Goal: Task Accomplishment & Management: Manage account settings

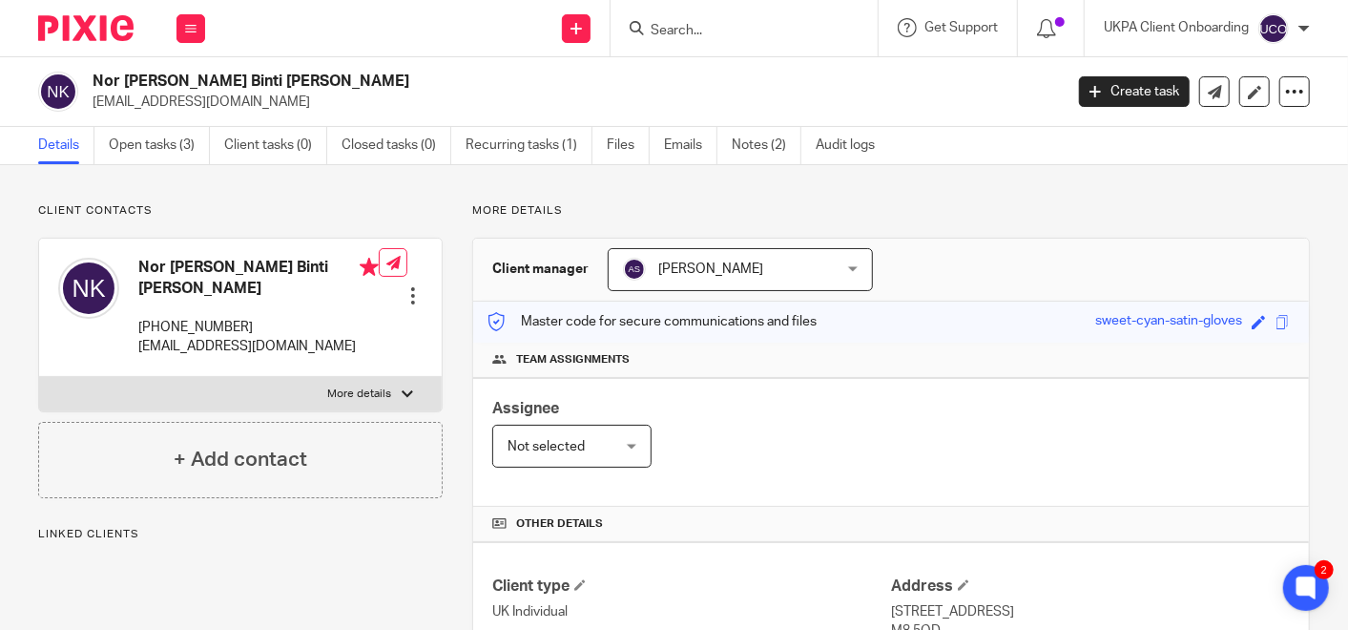
click at [770, 26] on input "Search" at bounding box center [735, 31] width 172 height 17
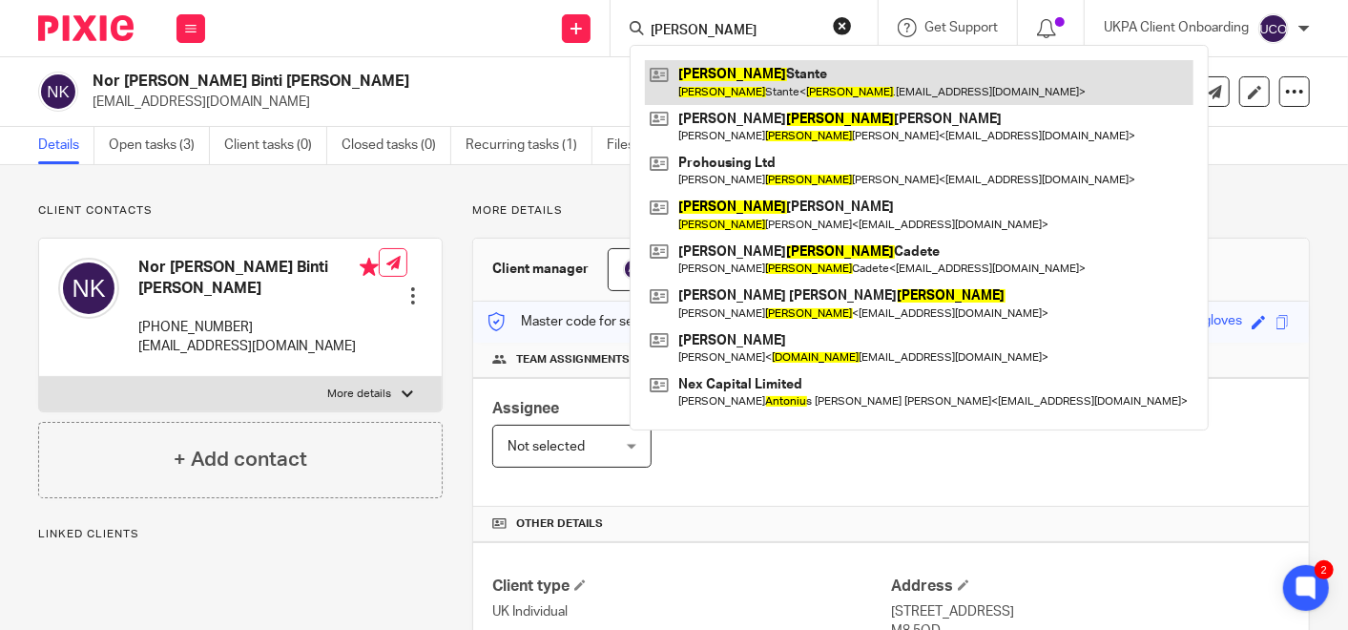
type input "[PERSON_NAME]"
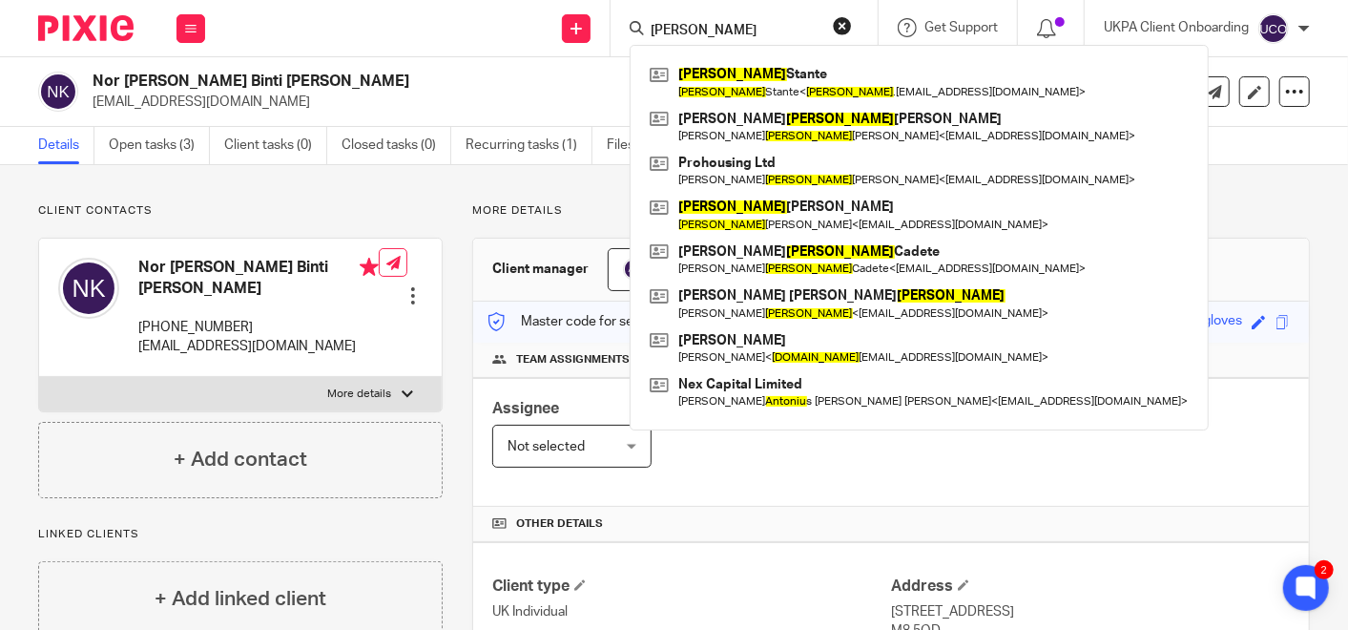
click at [557, 72] on h2 "Nor [PERSON_NAME] Binti [PERSON_NAME]" at bounding box center [476, 82] width 766 height 20
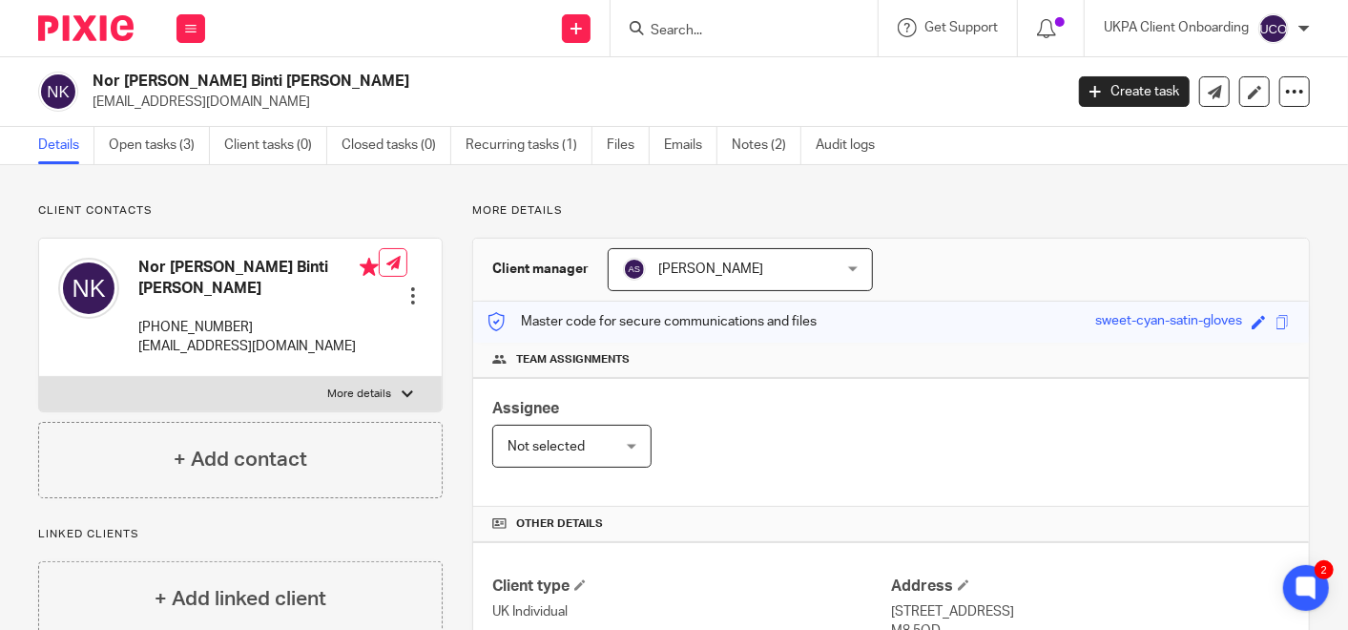
click at [545, 96] on p "[EMAIL_ADDRESS][DOMAIN_NAME]" at bounding box center [572, 102] width 958 height 19
click at [755, 150] on link "Notes (2)" at bounding box center [767, 145] width 70 height 37
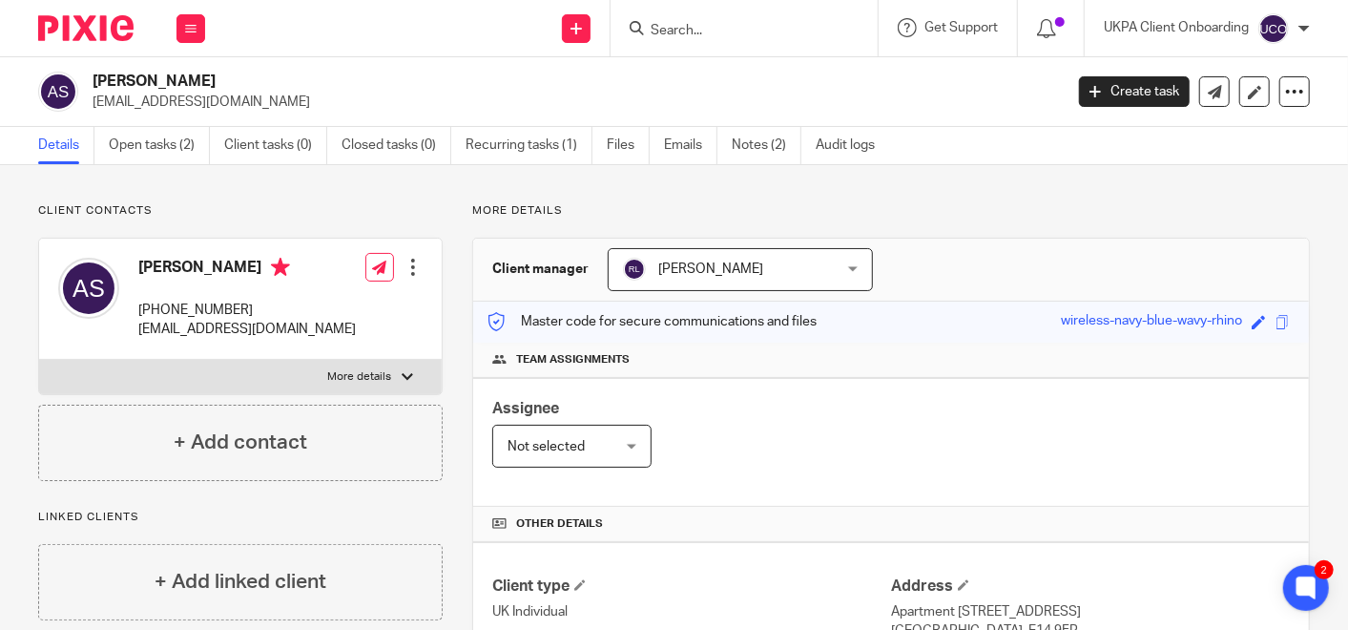
click at [714, 24] on input "Search" at bounding box center [735, 31] width 172 height 17
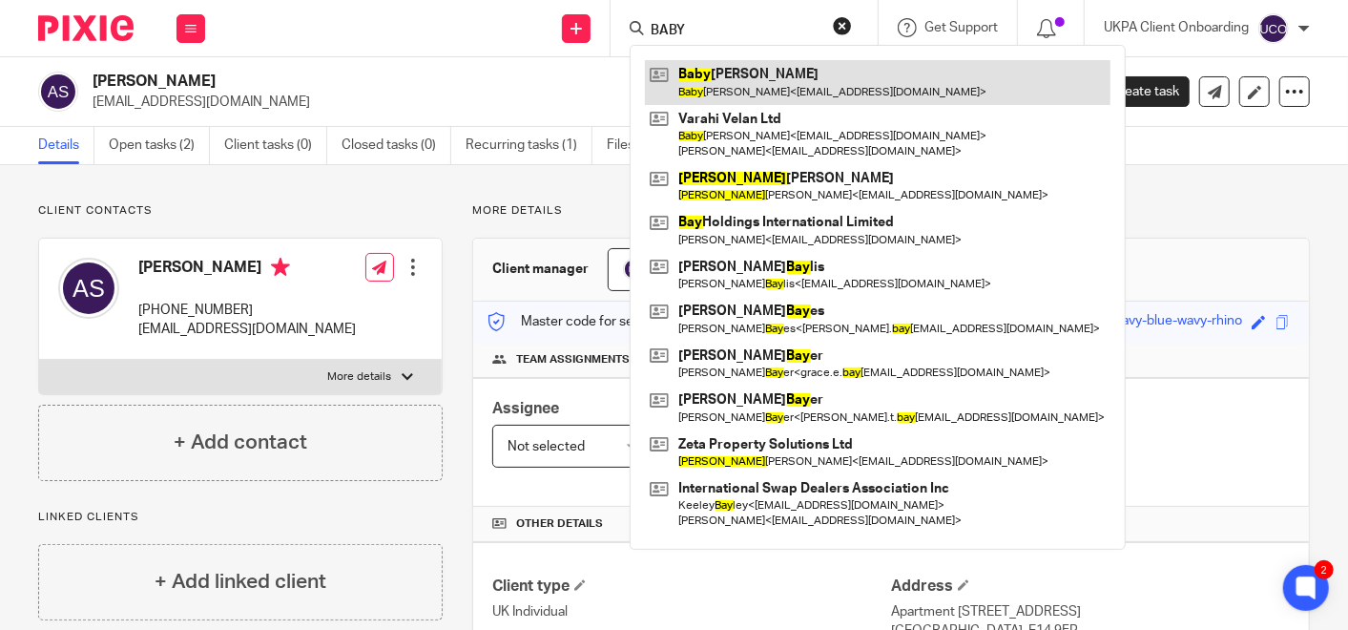
type input "BABY"
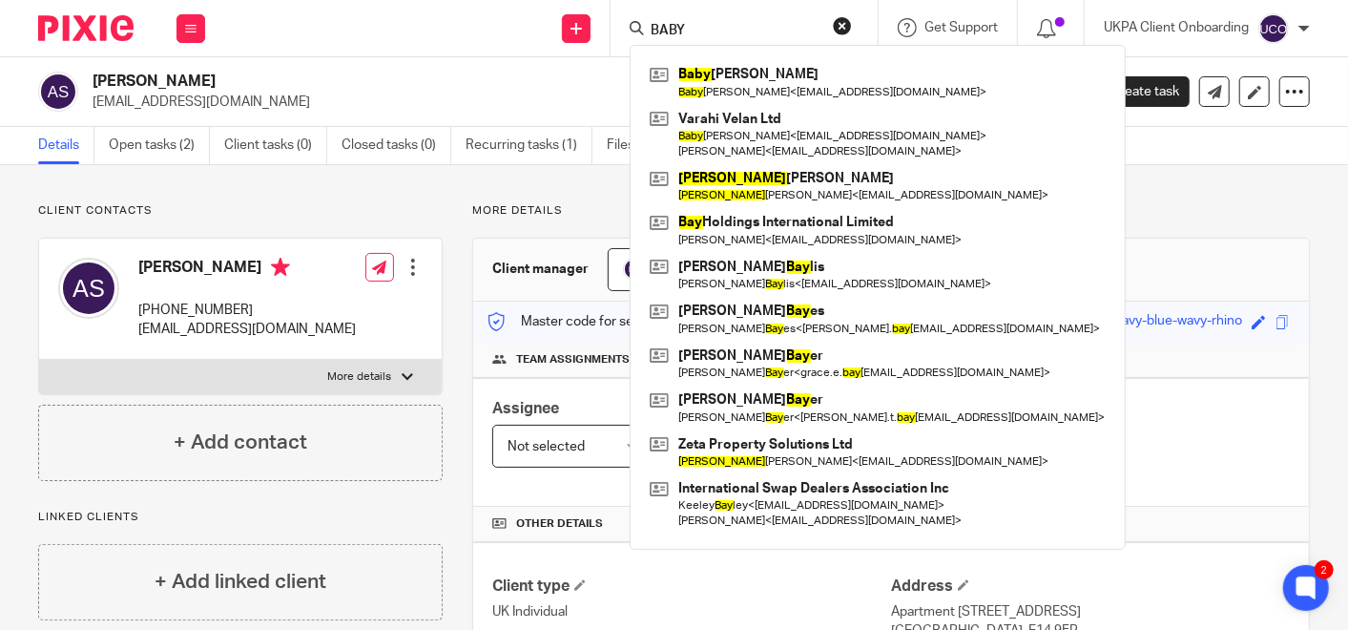
click at [532, 207] on p "More details" at bounding box center [891, 210] width 838 height 15
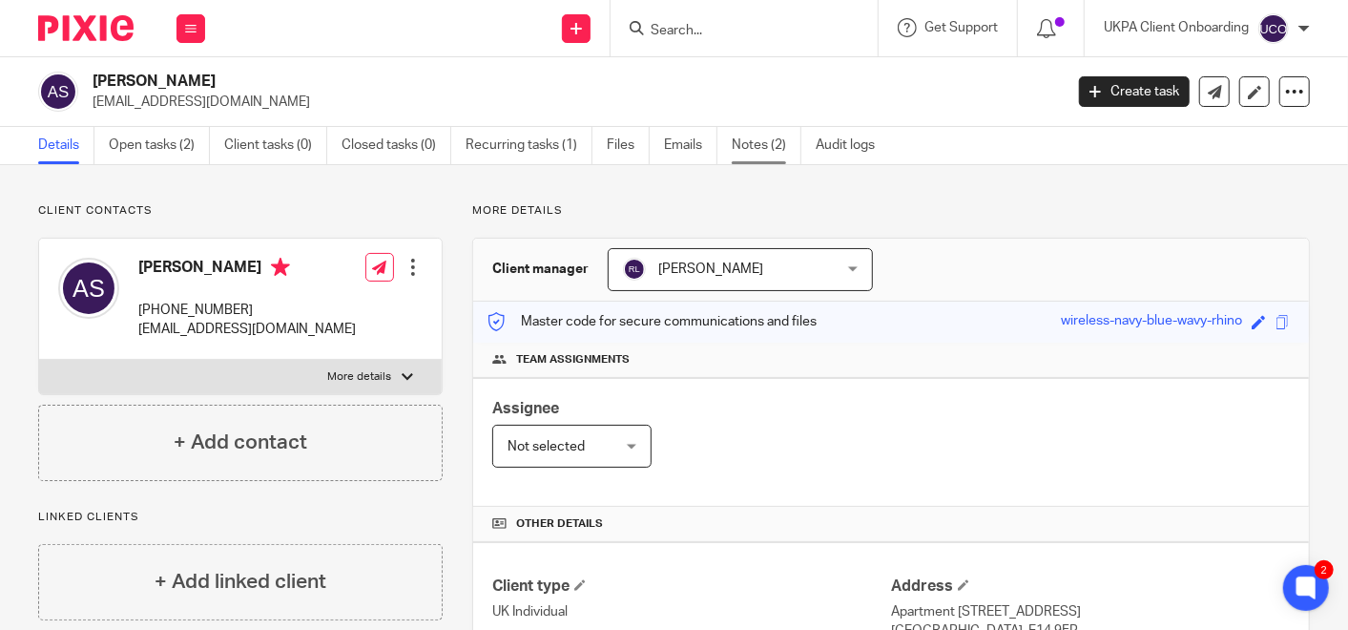
click at [740, 145] on link "Notes (2)" at bounding box center [767, 145] width 70 height 37
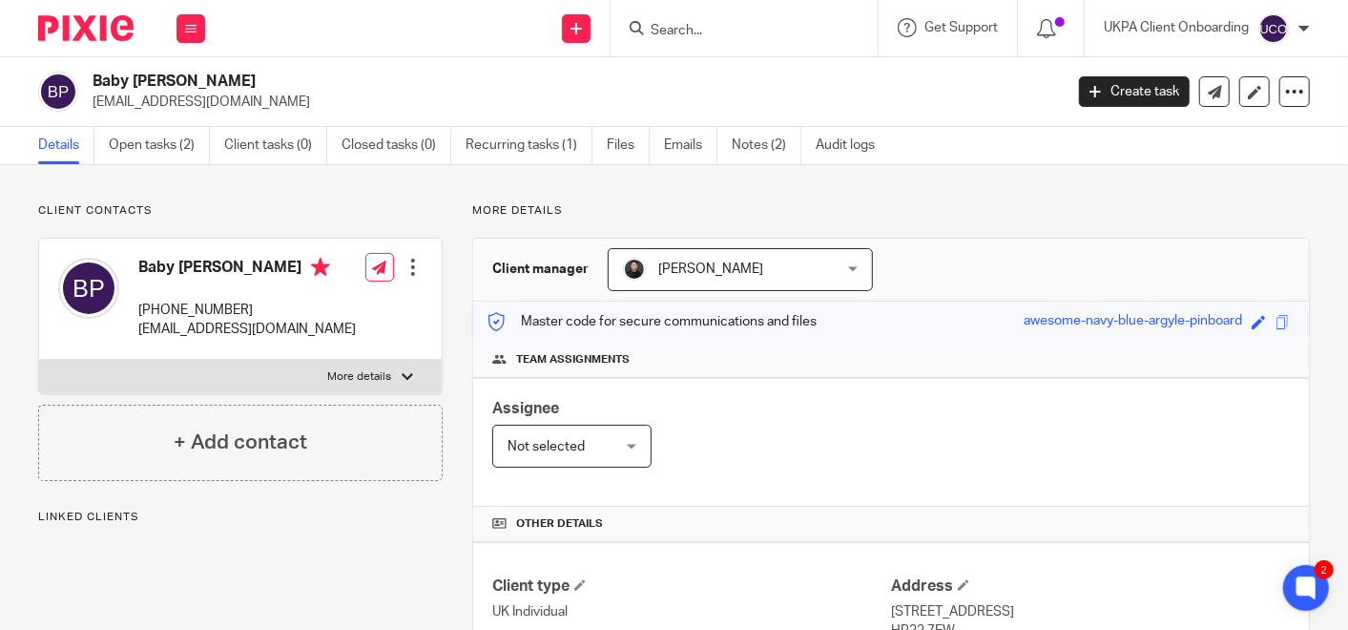
click at [715, 32] on input "Search" at bounding box center [735, 31] width 172 height 17
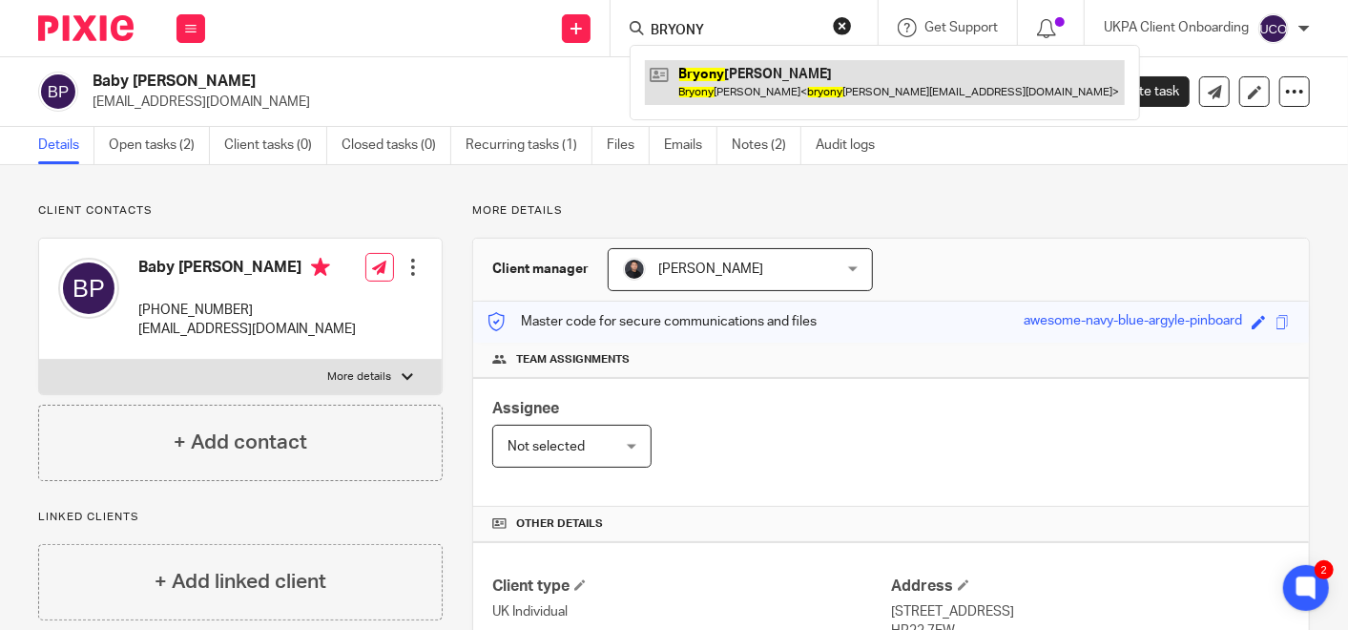
type input "BRYONY"
click at [713, 65] on link at bounding box center [885, 82] width 480 height 44
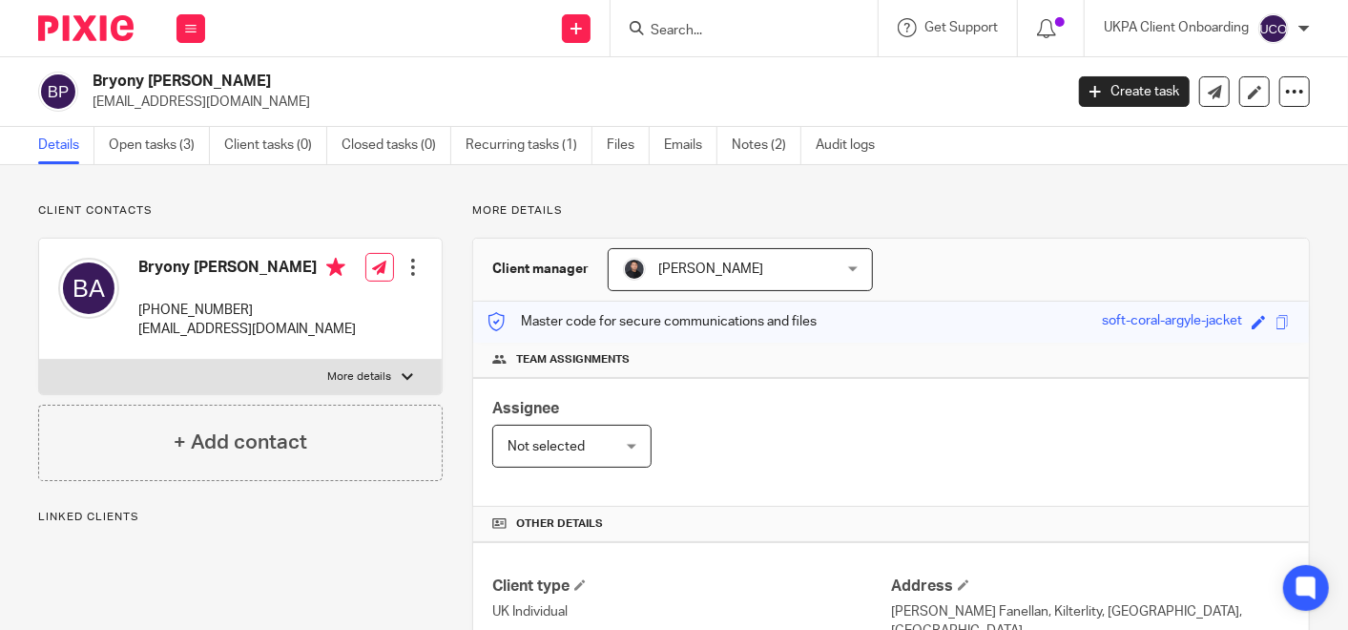
click at [695, 29] on input "Search" at bounding box center [735, 31] width 172 height 17
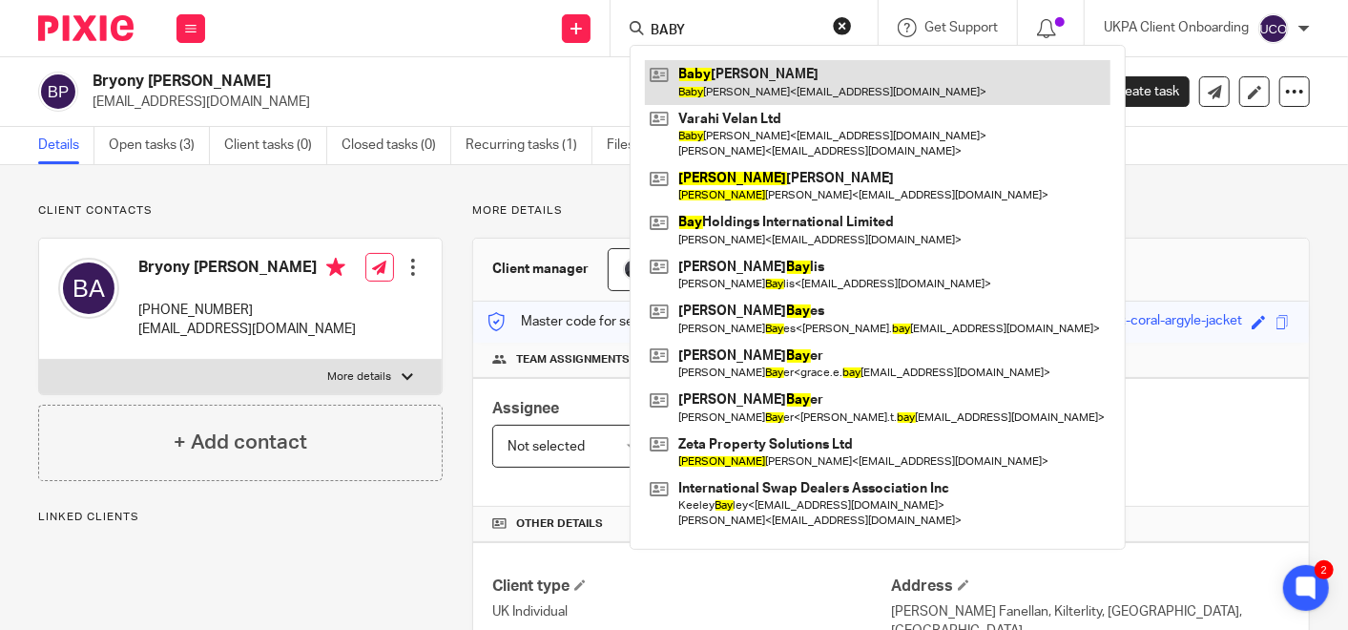
type input "BABY"
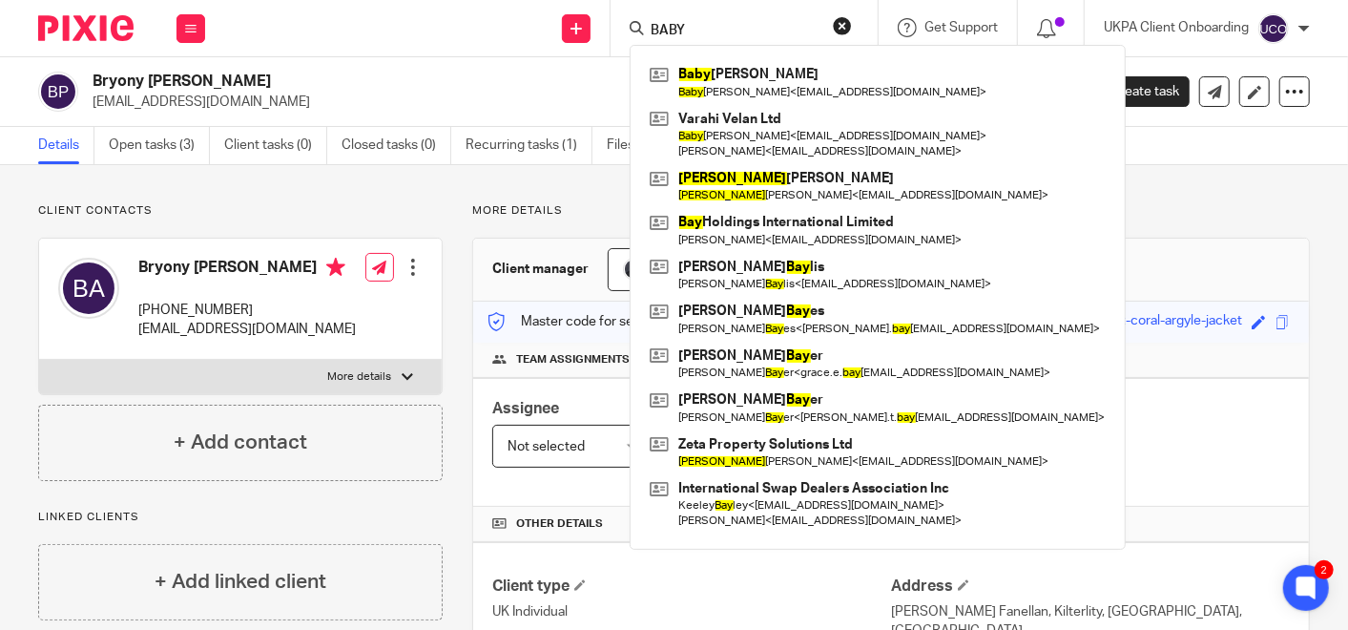
click at [353, 91] on h2 "Bryony Jane Proctor-Ayers" at bounding box center [476, 82] width 766 height 20
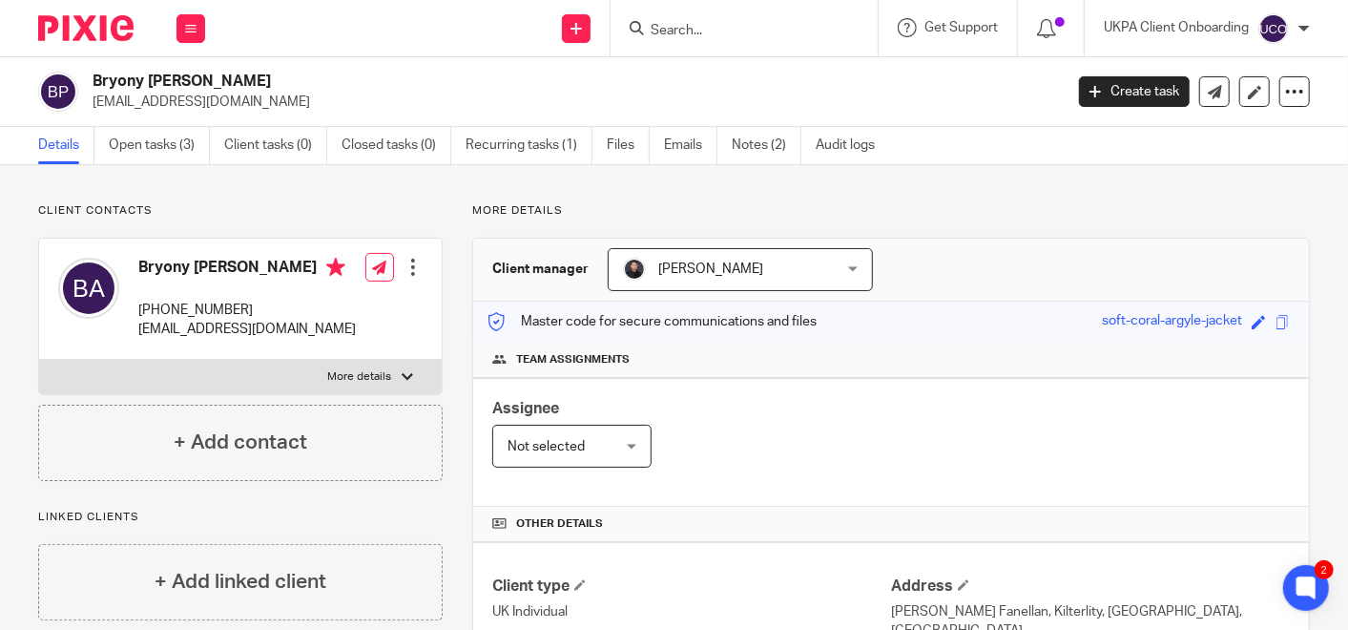
click at [748, 72] on h2 "Bryony Jane Proctor-Ayers" at bounding box center [476, 82] width 766 height 20
click at [743, 156] on link "Notes (2)" at bounding box center [767, 145] width 70 height 37
click at [779, 133] on link "Notes (2)" at bounding box center [767, 145] width 70 height 37
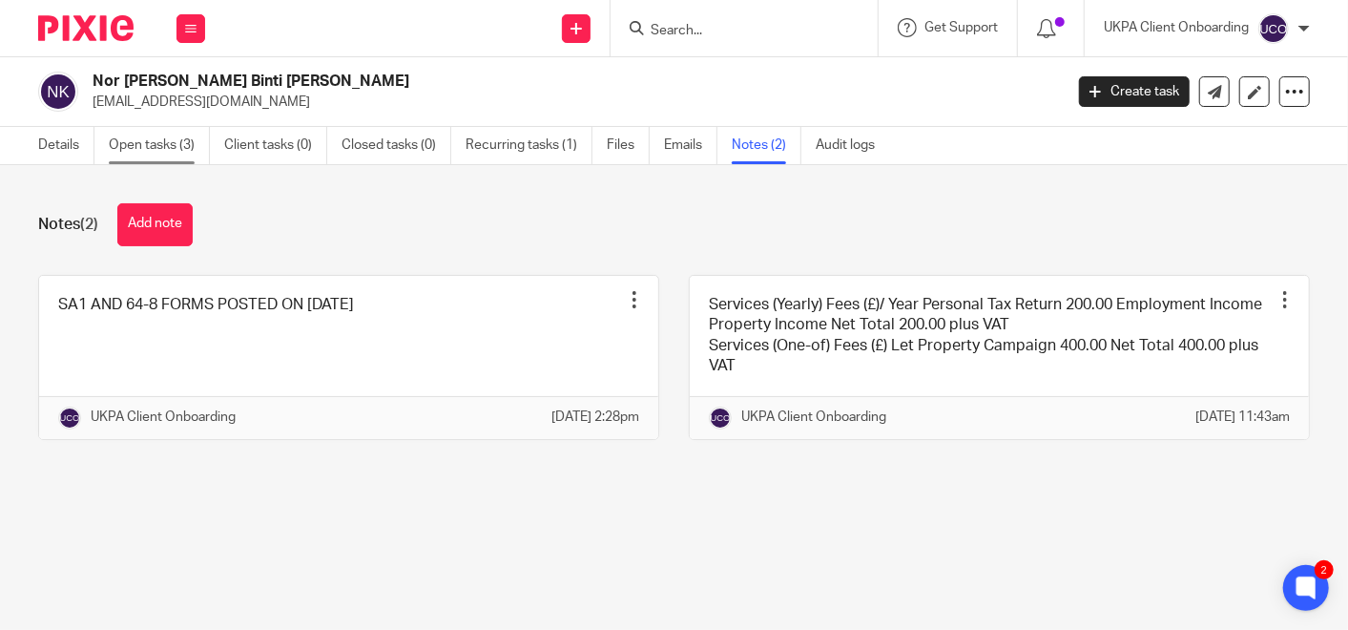
click at [141, 150] on link "Open tasks (3)" at bounding box center [159, 145] width 101 height 37
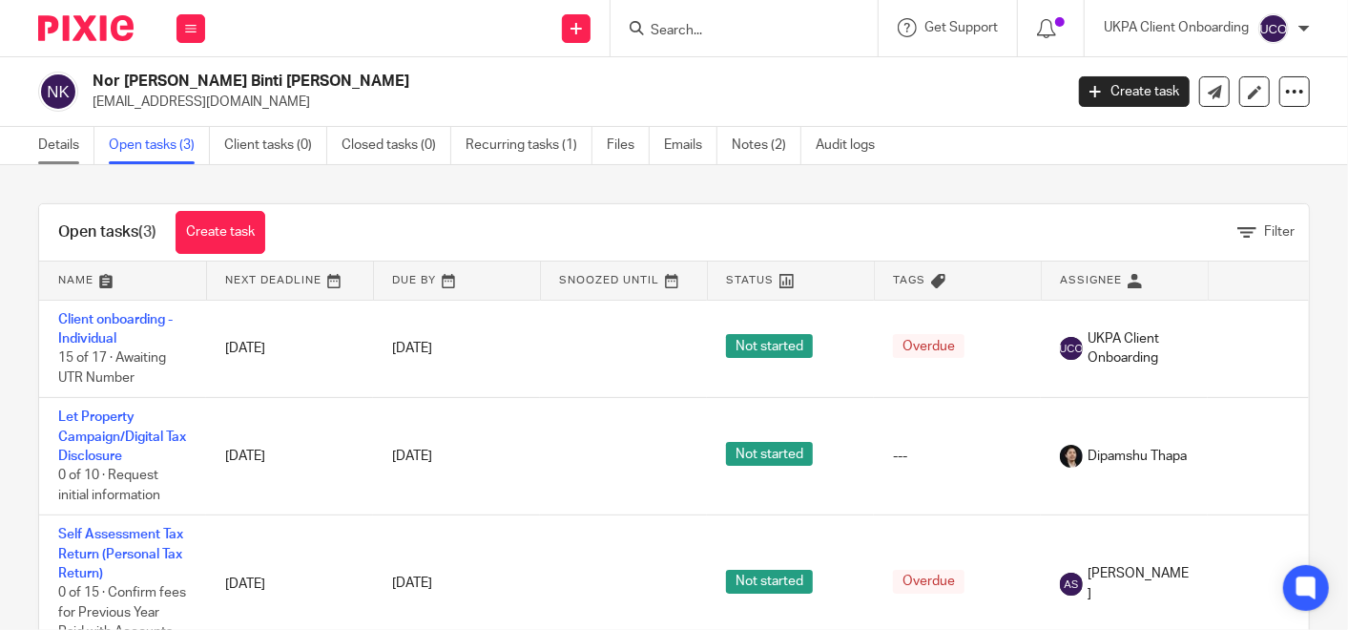
click at [74, 142] on link "Details" at bounding box center [66, 145] width 56 height 37
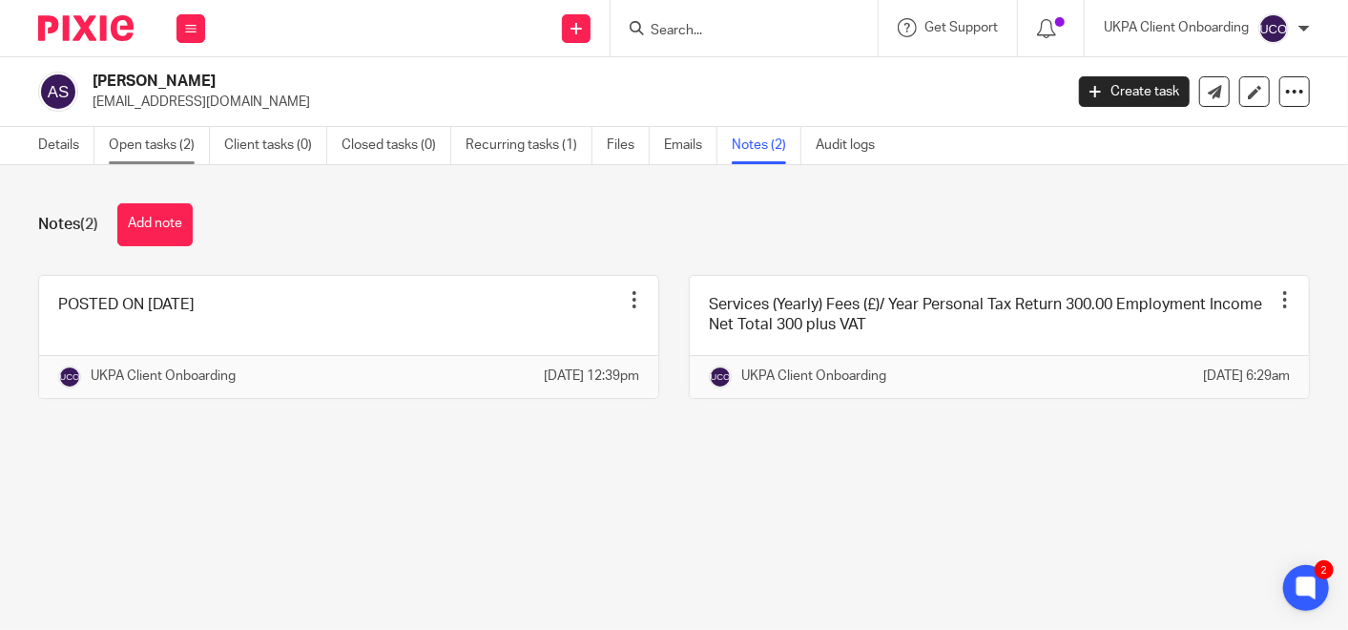
click at [160, 153] on link "Open tasks (2)" at bounding box center [159, 145] width 101 height 37
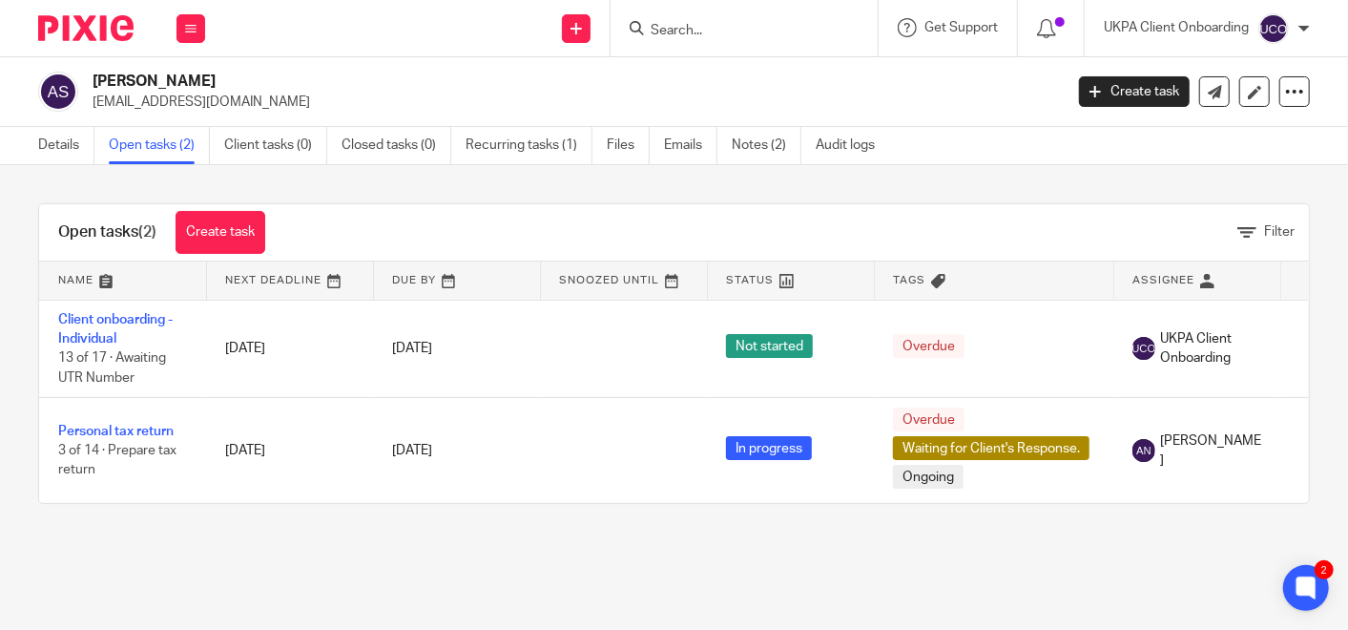
click at [735, 191] on div "Open tasks (2) Create task Filter Name Next Deadline Due By Snoozed Until Statu…" at bounding box center [674, 353] width 1348 height 377
click at [58, 153] on link "Details" at bounding box center [66, 145] width 56 height 37
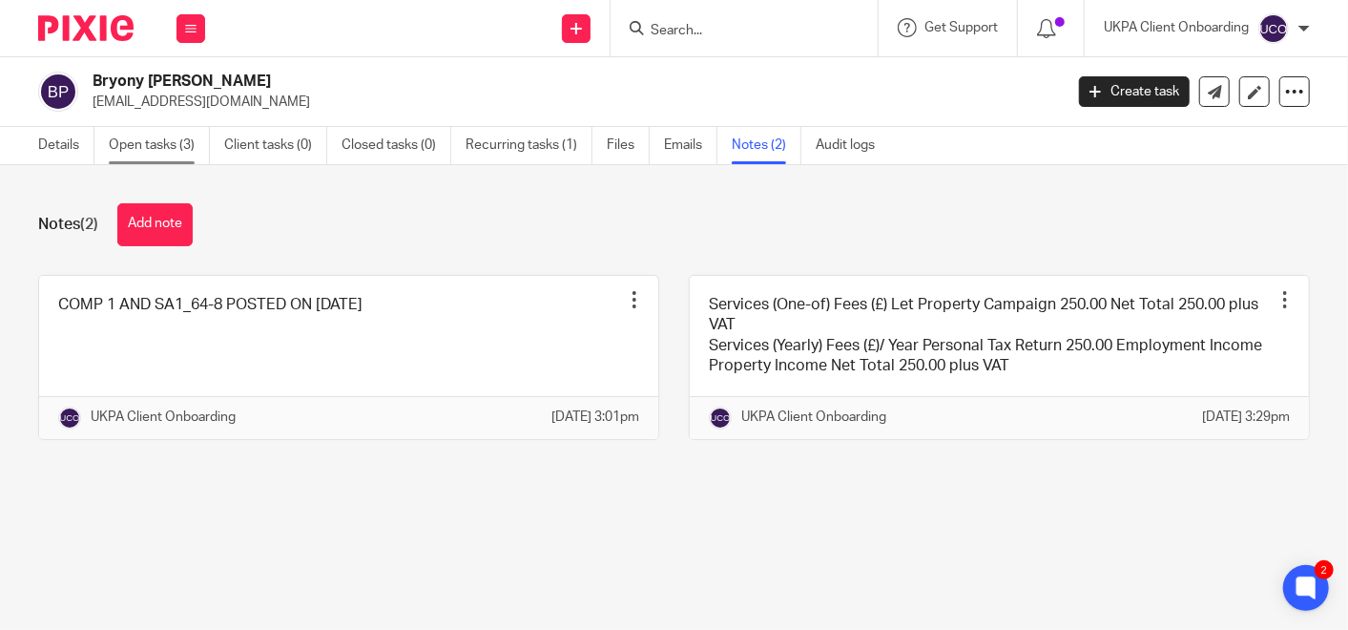
click at [145, 144] on link "Open tasks (3)" at bounding box center [159, 145] width 101 height 37
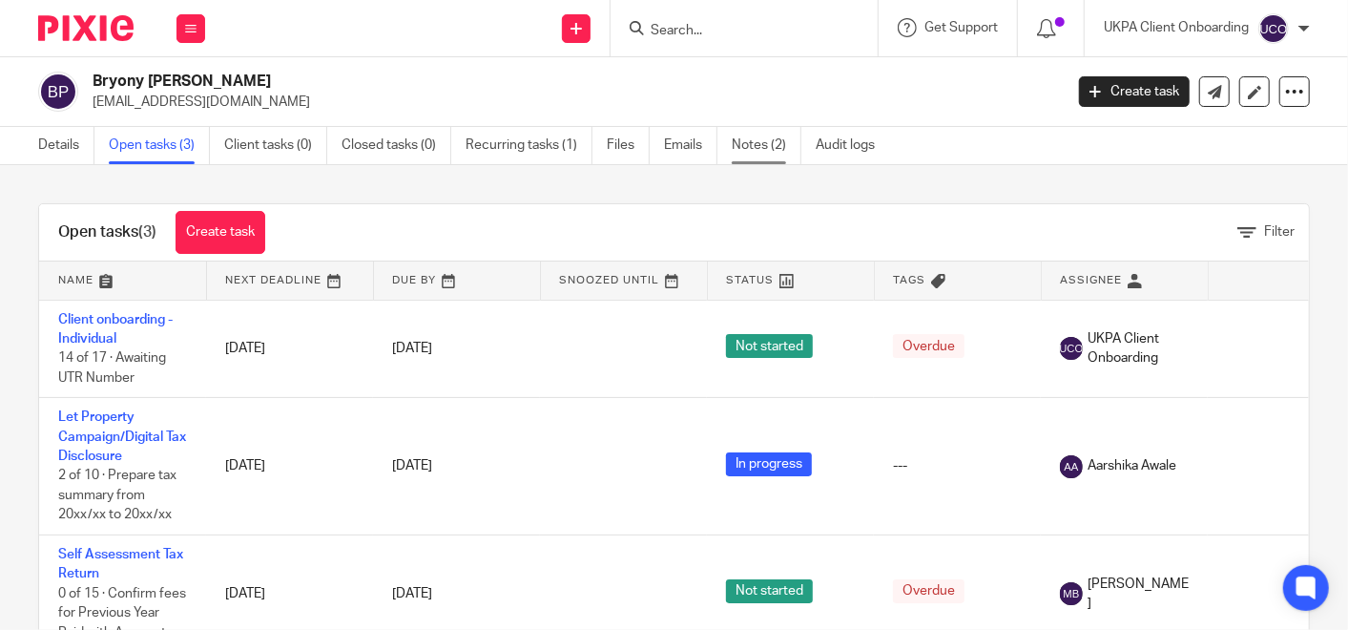
click at [769, 154] on link "Notes (2)" at bounding box center [767, 145] width 70 height 37
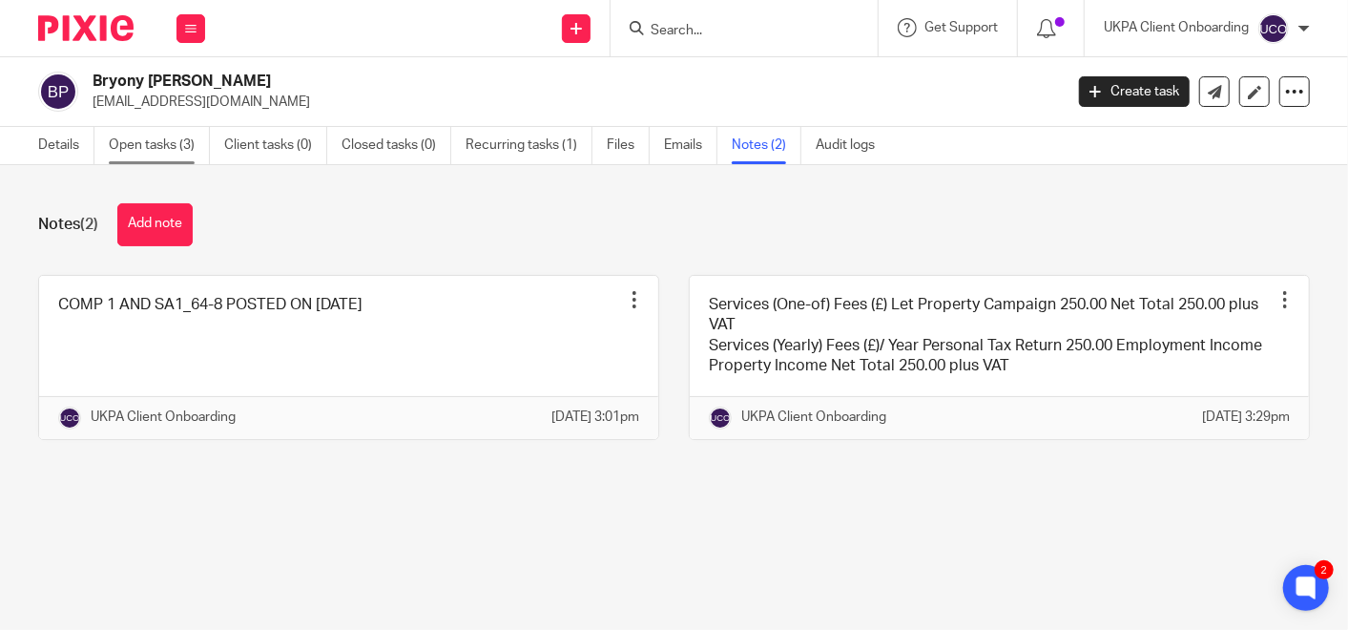
click at [191, 146] on link "Open tasks (3)" at bounding box center [159, 145] width 101 height 37
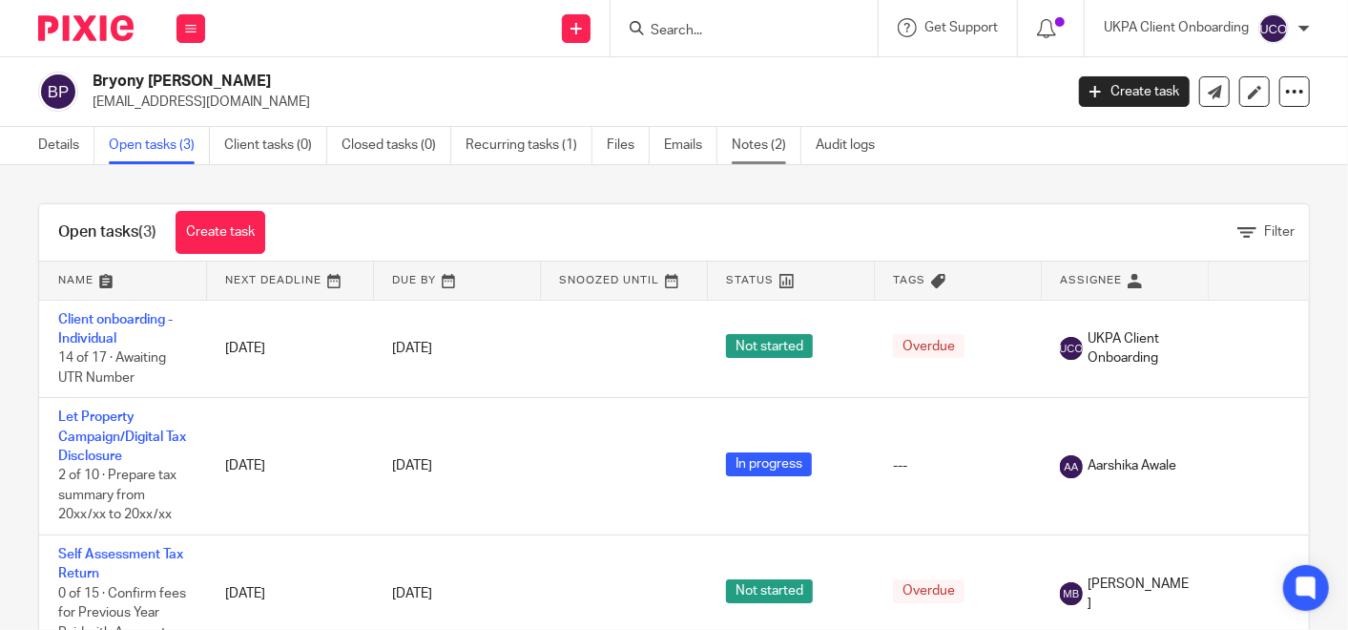
click at [789, 141] on link "Notes (2)" at bounding box center [767, 145] width 70 height 37
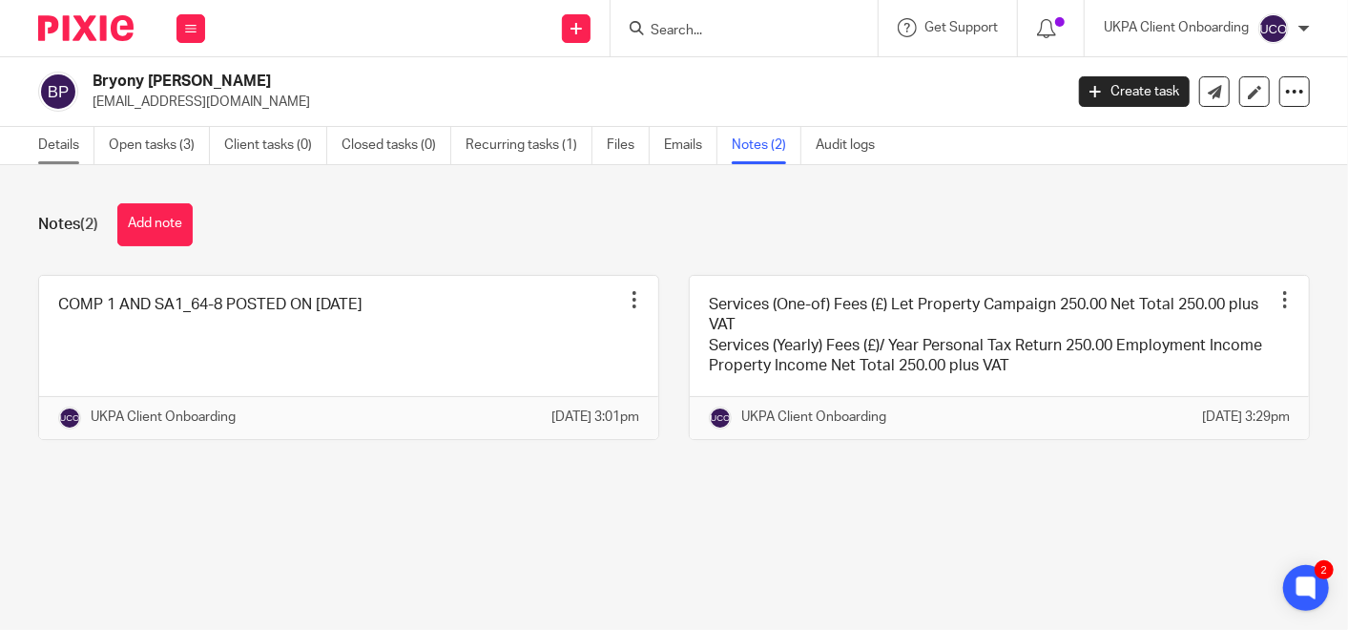
click at [71, 135] on link "Details" at bounding box center [66, 145] width 56 height 37
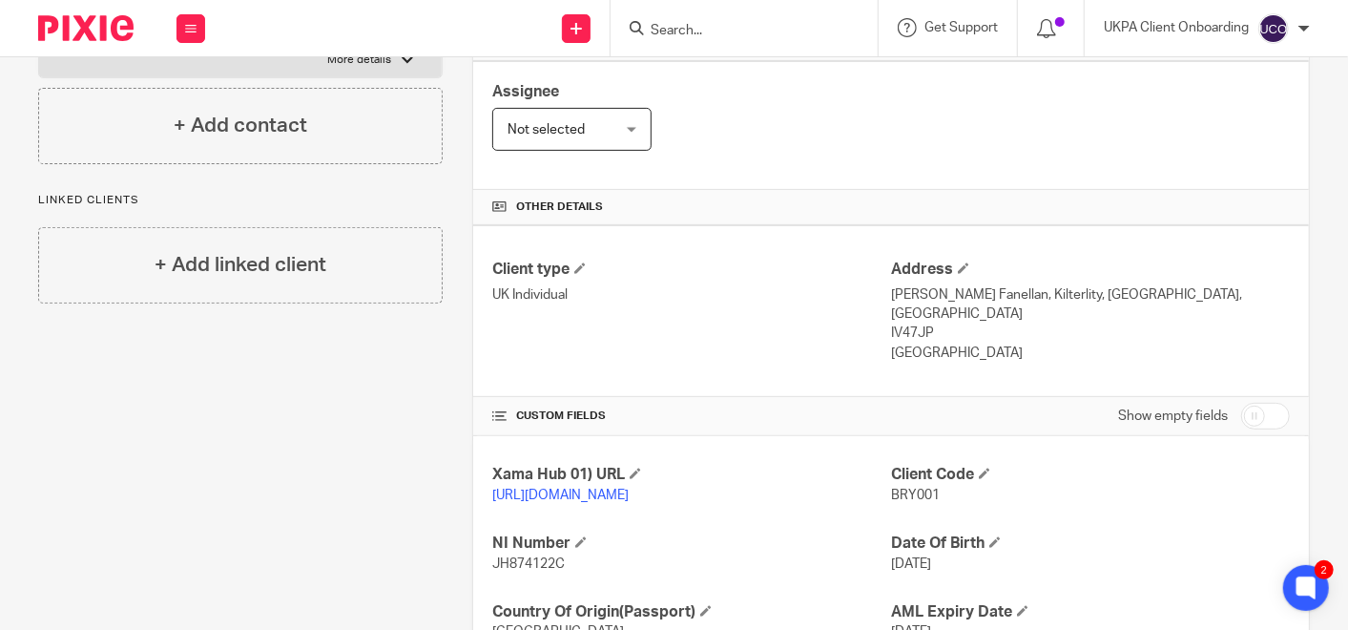
scroll to position [318, 0]
click at [837, 315] on div "Client type UK Individual" at bounding box center [691, 310] width 399 height 103
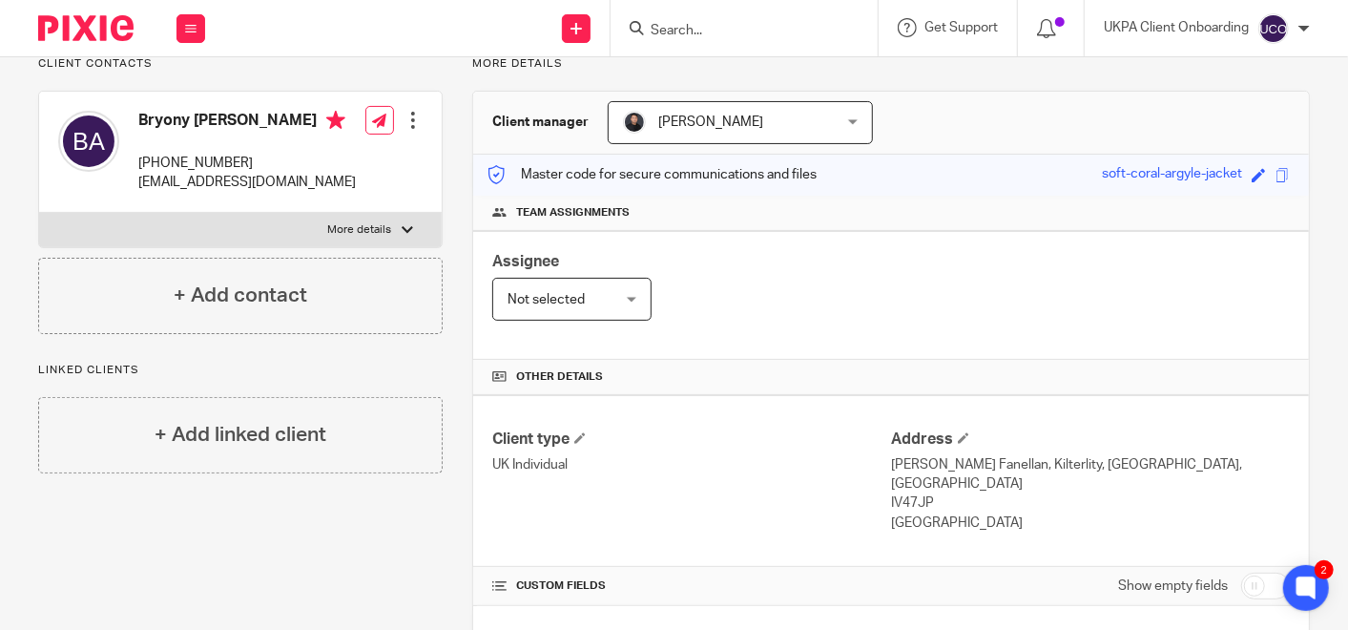
scroll to position [0, 0]
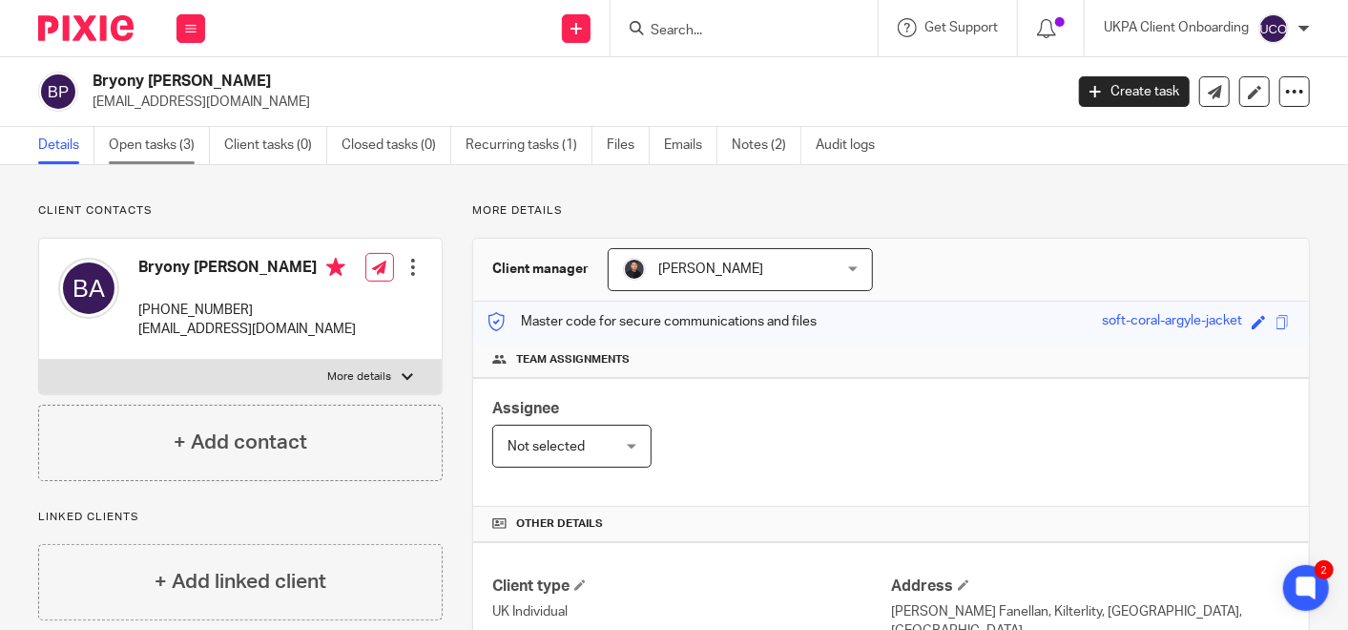
click at [169, 146] on link "Open tasks (3)" at bounding box center [159, 145] width 101 height 37
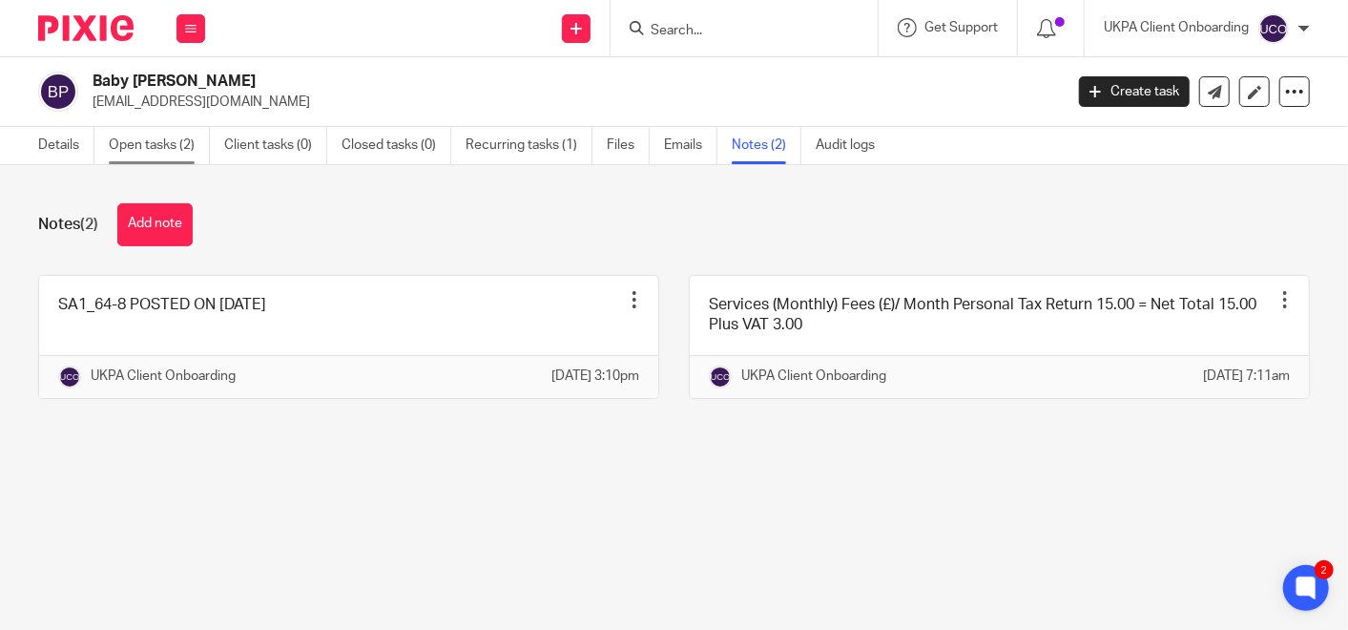
click at [154, 144] on link "Open tasks (2)" at bounding box center [159, 145] width 101 height 37
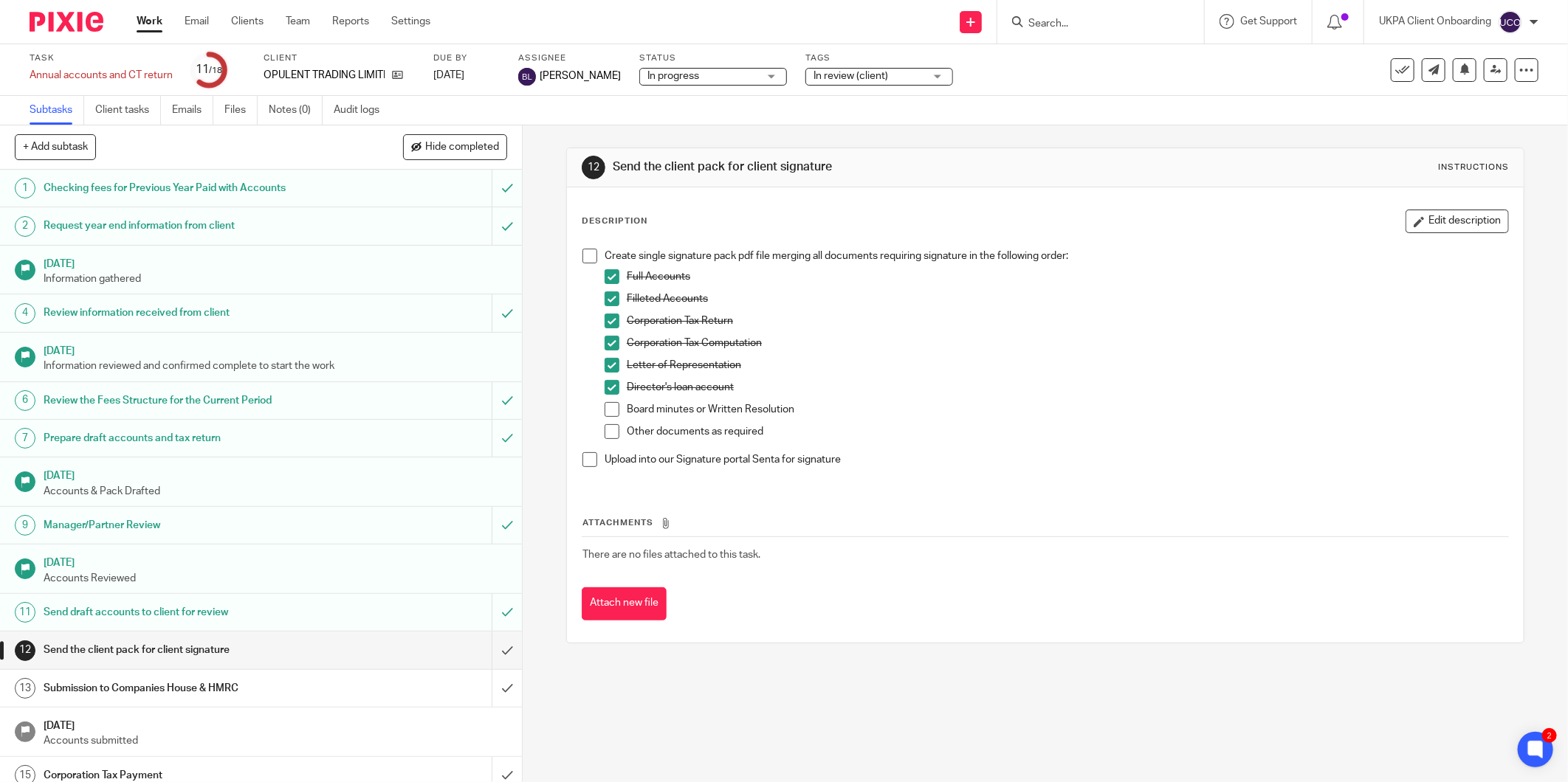
click at [607, 411] on span at bounding box center [611, 409] width 15 height 15
click at [605, 434] on span at bounding box center [611, 432] width 15 height 15
click at [587, 261] on span at bounding box center [589, 256] width 15 height 15
click at [394, 73] on icon at bounding box center [398, 75] width 11 height 11
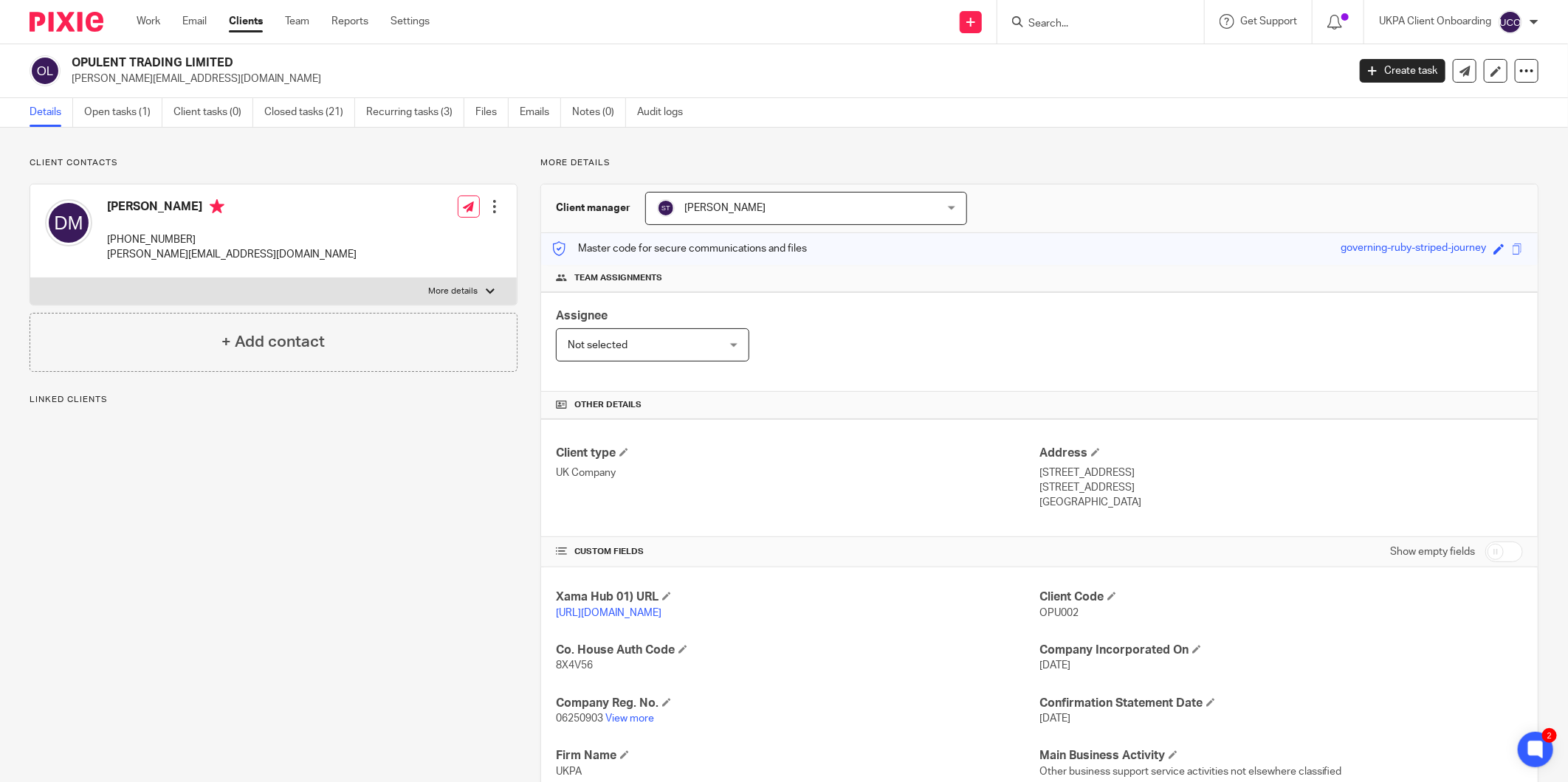
click at [145, 54] on div "OPULENT TRADING LIMITED [PERSON_NAME][EMAIL_ADDRESS][DOMAIN_NAME] Create task U…" at bounding box center [784, 71] width 1568 height 54
click at [145, 54] on div "OPULENT TRADING LIMITED david@mcmullangroup.co.uk Create task Update from Compa…" at bounding box center [784, 71] width 1568 height 54
click at [1040, 601] on h4 "Client Code" at bounding box center [1280, 597] width 483 height 15
click at [1042, 610] on span "OPU002" at bounding box center [1058, 613] width 39 height 10
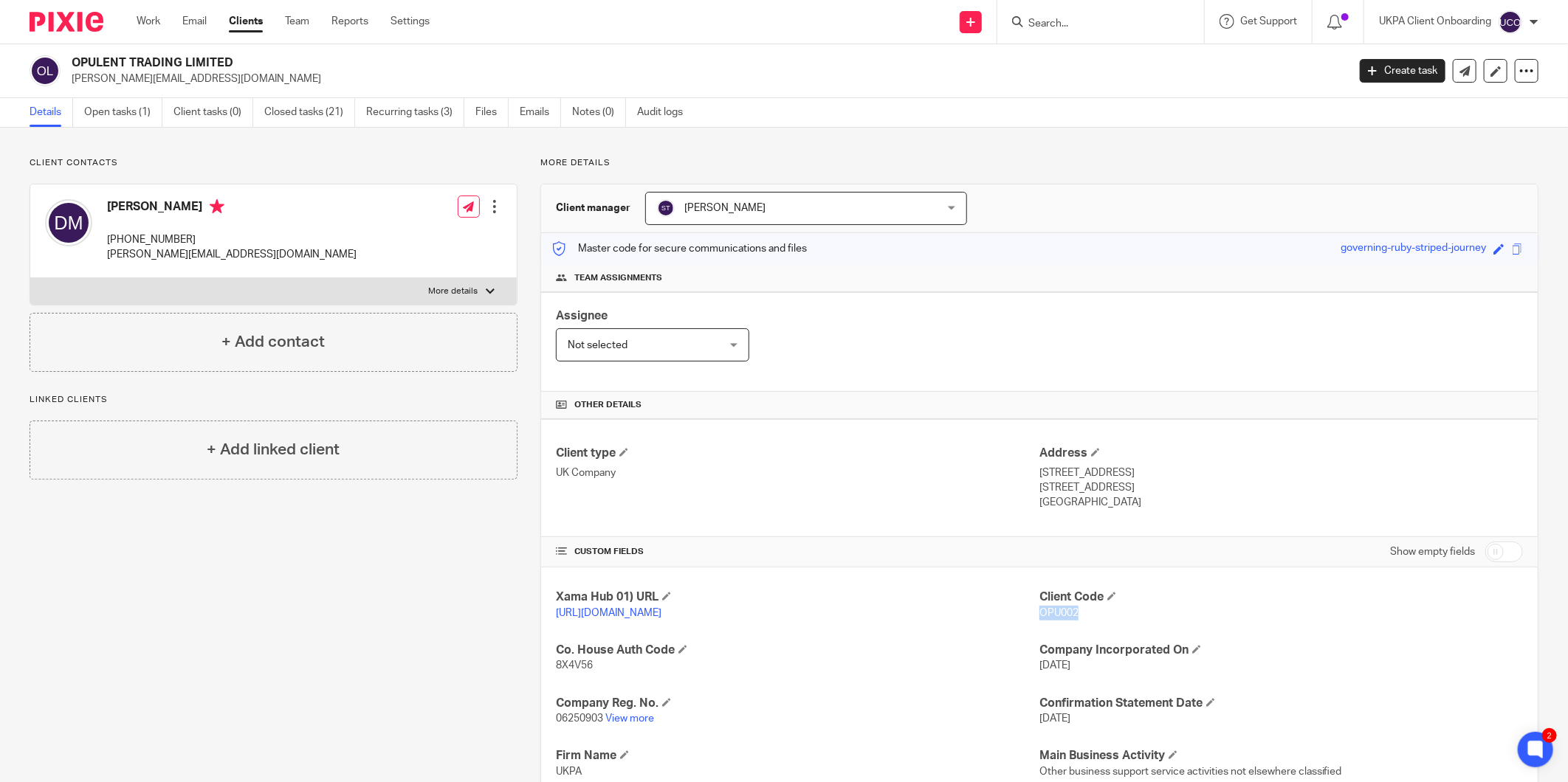
click at [1042, 610] on span "OPU002" at bounding box center [1058, 613] width 39 height 10
copy span "OPU002"
click at [236, 62] on h2 "OPULENT TRADING LIMITED" at bounding box center [578, 63] width 1013 height 15
click at [233, 62] on h2 "OPULENT TRADING LIMITED" at bounding box center [578, 63] width 1013 height 15
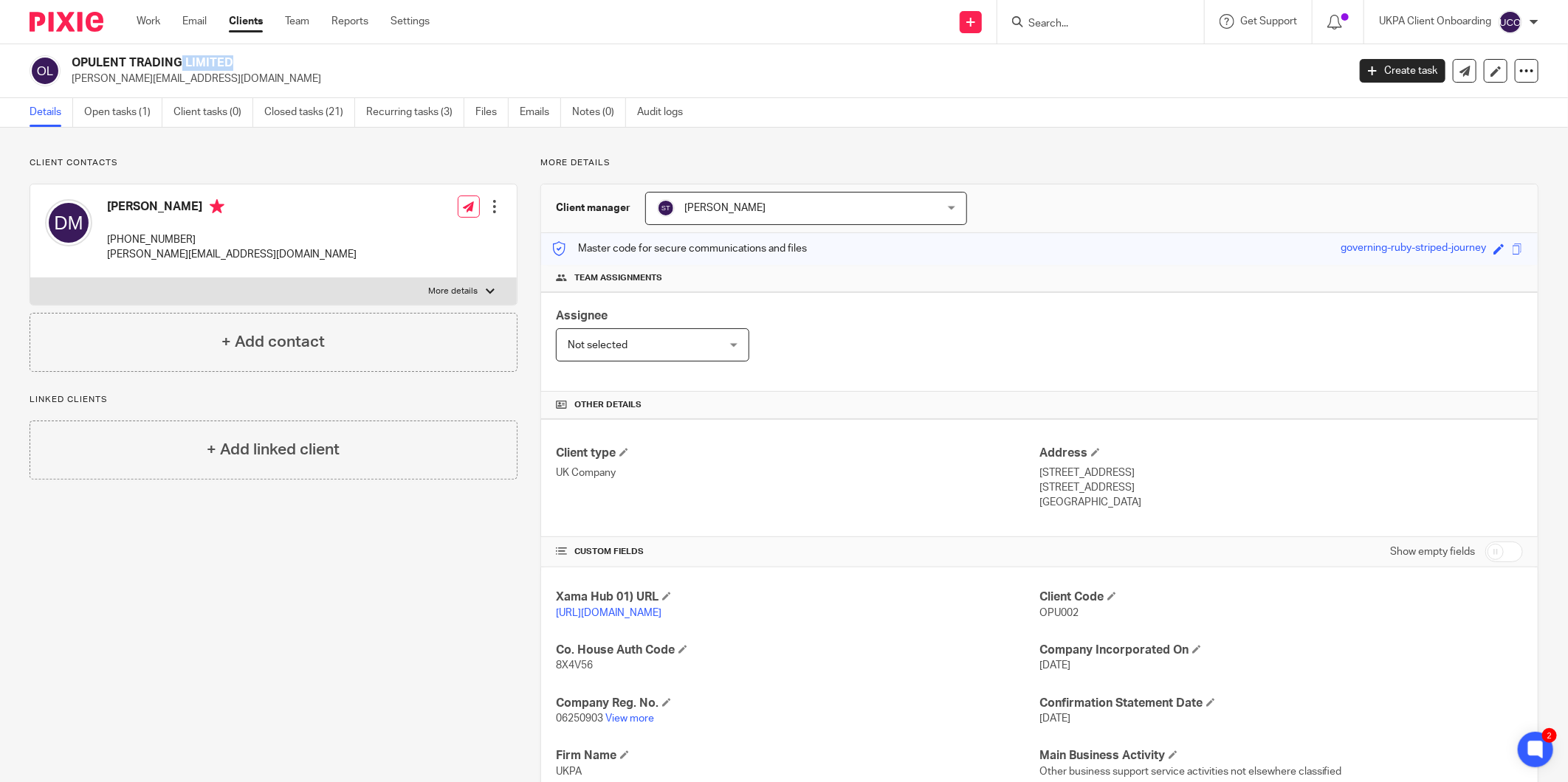
click at [233, 62] on h2 "OPULENT TRADING LIMITED" at bounding box center [578, 63] width 1013 height 15
copy div "OPULENT TRADING LIMITED"
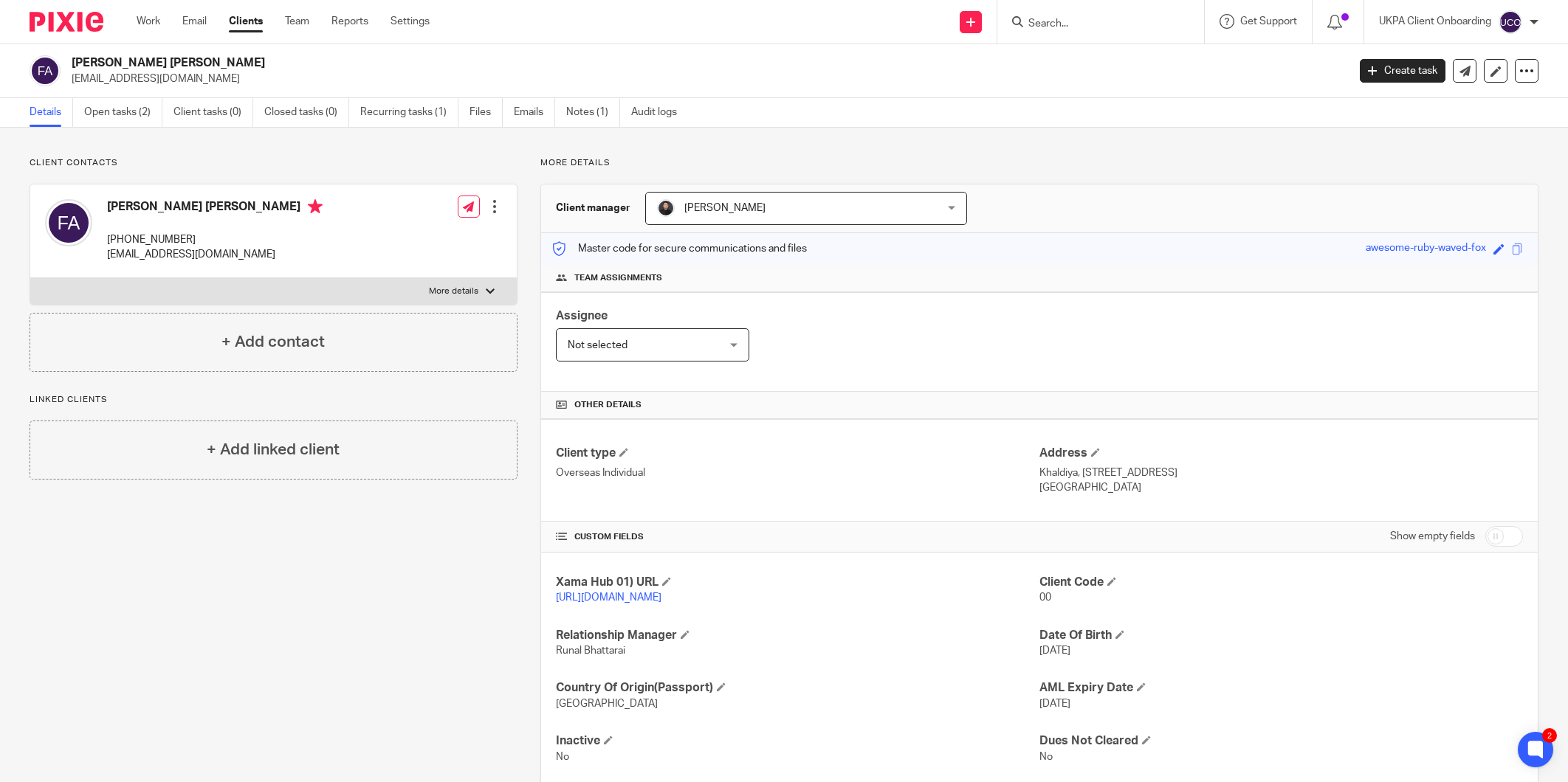
click at [1059, 34] on div at bounding box center [1100, 22] width 207 height 43
click at [1059, 26] on input "Search" at bounding box center [1093, 24] width 133 height 13
type input "opu"
click at [121, 100] on link "Open tasks (2)" at bounding box center [123, 112] width 78 height 29
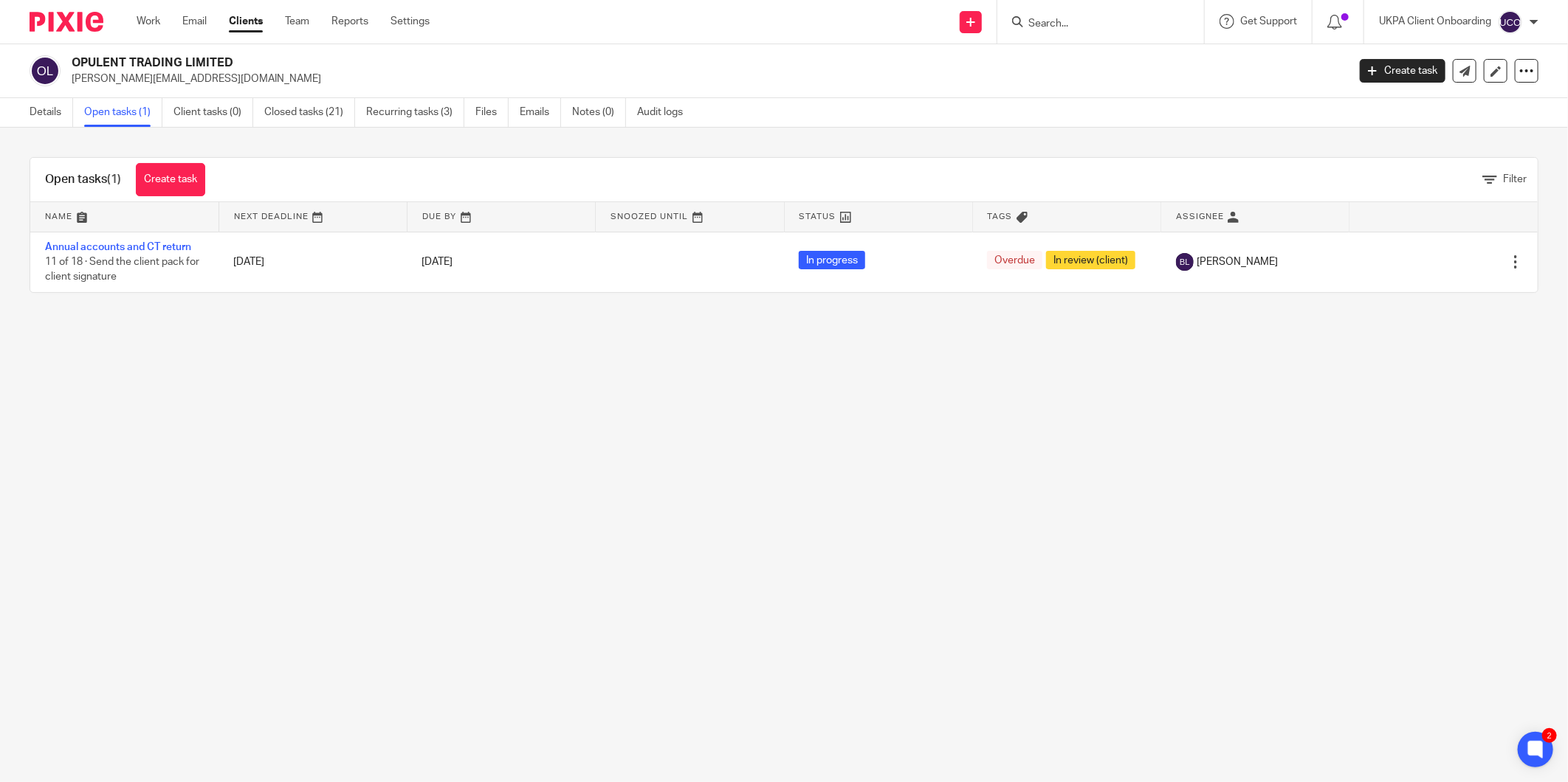
click at [1061, 23] on input "Search" at bounding box center [1093, 24] width 133 height 13
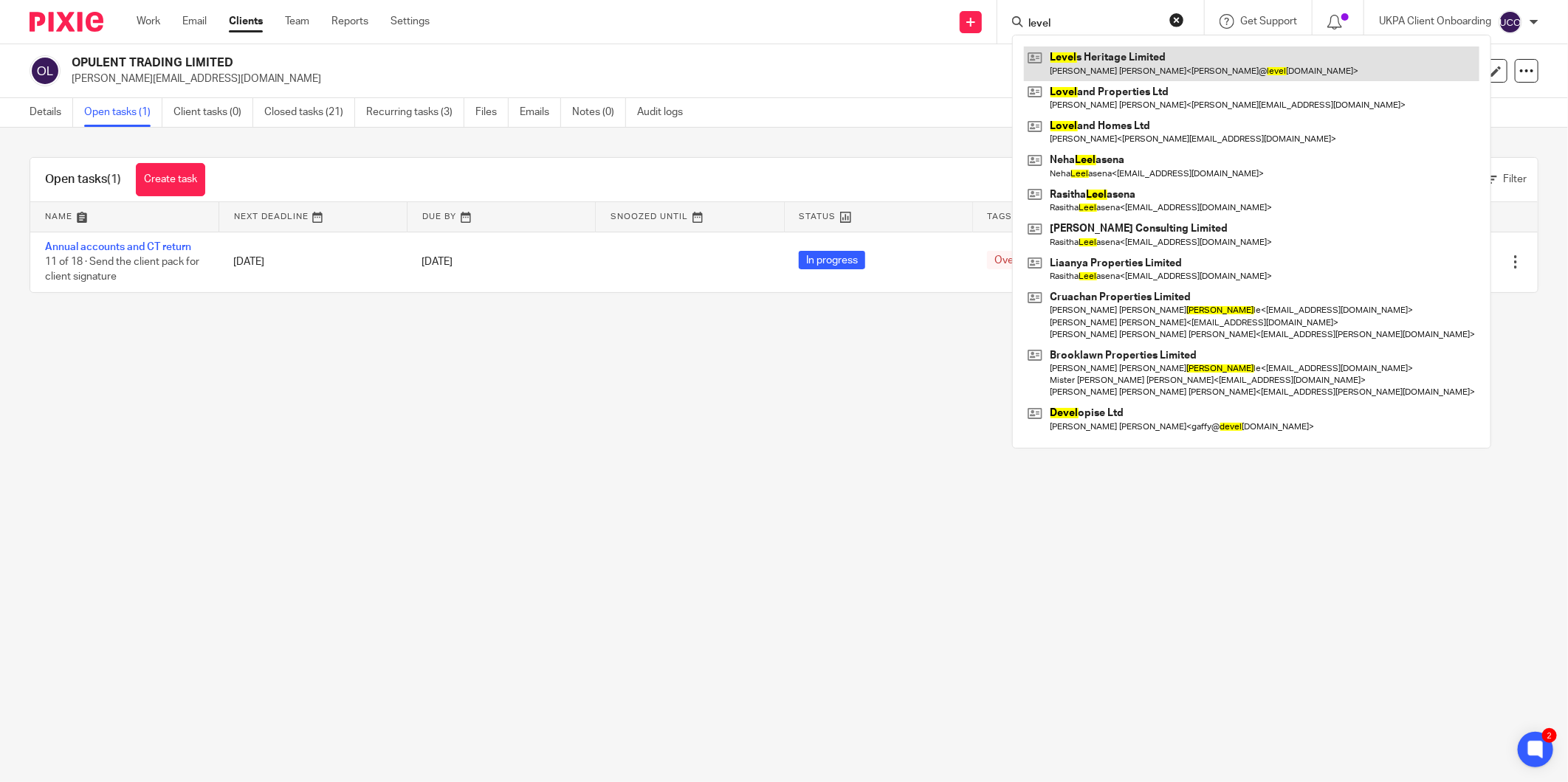
type input "level"
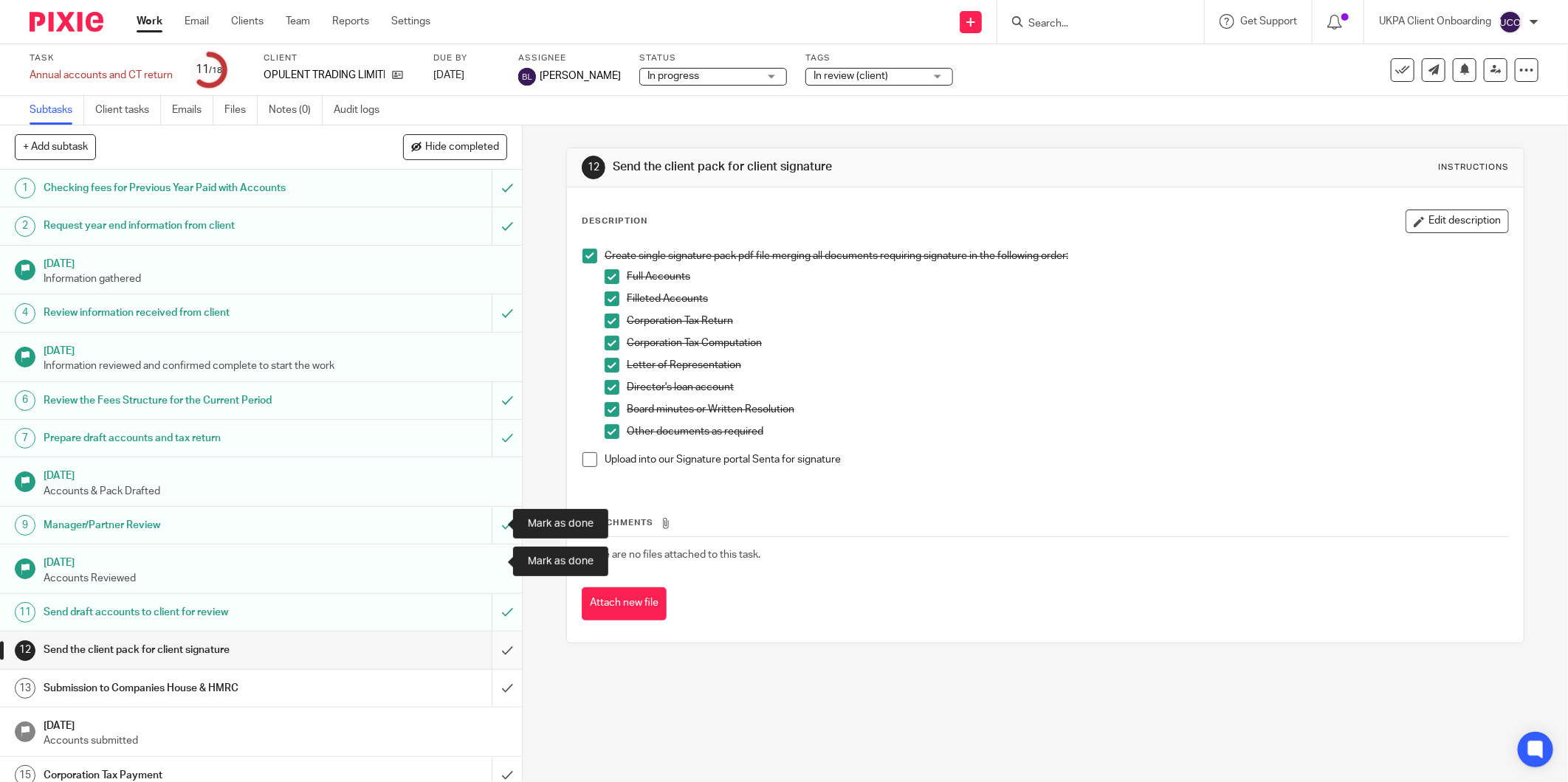
scroll to position [128, 0]
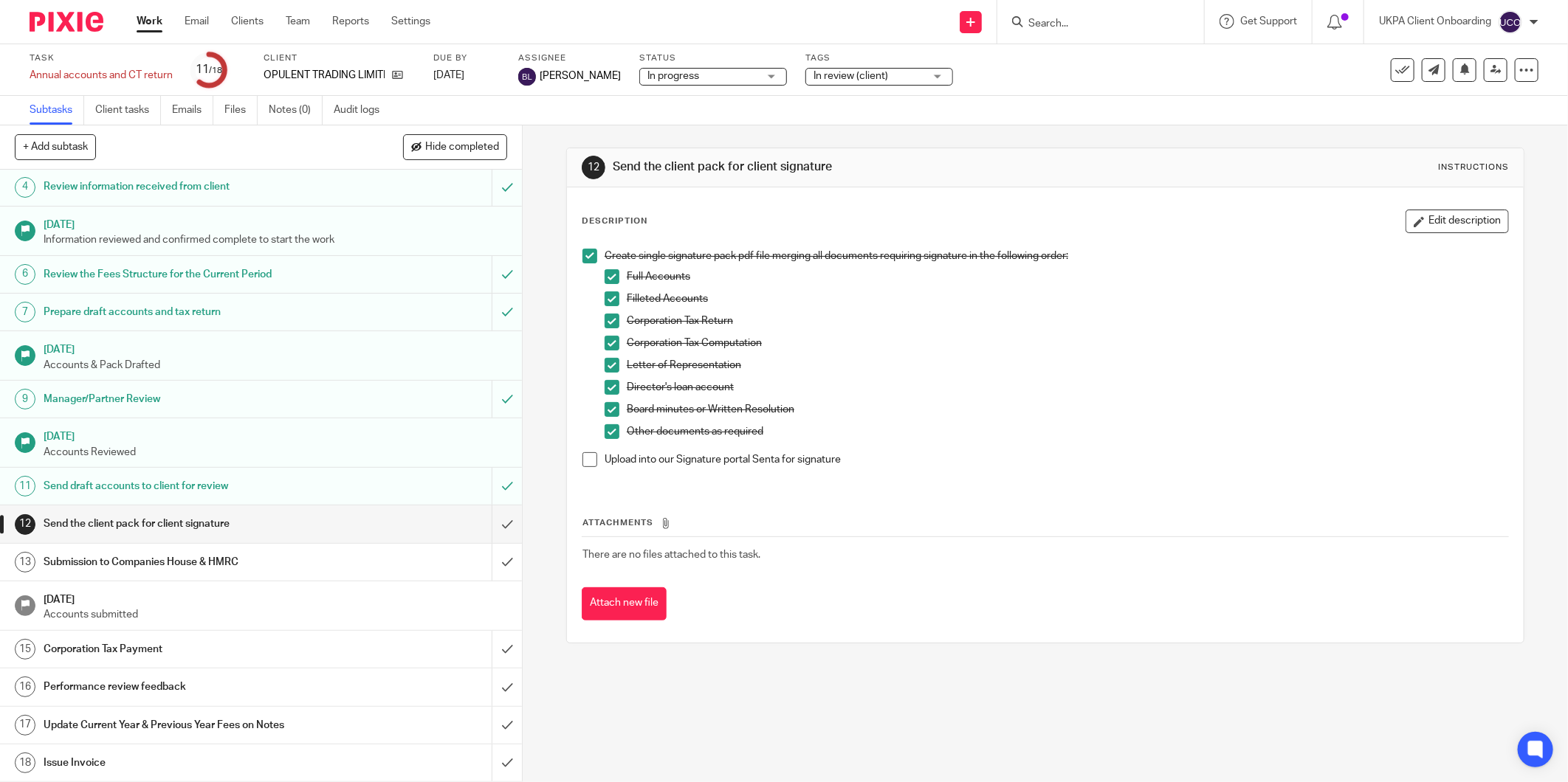
drag, startPoint x: 583, startPoint y: 461, endPoint x: 552, endPoint y: 502, distance: 51.4
click at [583, 461] on span at bounding box center [589, 459] width 15 height 15
click at [490, 520] on input "submit" at bounding box center [261, 524] width 522 height 37
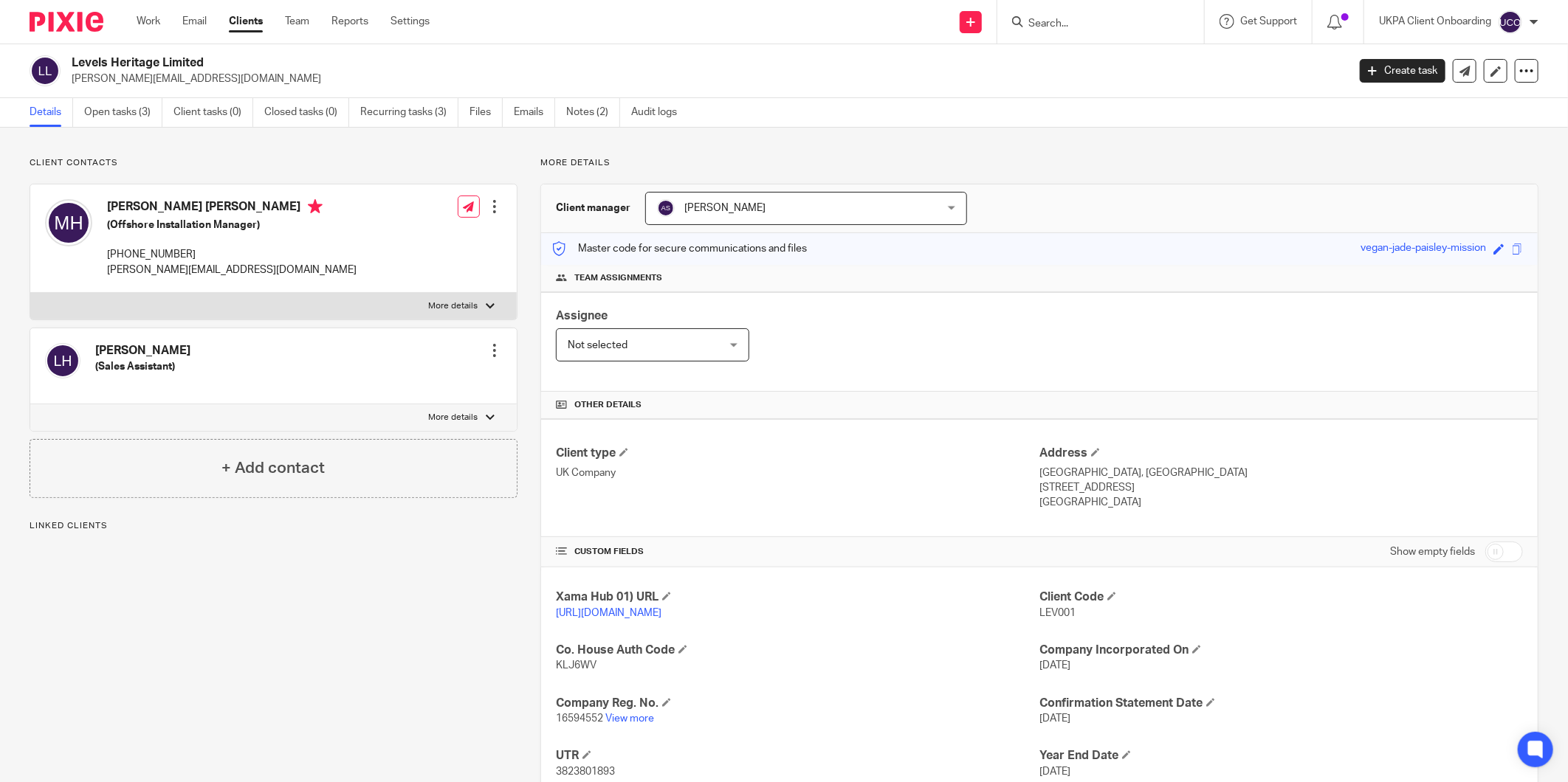
click at [156, 81] on p "michael@levelsheritage.com" at bounding box center [705, 79] width 1266 height 15
copy main "michael@levelsheritage.com Create task Update from Companies House Export data …"
click at [1105, 23] on input "Search" at bounding box center [1093, 24] width 133 height 13
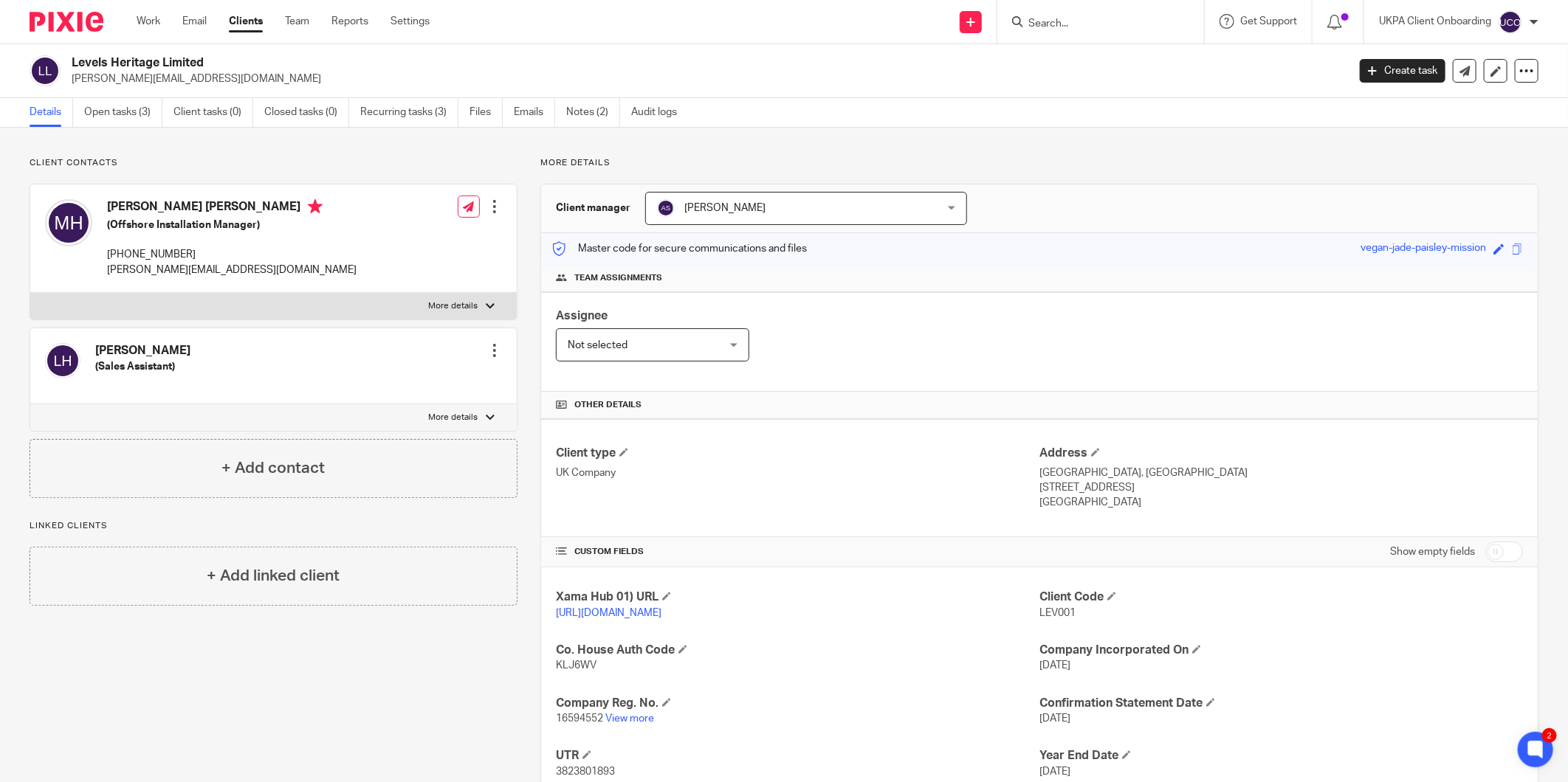
paste input "1. Brix Coldharbour ltd"
click at [1039, 21] on input "1. Brix Coldharbour ltd" at bounding box center [1093, 24] width 133 height 13
type input "Brix Coldharbour ltd"
click at [1078, 56] on link at bounding box center [1181, 63] width 316 height 34
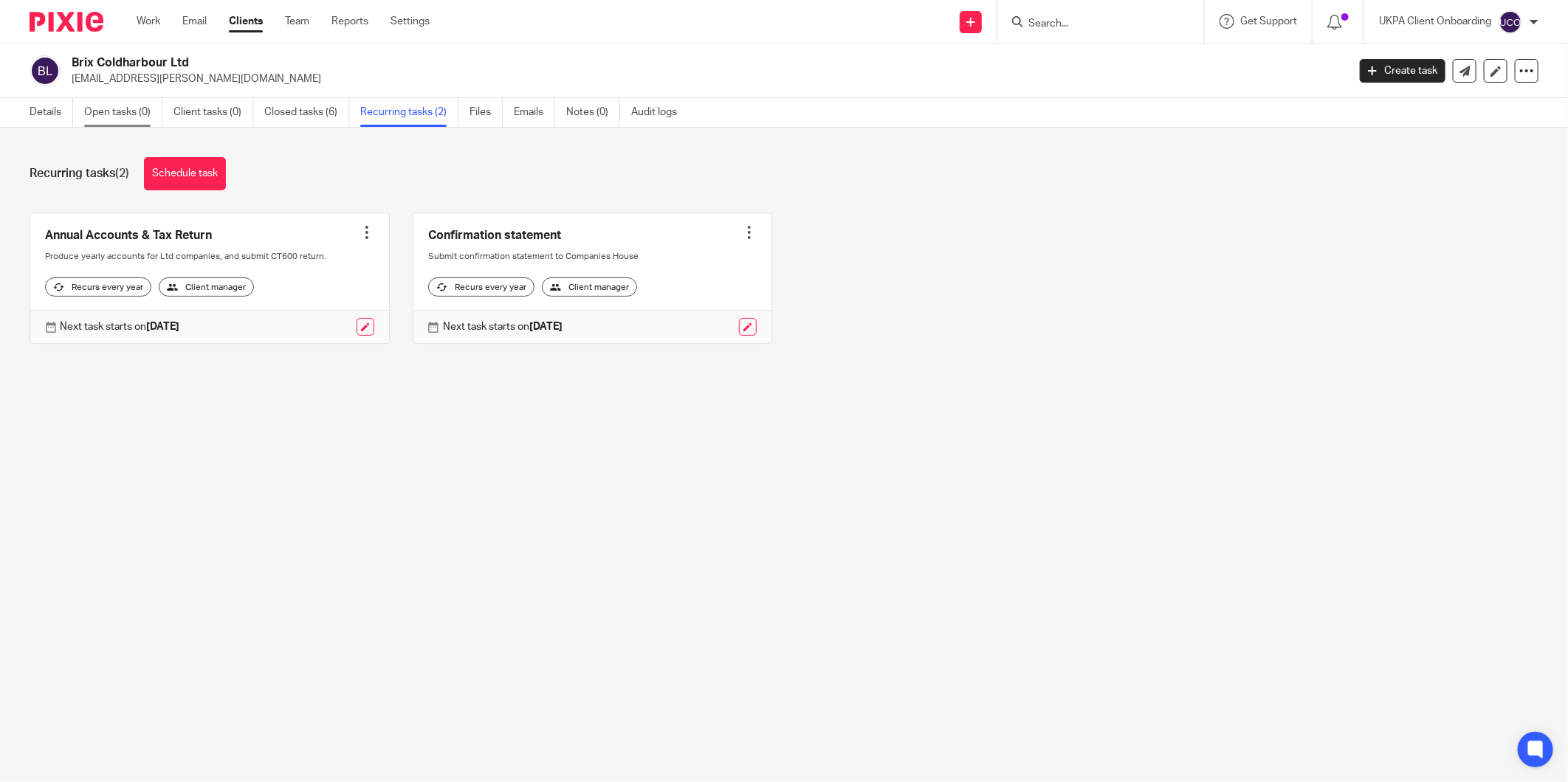
click at [104, 111] on link "Open tasks (0)" at bounding box center [123, 112] width 78 height 29
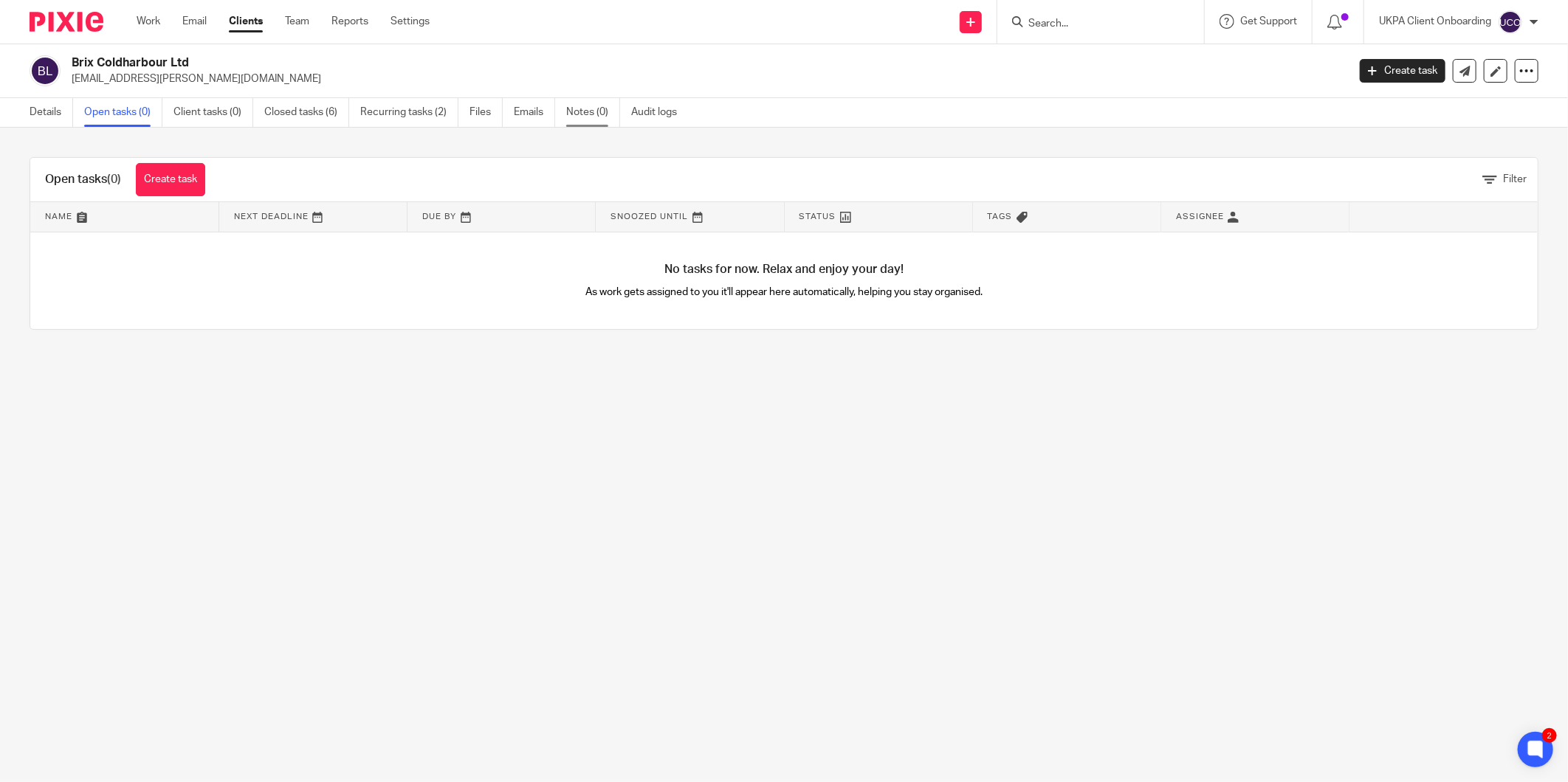
click at [585, 106] on link "Notes (0)" at bounding box center [593, 112] width 54 height 29
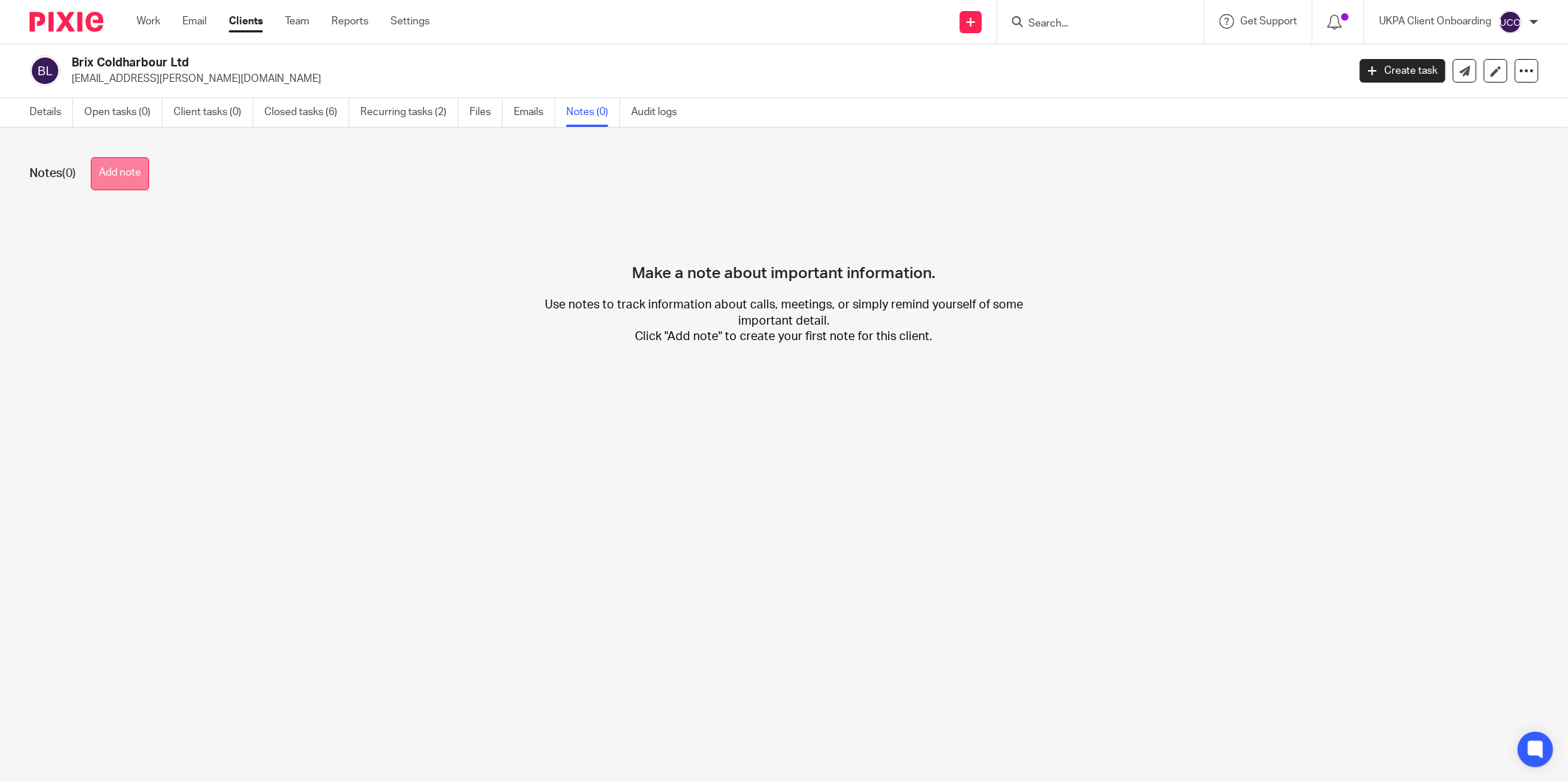
click at [130, 185] on button "Add note" at bounding box center [119, 173] width 58 height 33
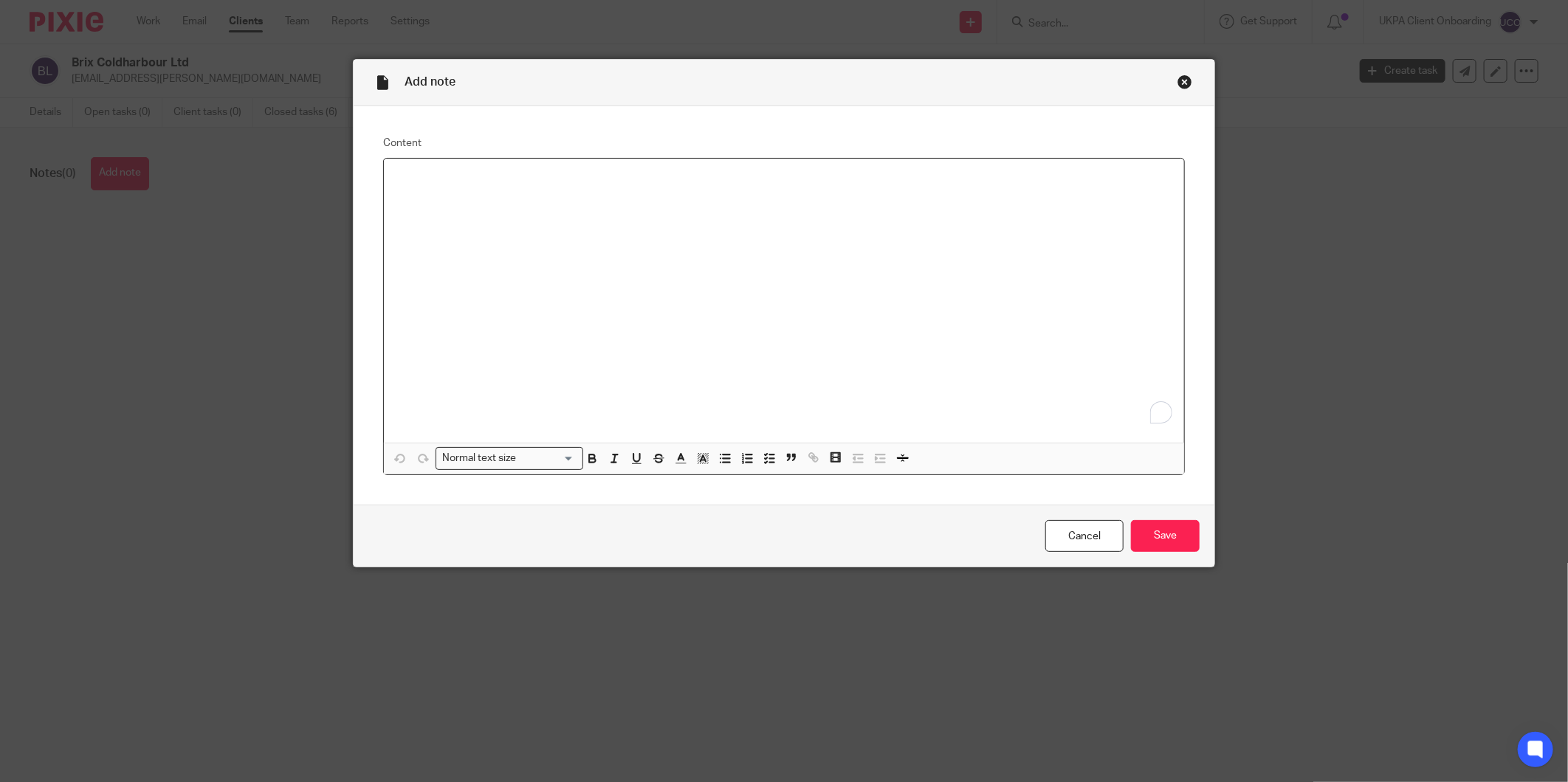
paste div "To enrich screen reader interactions, please activate Accessibility in Grammarl…"
click at [1148, 539] on input "Save" at bounding box center [1165, 536] width 69 height 32
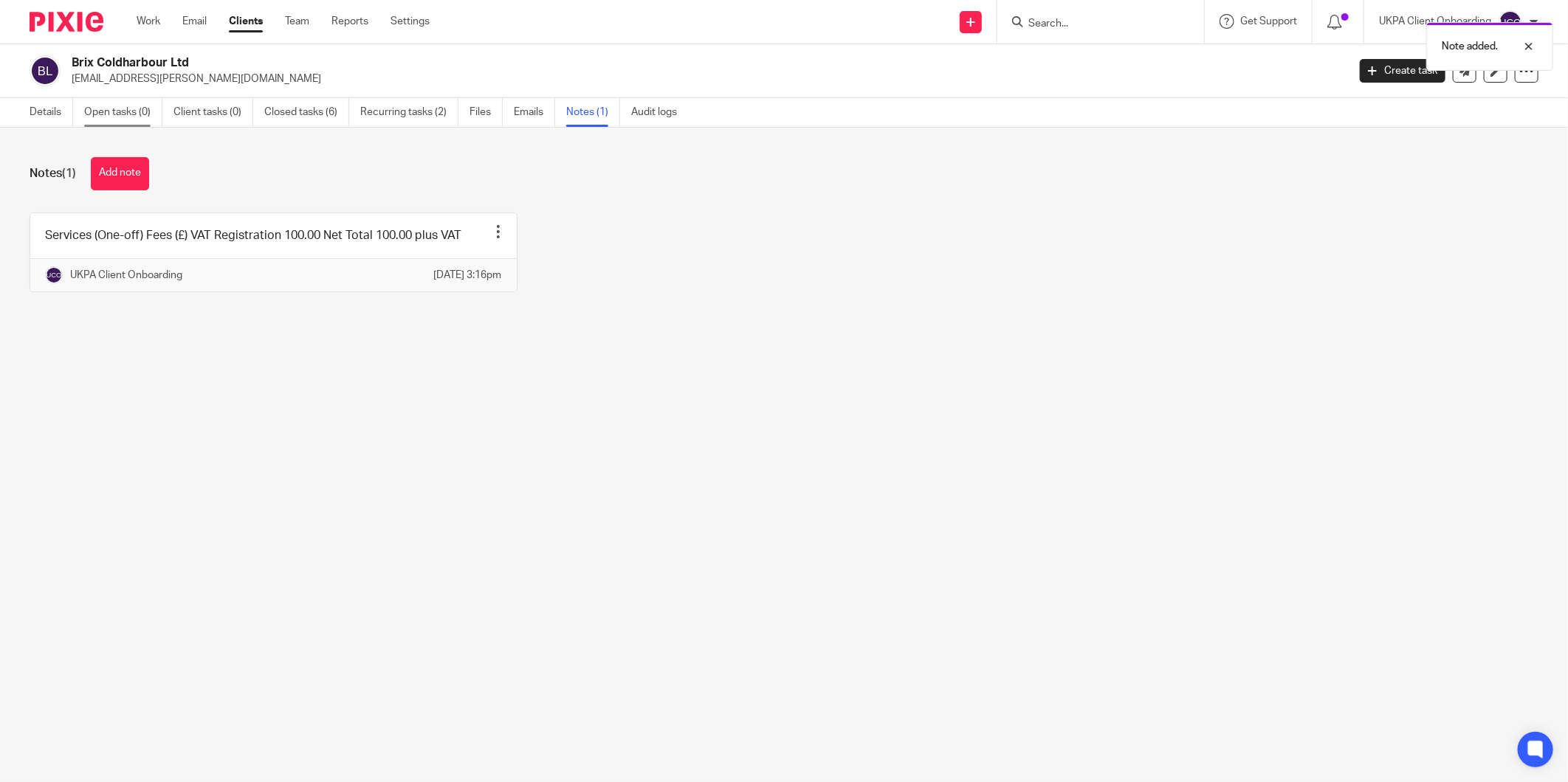
click at [134, 117] on link "Open tasks (0)" at bounding box center [123, 112] width 78 height 29
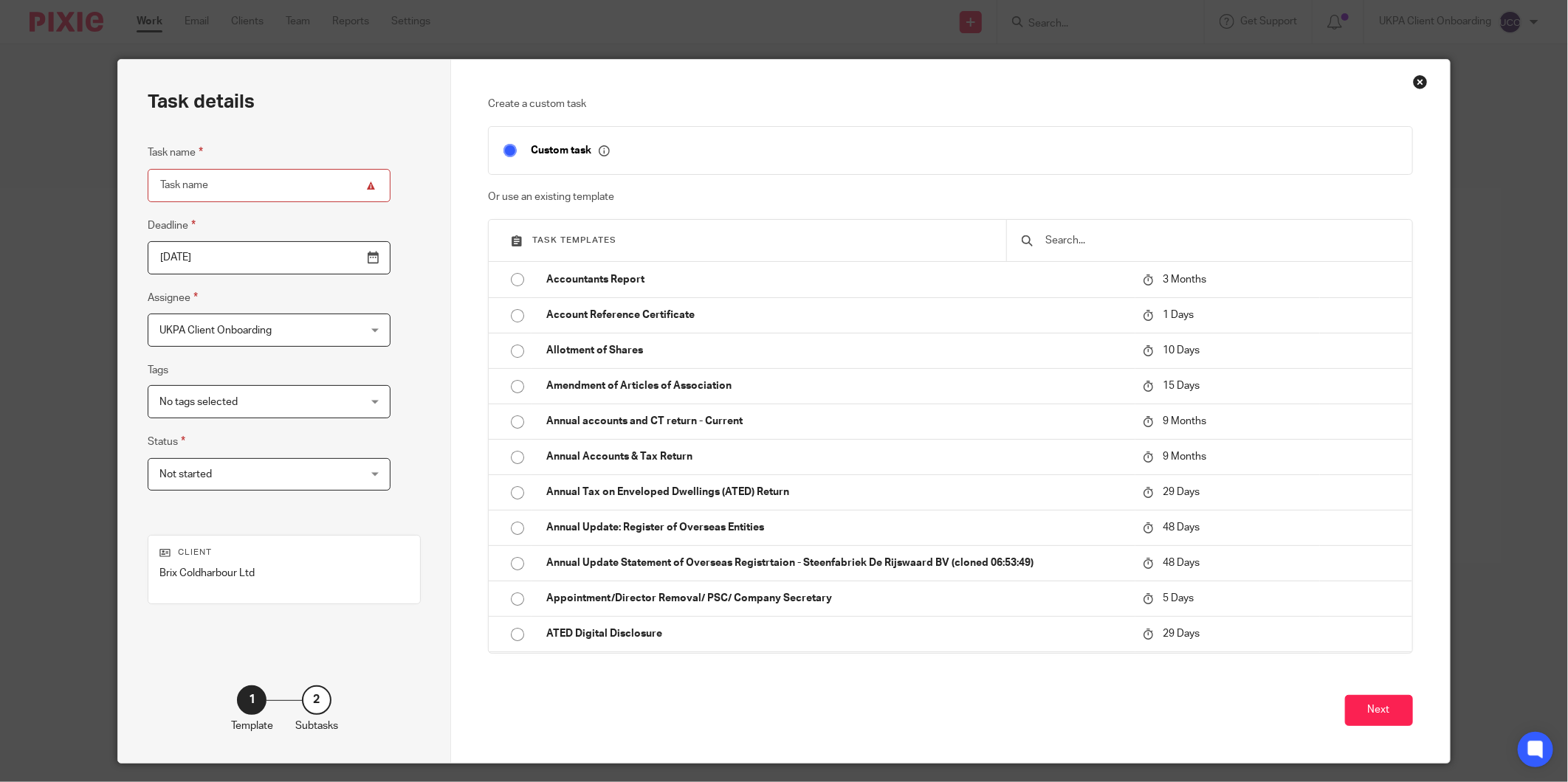
click at [1116, 240] on input "text" at bounding box center [1220, 241] width 353 height 16
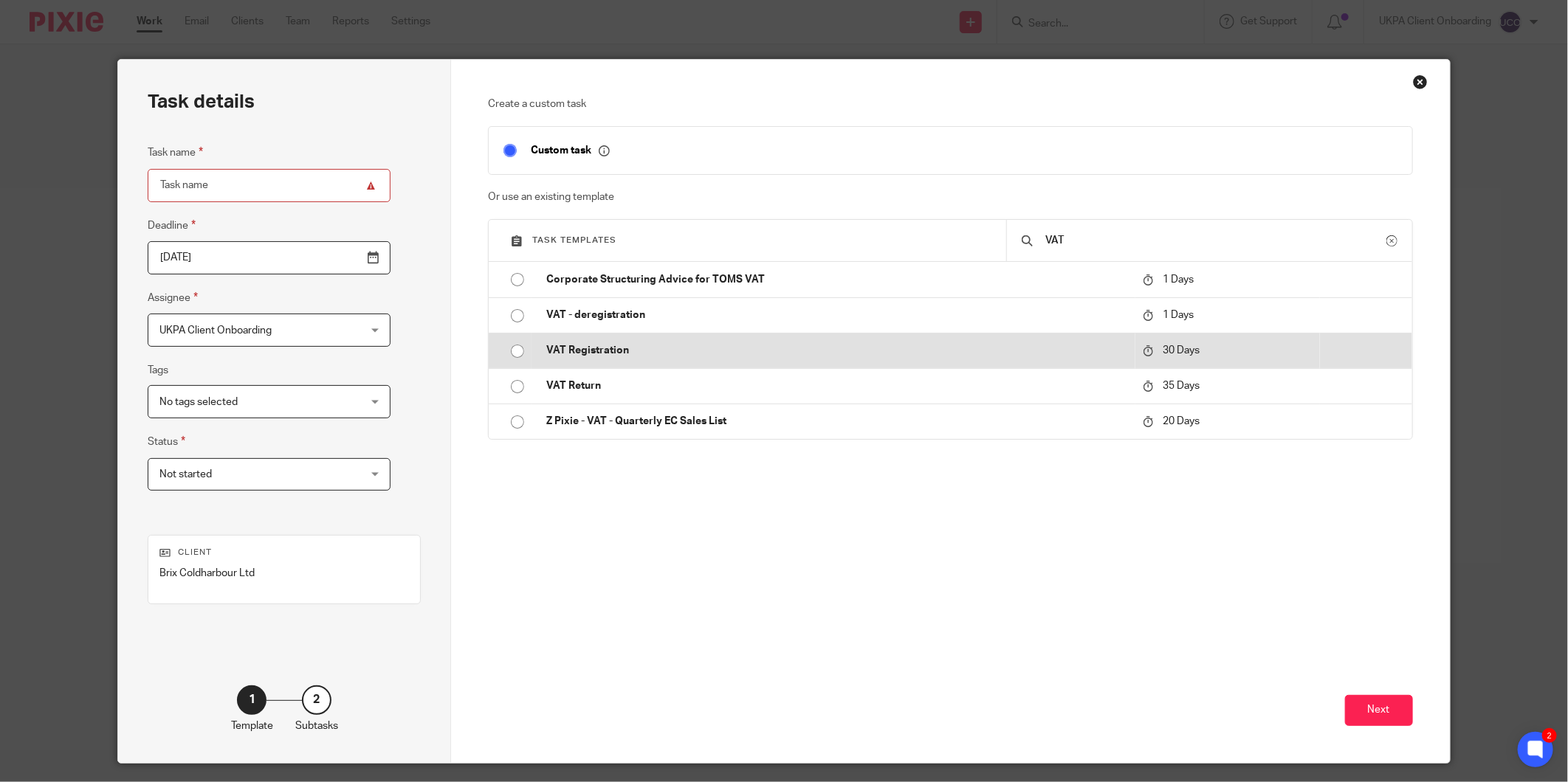
type input "VAT"
click at [670, 354] on p "VAT Registration" at bounding box center [836, 350] width 581 height 15
type input "2025-10-19"
type input "VAT Registration"
checkbox input "false"
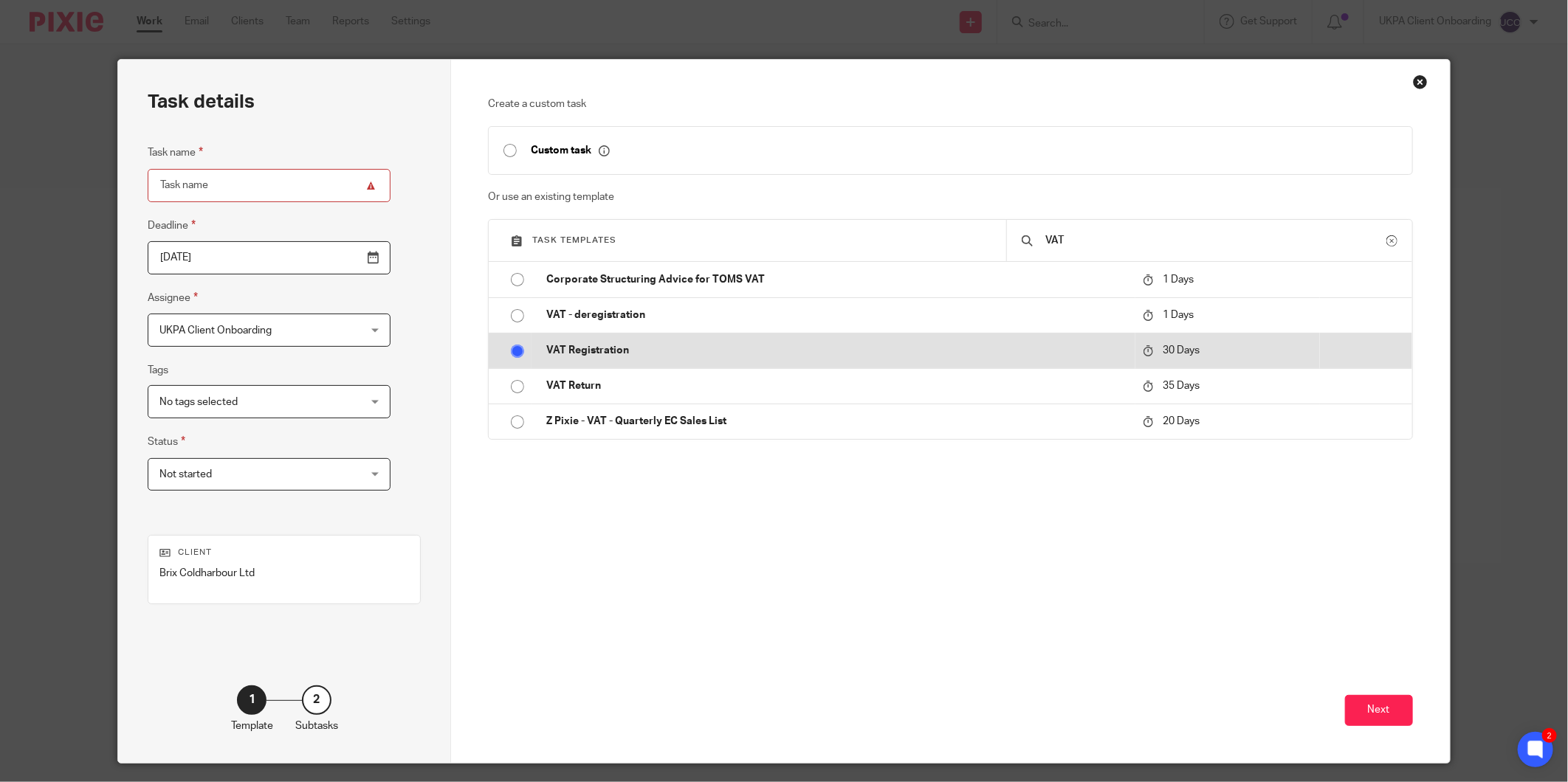
radio input "true"
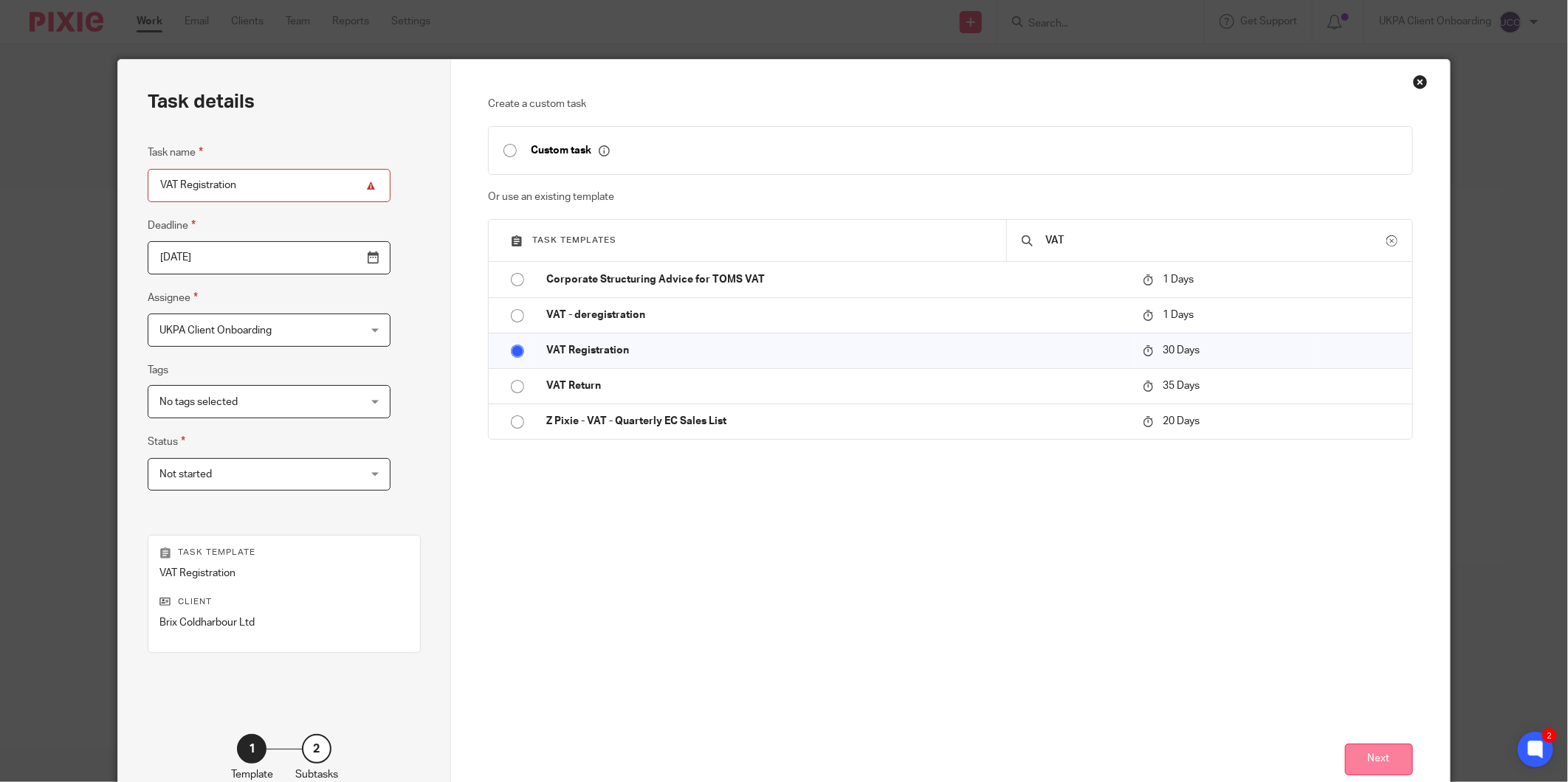
click at [1356, 744] on div "Next" at bounding box center [951, 705] width 925 height 213
click at [1356, 749] on button "Next" at bounding box center [1378, 760] width 68 height 32
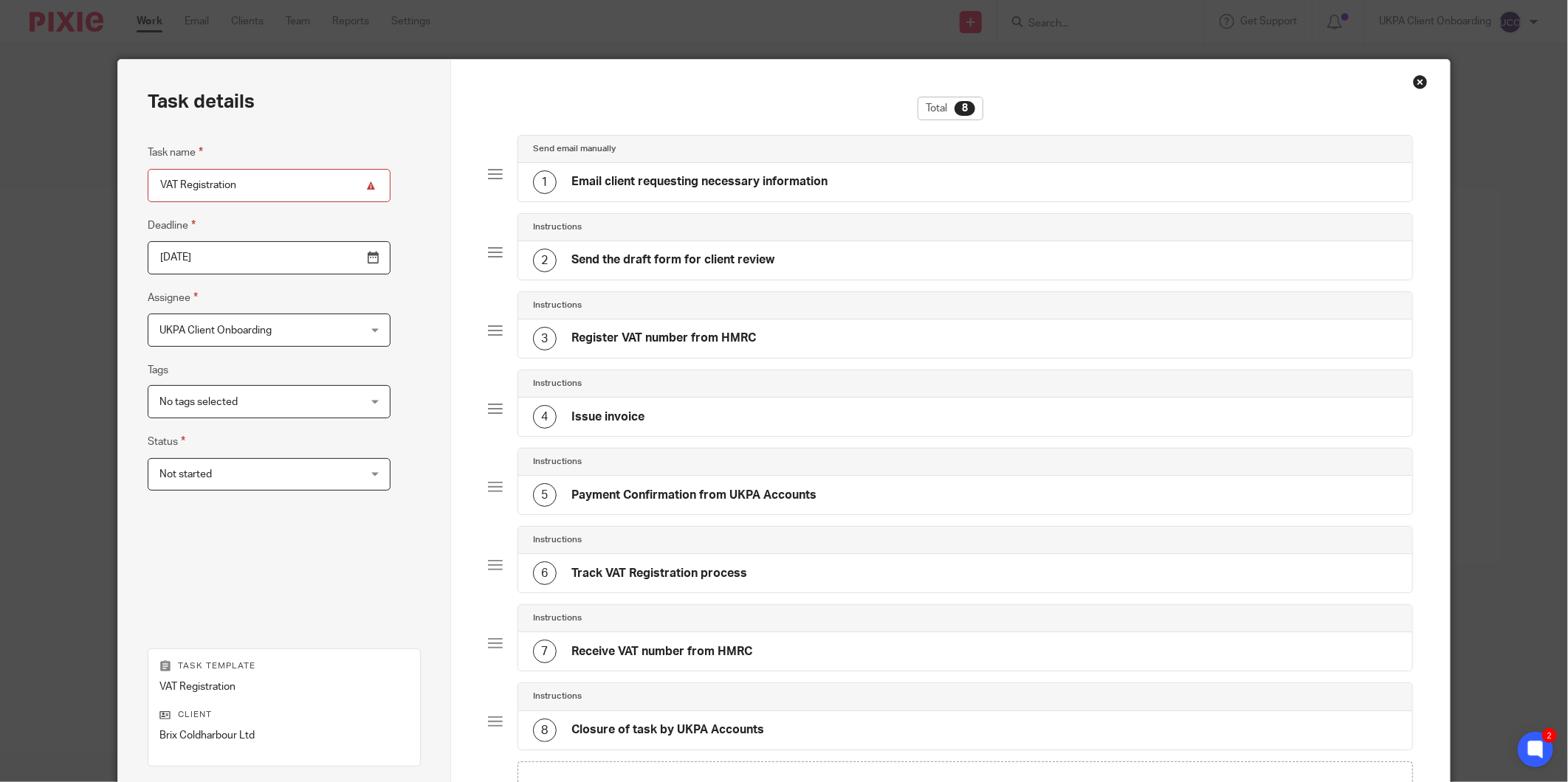
scroll to position [204, 0]
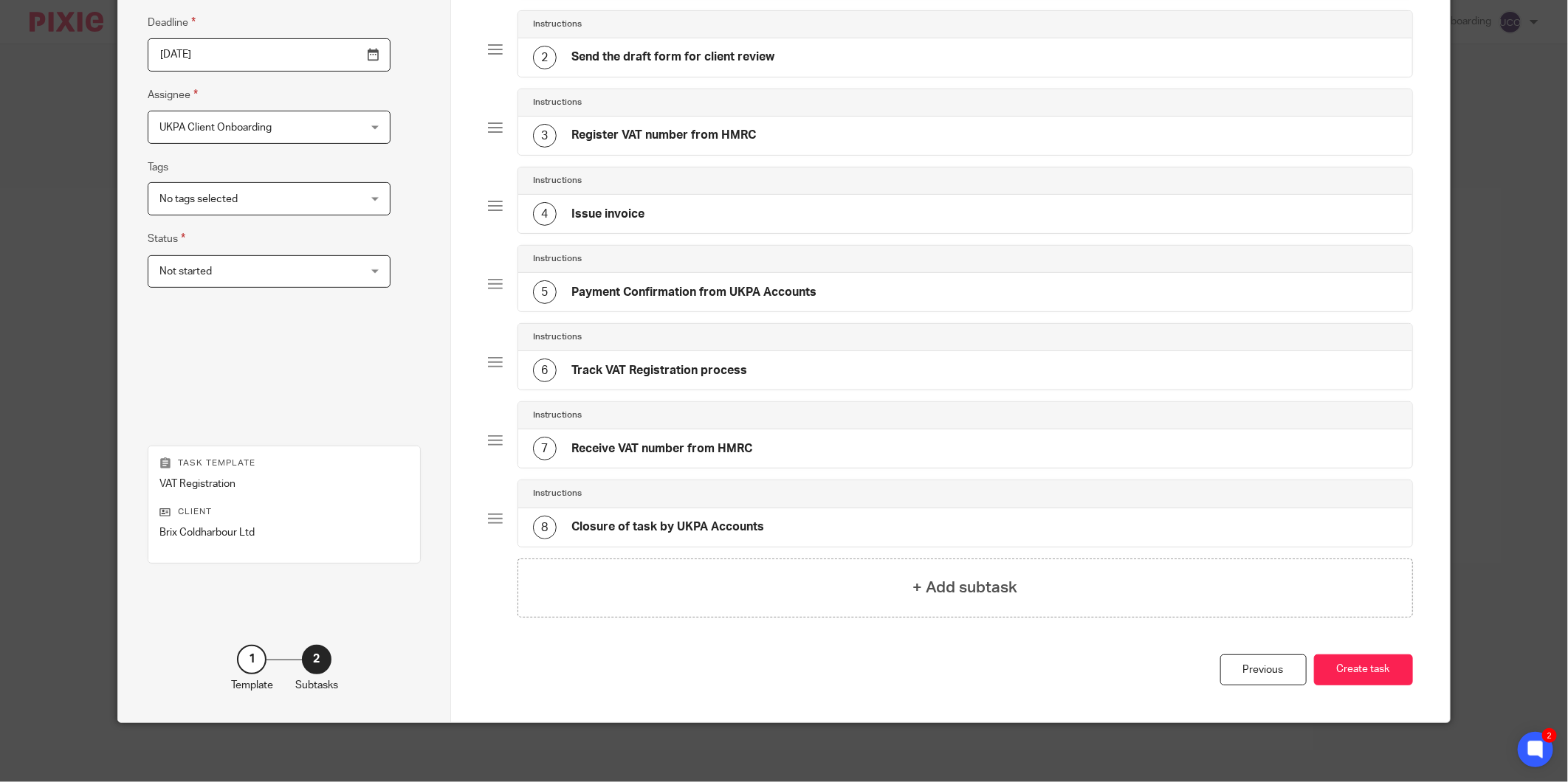
click at [1336, 667] on button "Create task" at bounding box center [1363, 670] width 99 height 32
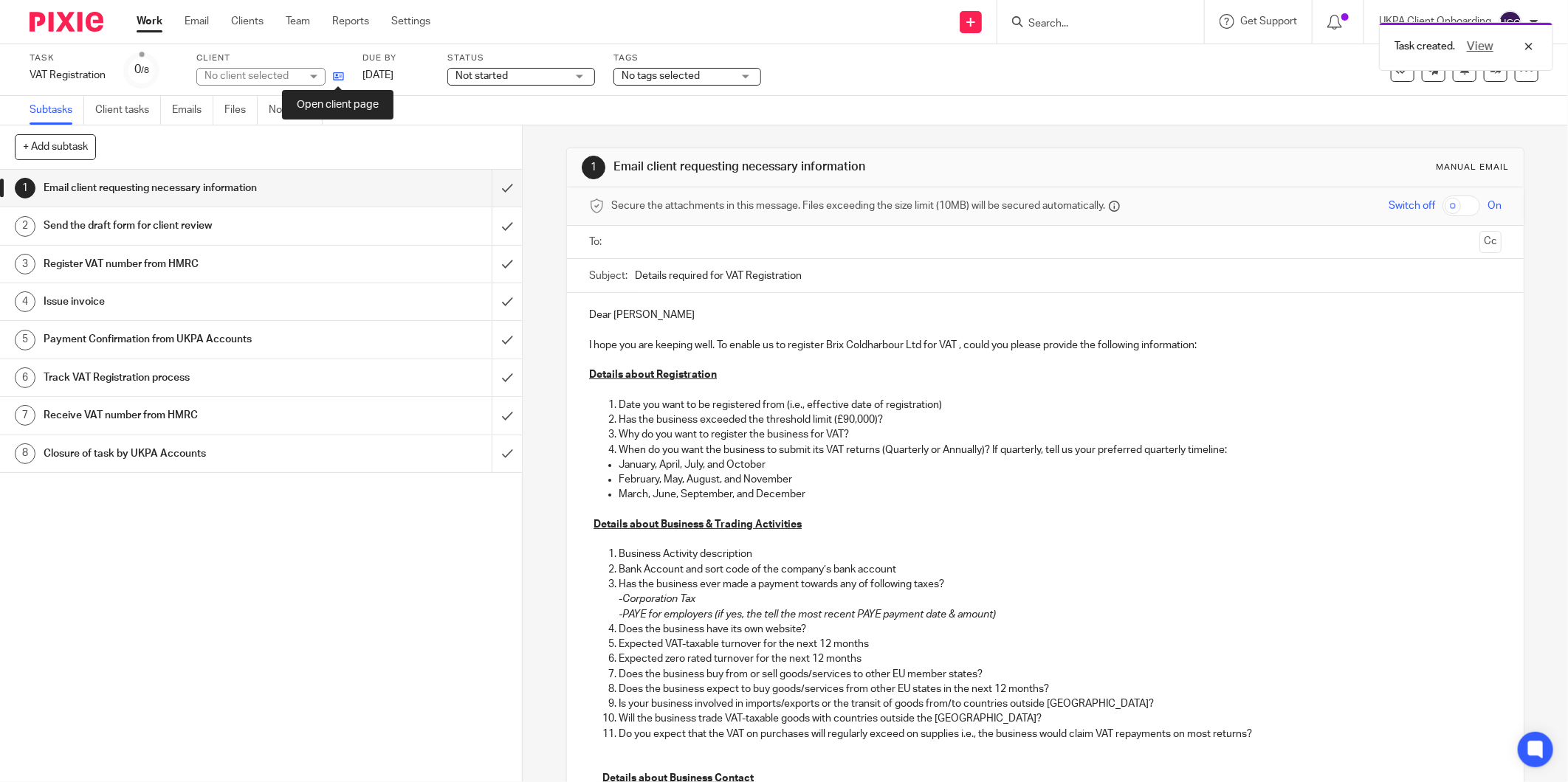
click at [335, 81] on icon at bounding box center [338, 77] width 11 height 11
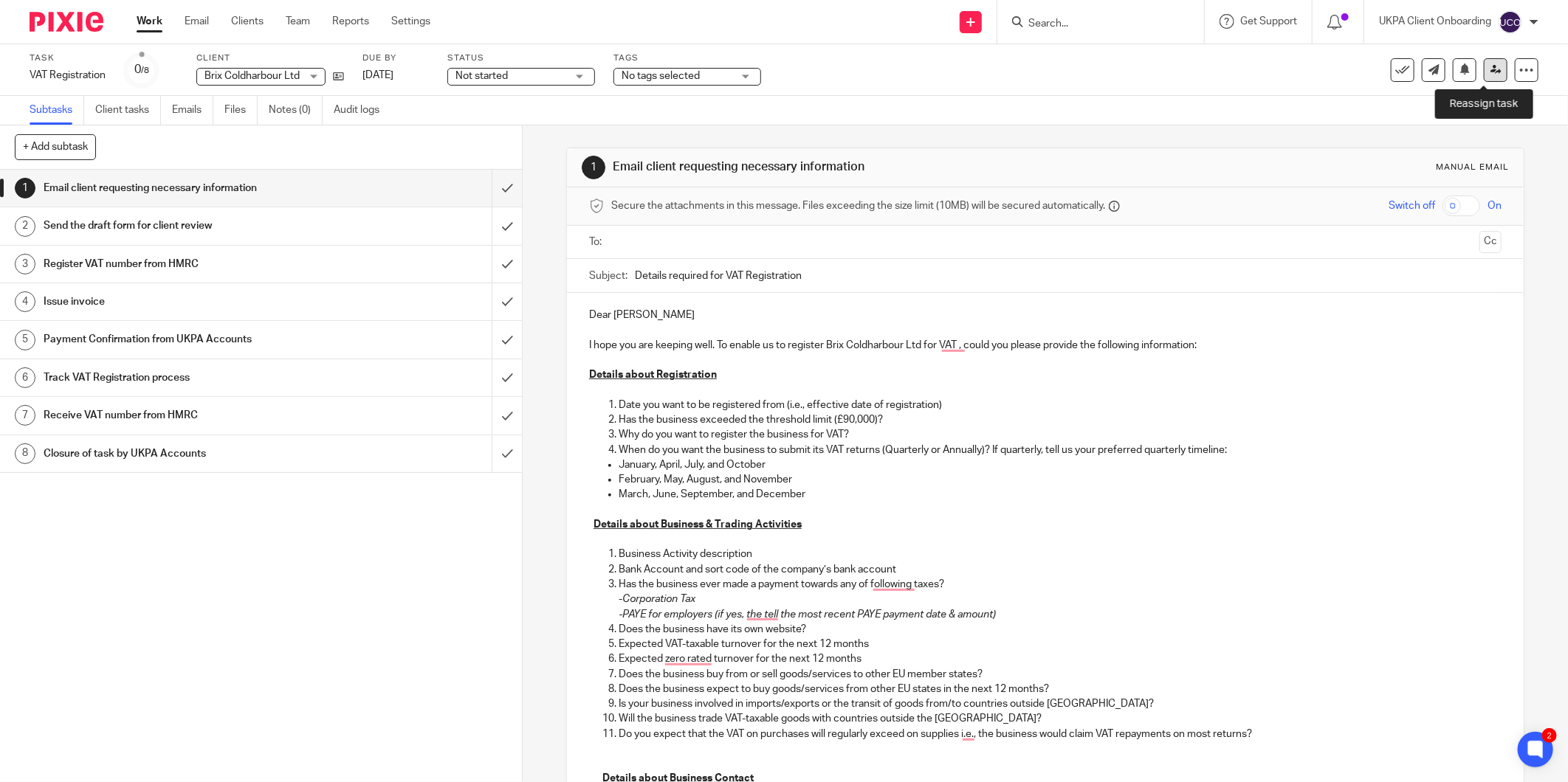
click at [1490, 64] on icon at bounding box center [1495, 70] width 11 height 11
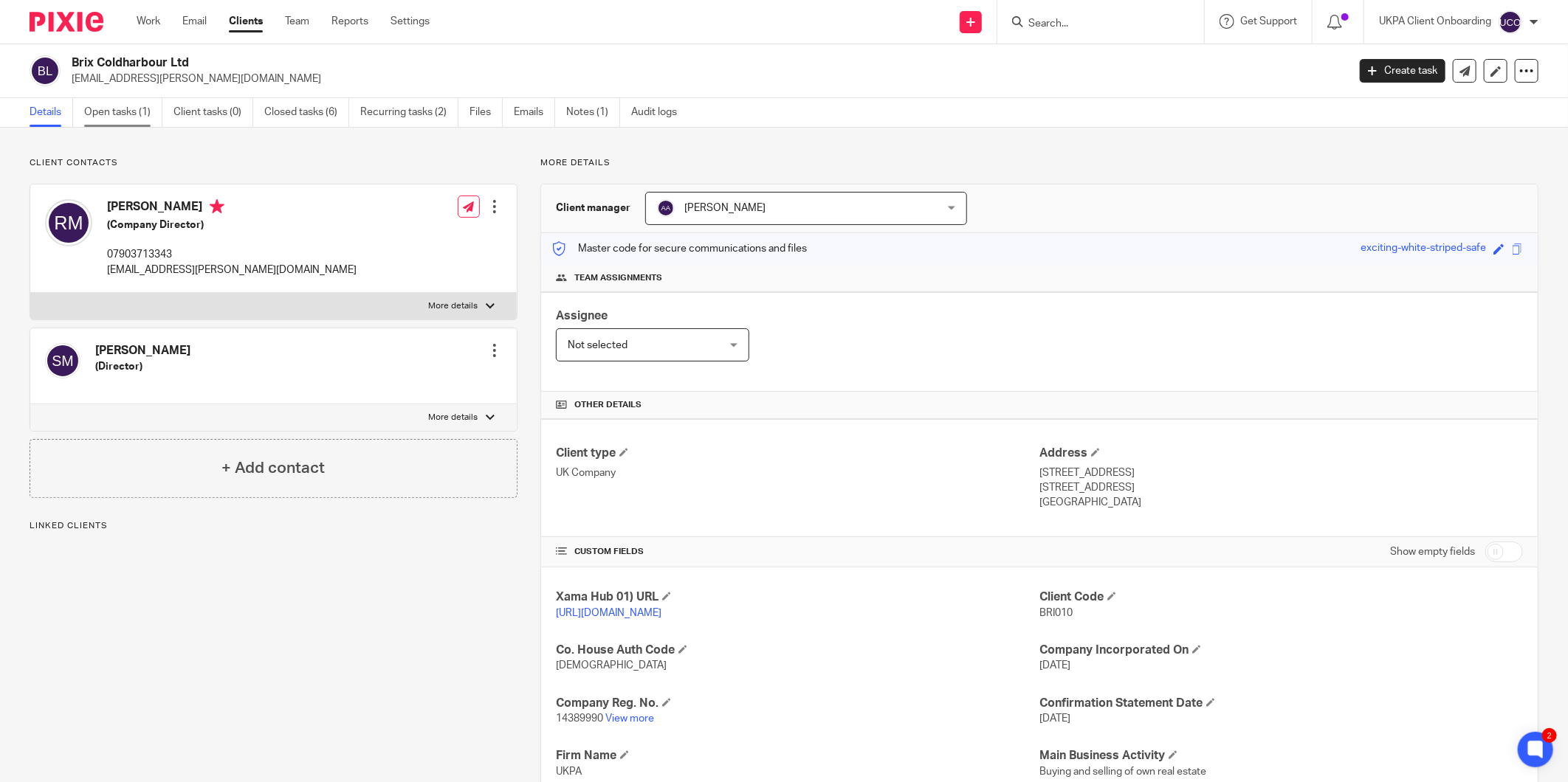
click at [121, 118] on link "Open tasks (1)" at bounding box center [123, 112] width 78 height 29
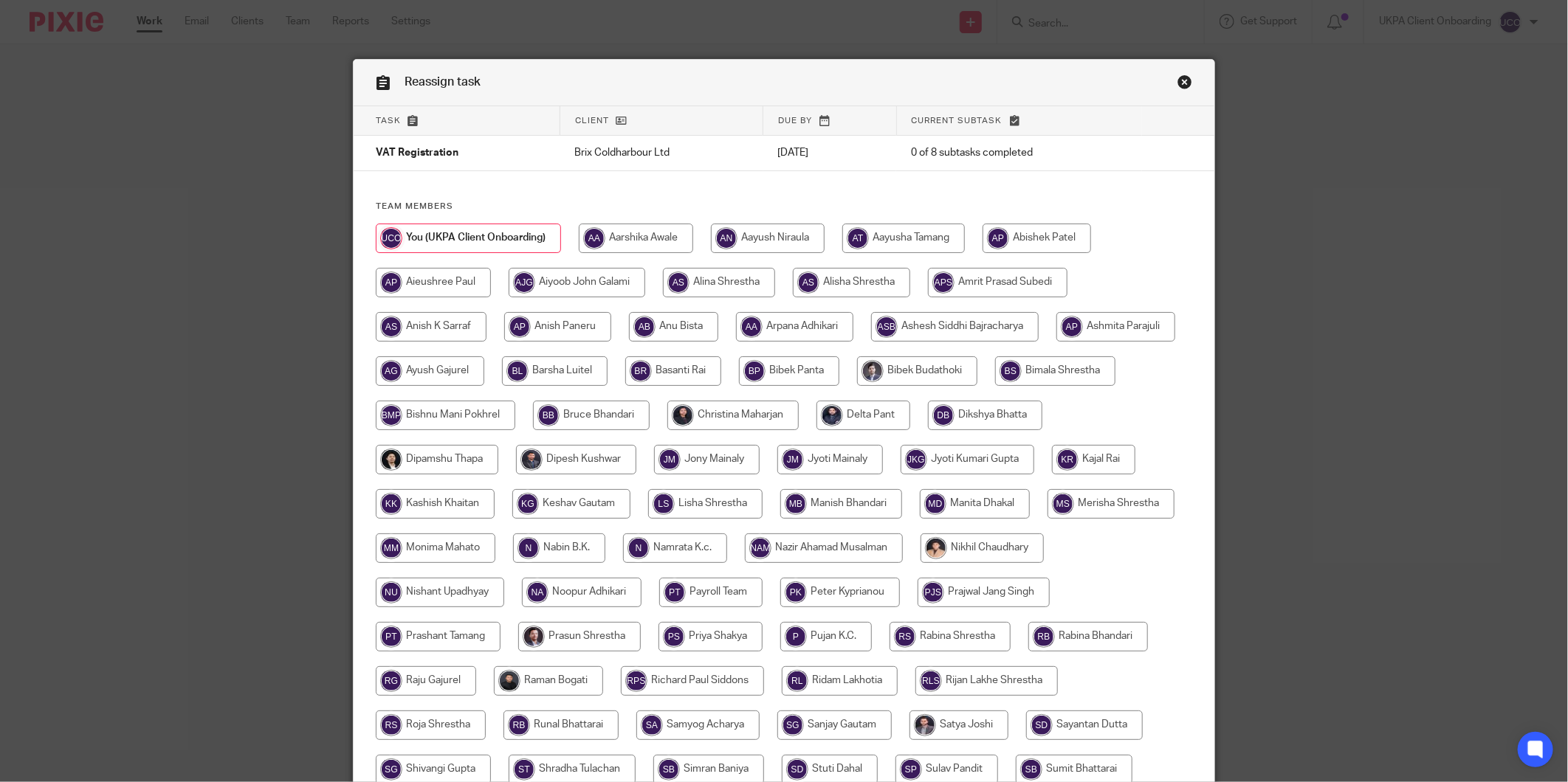
click at [801, 326] on input "radio" at bounding box center [794, 327] width 118 height 29
radio input "true"
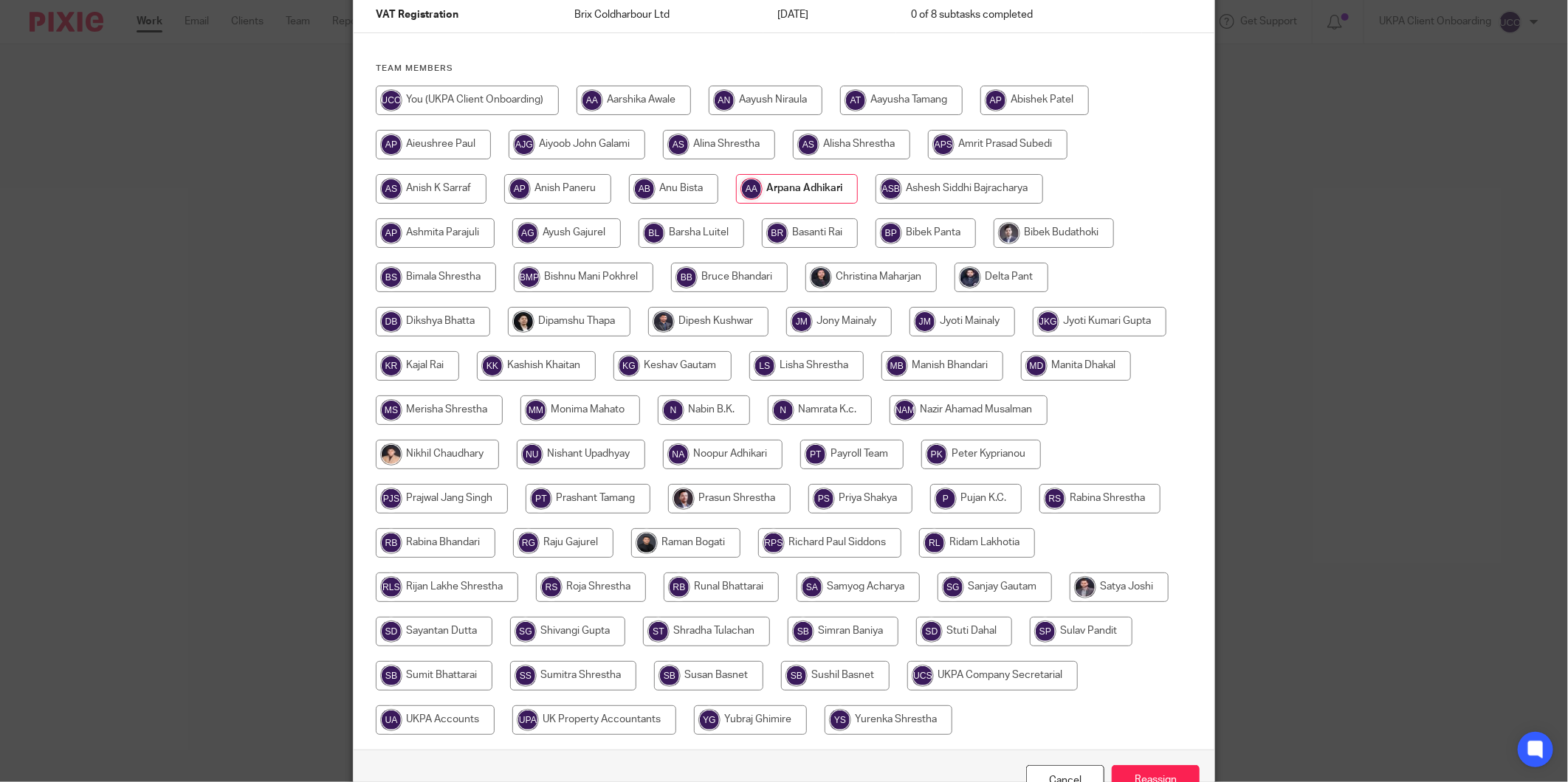
scroll to position [227, 0]
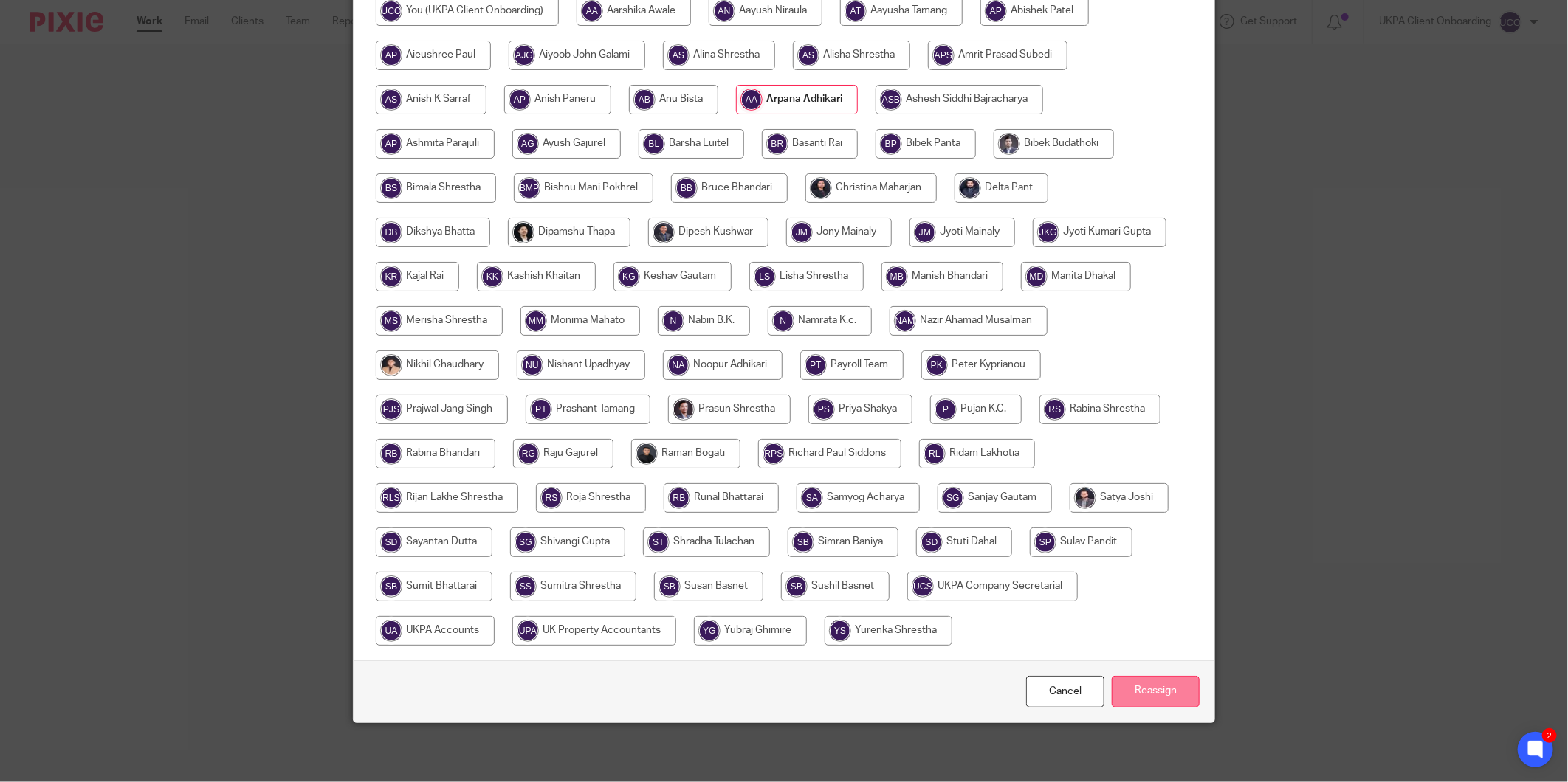
click at [1135, 698] on input "Reassign" at bounding box center [1156, 692] width 88 height 32
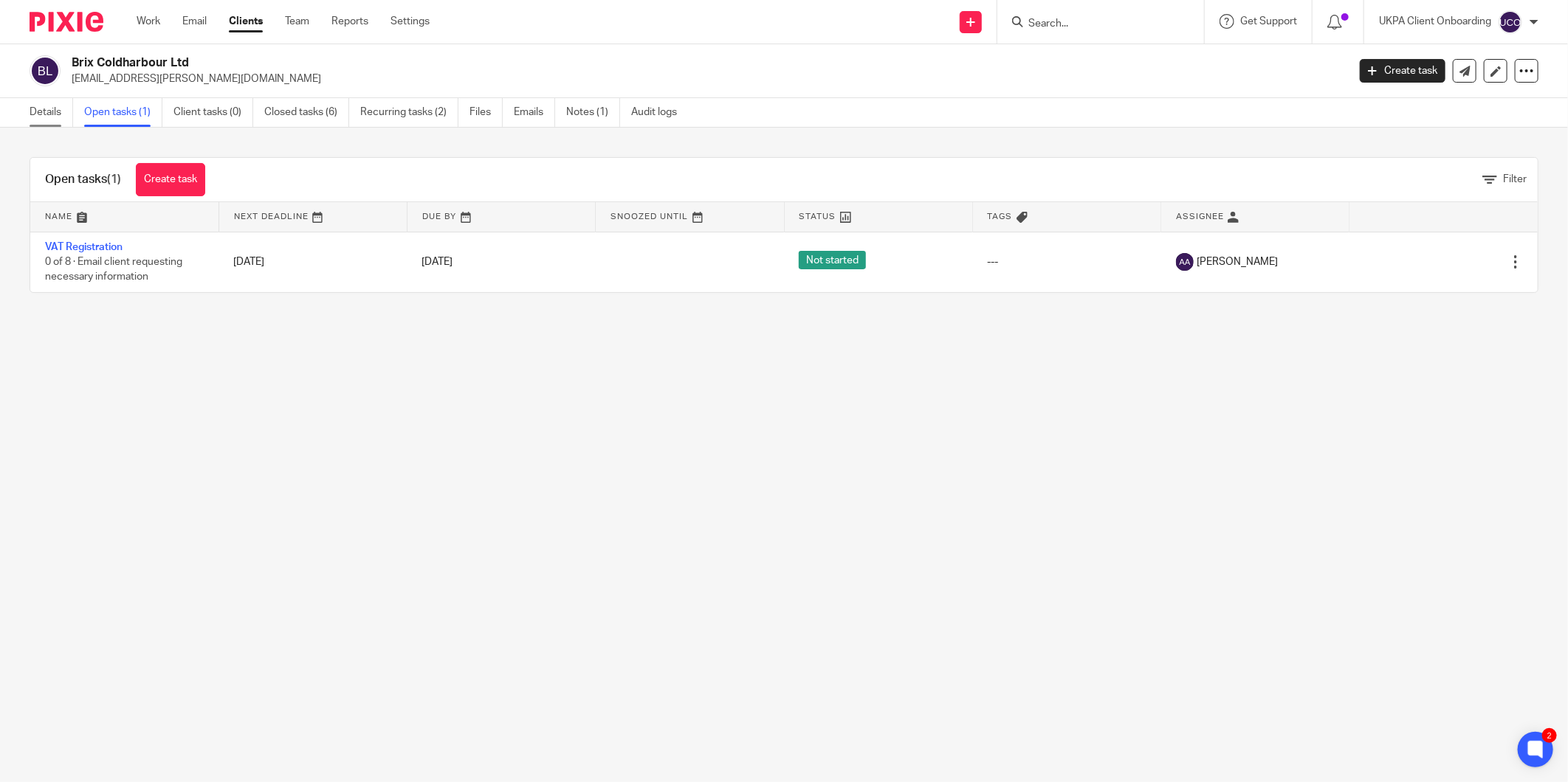
click at [60, 106] on link "Details" at bounding box center [51, 112] width 43 height 29
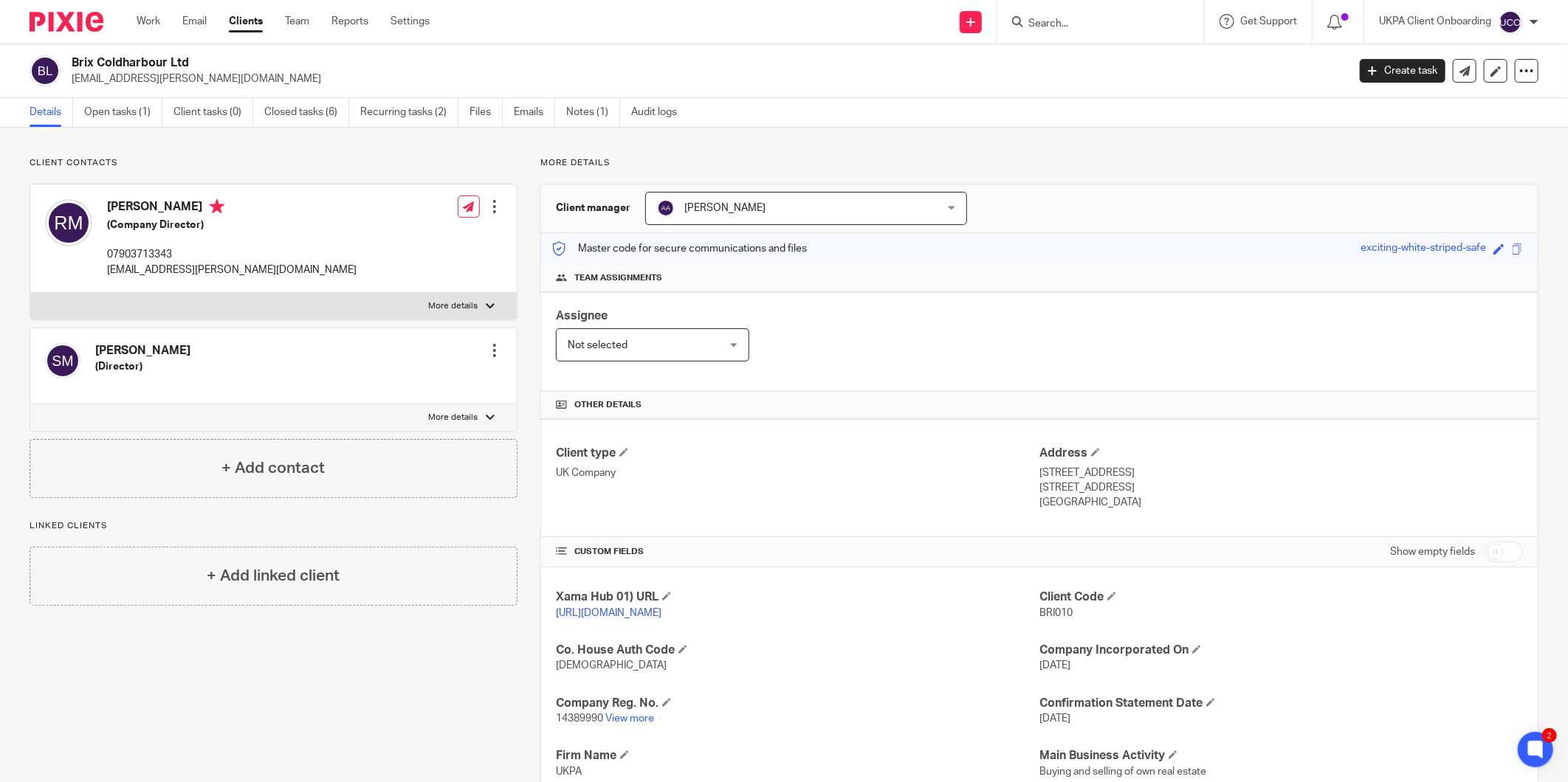
click at [1055, 23] on input "Search" at bounding box center [1093, 24] width 133 height 13
paste input "[EMAIL_ADDRESS][DOMAIN_NAME]"
click at [1054, 18] on input "[EMAIL_ADDRESS][DOMAIN_NAME]" at bounding box center [1093, 24] width 133 height 13
click at [1068, 20] on input "[EMAIL_ADDRESS][DOMAIN_NAME]" at bounding box center [1093, 24] width 133 height 13
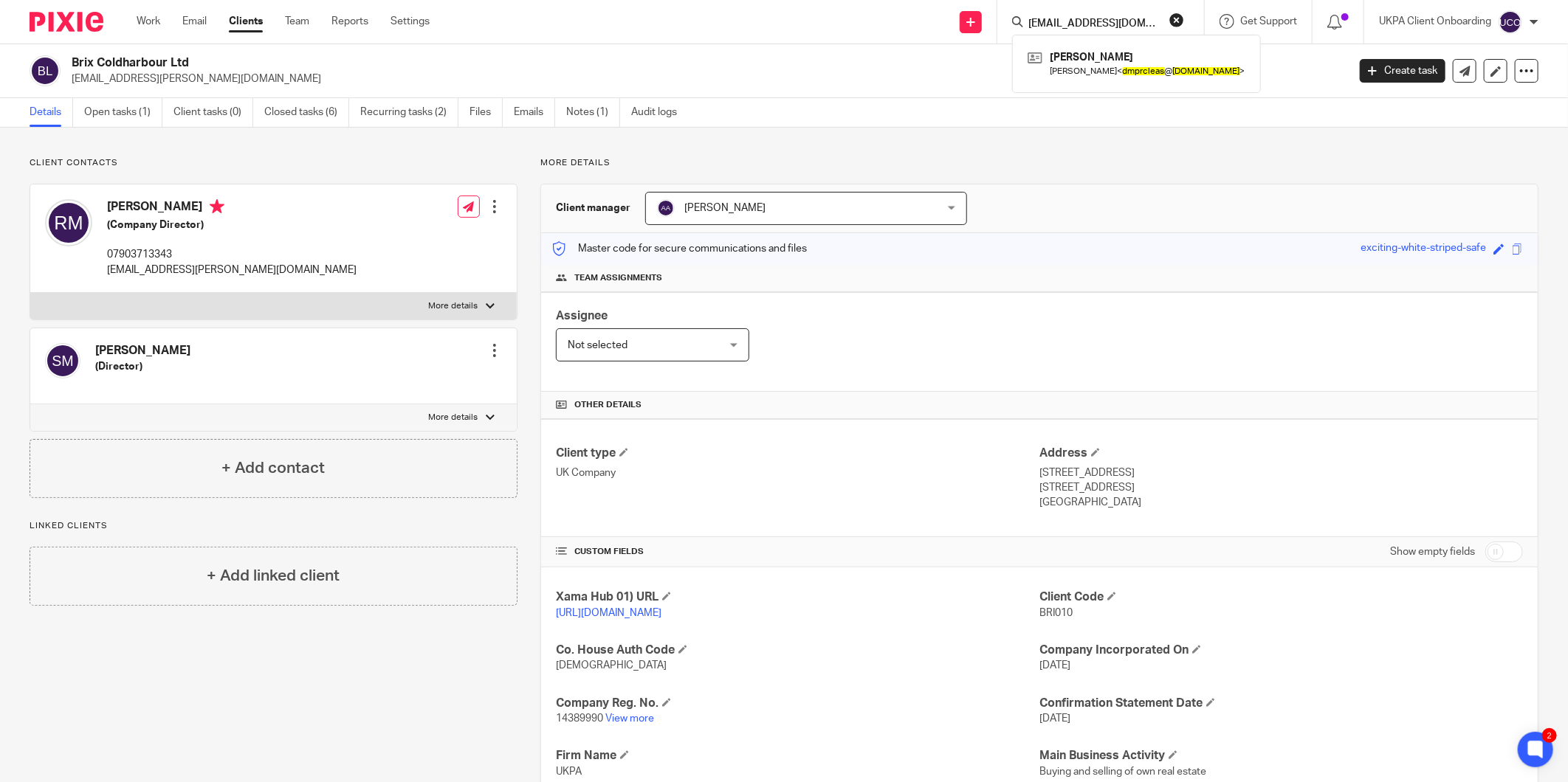
click at [1068, 20] on input "[EMAIL_ADDRESS][DOMAIN_NAME]" at bounding box center [1093, 24] width 133 height 13
paste input "[EMAIL_ADDRESS][DOMAIN_NAME]"
type input "[EMAIL_ADDRESS][DOMAIN_NAME]"
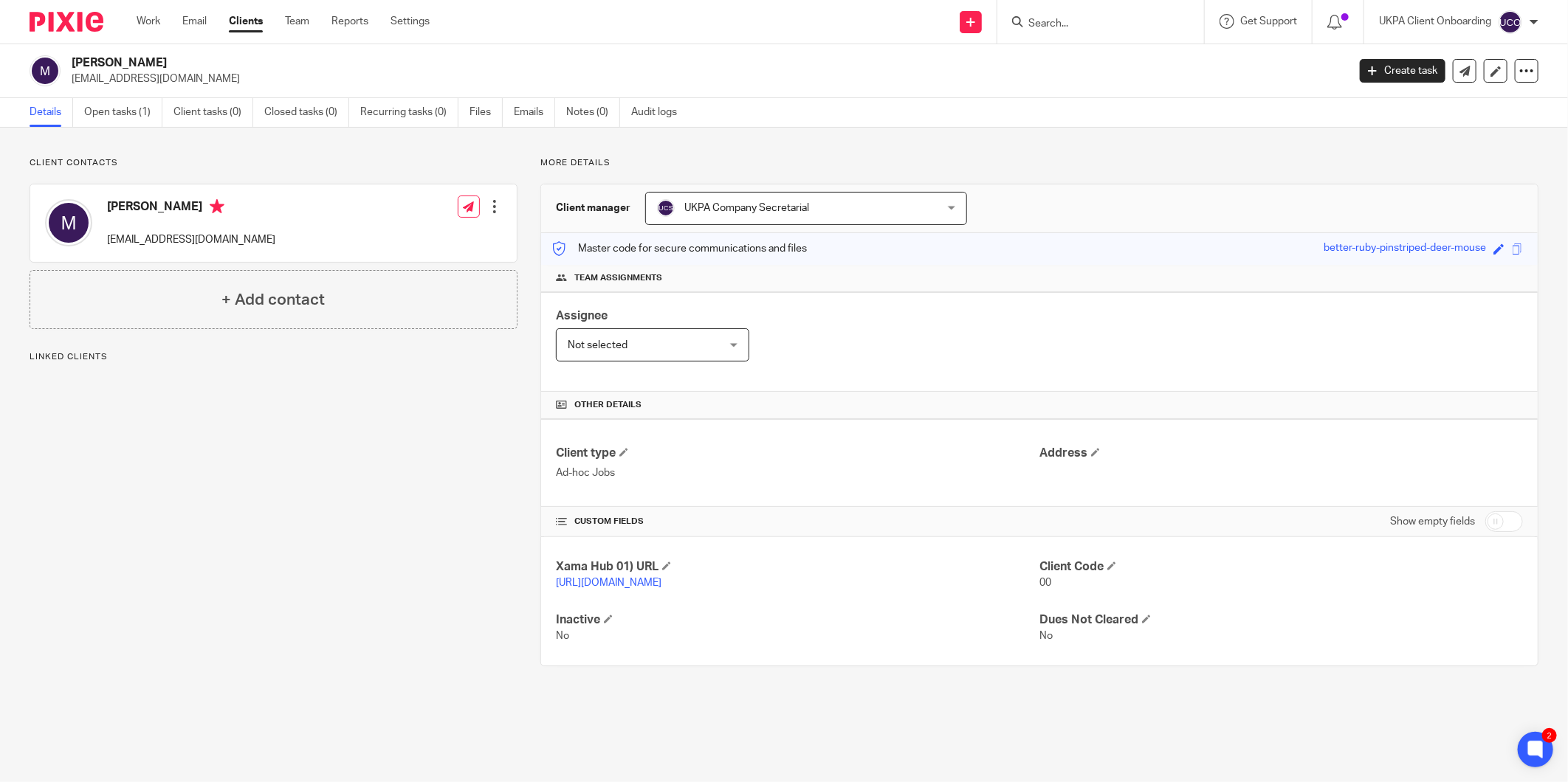
drag, startPoint x: 171, startPoint y: 106, endPoint x: 67, endPoint y: 106, distance: 104.0
click at [163, 106] on ul "Details Open tasks (1) Client tasks (0) Closed tasks (0) Recurring tasks (0) Fi…" at bounding box center [364, 112] width 669 height 29
click at [67, 106] on link "Details" at bounding box center [51, 112] width 43 height 29
click at [111, 104] on link "Open tasks (1)" at bounding box center [123, 112] width 78 height 29
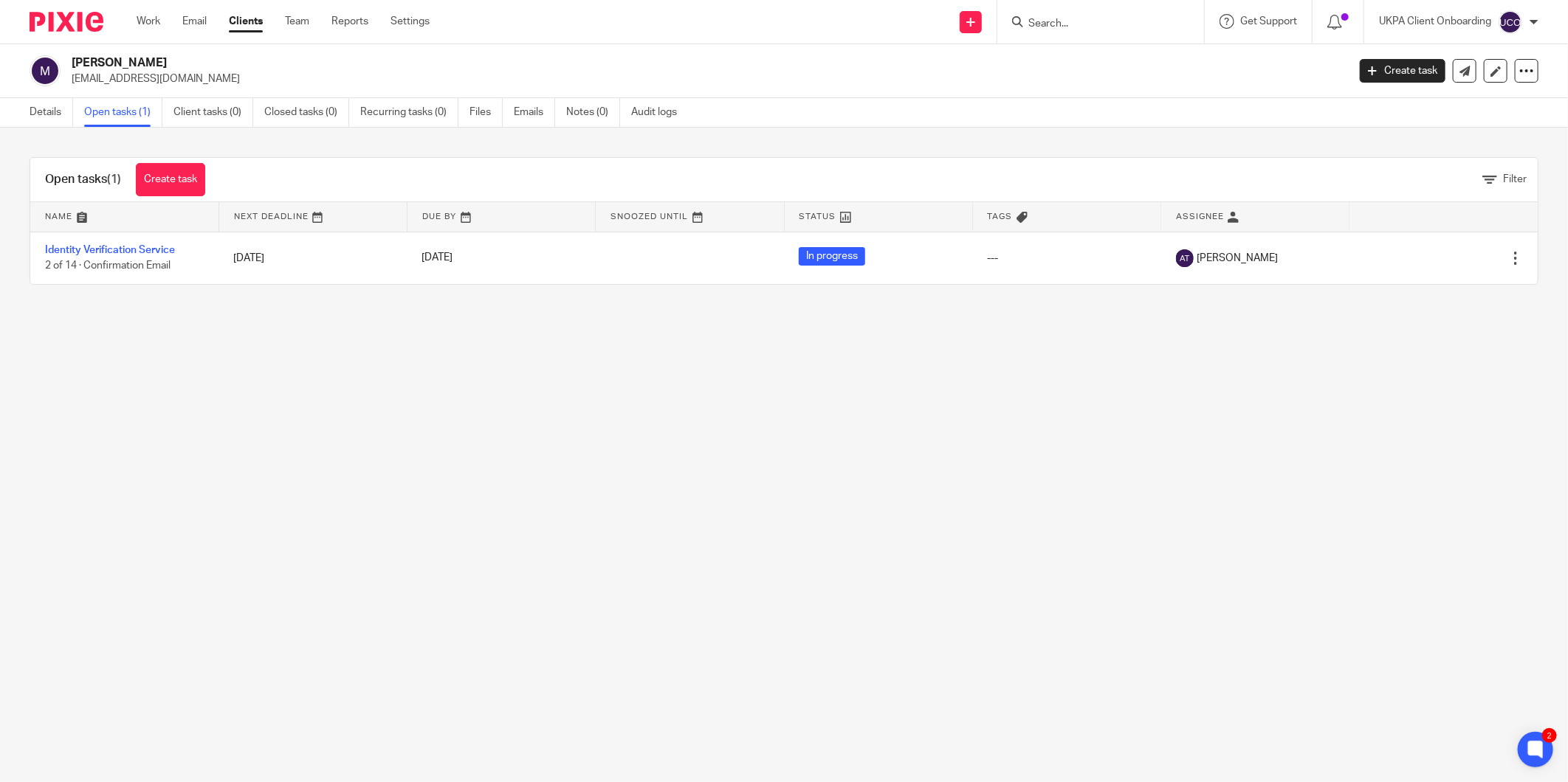
click at [1055, 21] on input "Search" at bounding box center [1093, 24] width 133 height 13
paste input "[EMAIL_ADDRESS][DOMAIN_NAME]"
click at [1111, 12] on form "[EMAIL_ADDRESS][DOMAIN_NAME]" at bounding box center [1105, 22] width 157 height 19
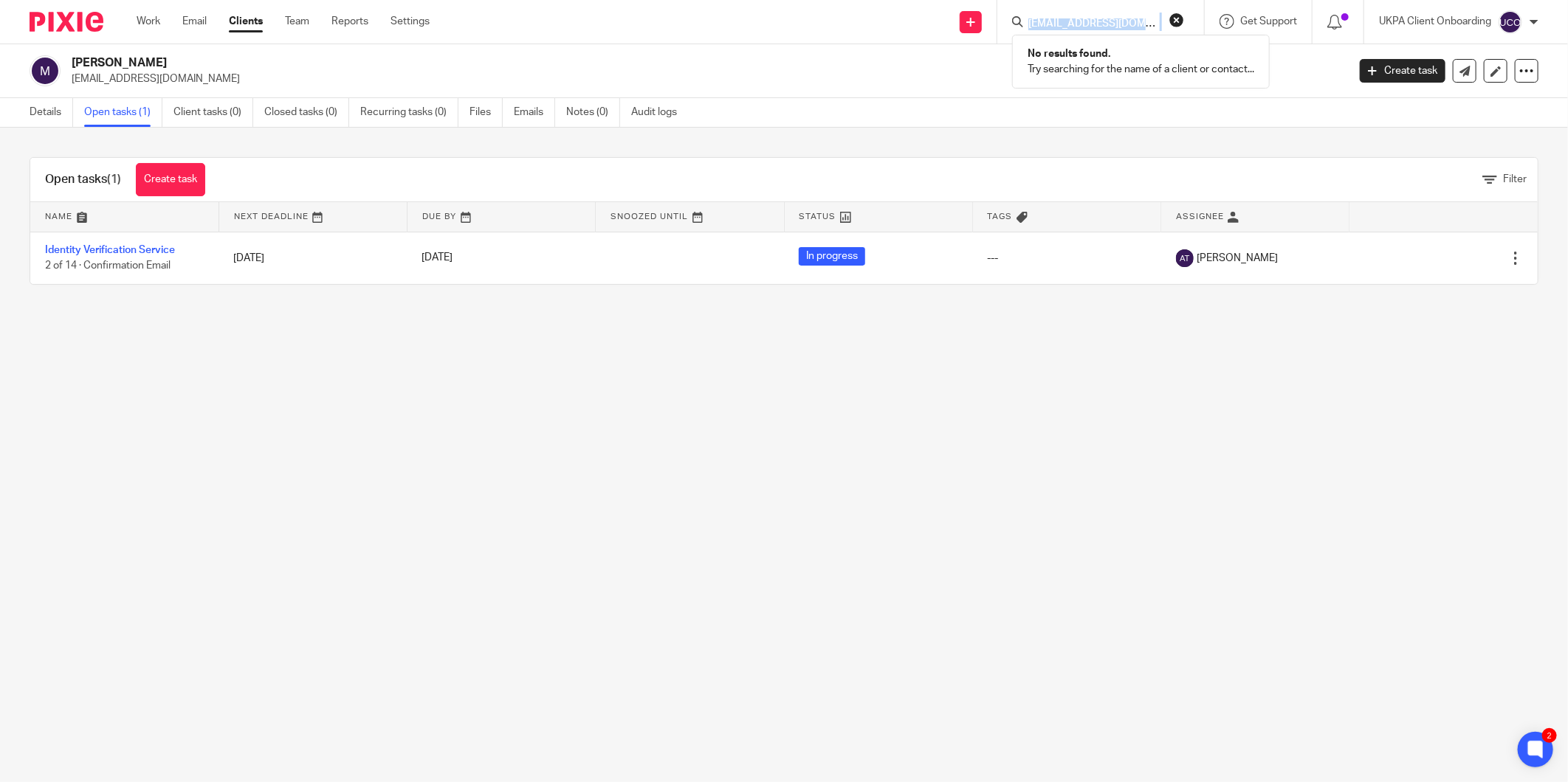
click at [1111, 12] on form "[EMAIL_ADDRESS][DOMAIN_NAME]" at bounding box center [1105, 22] width 157 height 19
drag, startPoint x: 1111, startPoint y: 12, endPoint x: 1107, endPoint y: 24, distance: 12.6
click at [1107, 24] on input "[EMAIL_ADDRESS][DOMAIN_NAME]" at bounding box center [1093, 24] width 133 height 13
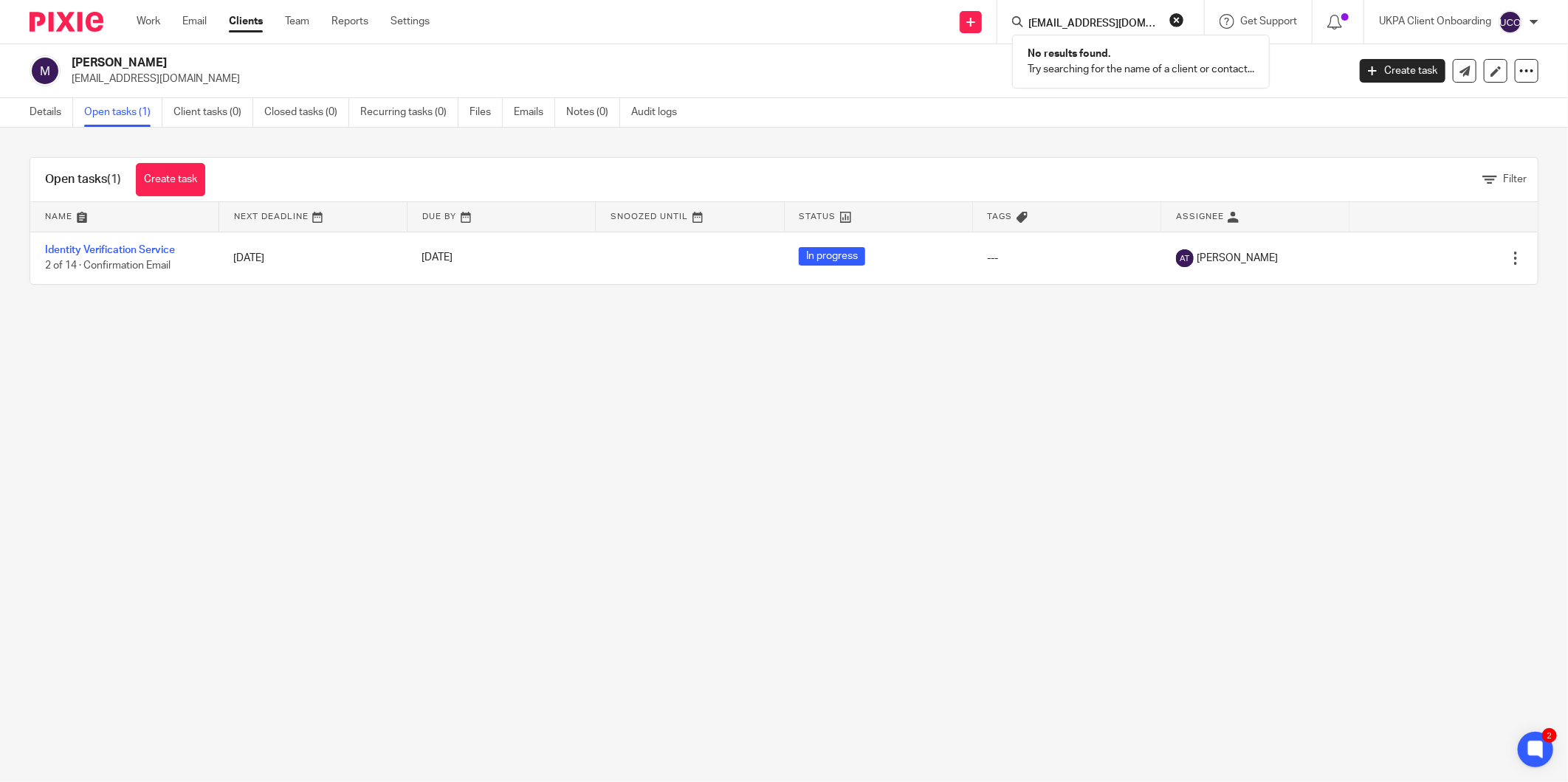
paste input "[PERSON_NAME]"
type input "[PERSON_NAME]"
click at [1078, 123] on div "Details Open tasks (1) Client tasks (0) Closed tasks (0) Recurring tasks (0) Fi…" at bounding box center [784, 113] width 1568 height 29
click at [967, 18] on icon at bounding box center [970, 22] width 9 height 9
click at [961, 111] on link "Add client" at bounding box center [968, 113] width 91 height 22
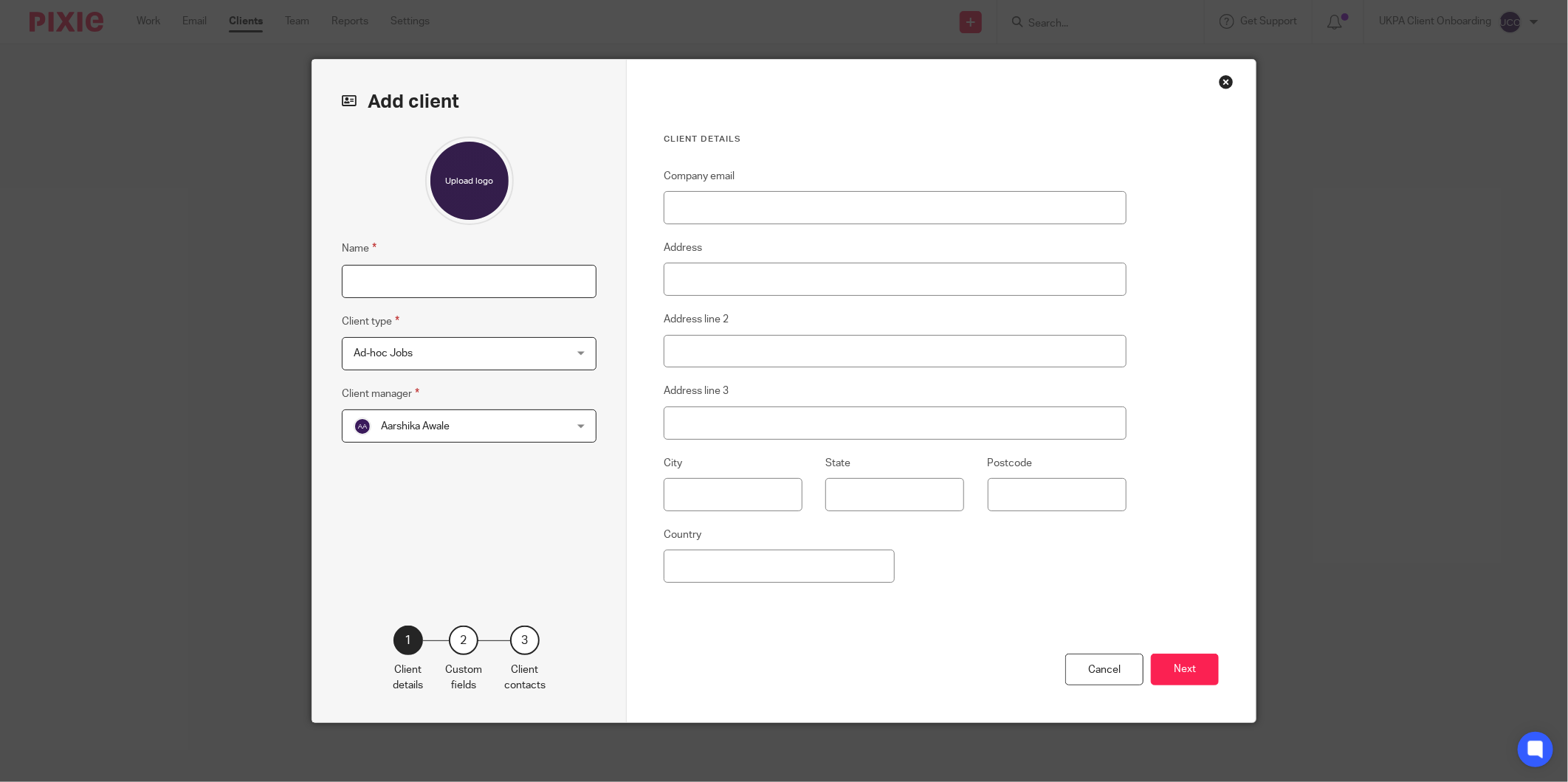
click at [459, 282] on input "Name" at bounding box center [469, 282] width 255 height 33
paste input "[PERSON_NAME]"
type input "[PERSON_NAME]"
click at [384, 355] on span "Ad-hoc Jobs" at bounding box center [383, 353] width 59 height 10
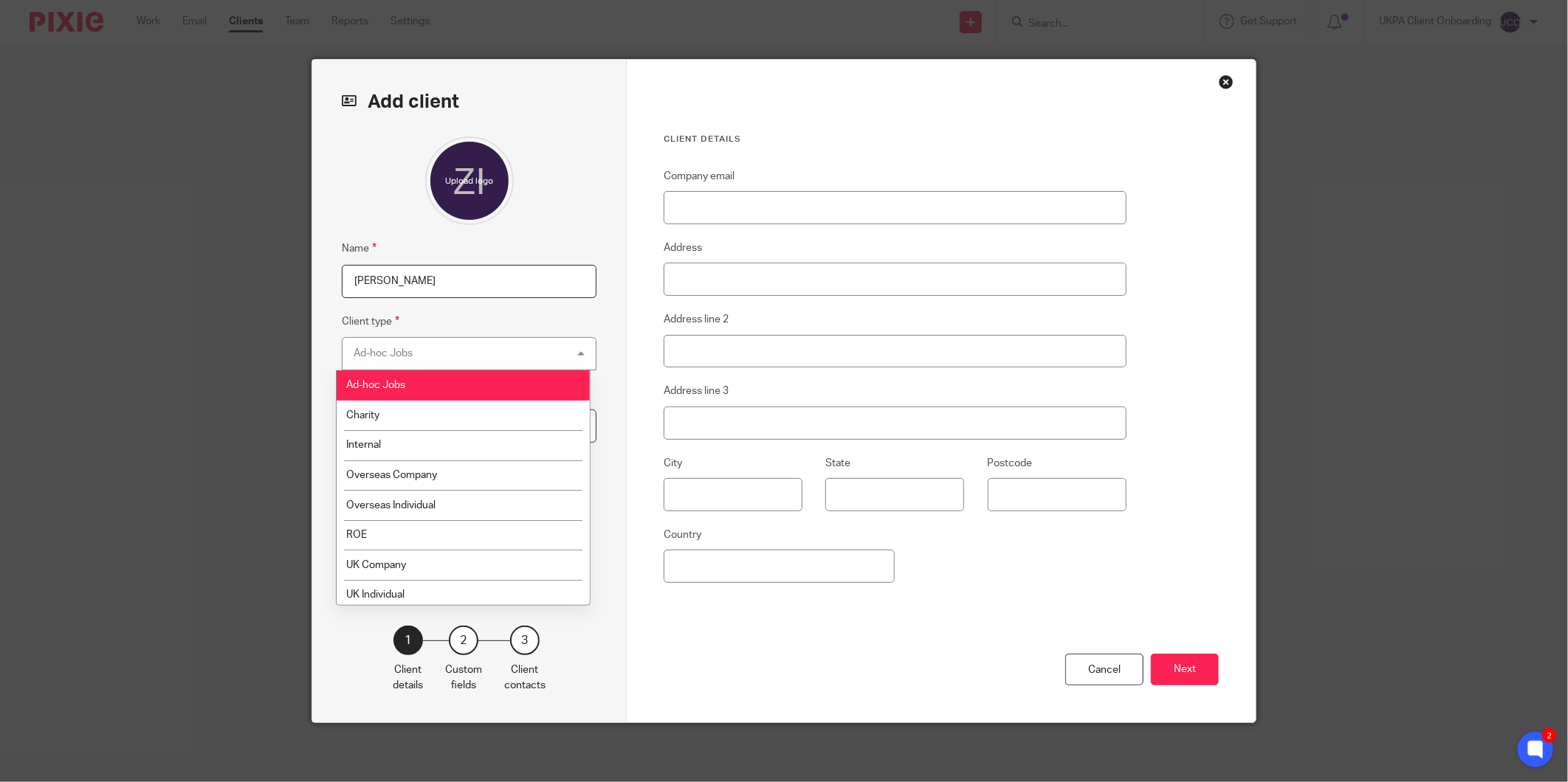
click at [451, 314] on fieldset "Client type Ad-hoc Jobs Ad-hoc Jobs Ad-hoc Jobs Charity Internal Overseas Compa…" at bounding box center [469, 342] width 255 height 57
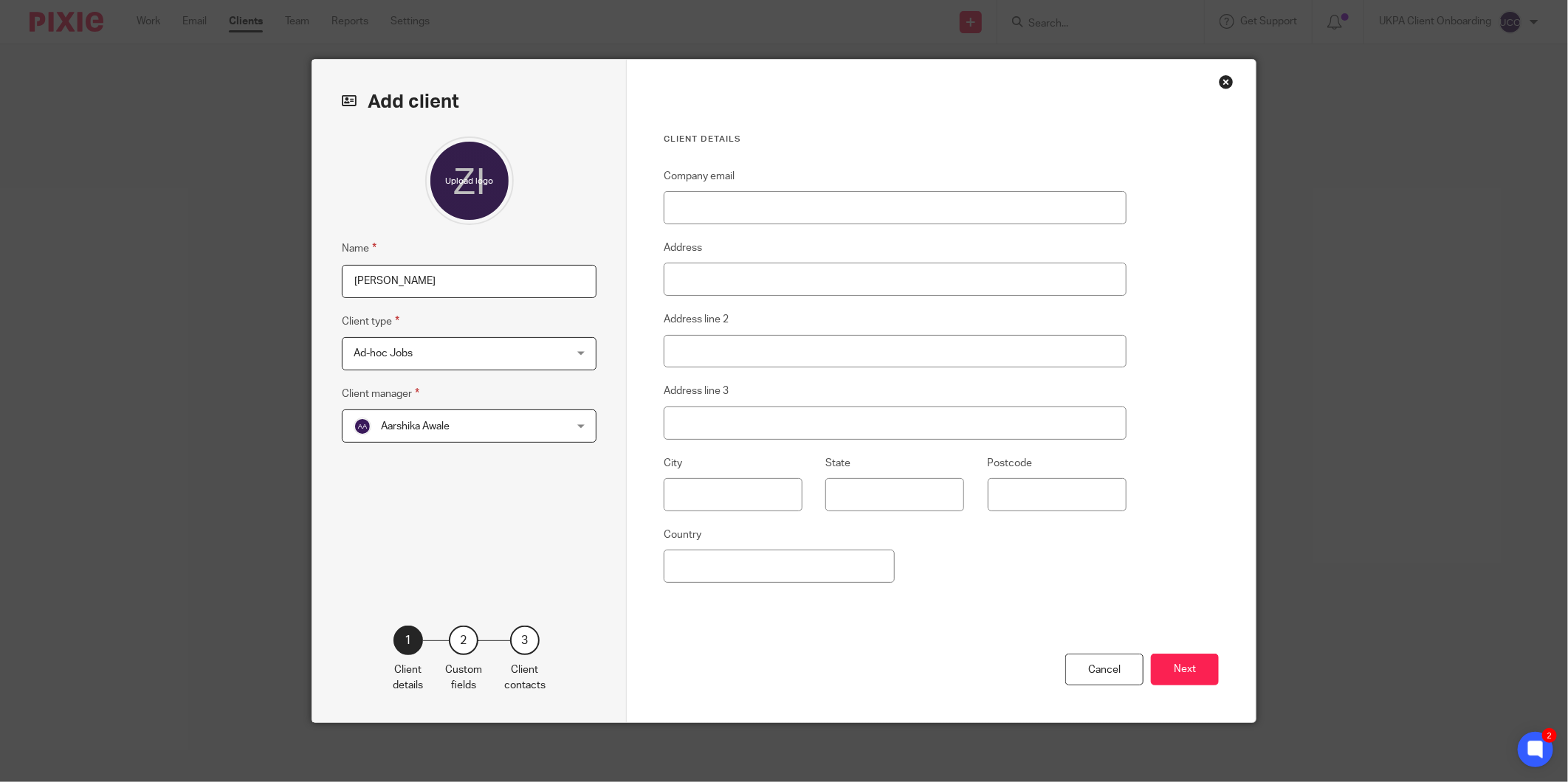
click at [422, 430] on span "Aarshika Awale" at bounding box center [450, 426] width 193 height 31
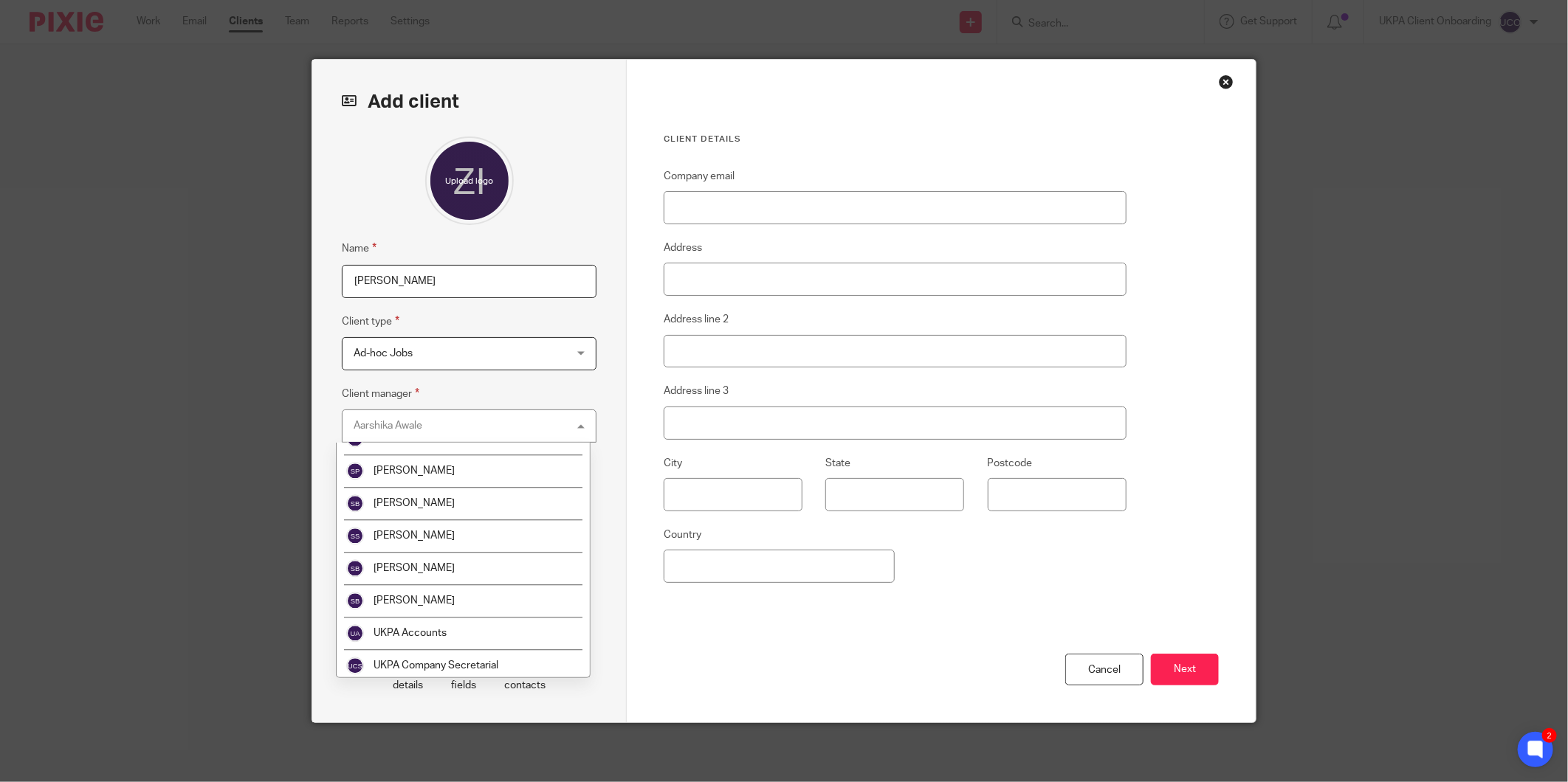
scroll to position [2363, 0]
click at [459, 537] on li "UKPA Company Secretarial" at bounding box center [463, 531] width 253 height 32
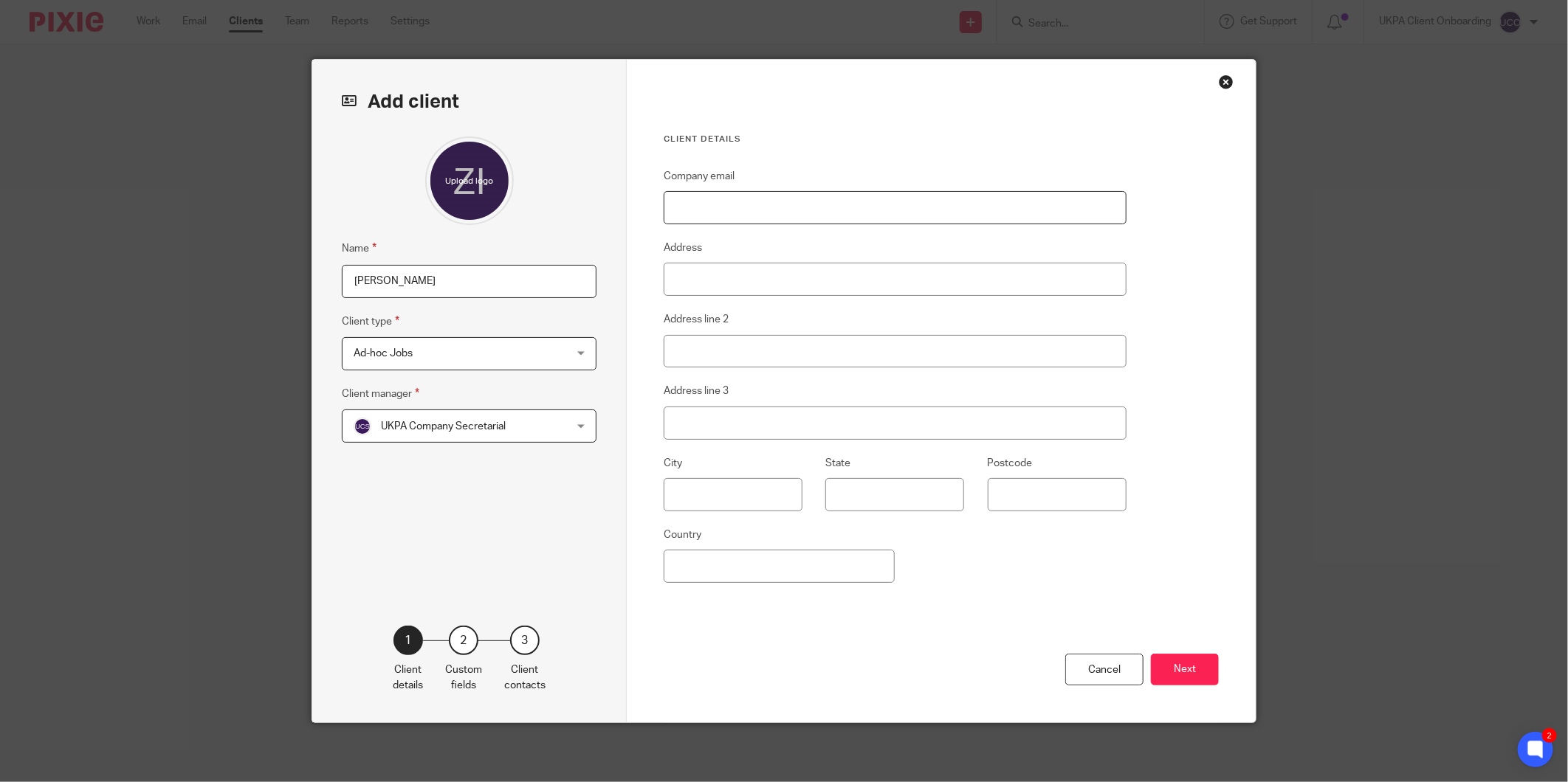
click at [727, 202] on input "Company email" at bounding box center [895, 207] width 463 height 33
paste input "info@ziaccountant.co.uk"
type input "info@ziaccountant.co.uk"
click at [1179, 669] on button "Next" at bounding box center [1185, 669] width 68 height 32
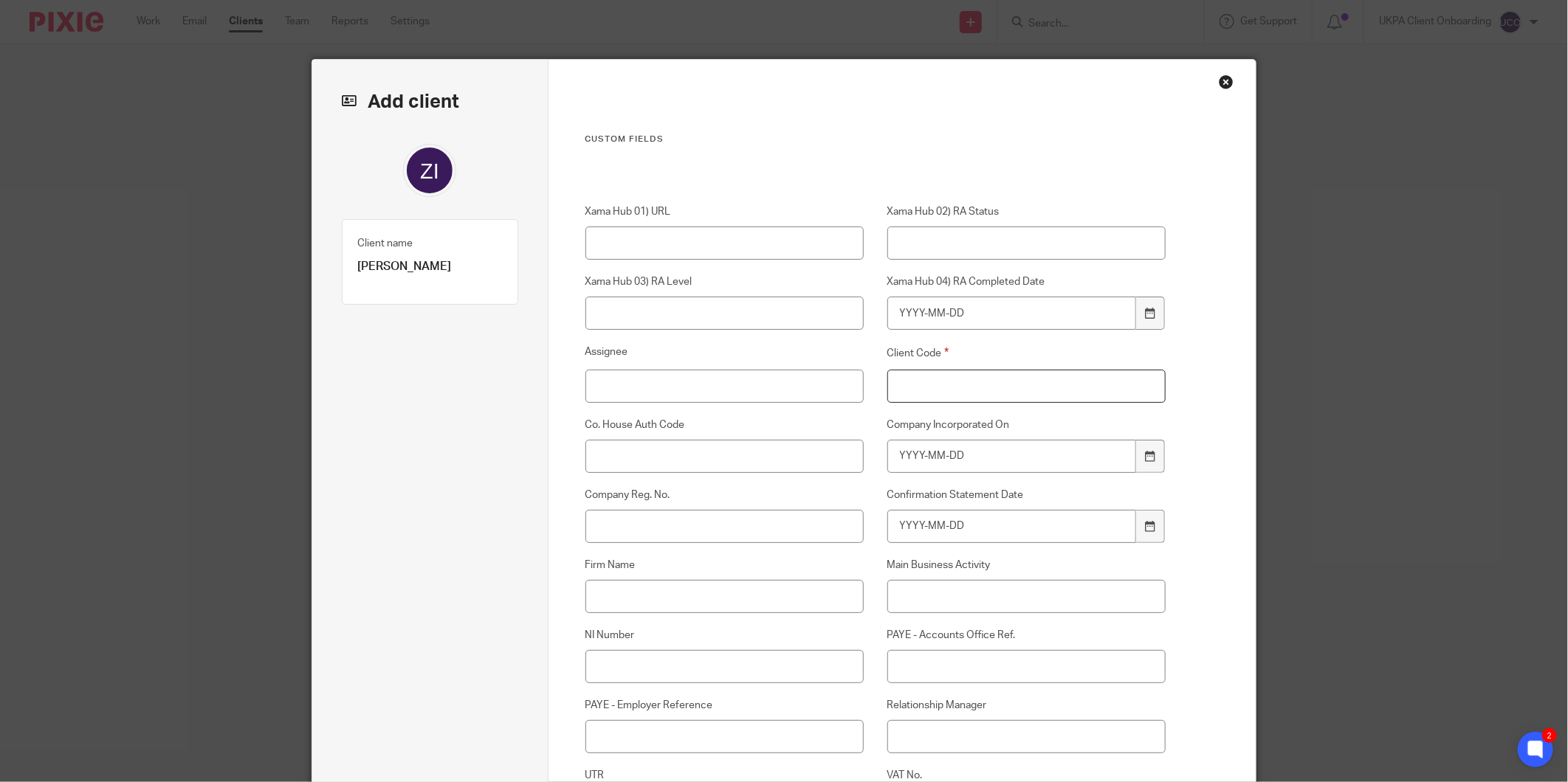
click at [934, 384] on input "Client Code" at bounding box center [1027, 386] width 279 height 33
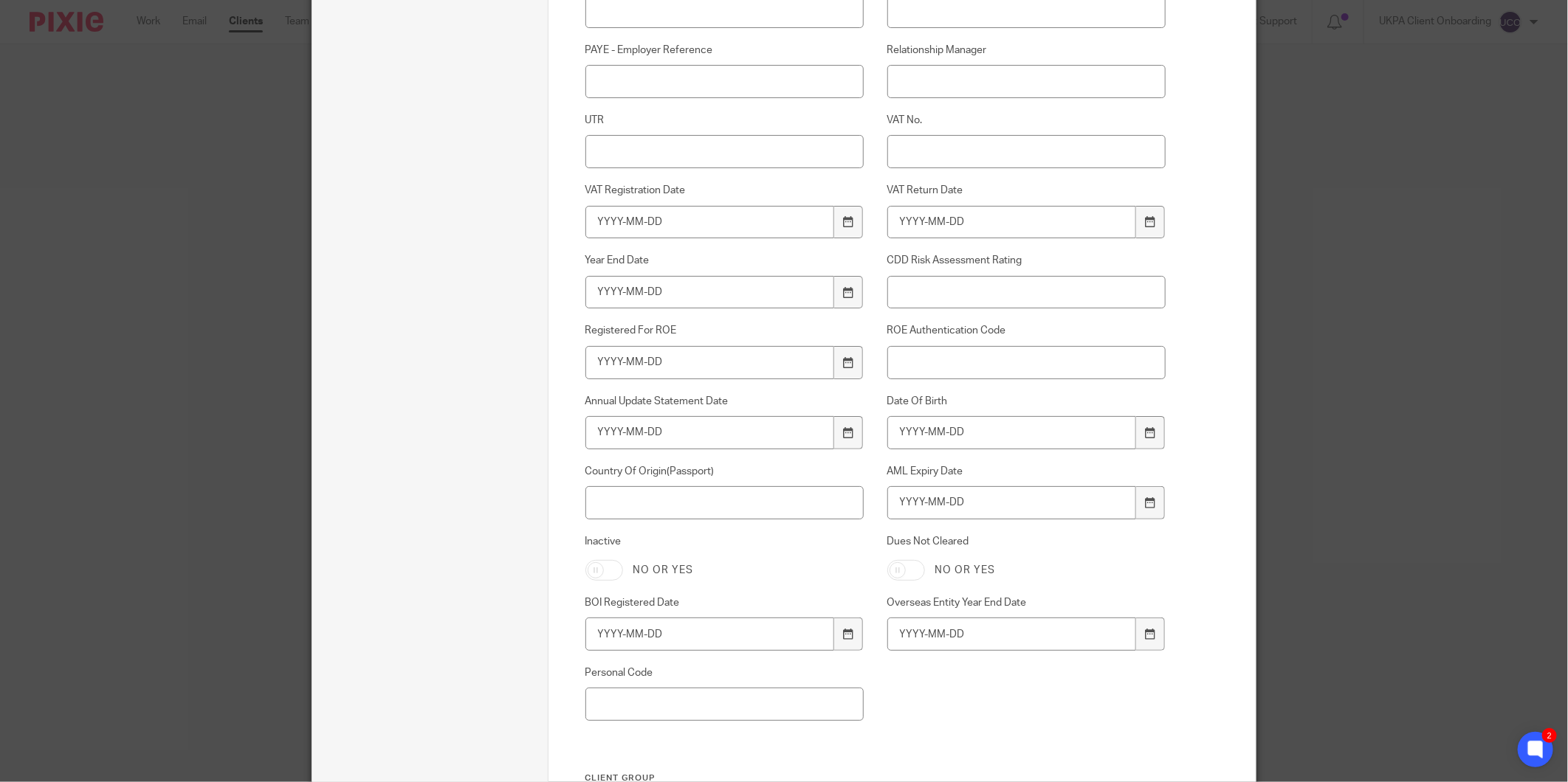
scroll to position [924, 0]
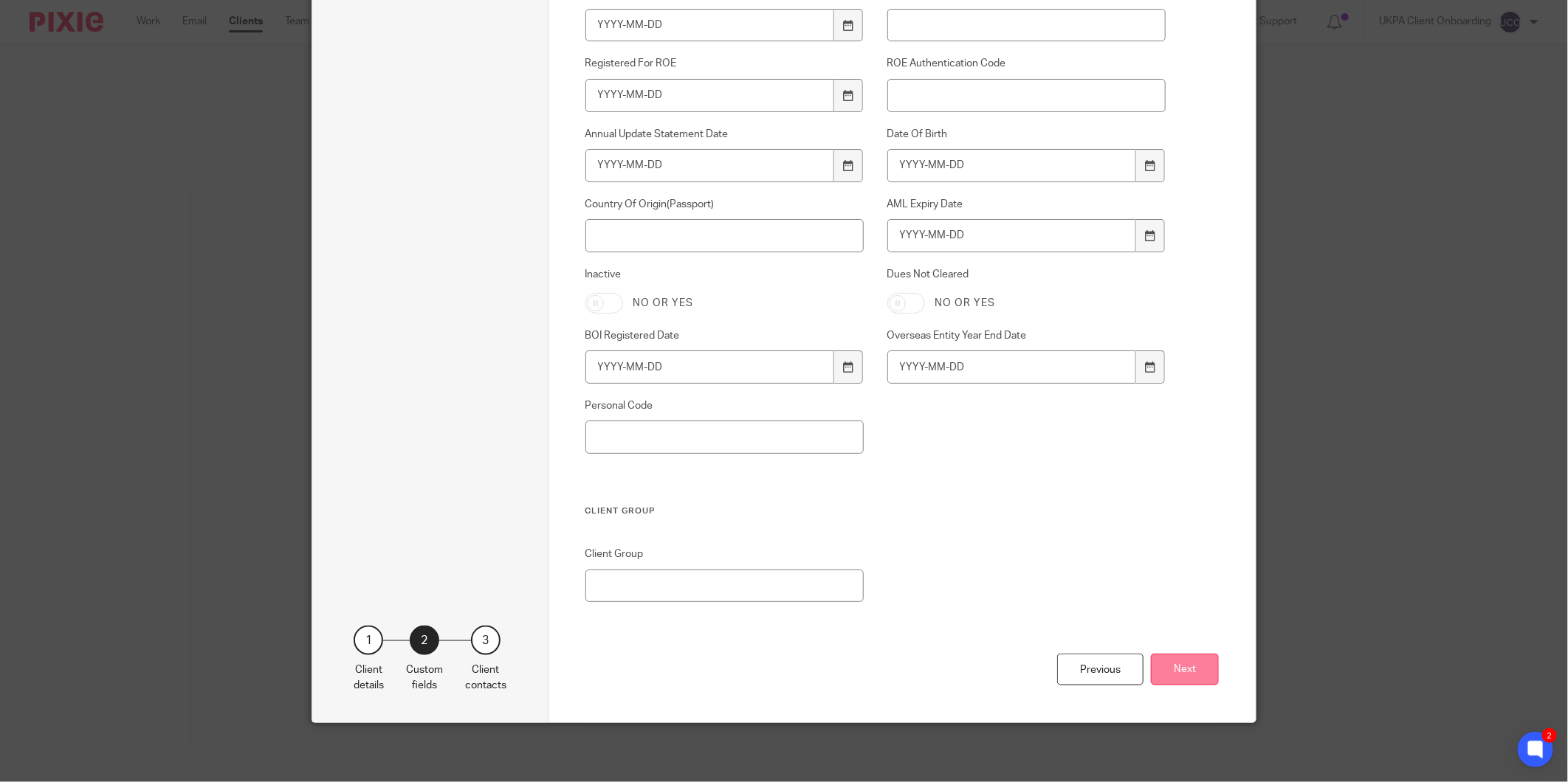
type input "00"
click at [1185, 657] on button "Next" at bounding box center [1185, 669] width 68 height 32
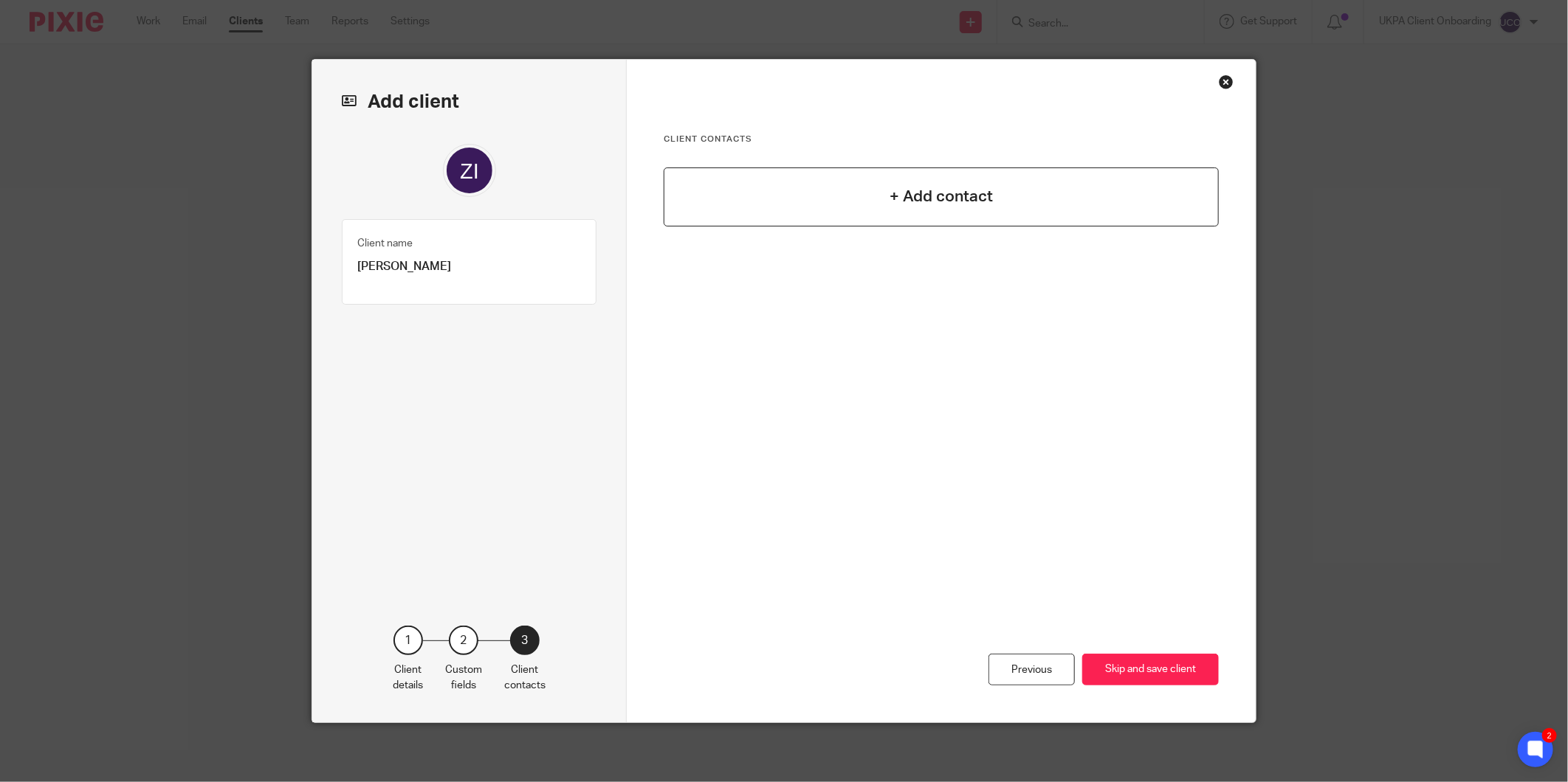
click at [900, 196] on h4 "+ Add contact" at bounding box center [941, 196] width 104 height 23
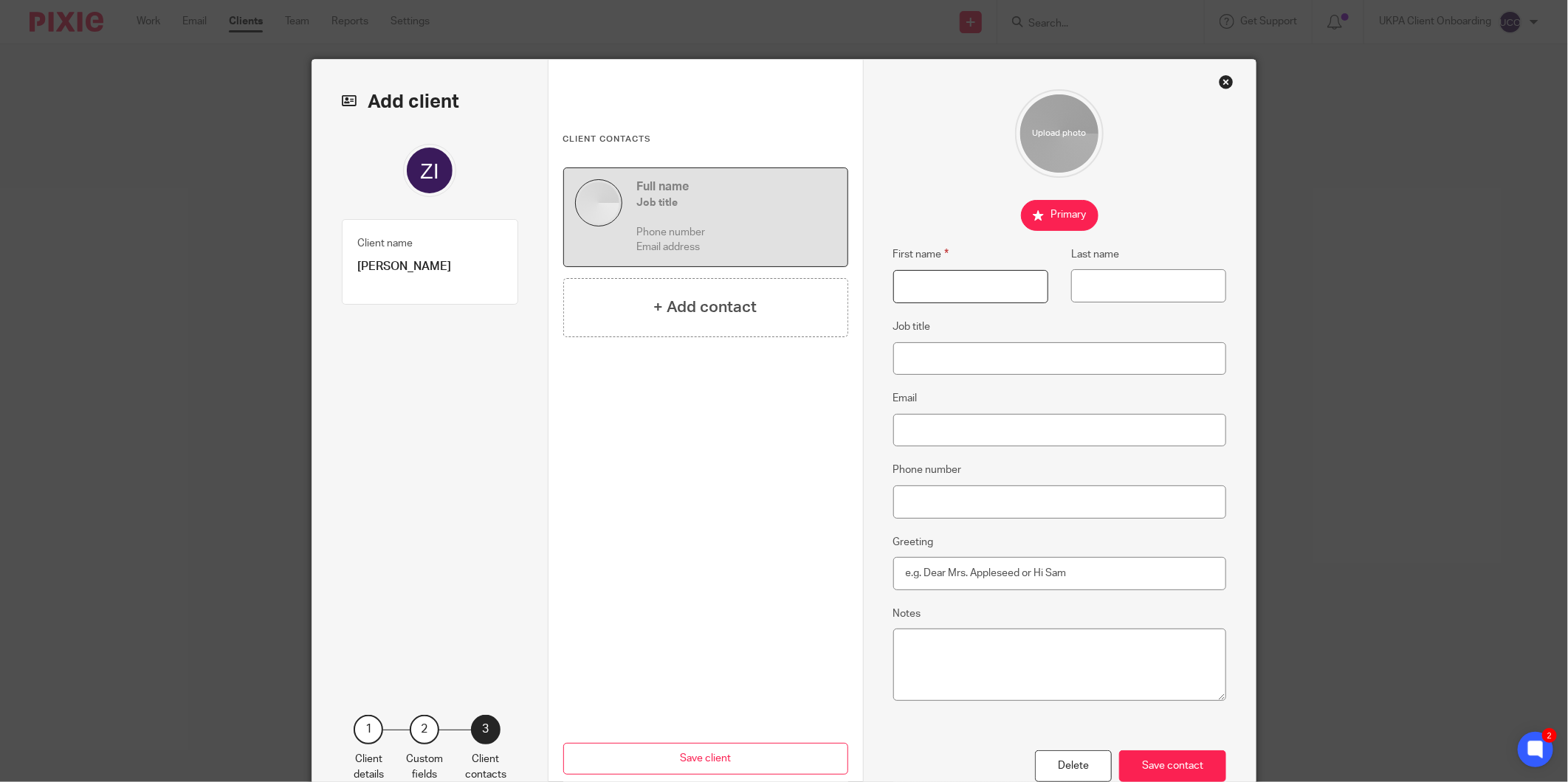
click at [927, 271] on input "First name" at bounding box center [971, 286] width 155 height 33
type input "Zahid"
click at [1149, 290] on input "Last name" at bounding box center [1149, 285] width 155 height 33
type input "Ibrahim"
click at [1194, 763] on div "Save contact" at bounding box center [1173, 766] width 107 height 32
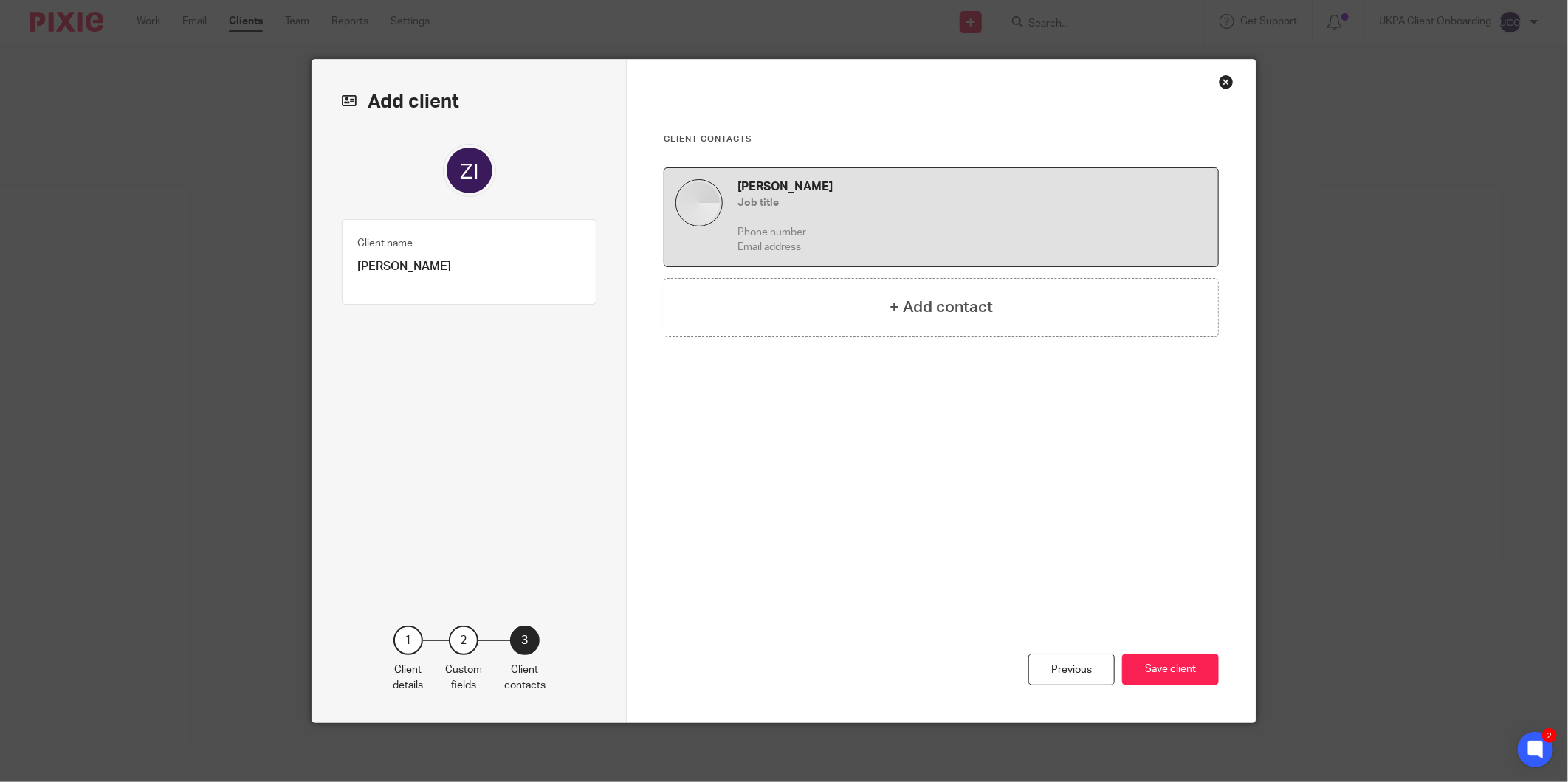
click at [1183, 651] on div "Previous Save client" at bounding box center [941, 613] width 555 height 220
click at [1164, 686] on div "Previous Save client" at bounding box center [941, 613] width 555 height 220
click at [1174, 675] on button "Save client" at bounding box center [1170, 669] width 97 height 32
click at [1172, 668] on button "Save client" at bounding box center [1170, 669] width 97 height 32
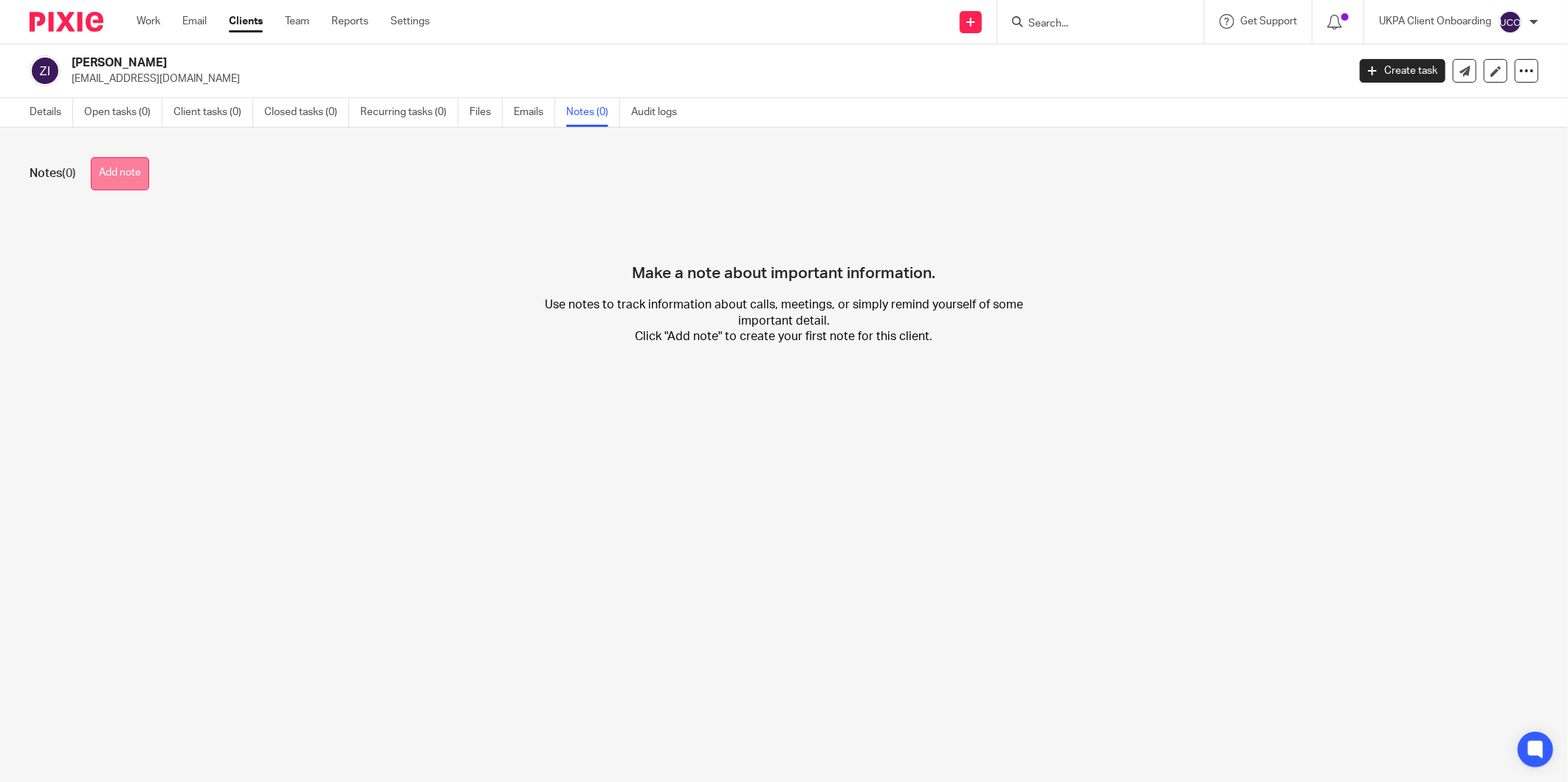
click at [140, 183] on button "Add note" at bounding box center [119, 173] width 58 height 33
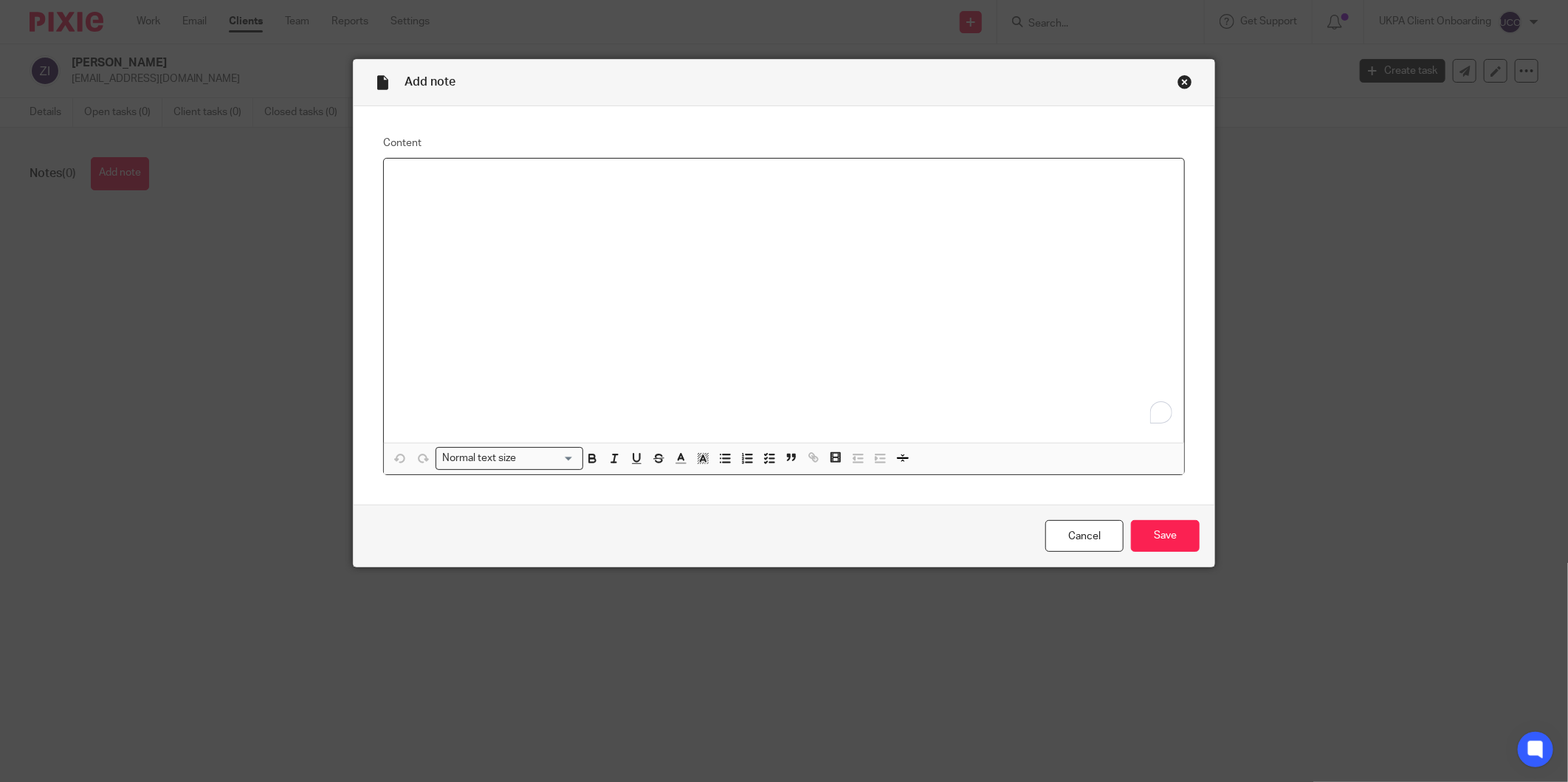
paste div "To enrich screen reader interactions, please activate Accessibility in Grammarl…"
click at [1152, 537] on input "Save" at bounding box center [1165, 536] width 69 height 32
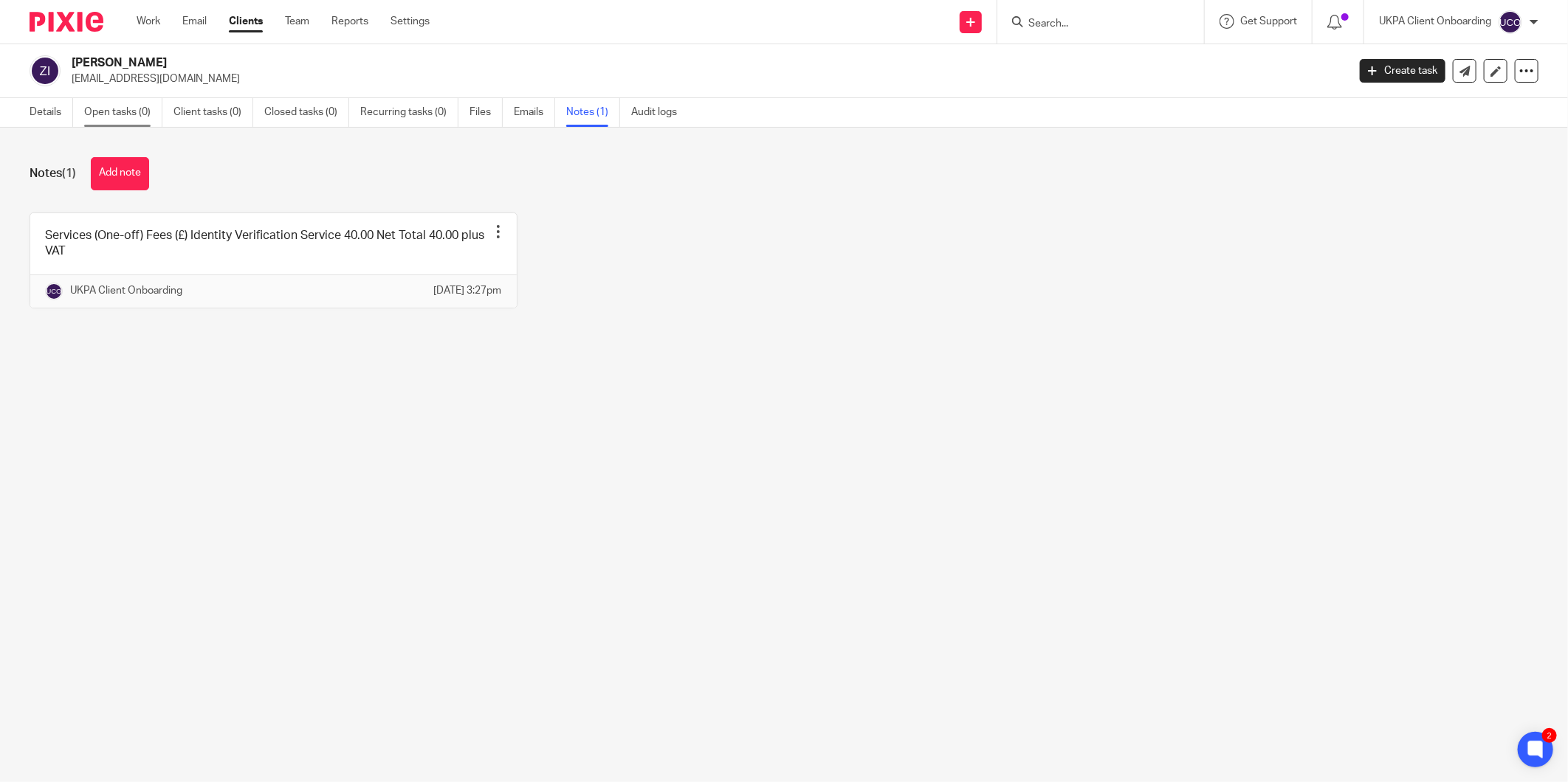
click at [141, 104] on link "Open tasks (0)" at bounding box center [123, 112] width 78 height 29
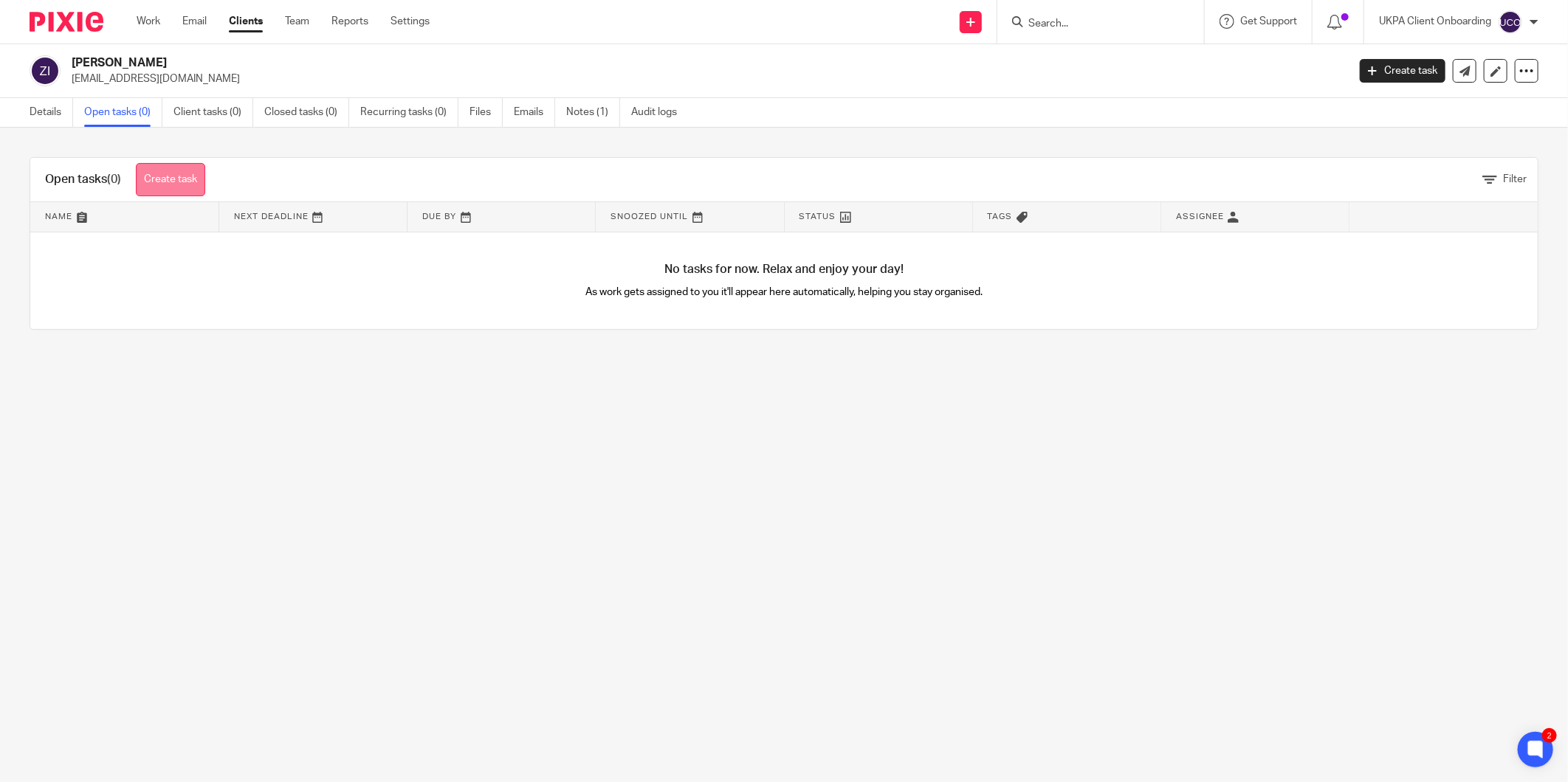
click at [188, 195] on link "Create task" at bounding box center [171, 179] width 70 height 33
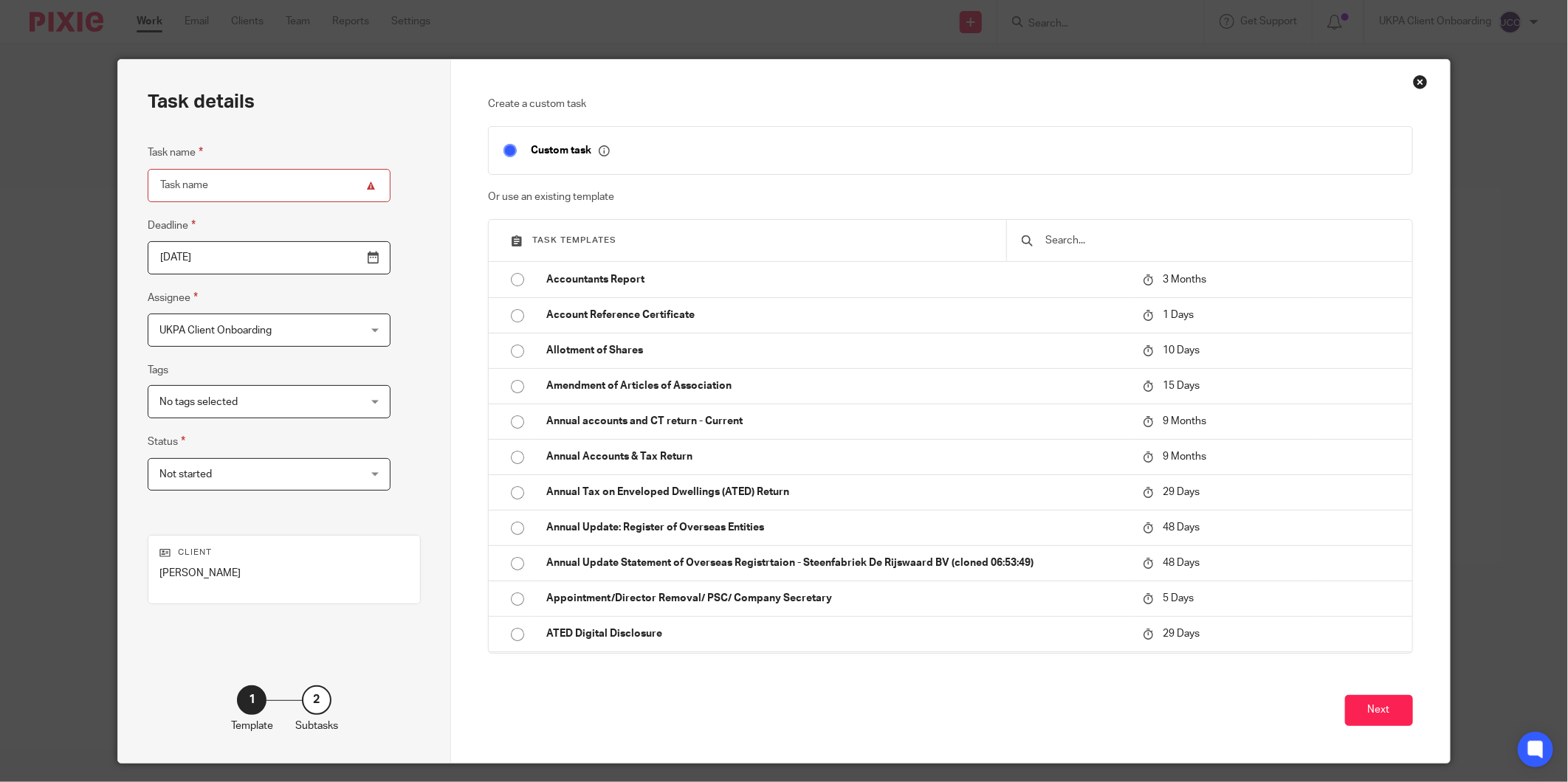
click at [1058, 231] on div at bounding box center [1209, 240] width 405 height 41
click at [1044, 241] on input "text" at bounding box center [1220, 241] width 353 height 16
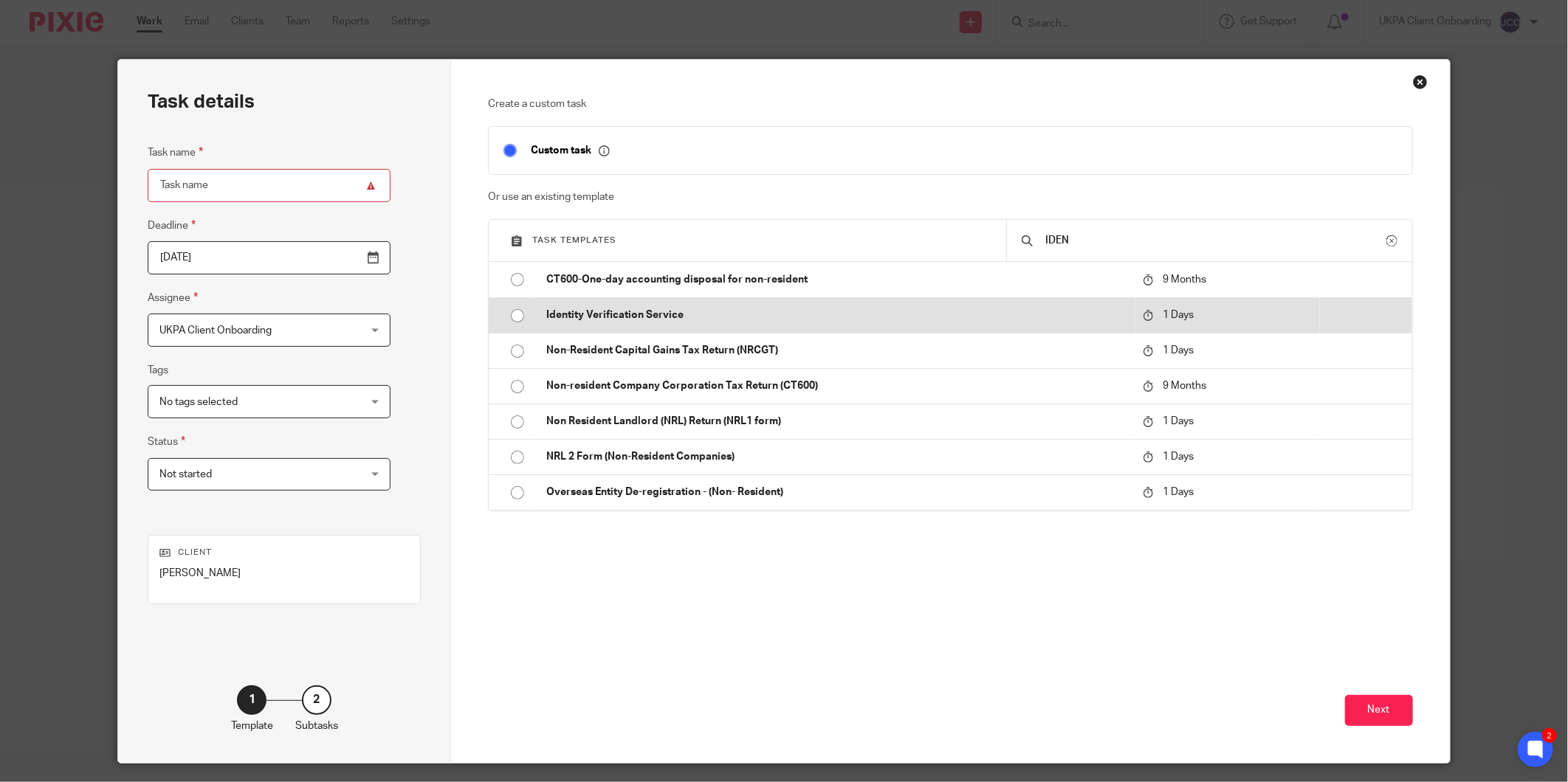
type input "IDEN"
click at [685, 325] on td "Identity Verification Service" at bounding box center [833, 316] width 603 height 36
type input "2025-09-20"
type input "Identity Verification Service"
checkbox input "false"
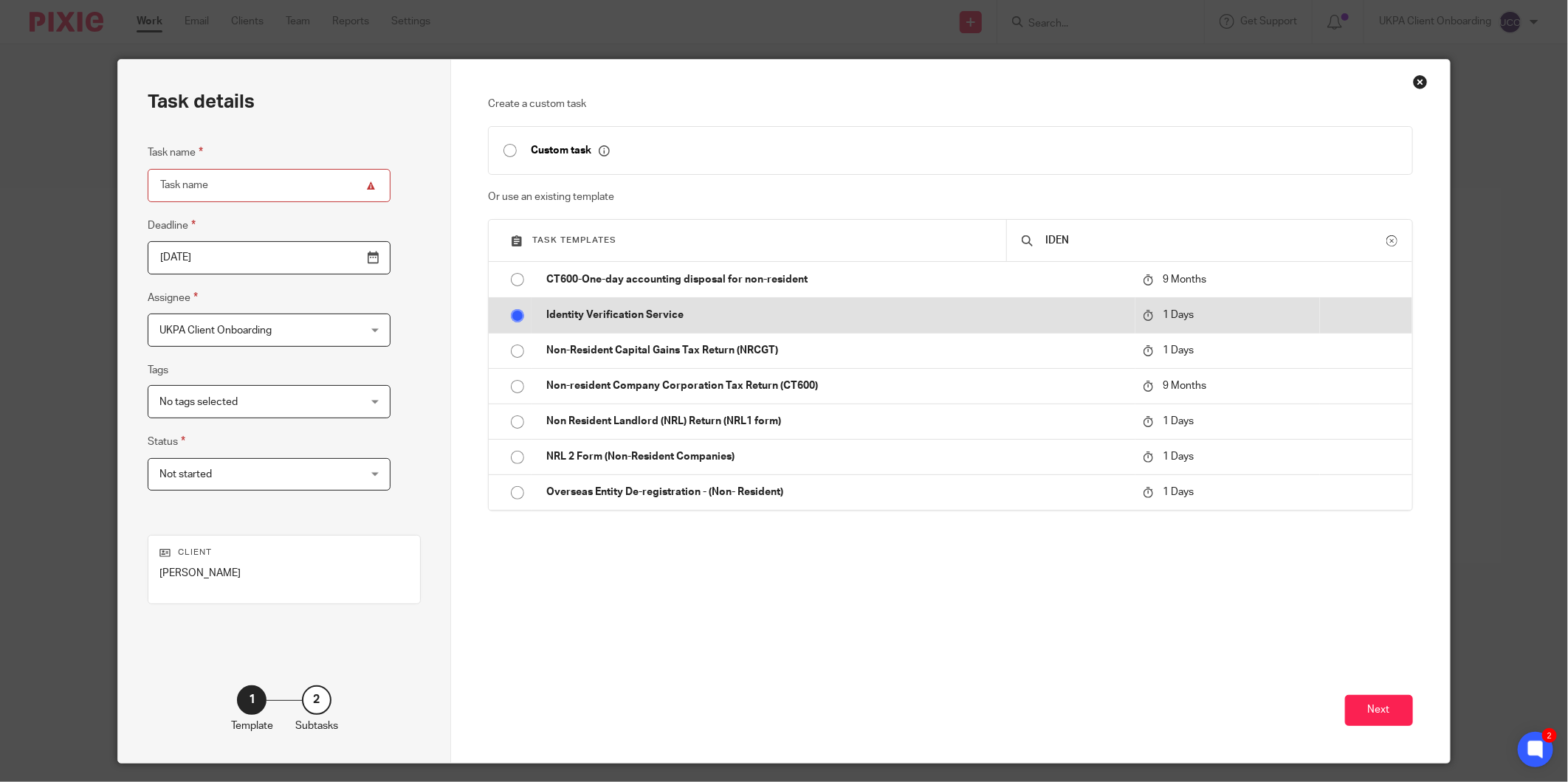
radio input "true"
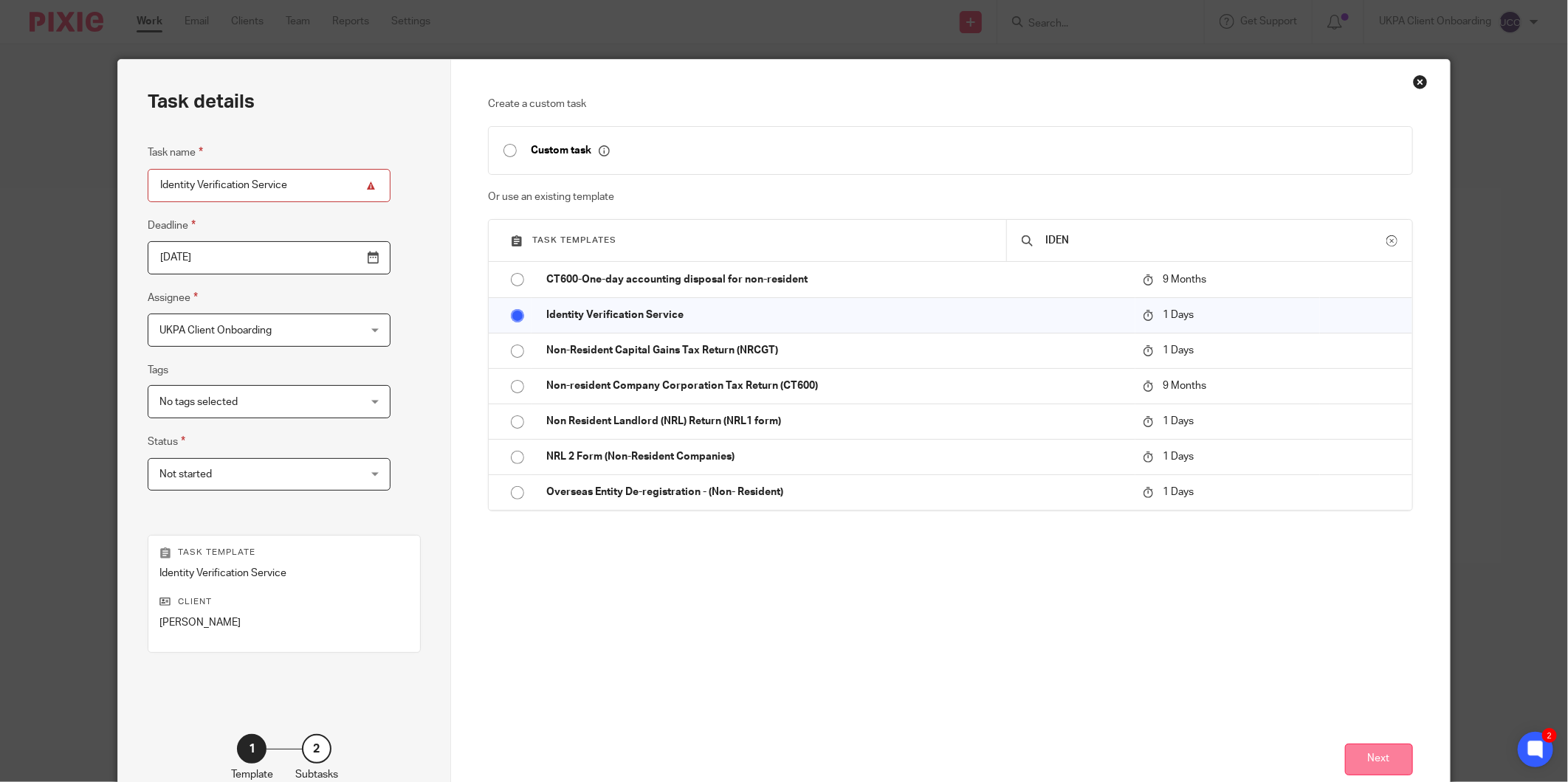
click at [1368, 769] on button "Next" at bounding box center [1378, 760] width 68 height 32
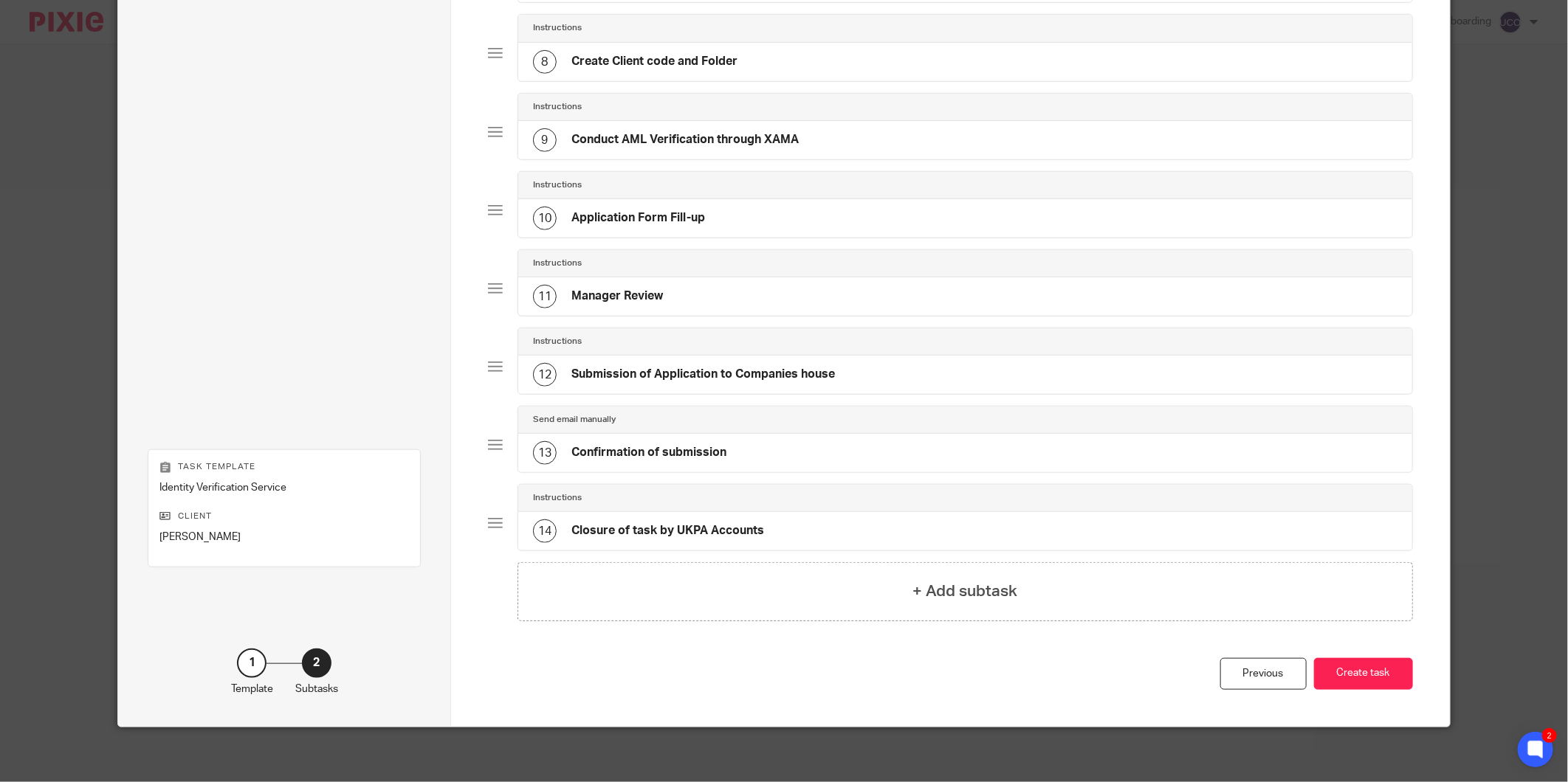
scroll to position [676, 0]
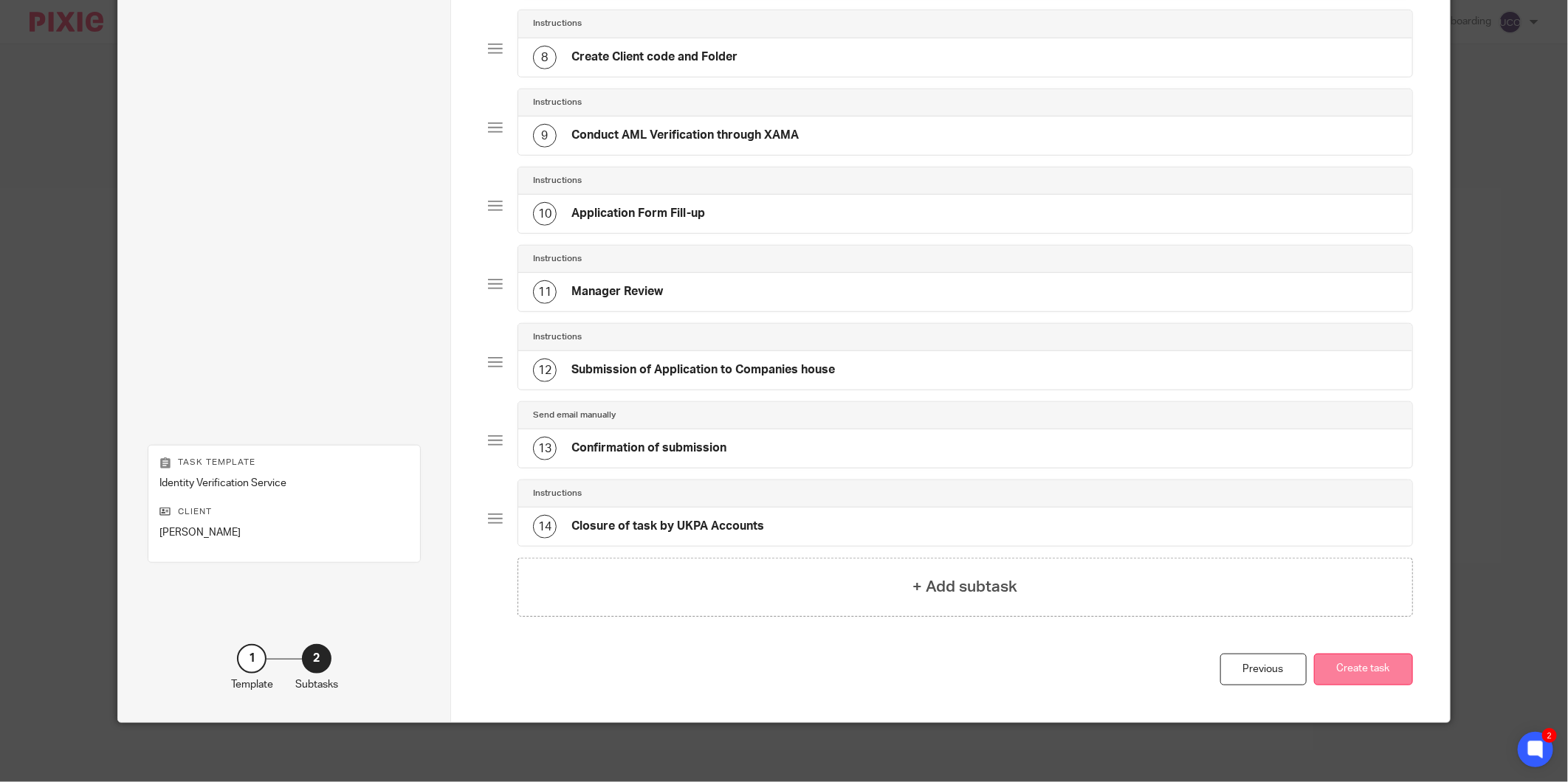
click at [1393, 672] on button "Create task" at bounding box center [1363, 669] width 99 height 32
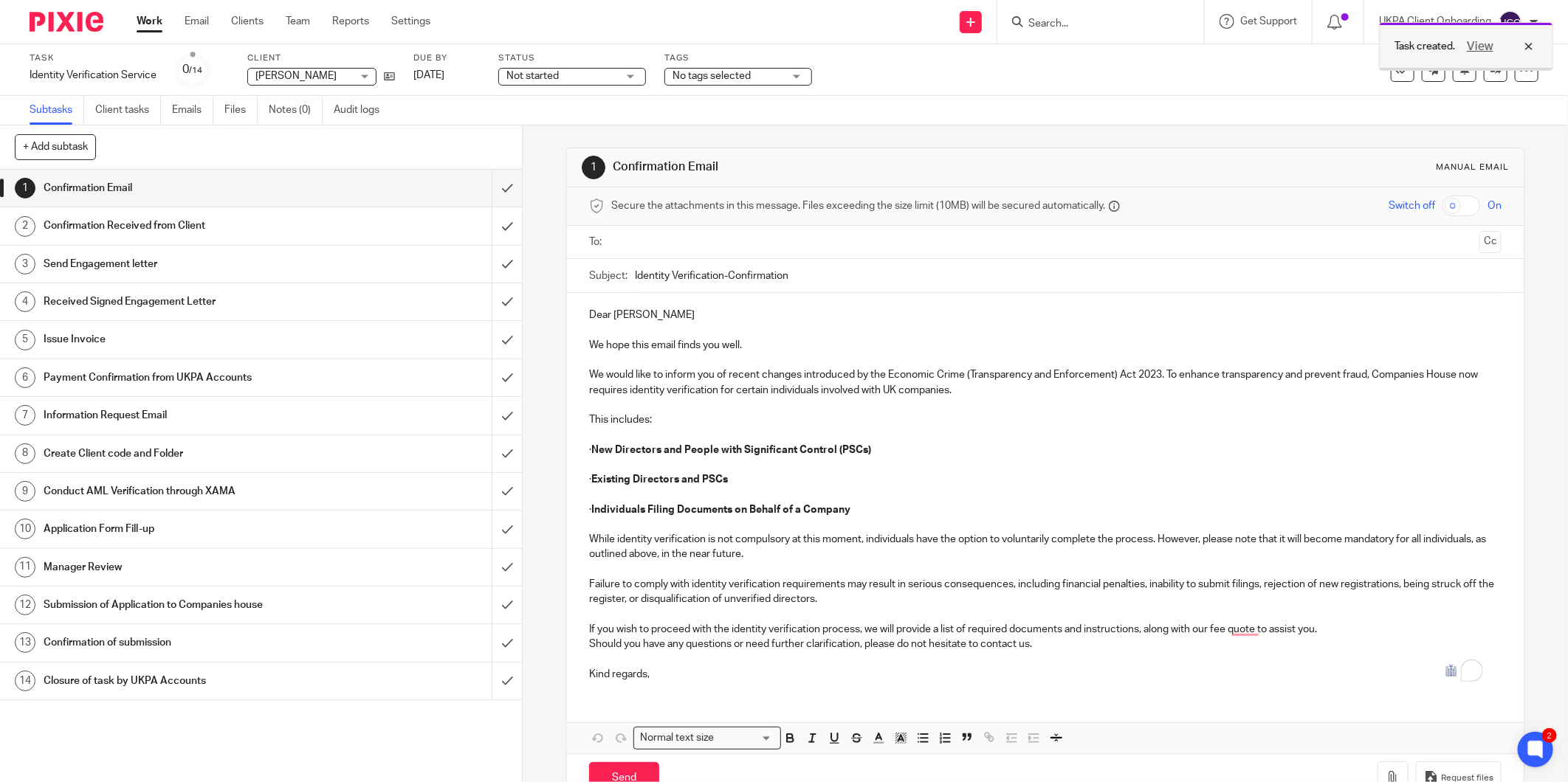
click at [1532, 40] on div "View" at bounding box center [1496, 46] width 83 height 18
click at [1484, 65] on link at bounding box center [1495, 70] width 24 height 24
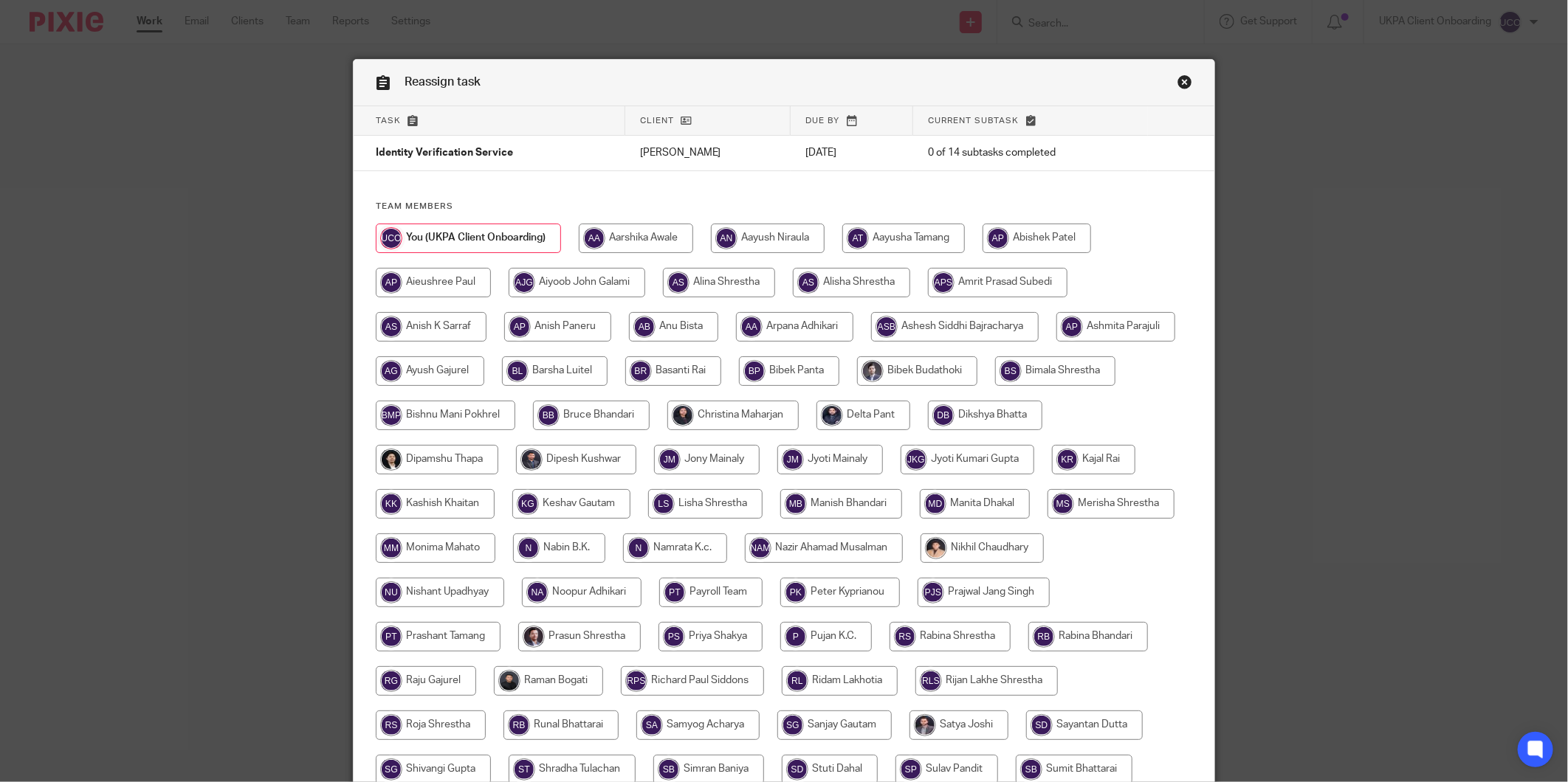
scroll to position [227, 0]
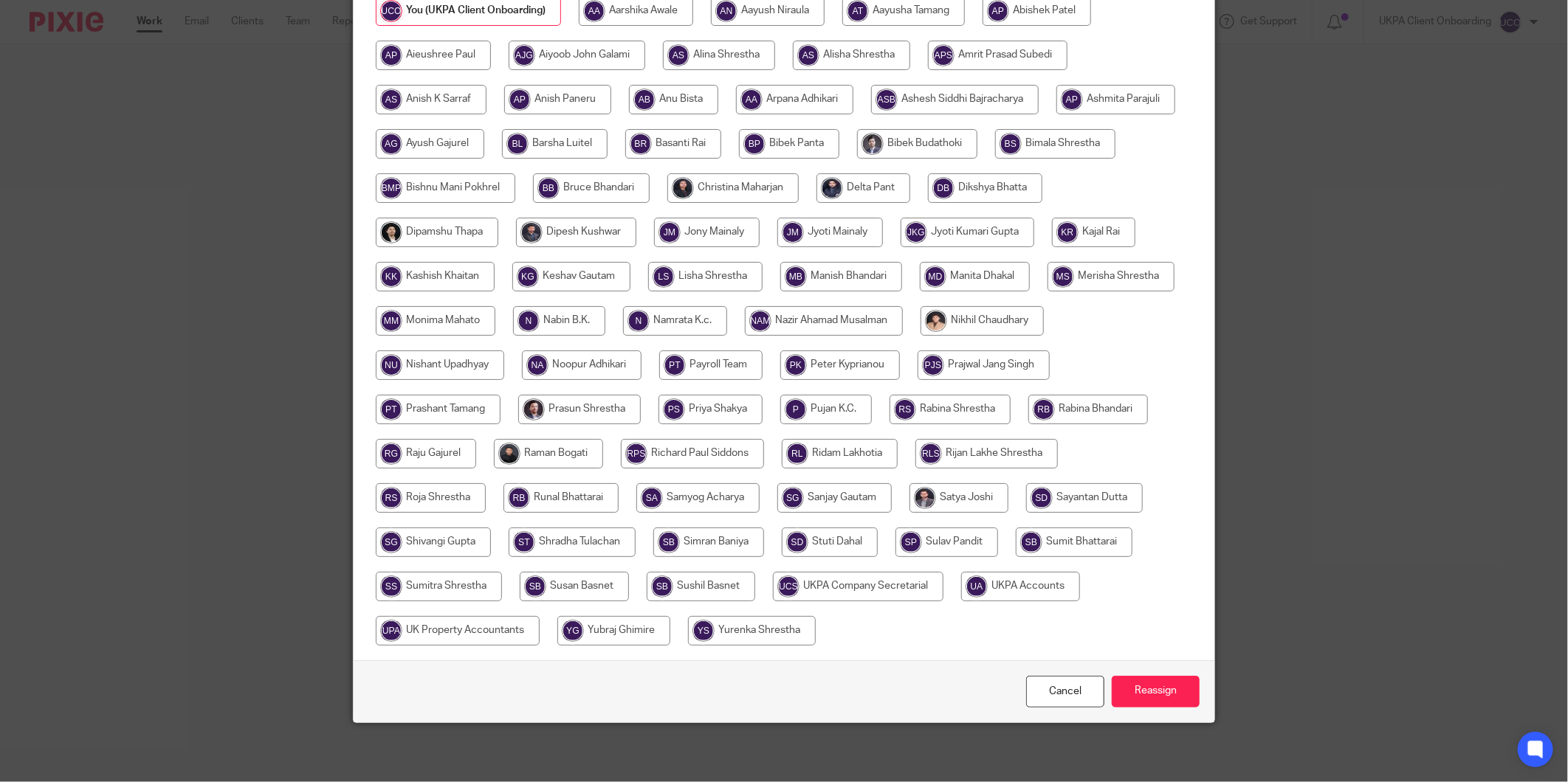
click at [961, 602] on input "radio" at bounding box center [1020, 586] width 119 height 29
radio input "true"
click at [938, 586] on input "radio" at bounding box center [858, 586] width 170 height 29
radio input "true"
click at [1163, 702] on input "Reassign" at bounding box center [1156, 692] width 88 height 32
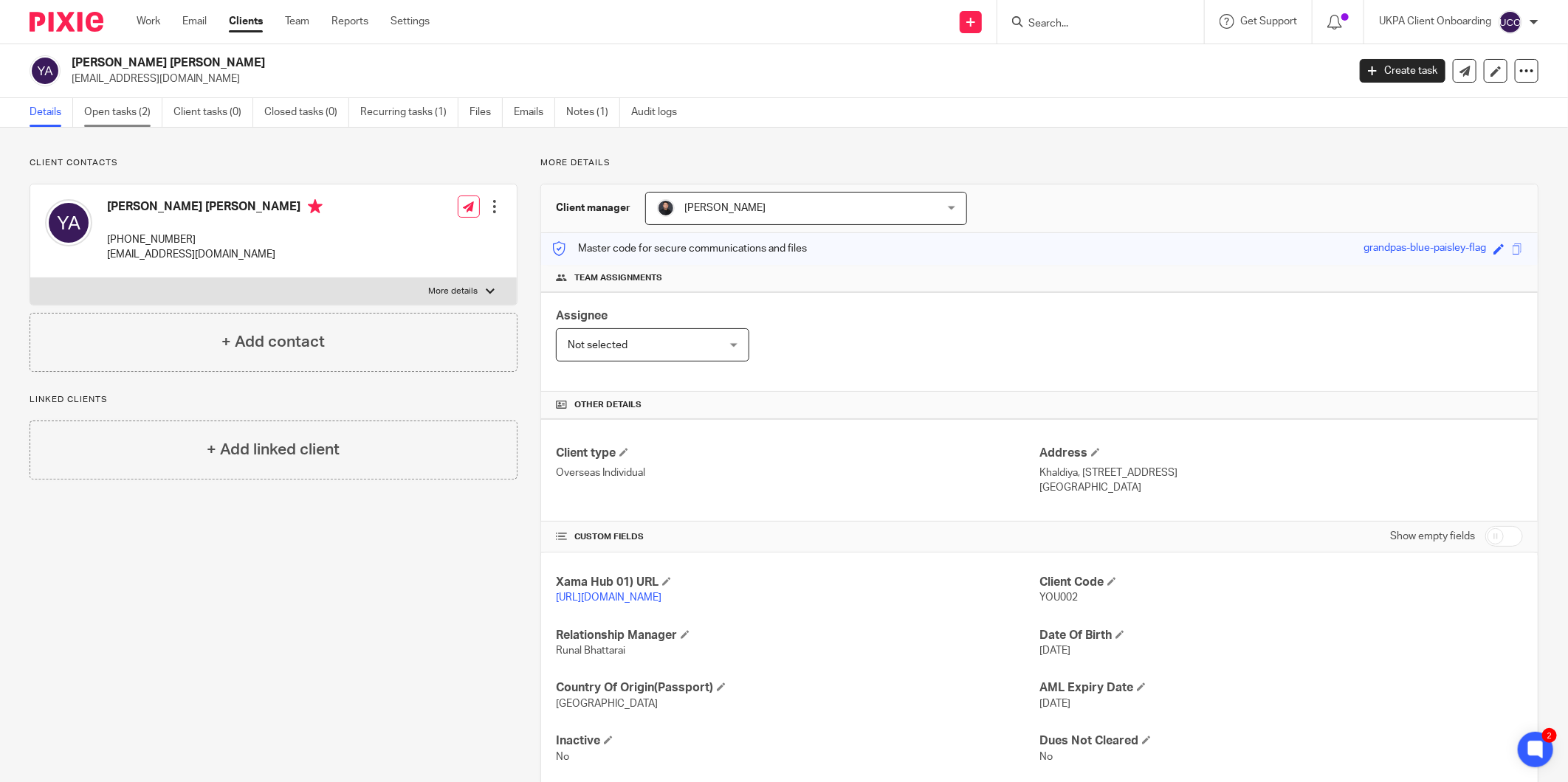
click at [133, 106] on link "Open tasks (2)" at bounding box center [123, 112] width 78 height 29
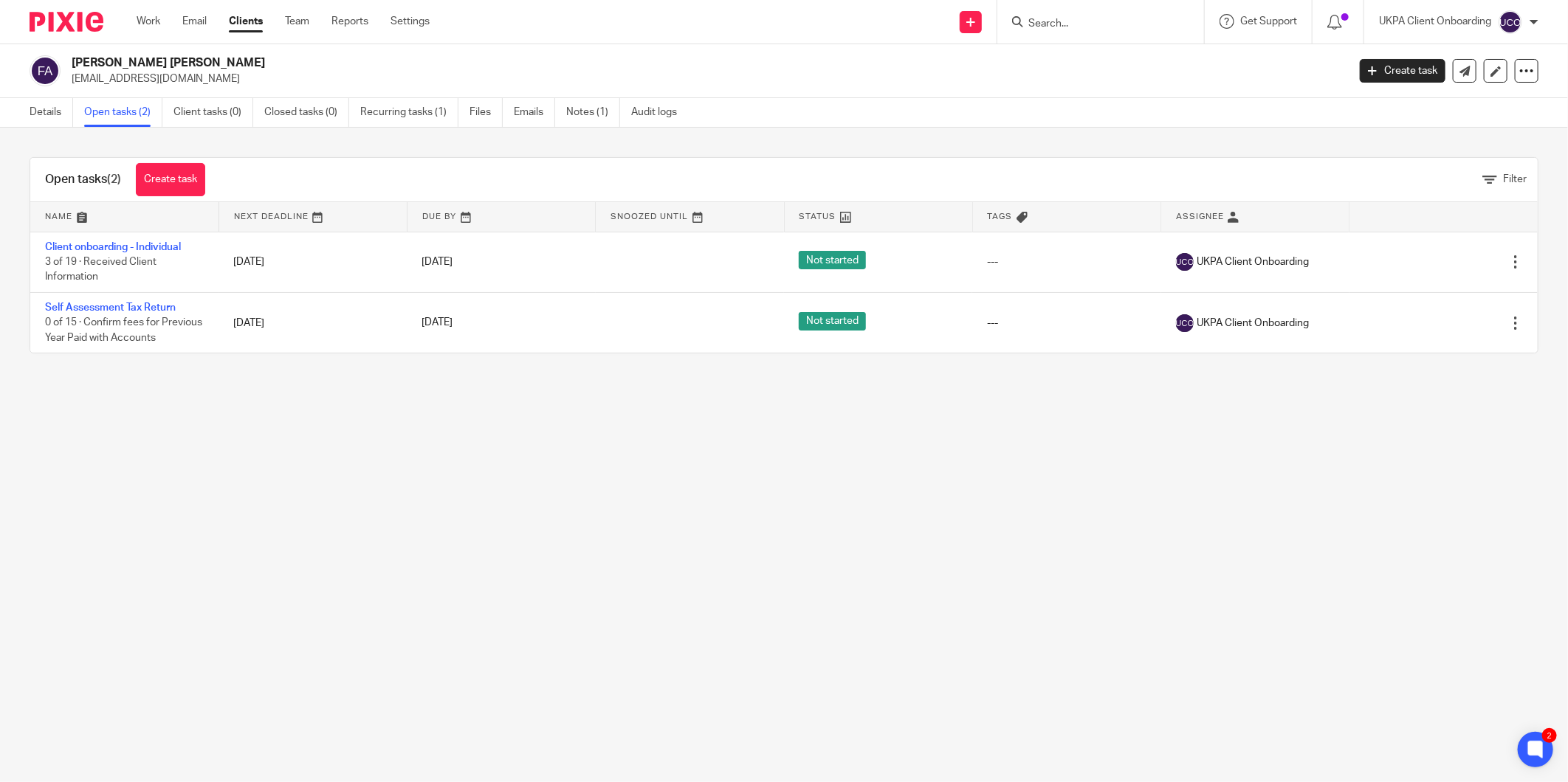
click at [138, 61] on h2 "[PERSON_NAME] [PERSON_NAME]" at bounding box center [578, 63] width 1013 height 15
click at [138, 62] on h2 "[PERSON_NAME] [PERSON_NAME]" at bounding box center [578, 63] width 1013 height 15
copy div "[PERSON_NAME] [PERSON_NAME]"
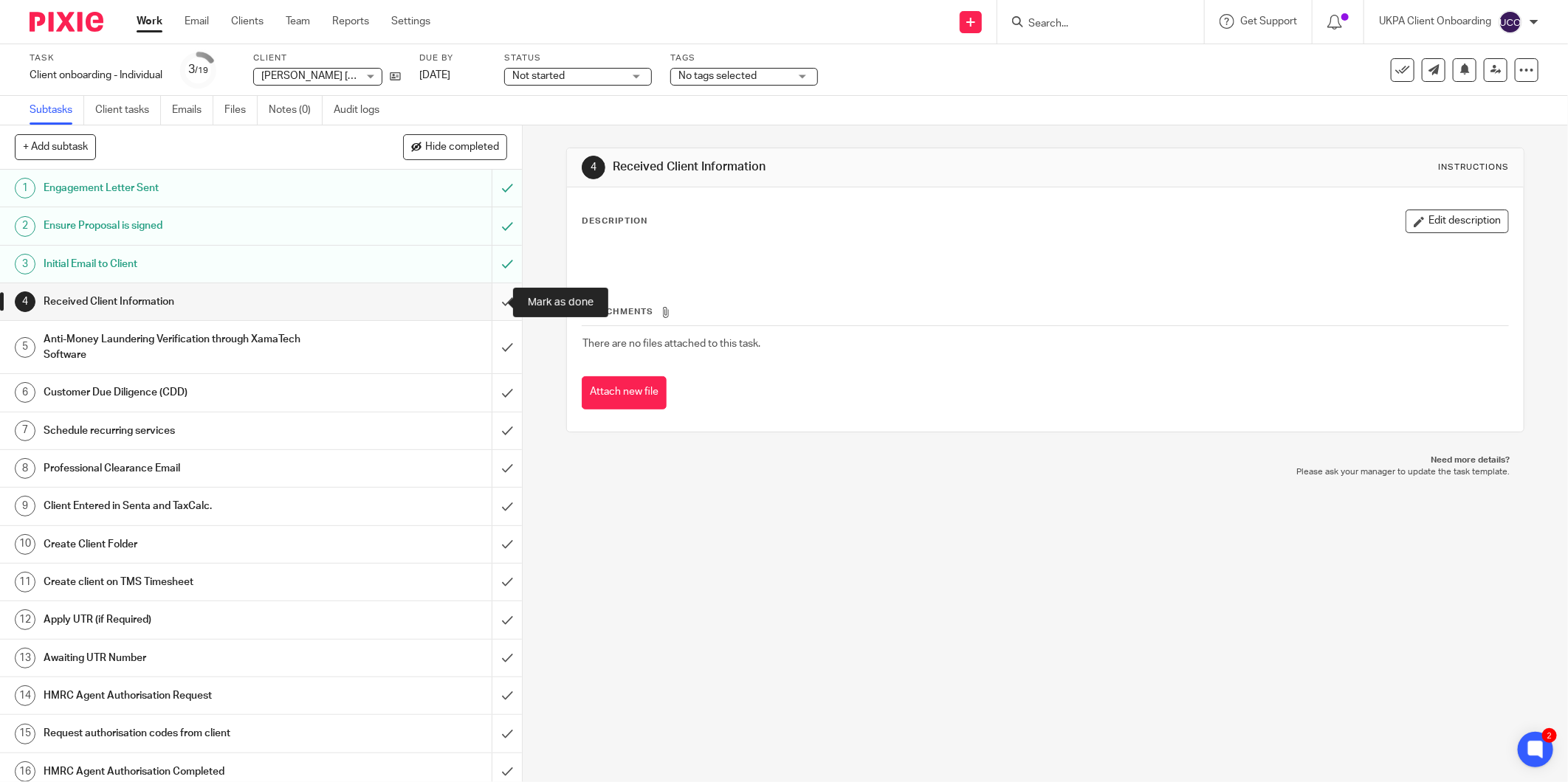
click at [487, 303] on input "submit" at bounding box center [261, 302] width 522 height 37
click at [491, 349] on input "submit" at bounding box center [261, 347] width 522 height 53
click at [490, 388] on input "submit" at bounding box center [261, 393] width 522 height 37
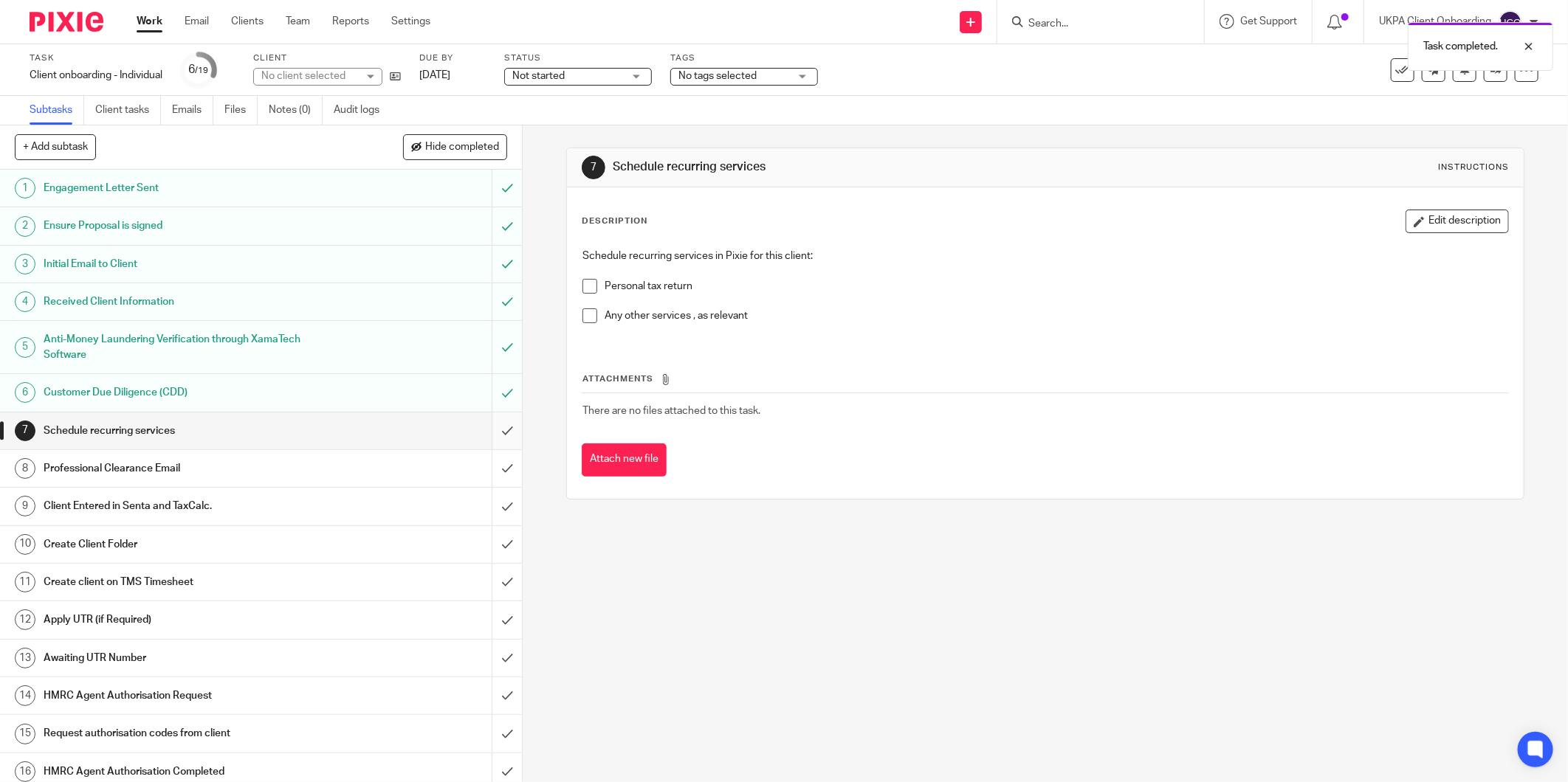
click at [491, 425] on input "submit" at bounding box center [261, 431] width 522 height 37
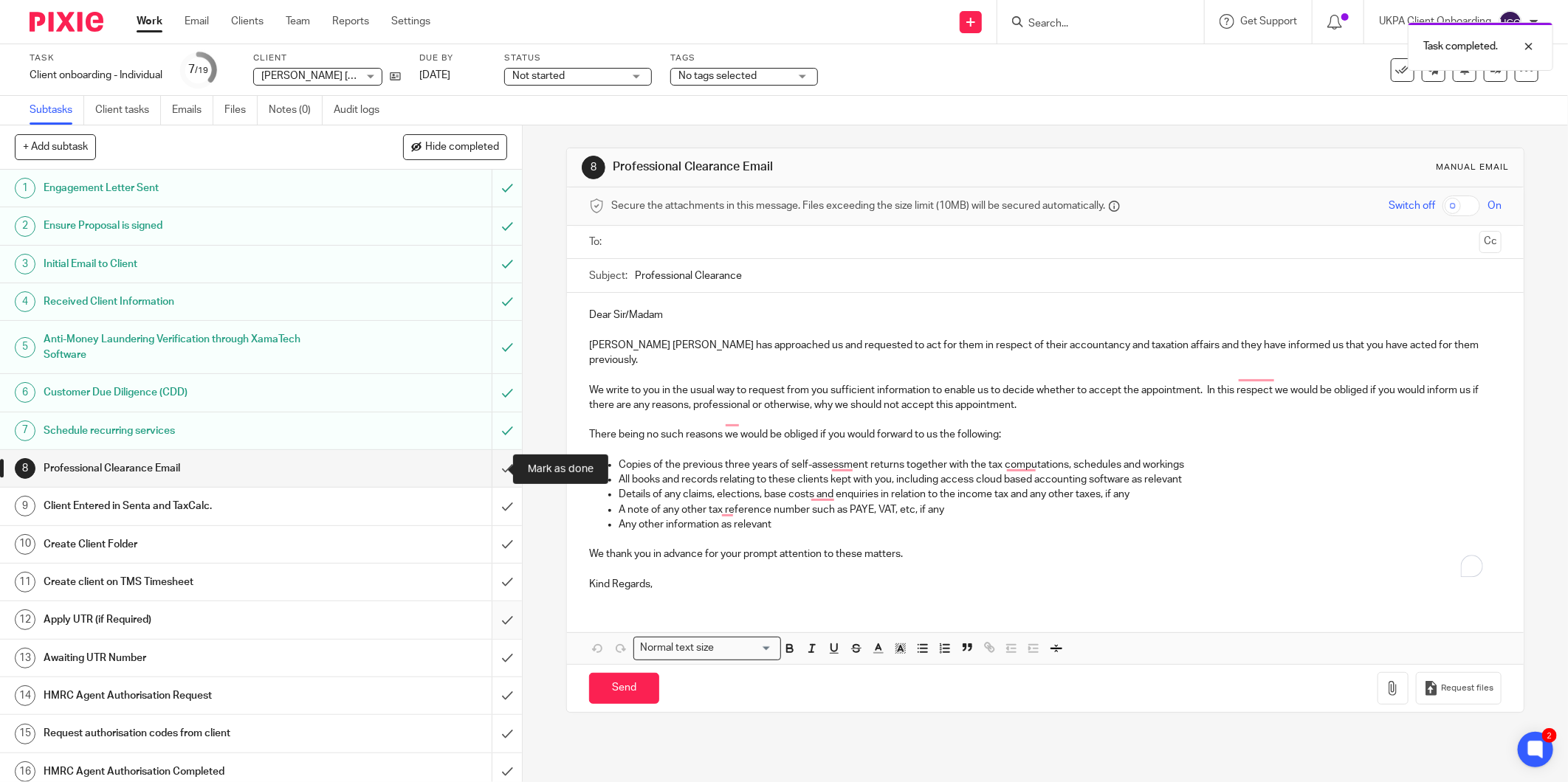
click at [493, 621] on input "submit" at bounding box center [261, 620] width 522 height 37
click at [495, 658] on input "submit" at bounding box center [261, 658] width 522 height 37
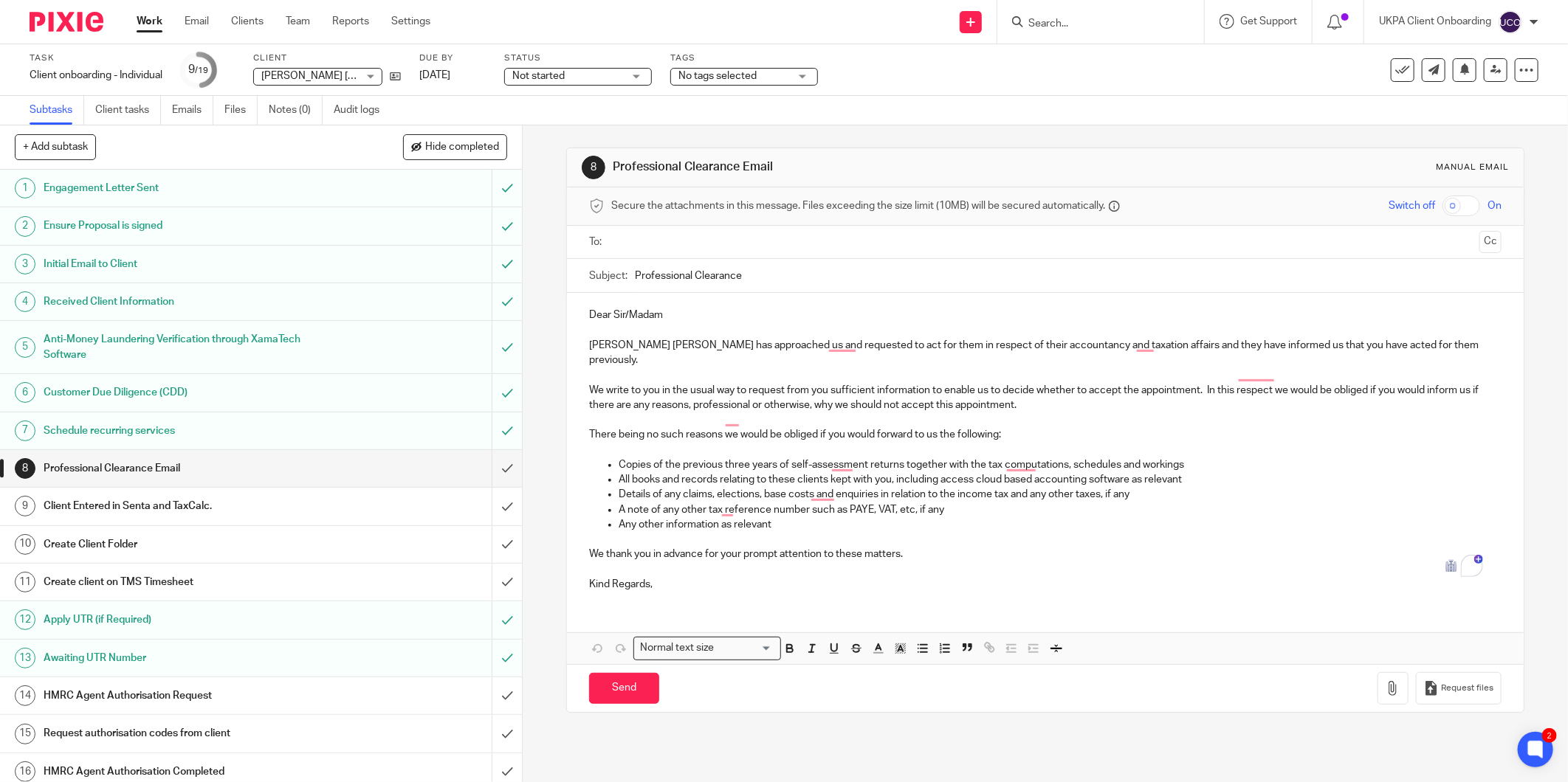
click at [1068, 18] on input "Search" at bounding box center [1093, 24] width 133 height 13
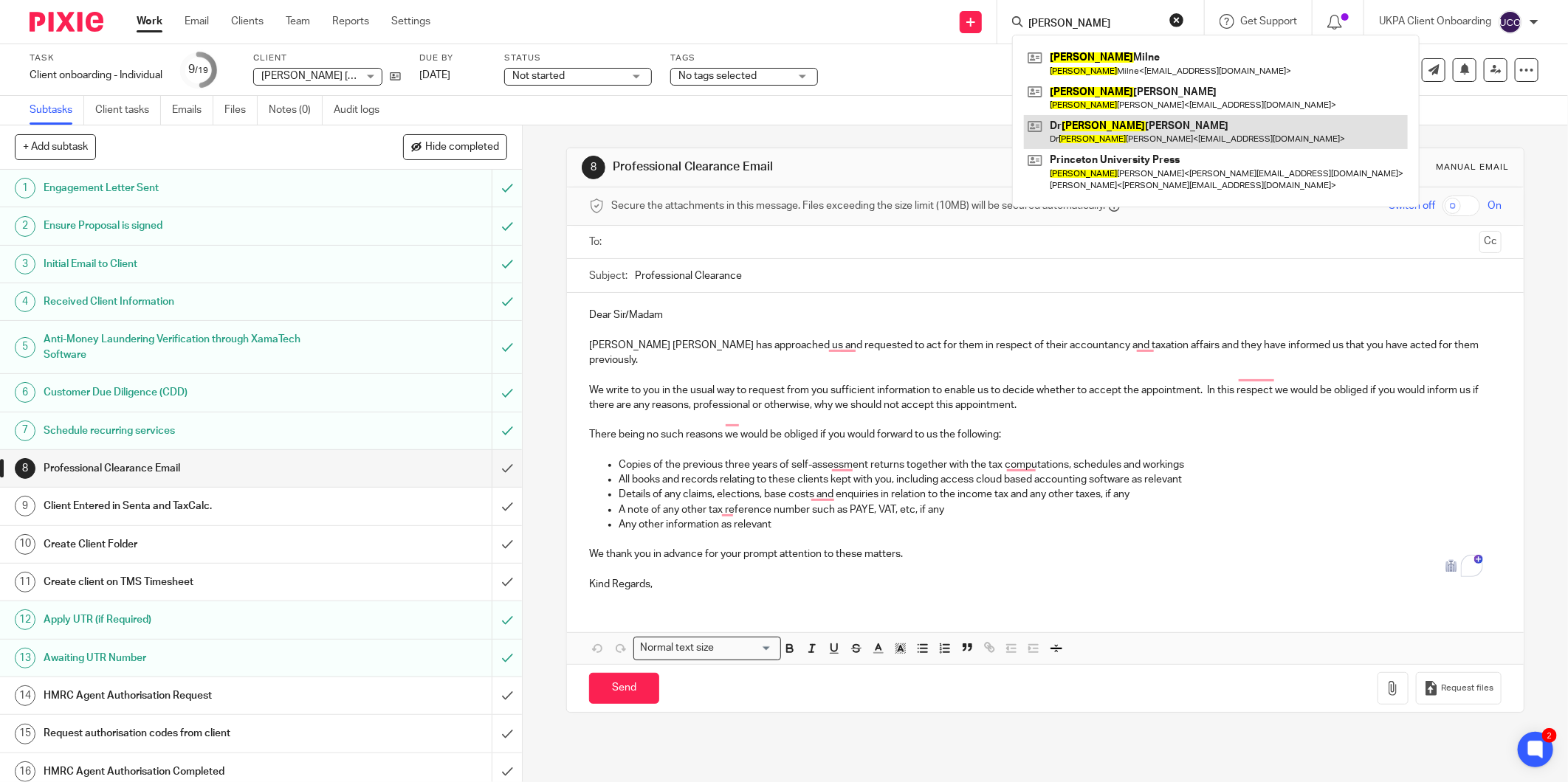
type input "DEBORAH"
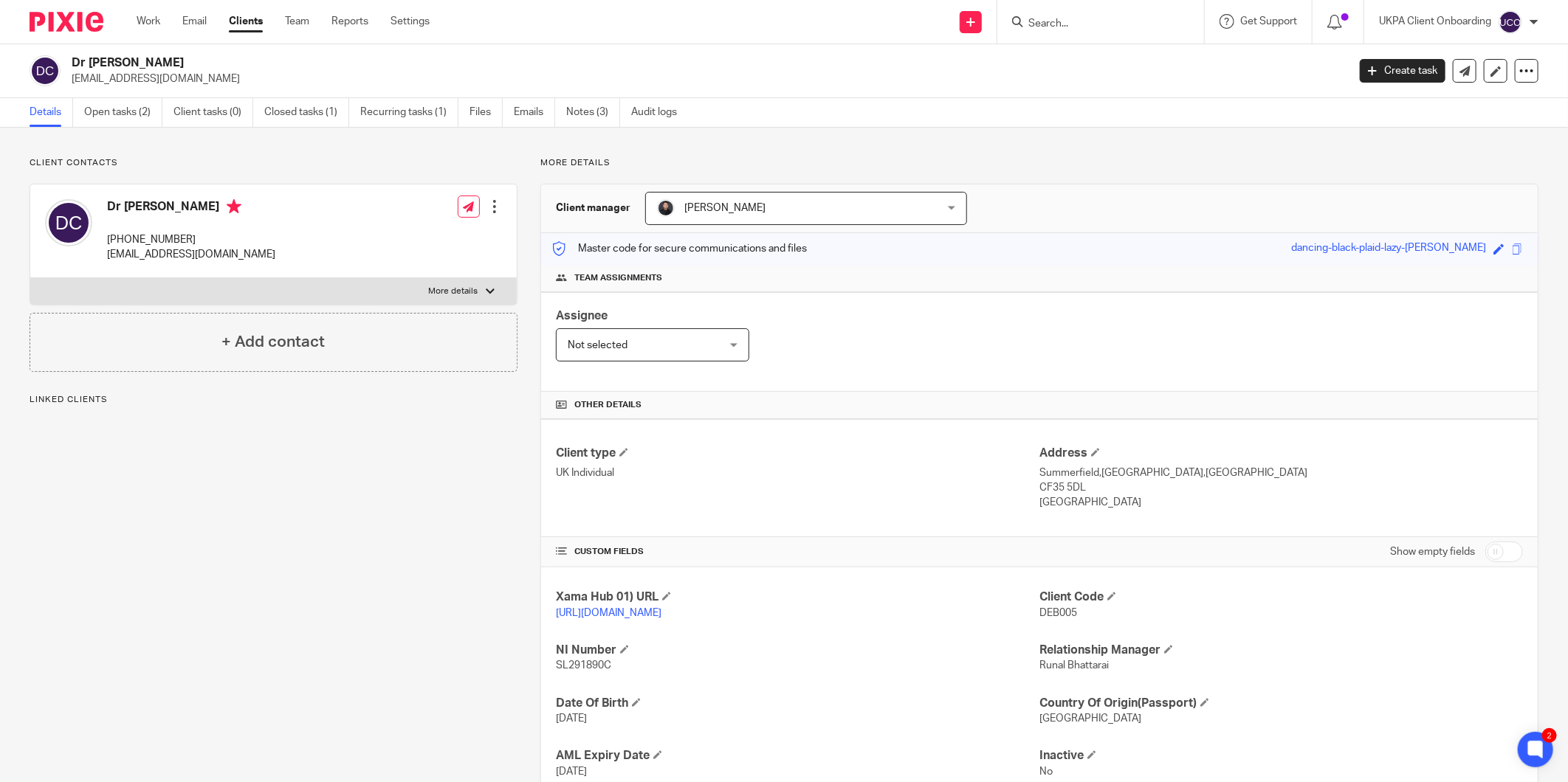
scroll to position [104, 0]
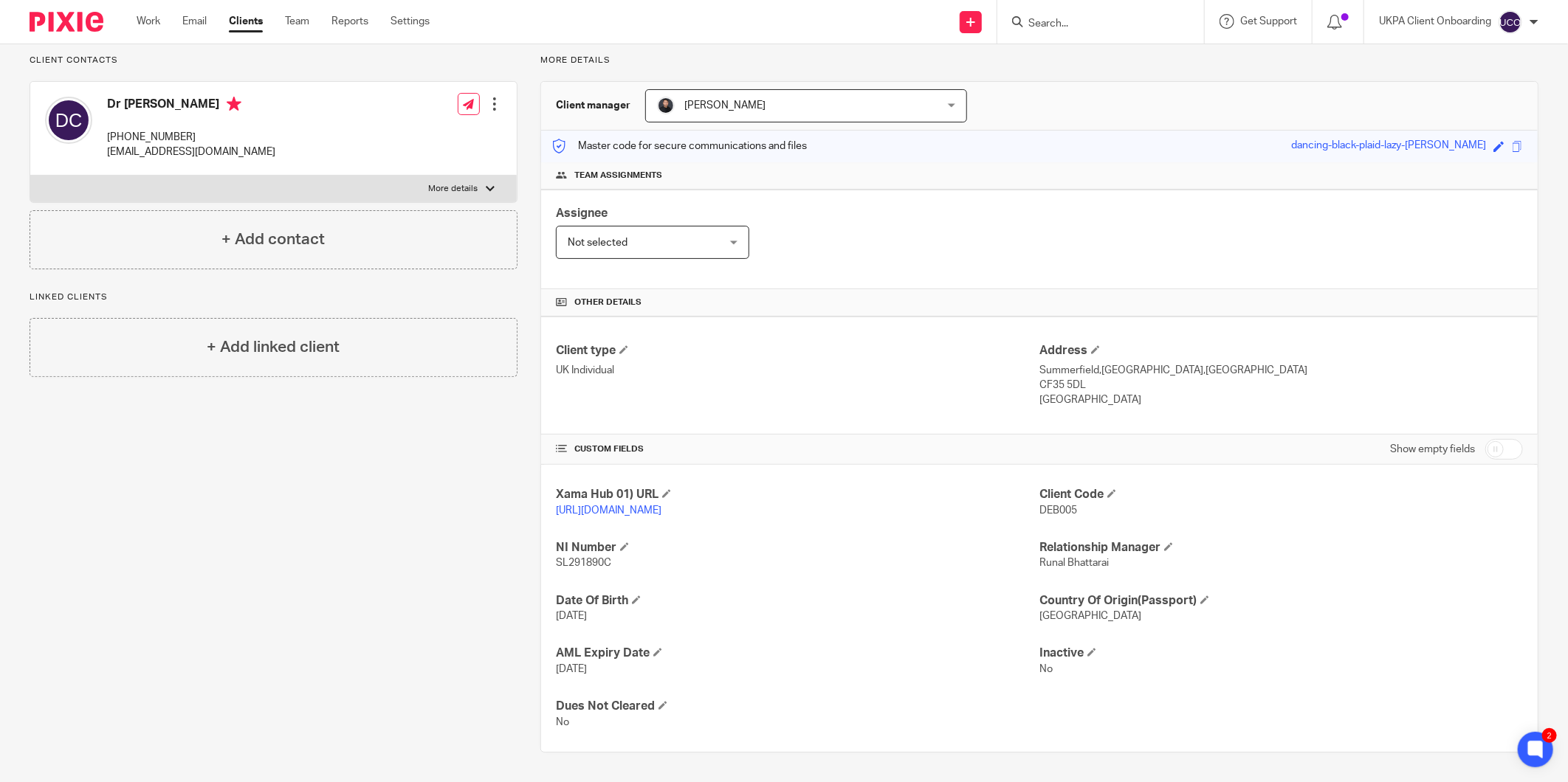
click at [1039, 19] on input "Search" at bounding box center [1093, 24] width 133 height 13
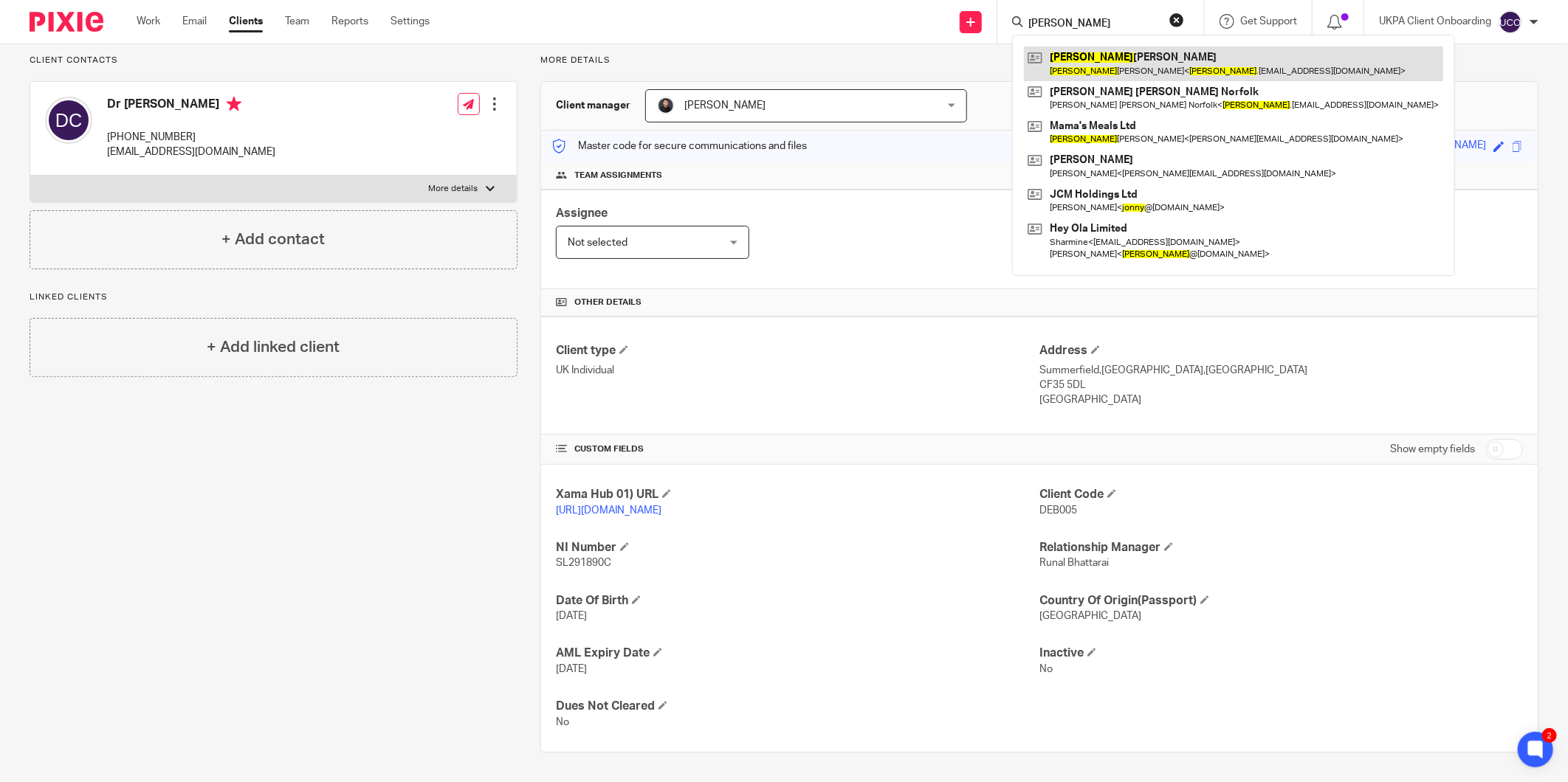
type input "JENNY"
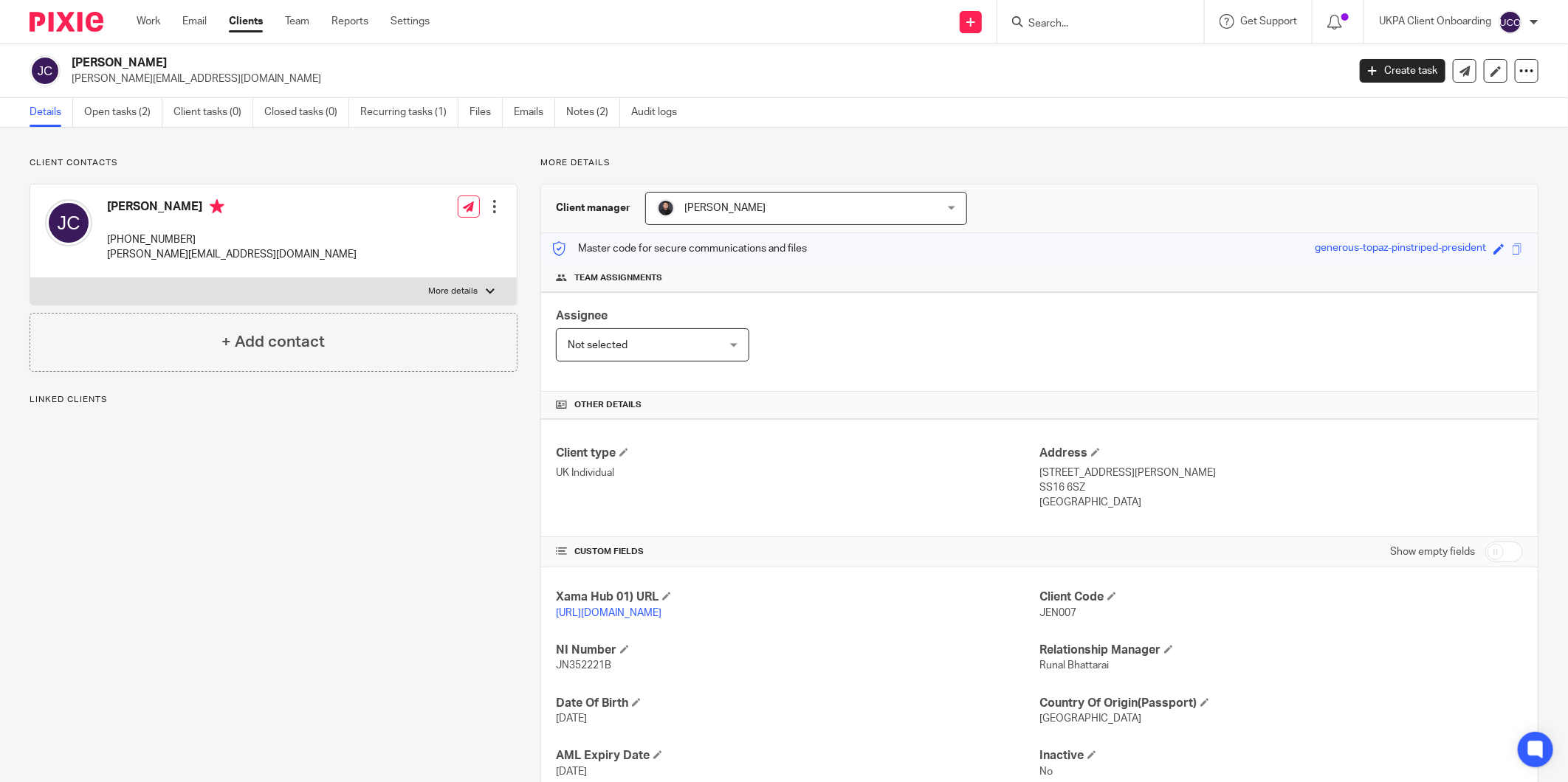
scroll to position [104, 0]
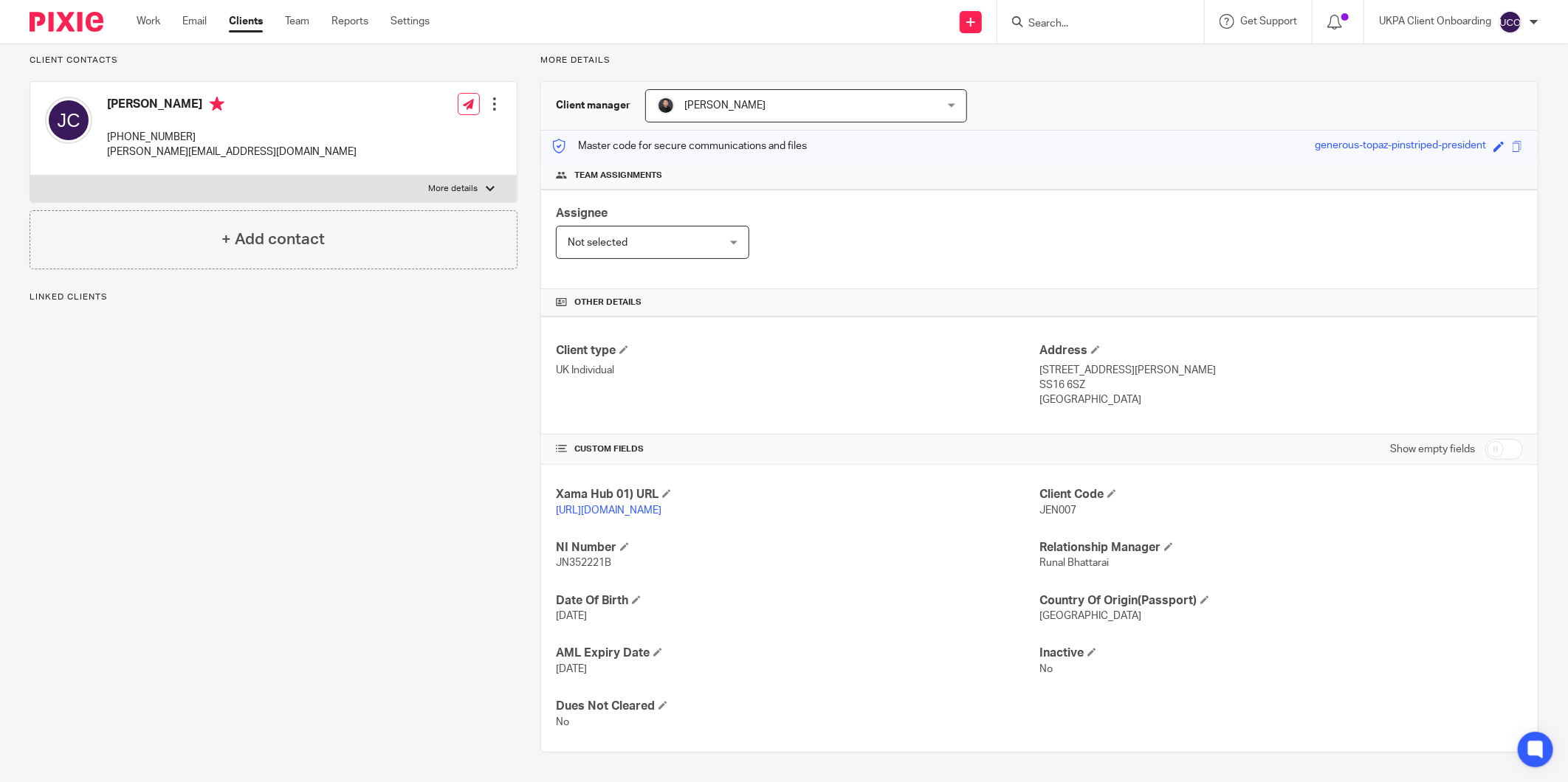
click at [1485, 448] on input "checkbox" at bounding box center [1504, 449] width 38 height 21
checkbox input "true"
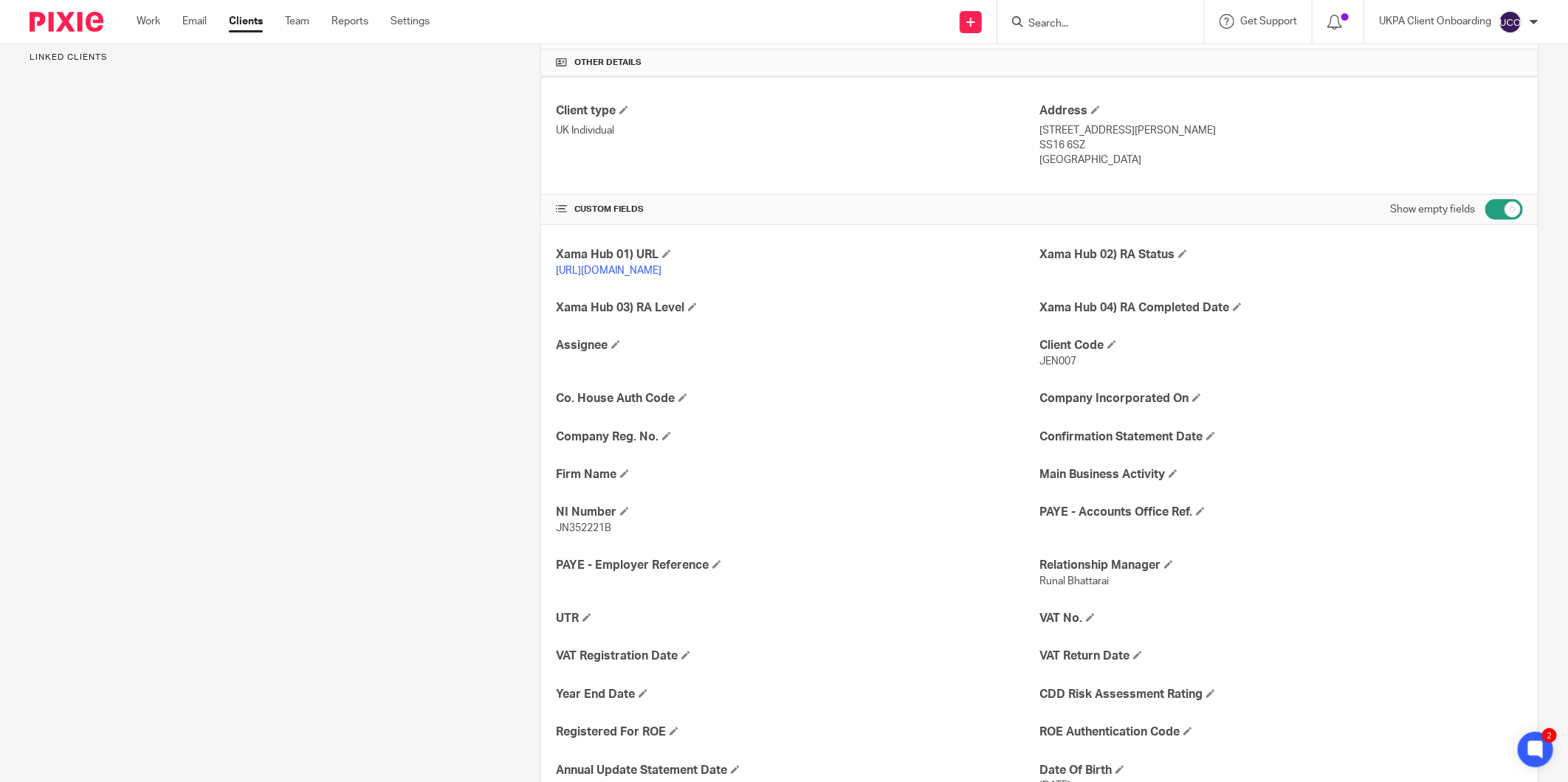
scroll to position [349, 0]
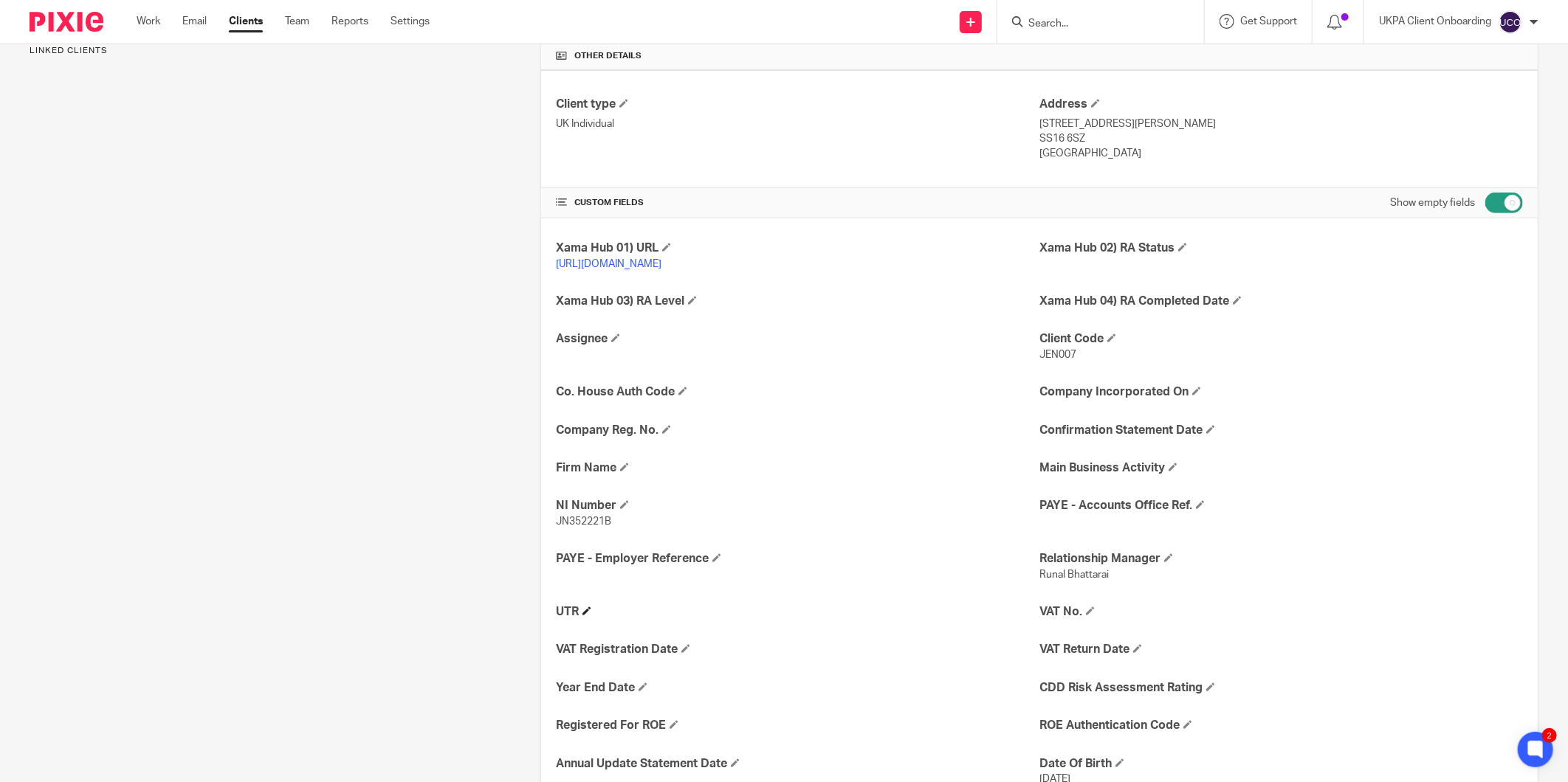
click at [591, 610] on h4 "UTR" at bounding box center [797, 612] width 483 height 15
click at [582, 610] on span at bounding box center [586, 610] width 9 height 9
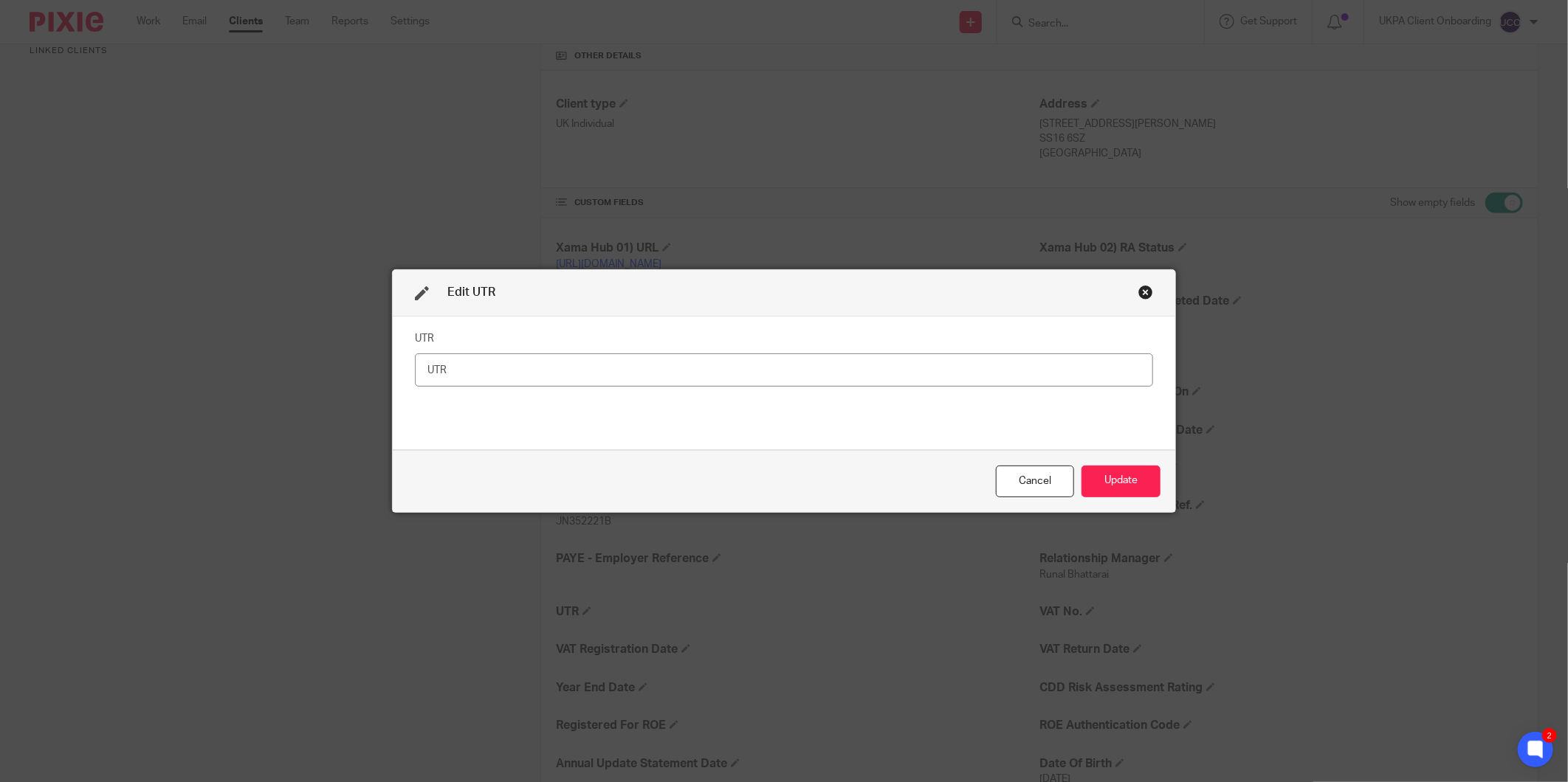
click at [661, 365] on input "text" at bounding box center [784, 370] width 738 height 33
click at [655, 367] on input "text" at bounding box center [784, 370] width 738 height 33
type input "2512237221"
click at [1102, 498] on div "Cancel Update" at bounding box center [784, 481] width 782 height 62
click at [1112, 483] on button "Update" at bounding box center [1121, 481] width 79 height 32
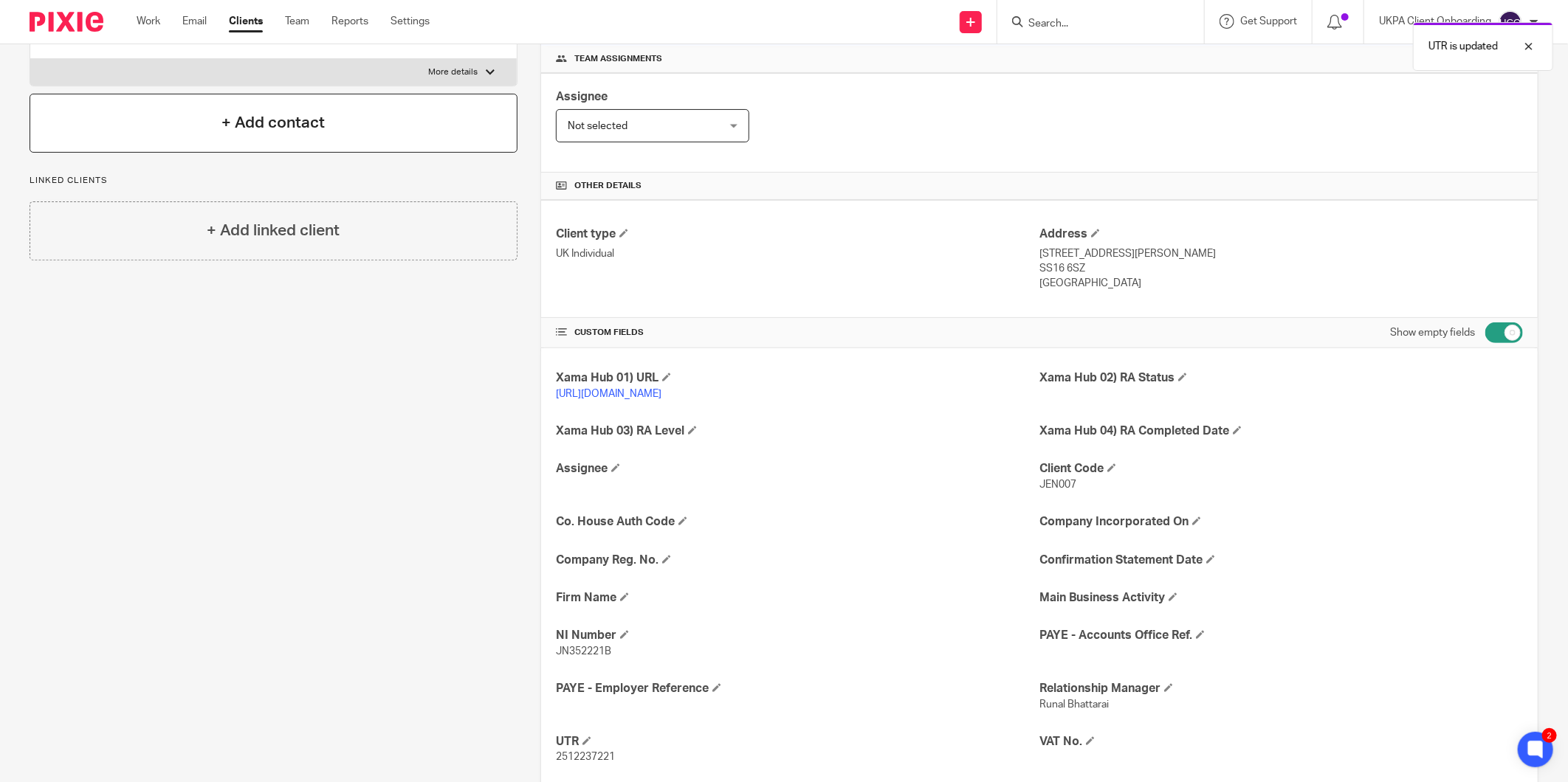
scroll to position [0, 0]
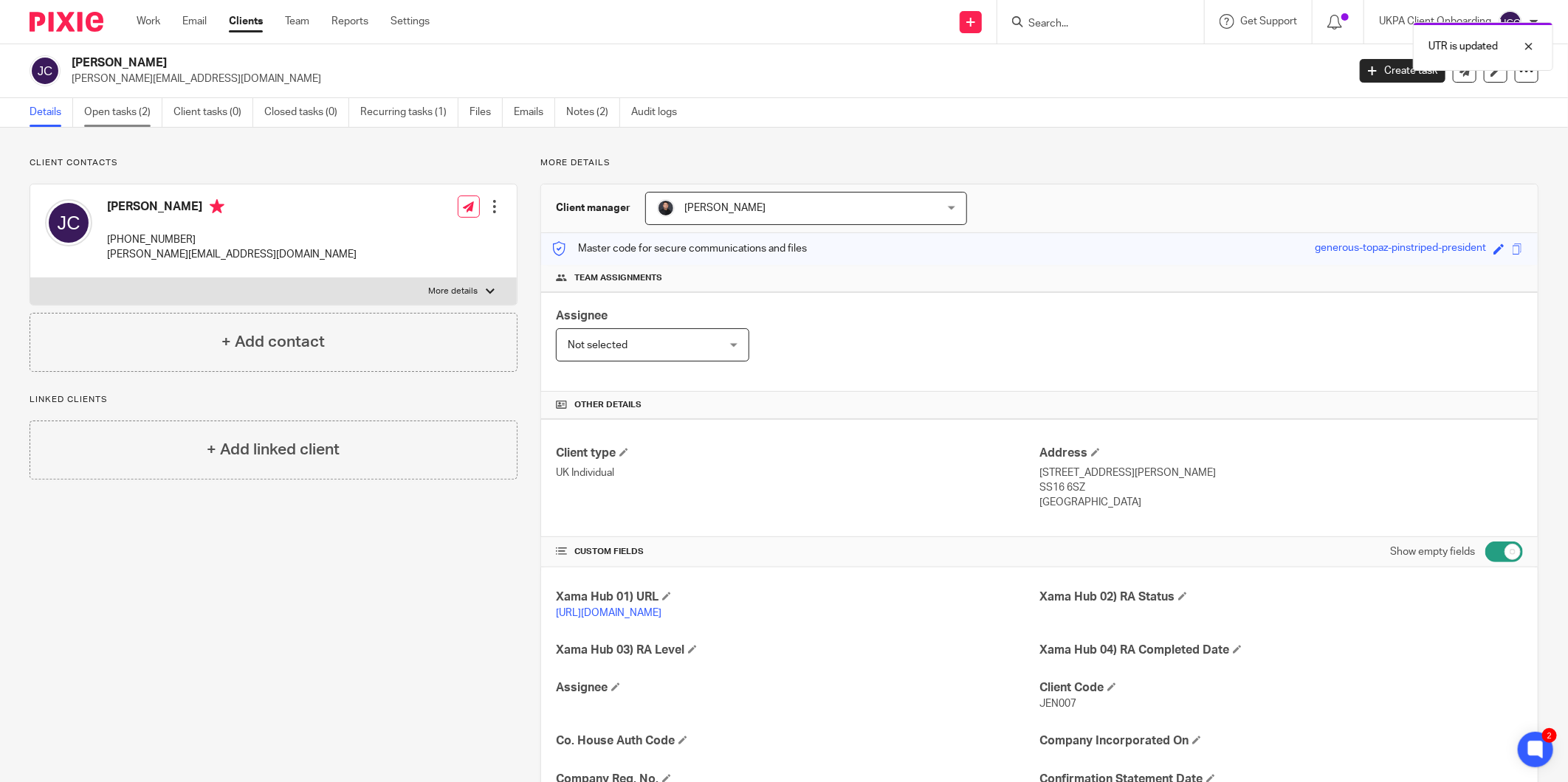
click at [106, 105] on link "Open tasks (2)" at bounding box center [123, 112] width 78 height 29
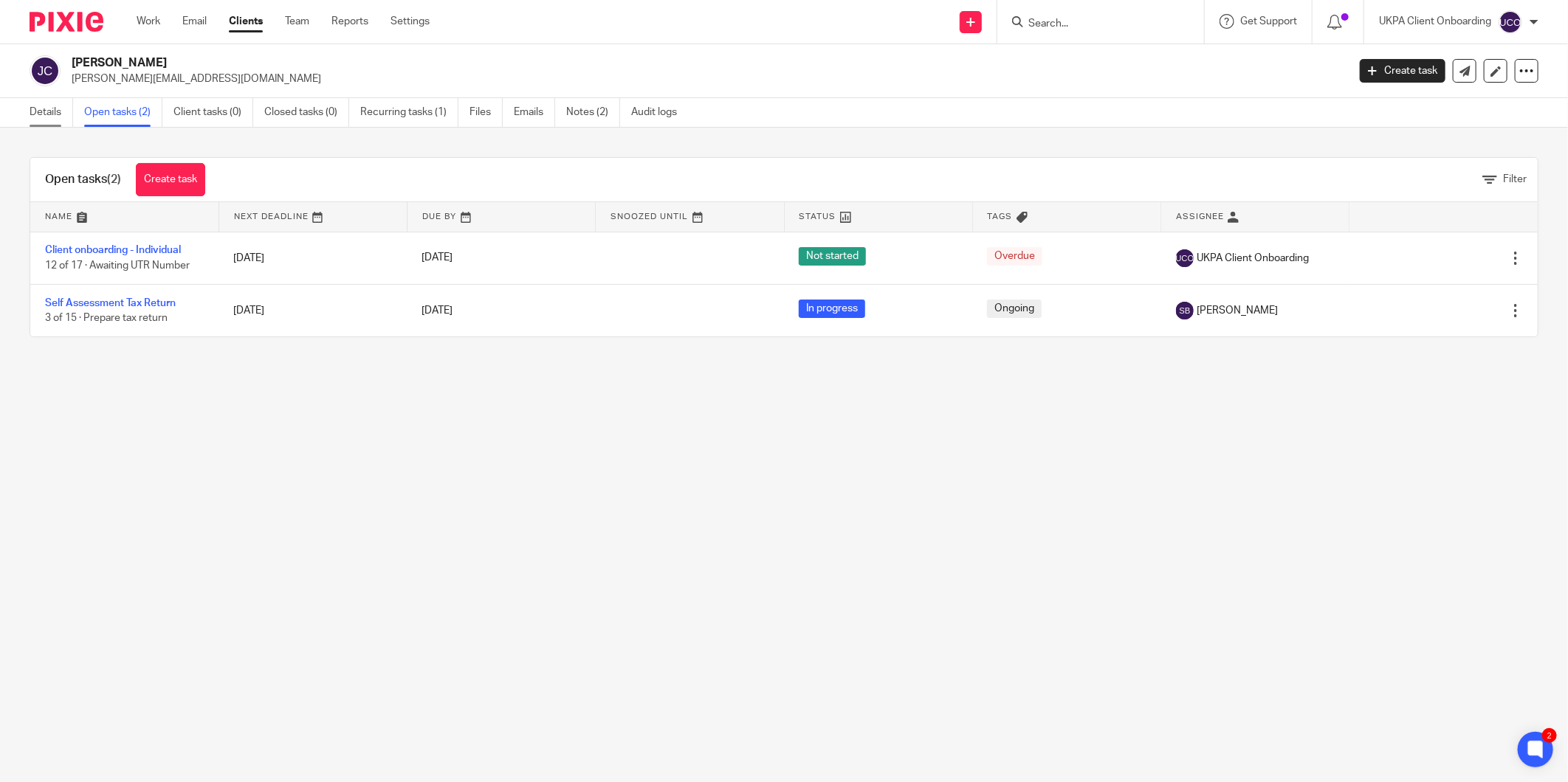
click at [54, 120] on link "Details" at bounding box center [51, 112] width 43 height 29
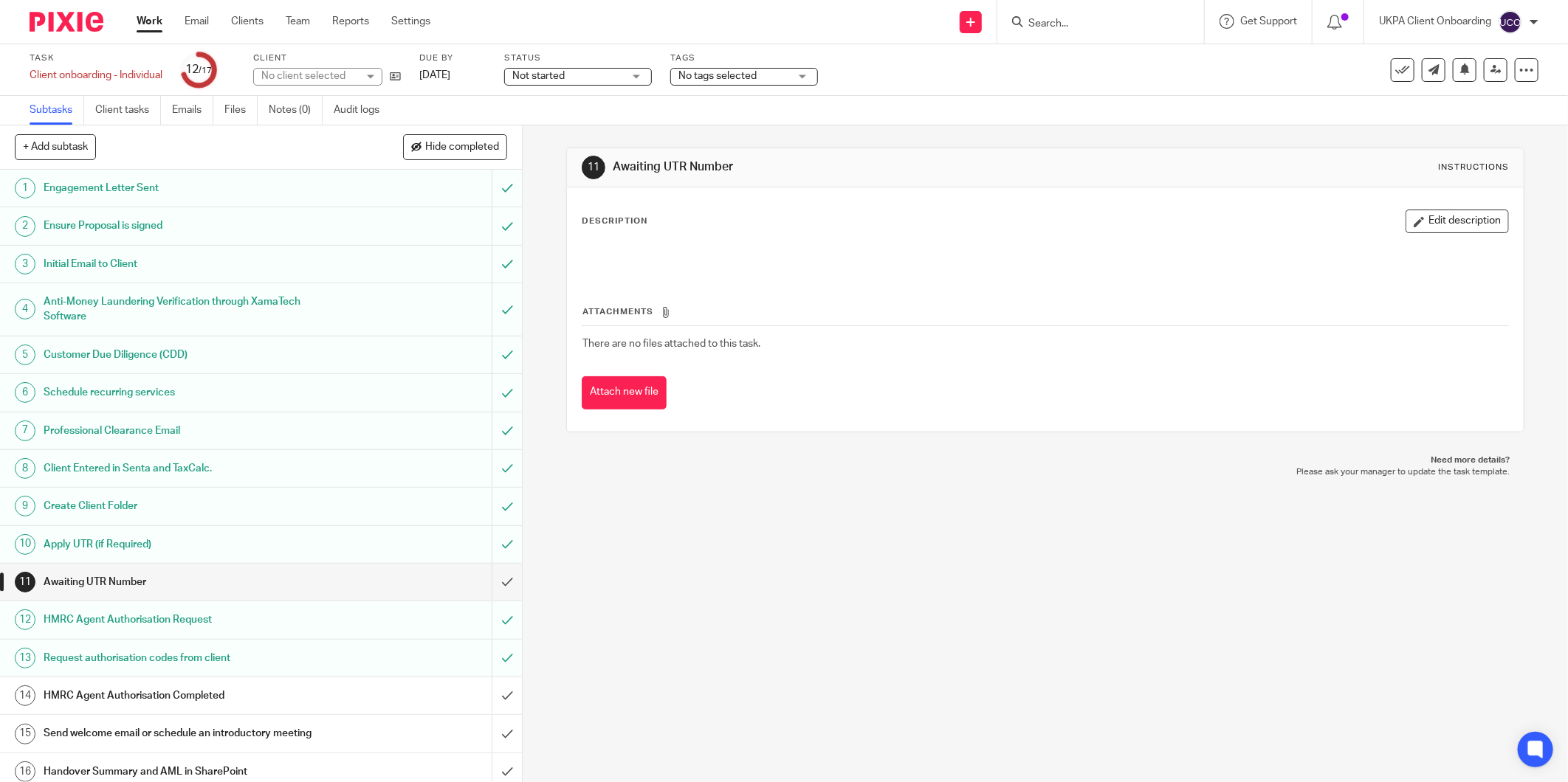
scroll to position [48, 0]
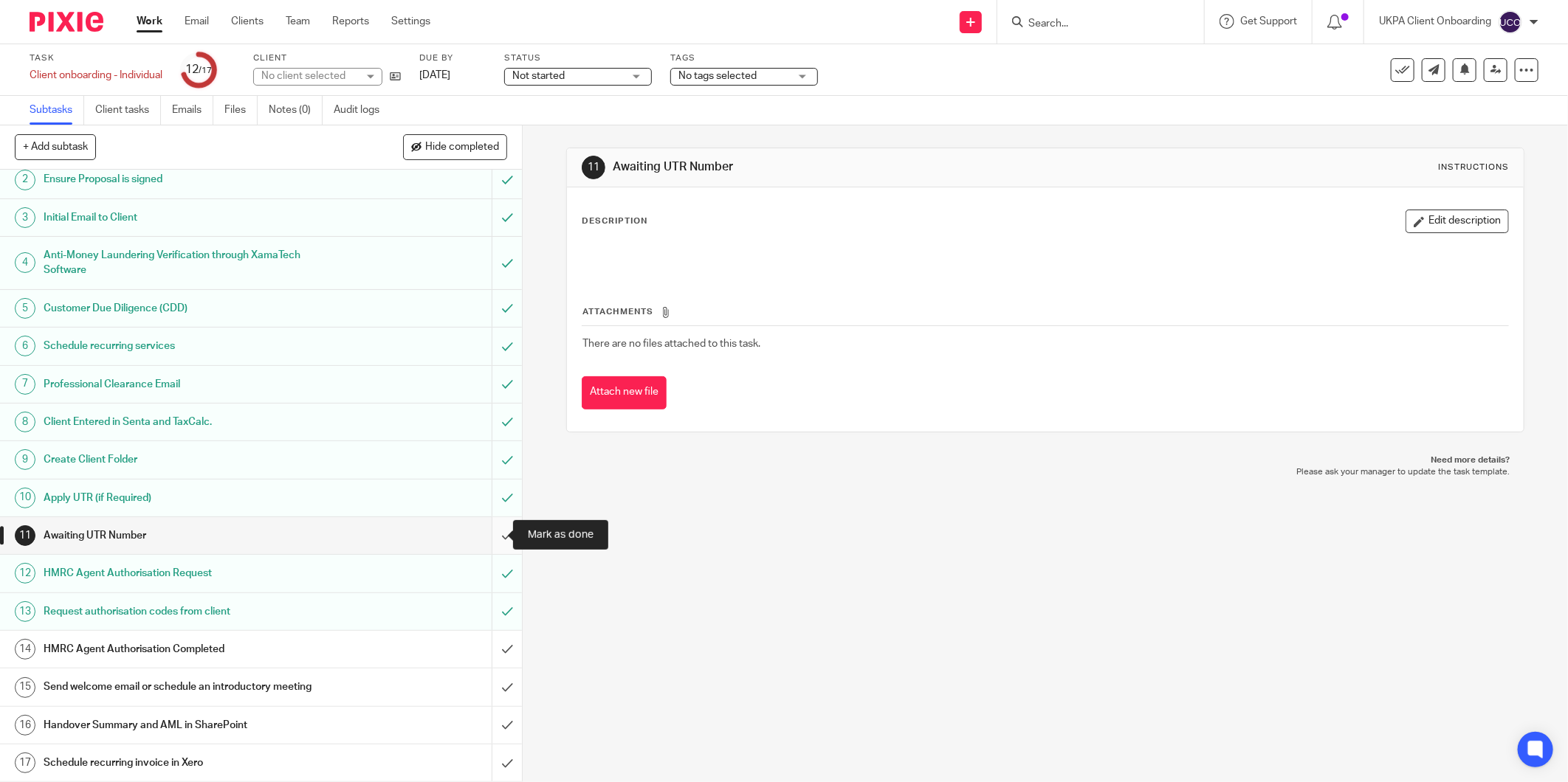
click at [493, 531] on input "submit" at bounding box center [261, 536] width 522 height 37
click at [477, 643] on input "submit" at bounding box center [261, 650] width 522 height 37
click at [491, 686] on input "submit" at bounding box center [261, 687] width 522 height 37
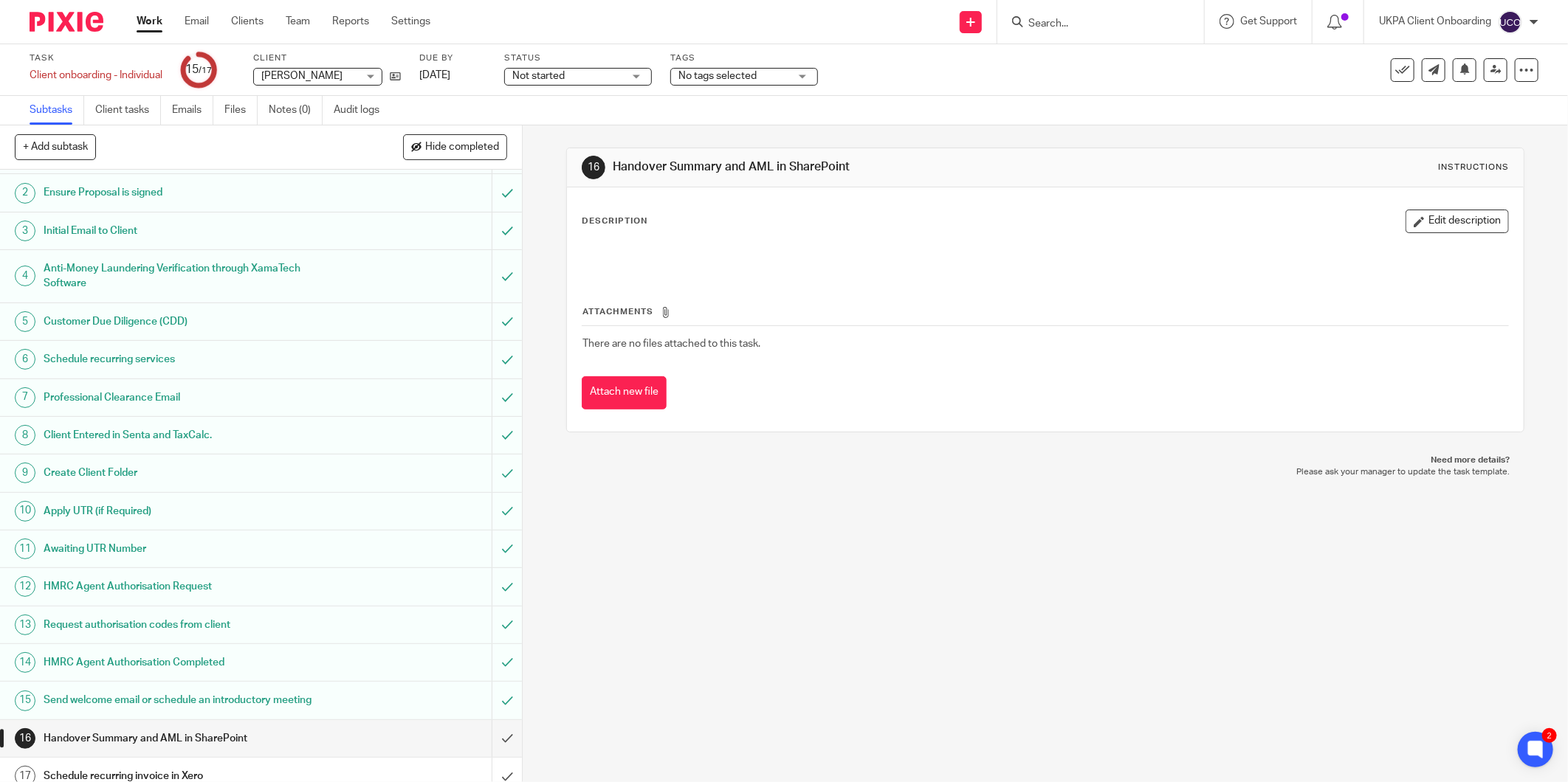
scroll to position [48, 0]
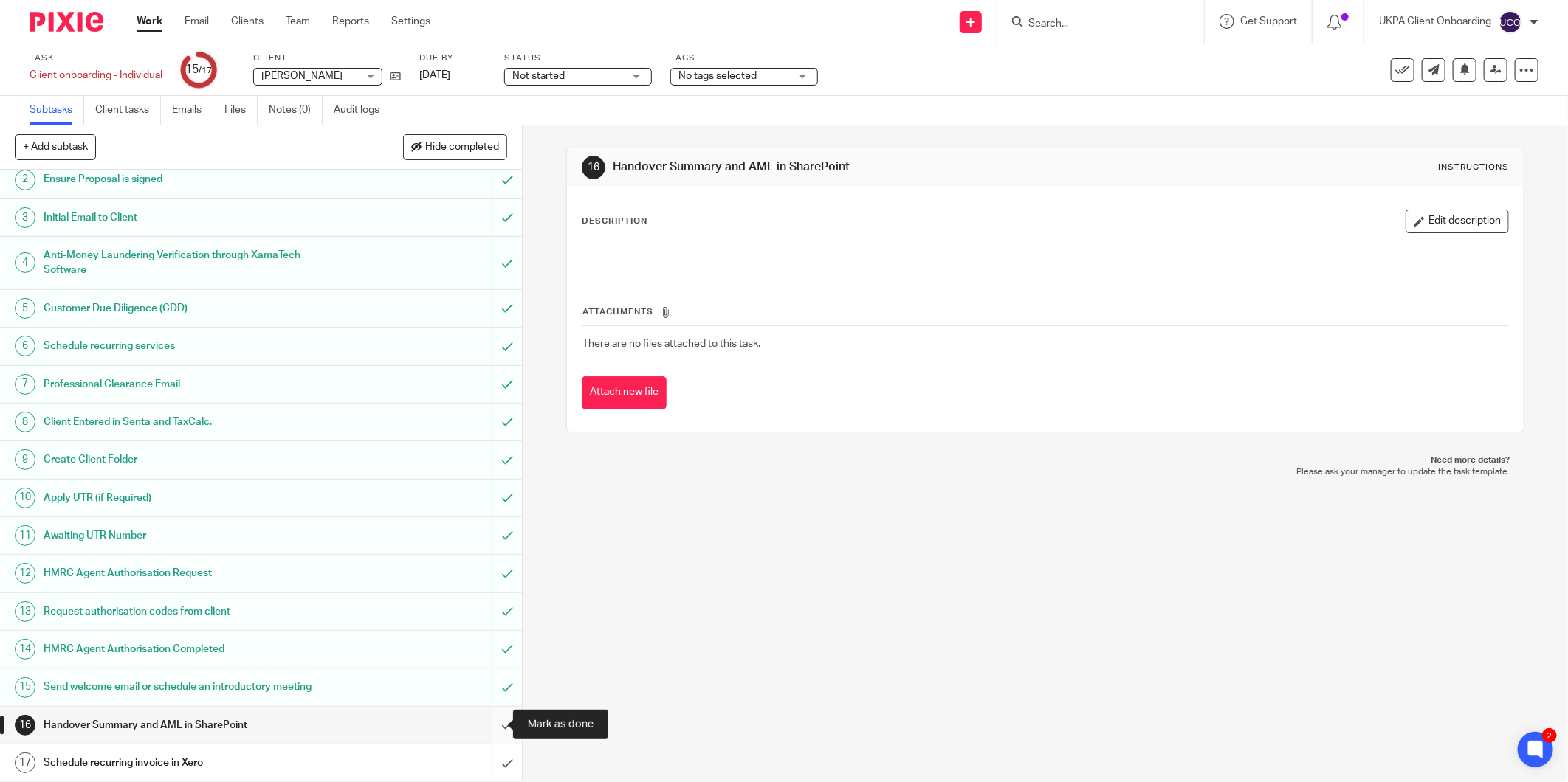
click at [495, 726] on input "submit" at bounding box center [261, 726] width 522 height 37
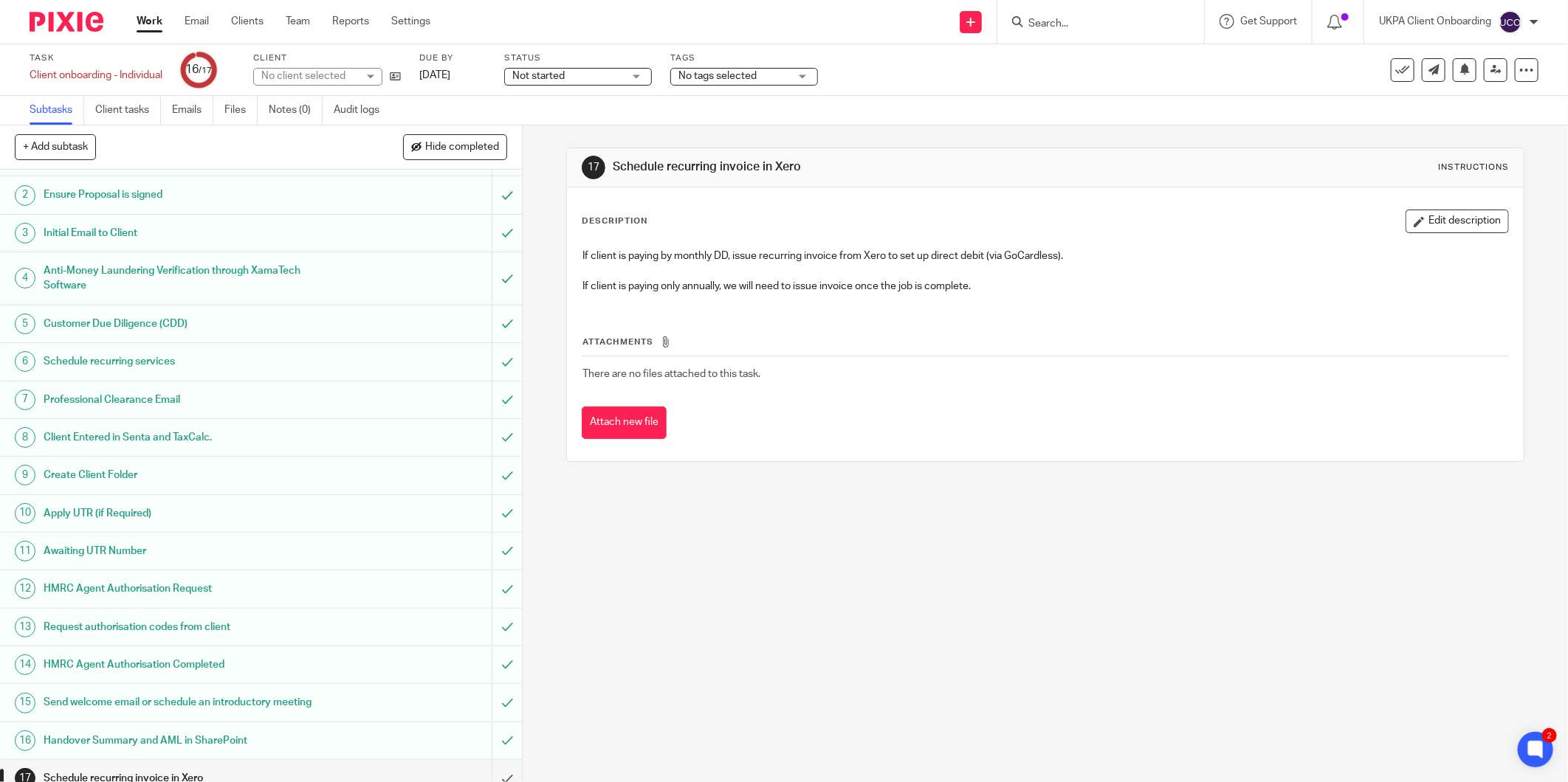
scroll to position [48, 0]
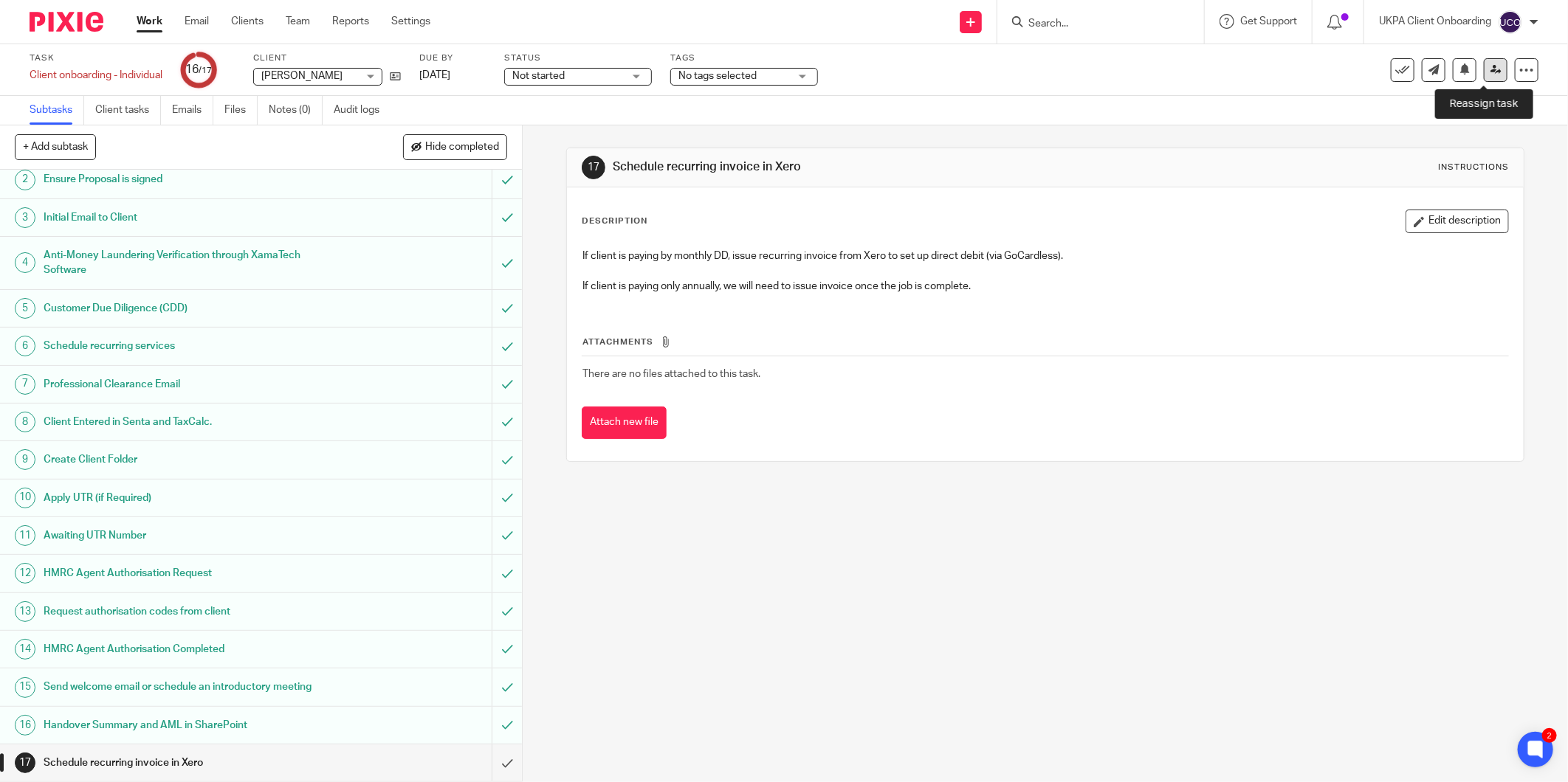
click at [1490, 64] on icon at bounding box center [1495, 70] width 11 height 11
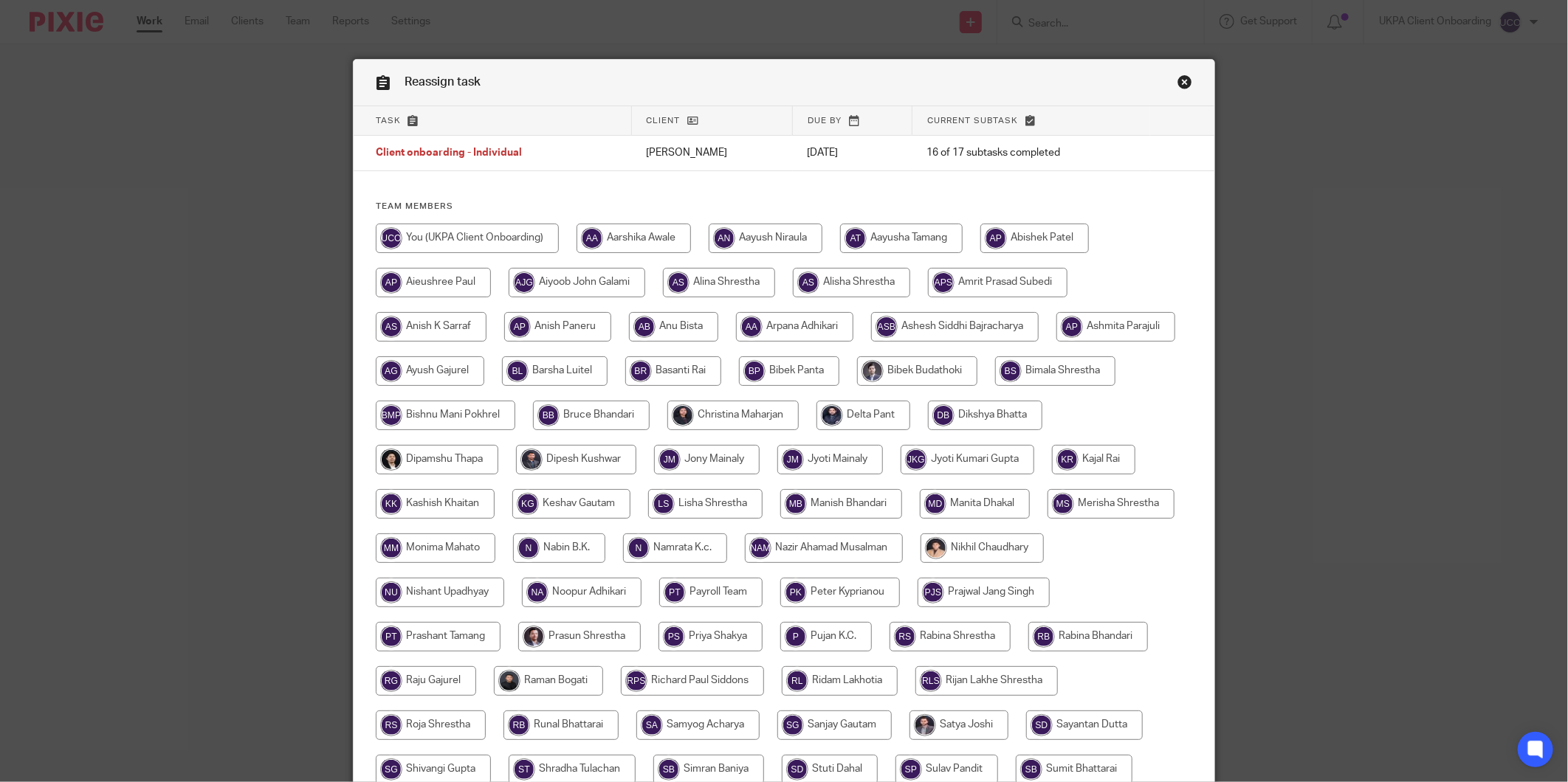
scroll to position [227, 0]
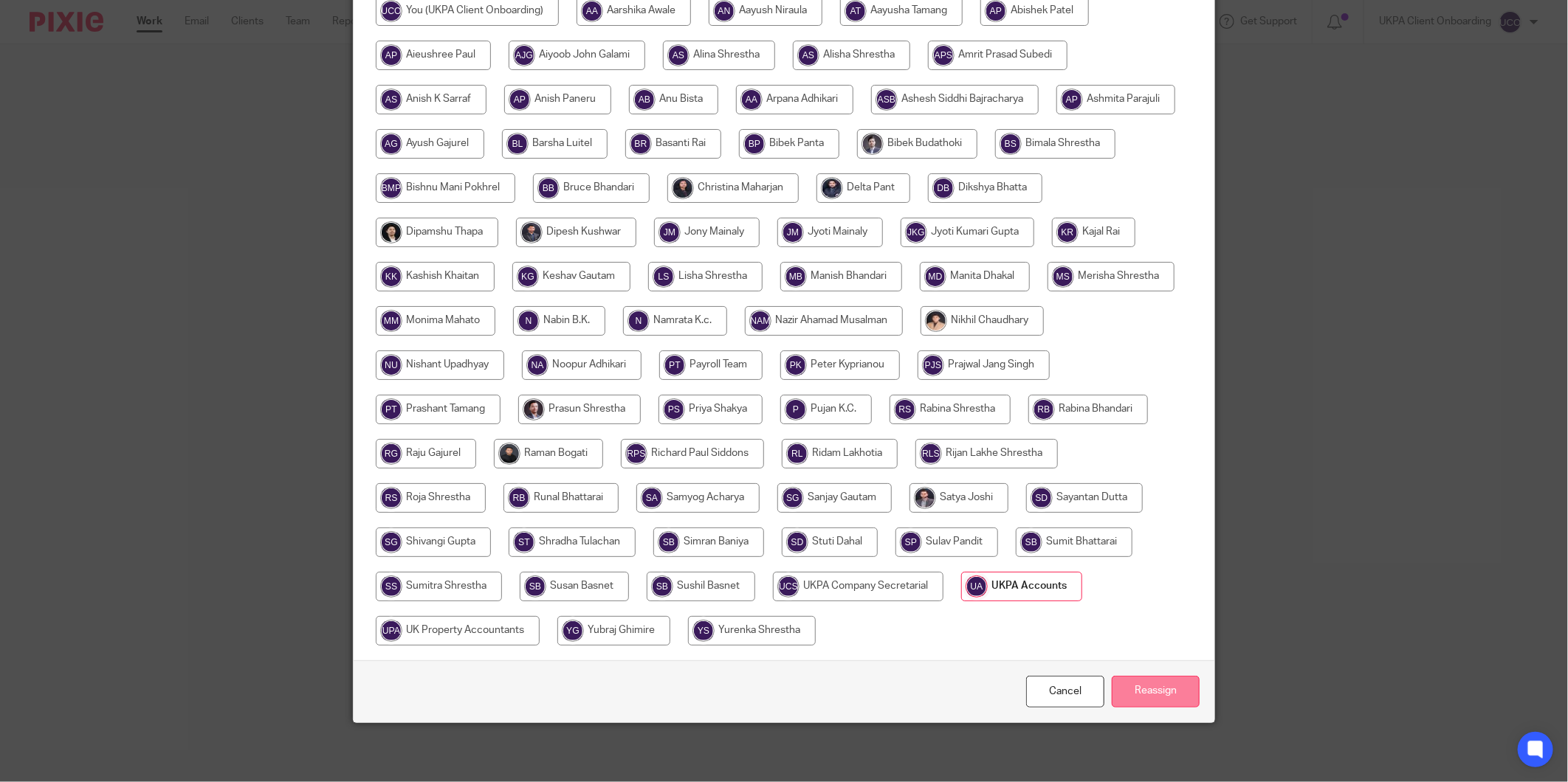
click at [1148, 690] on input "Reassign" at bounding box center [1156, 692] width 88 height 32
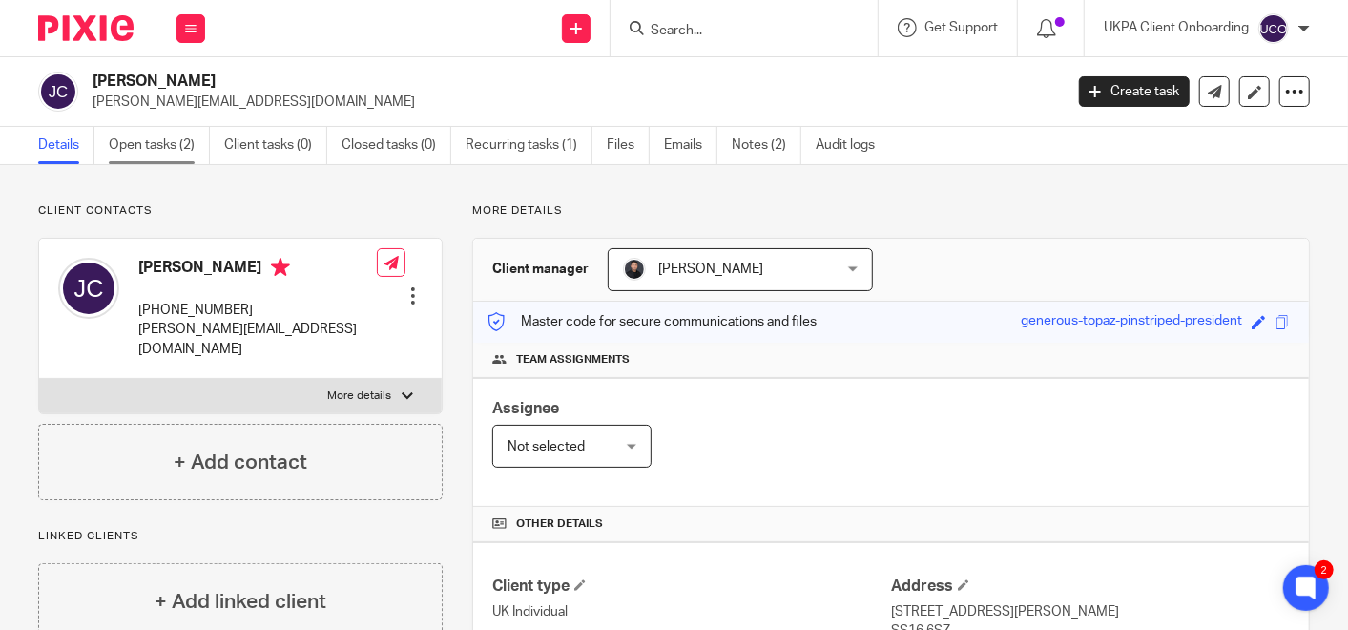
click at [193, 150] on link "Open tasks (2)" at bounding box center [159, 145] width 101 height 37
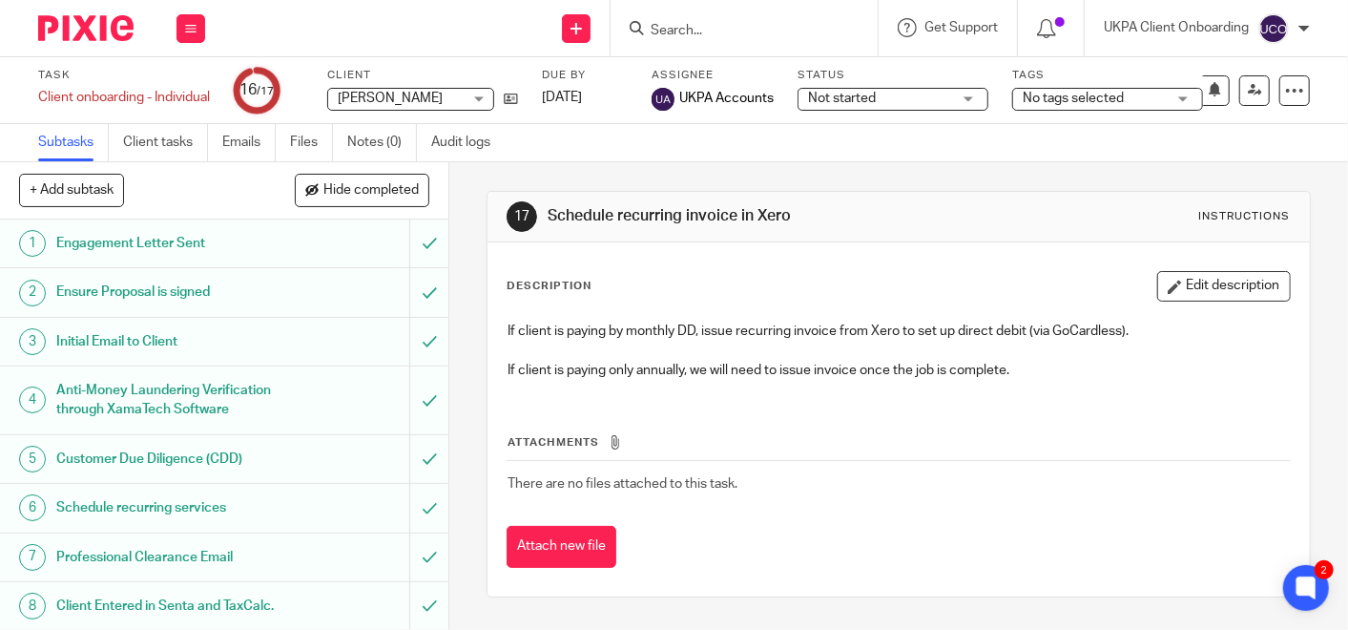
scroll to position [593, 0]
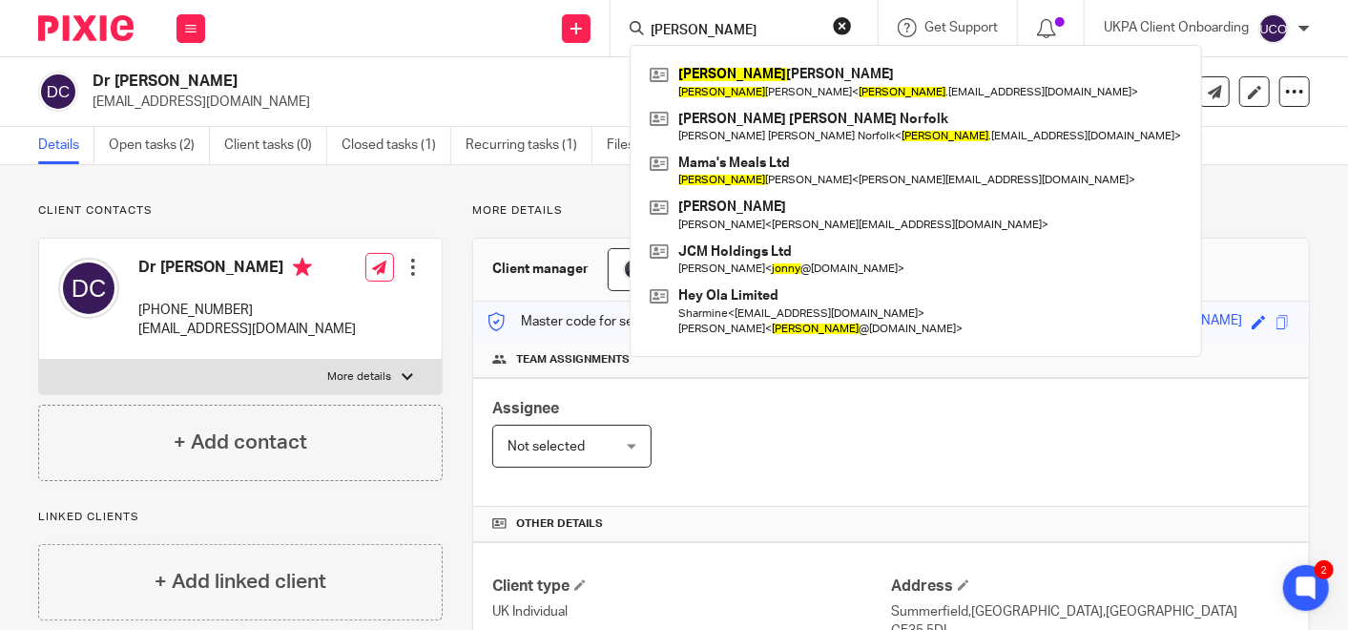
scroll to position [129, 0]
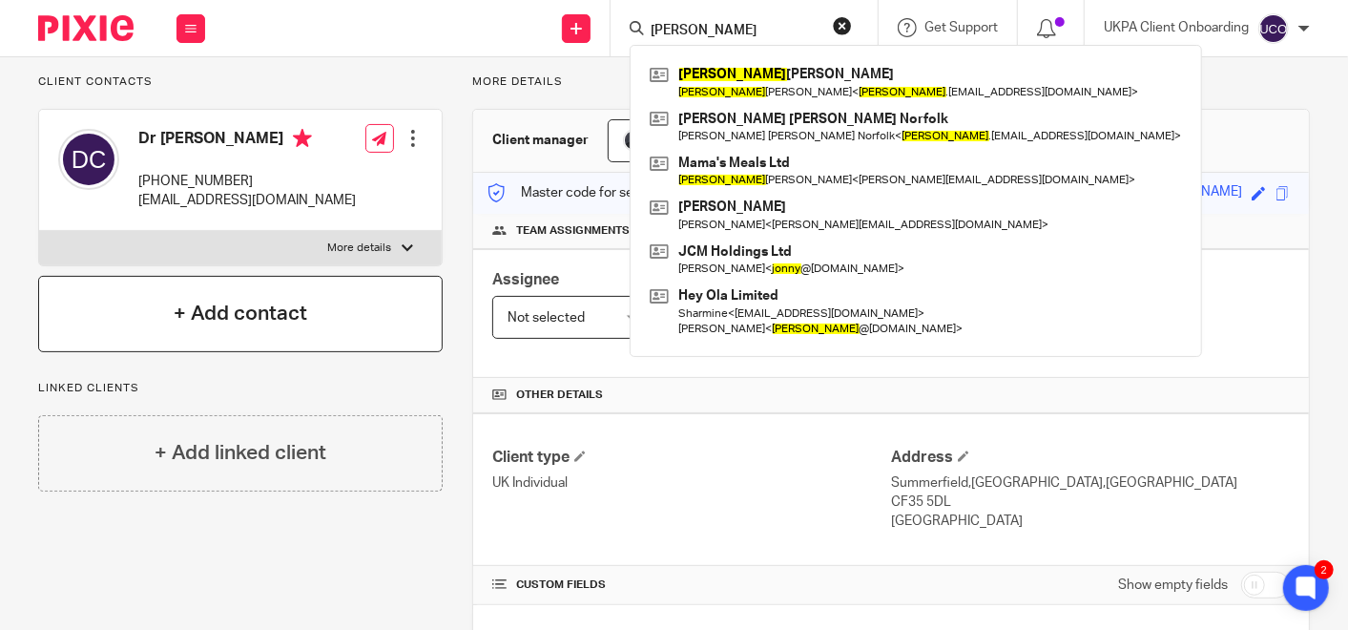
click at [435, 343] on div "+ Add contact" at bounding box center [240, 314] width 405 height 76
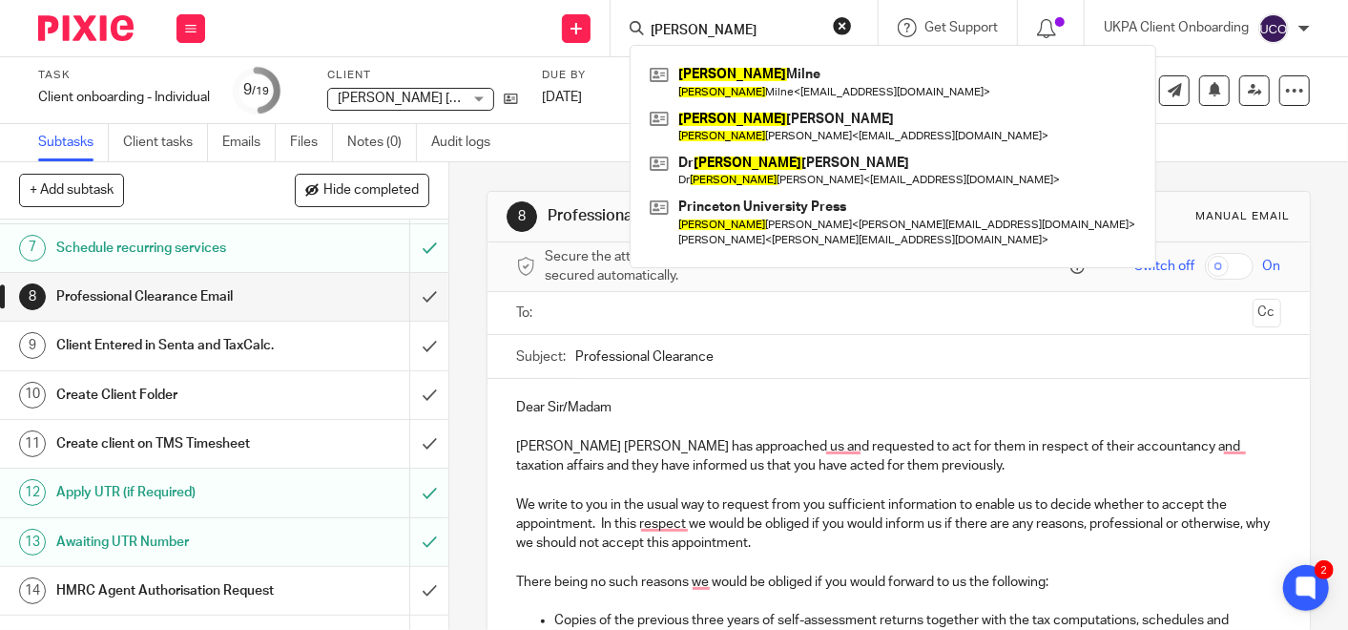
scroll to position [313, 0]
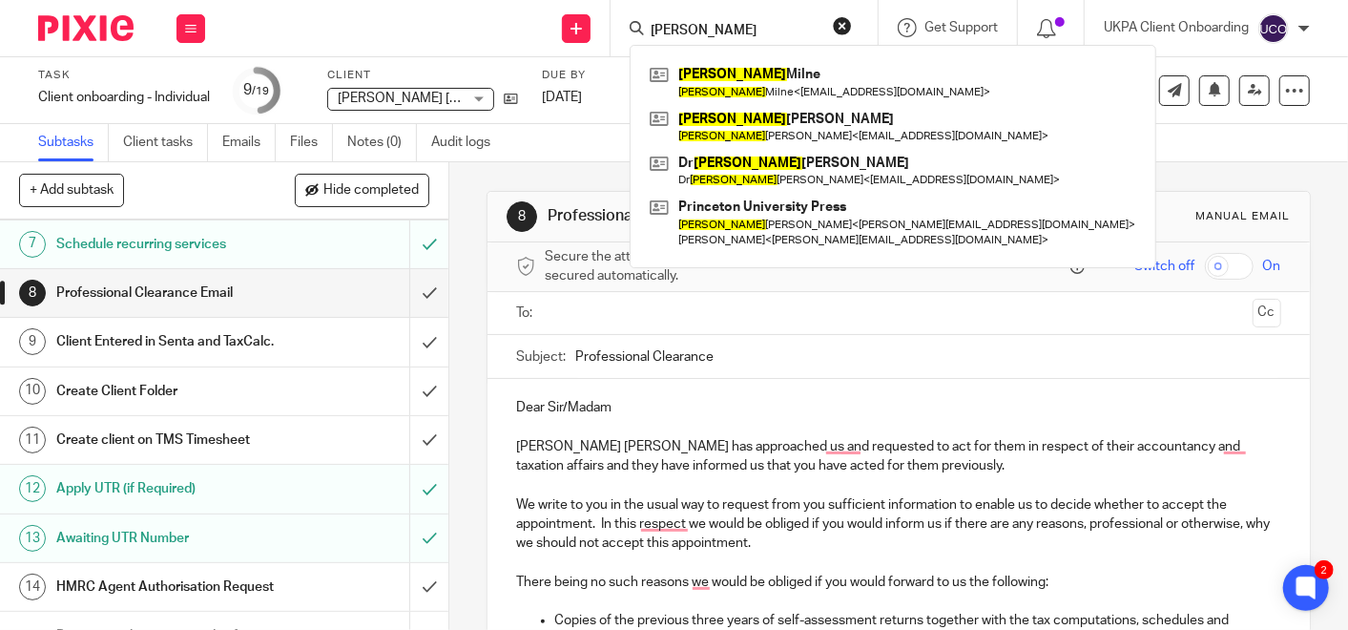
click at [514, 179] on div "8 Professional Clearance Email Manual email Secure the attachments in this mess…" at bounding box center [899, 585] width 824 height 846
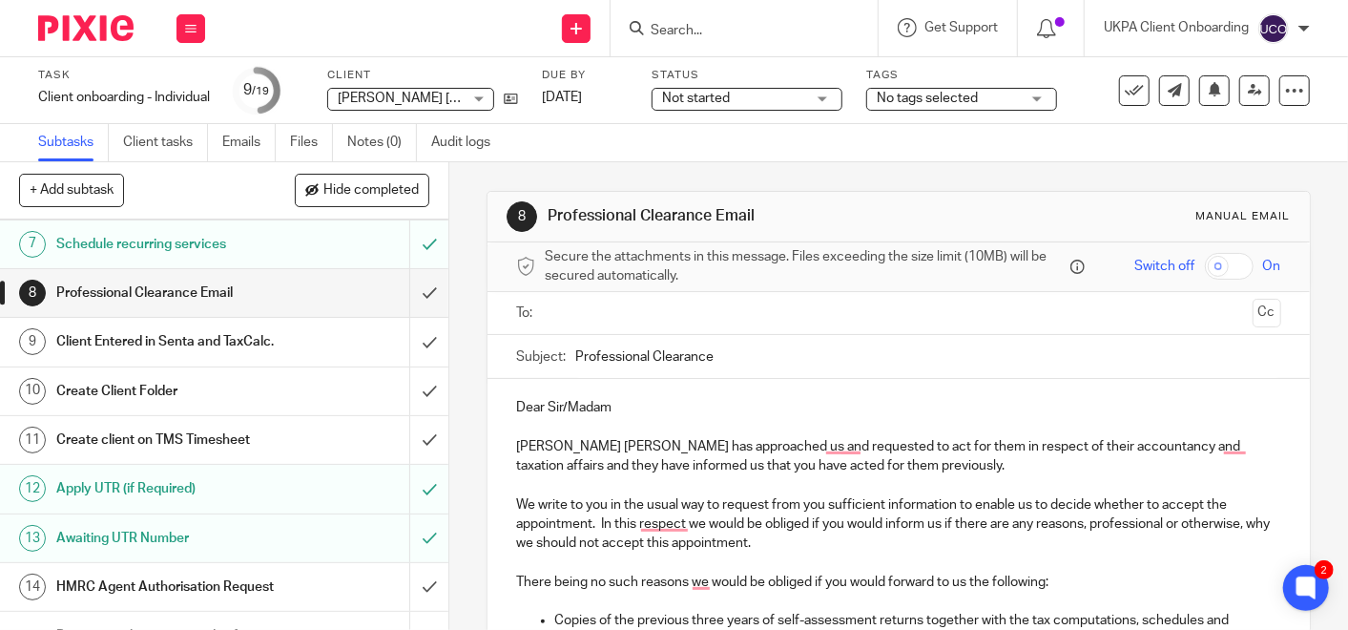
click at [720, 29] on input "Search" at bounding box center [735, 31] width 172 height 17
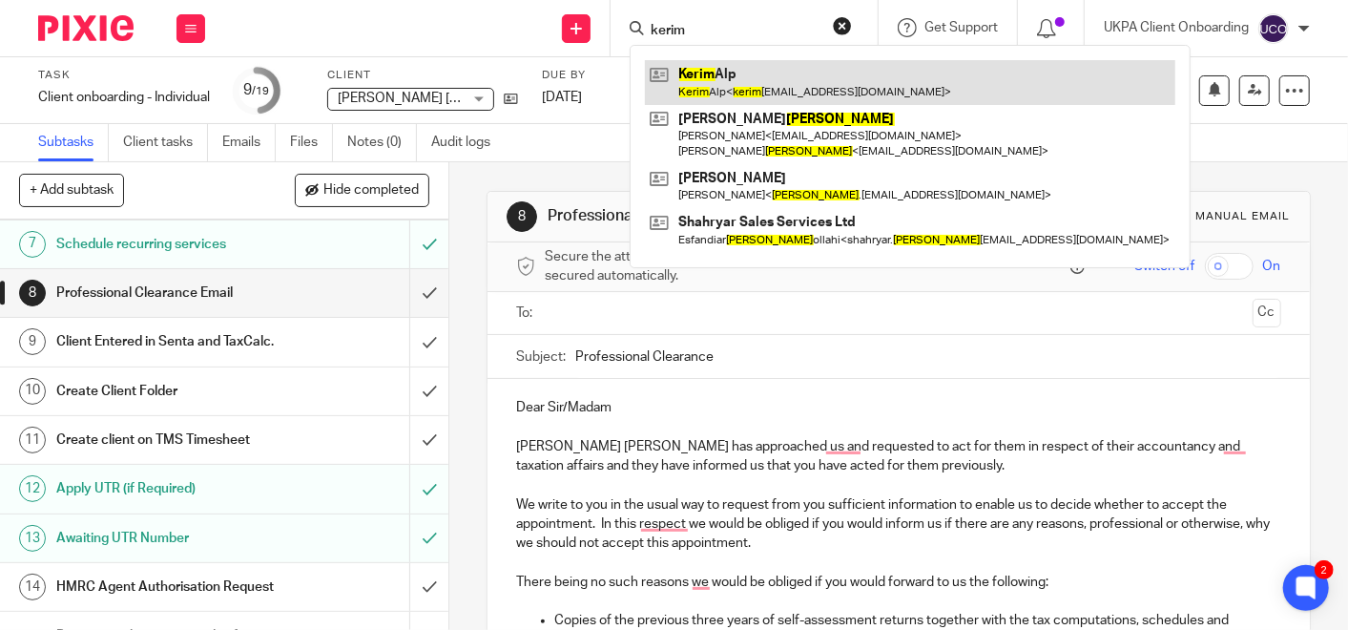
type input "kerim"
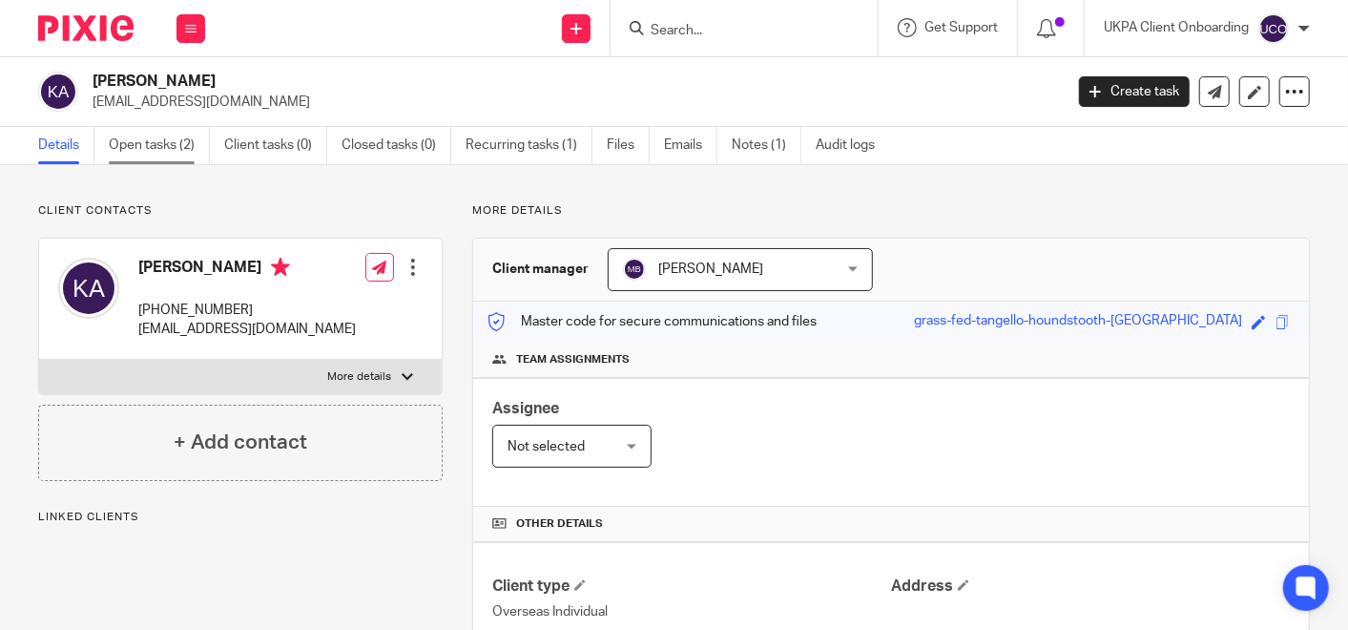
click at [142, 150] on link "Open tasks (2)" at bounding box center [159, 145] width 101 height 37
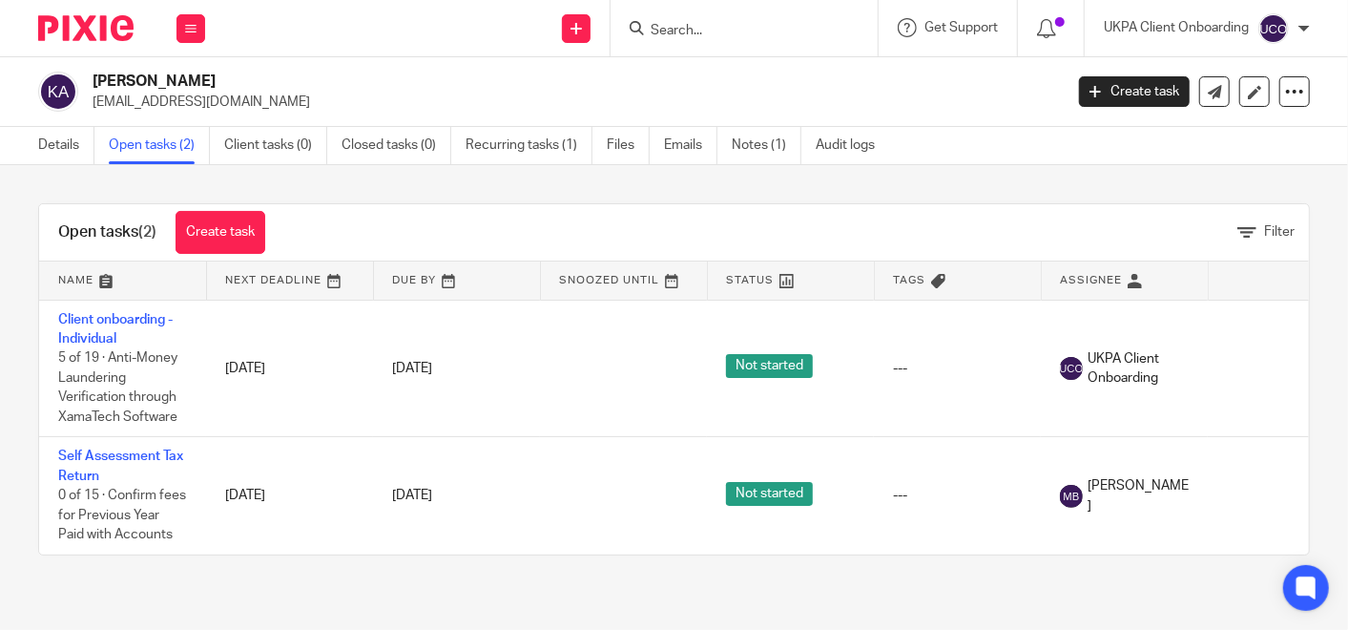
click at [107, 329] on td "Client onboarding - Individual 5 of 19 · Anti-Money Laundering Verification thr…" at bounding box center [122, 368] width 167 height 137
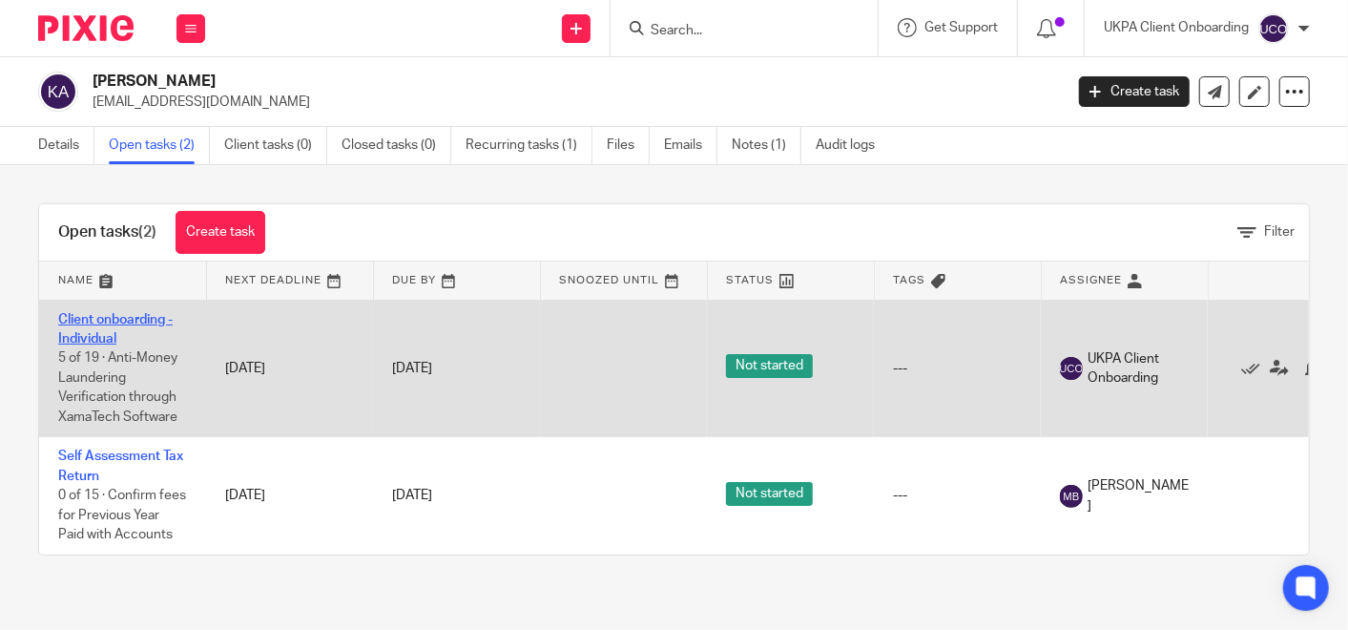
click at [113, 315] on link "Client onboarding - Individual" at bounding box center [115, 329] width 115 height 32
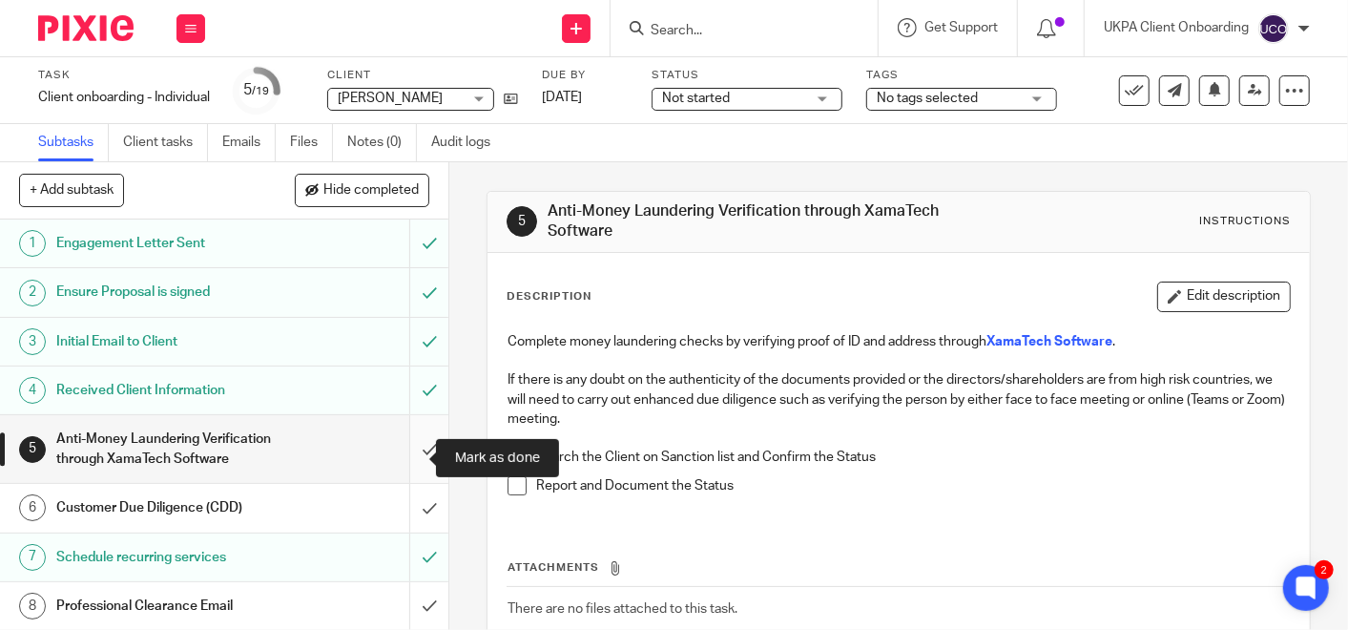
click at [408, 448] on input "submit" at bounding box center [224, 449] width 448 height 68
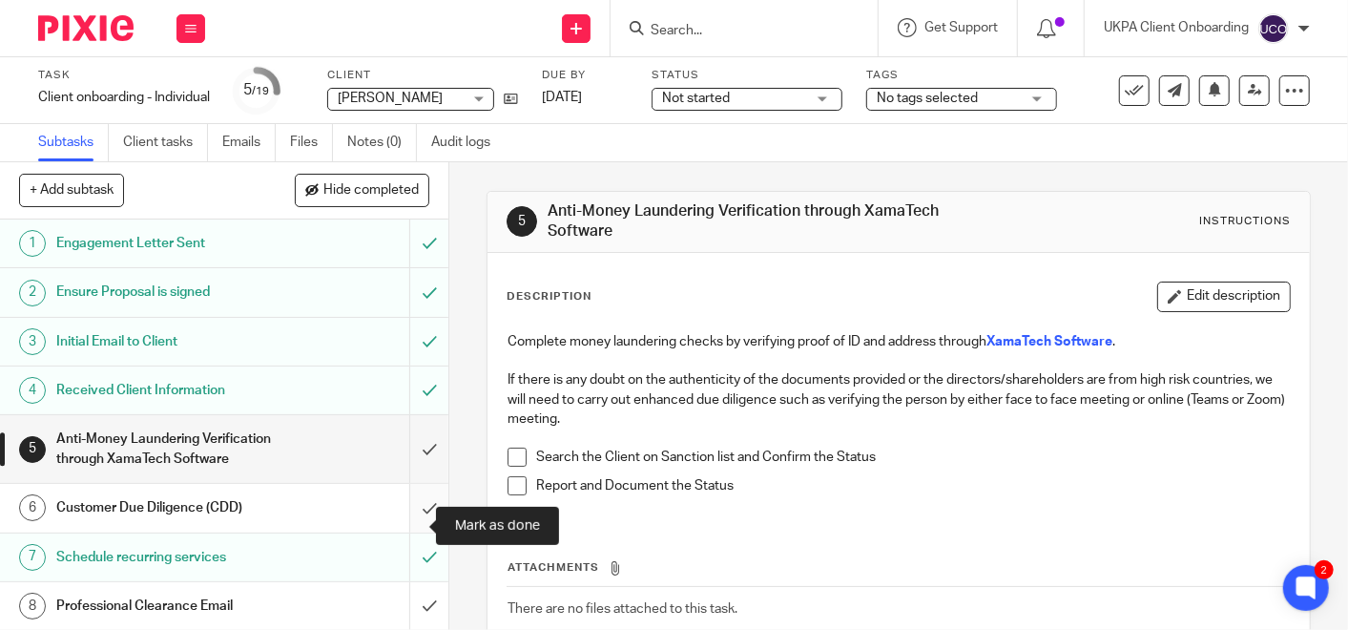
click at [399, 530] on input "submit" at bounding box center [224, 508] width 448 height 48
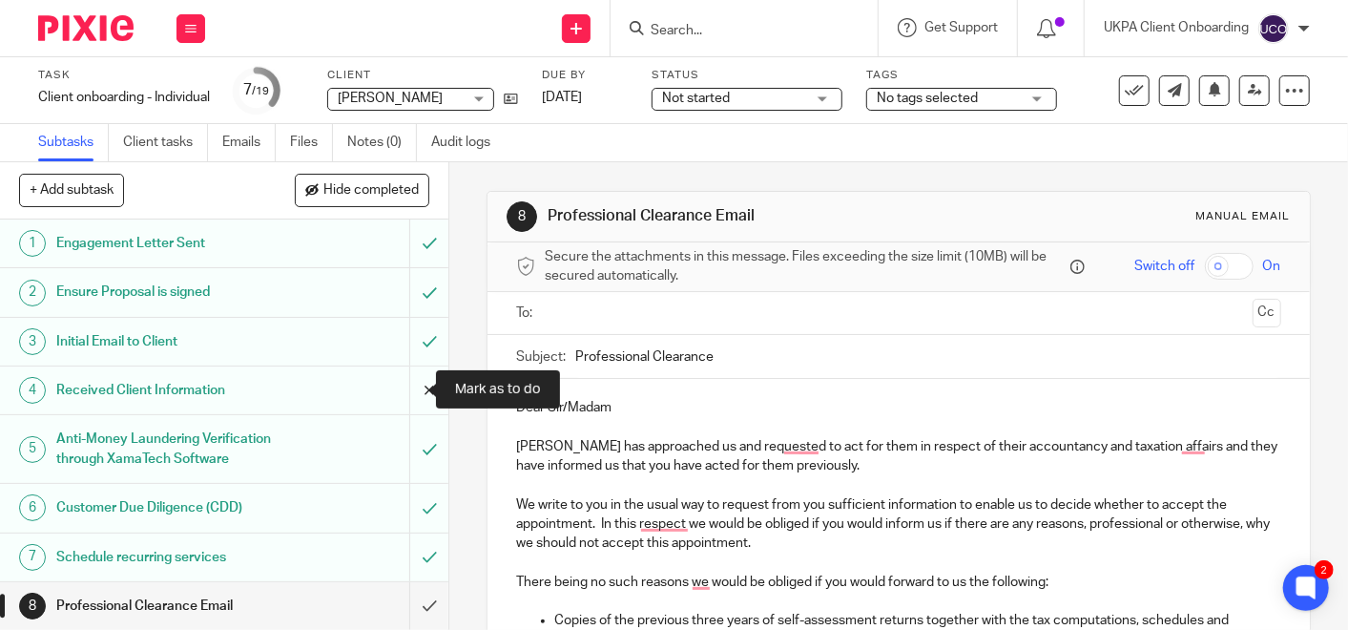
click at [0, 366] on input "submit" at bounding box center [224, 390] width 448 height 48
